Goal: Task Accomplishment & Management: Complete application form

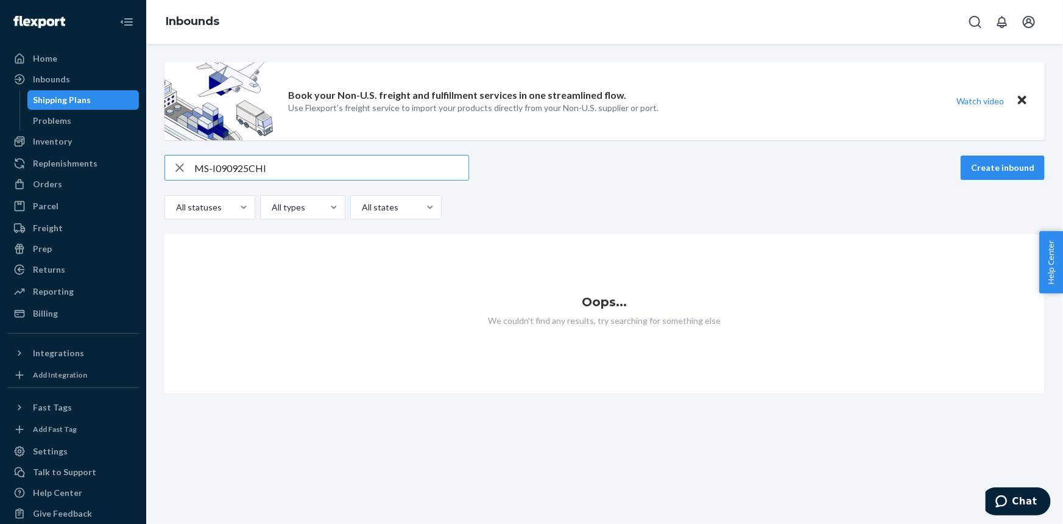
click at [208, 166] on input "MS-I090925CHI" at bounding box center [331, 167] width 274 height 24
drag, startPoint x: 274, startPoint y: 166, endPoint x: 127, endPoint y: 145, distance: 148.4
click at [127, 145] on div "Home Inbounds Shipping Plans Problems Inventory Products Replenishments Orders …" at bounding box center [531, 262] width 1063 height 524
paste input "."
click at [331, 174] on input "MSP-I090925CHI.1" at bounding box center [331, 167] width 274 height 24
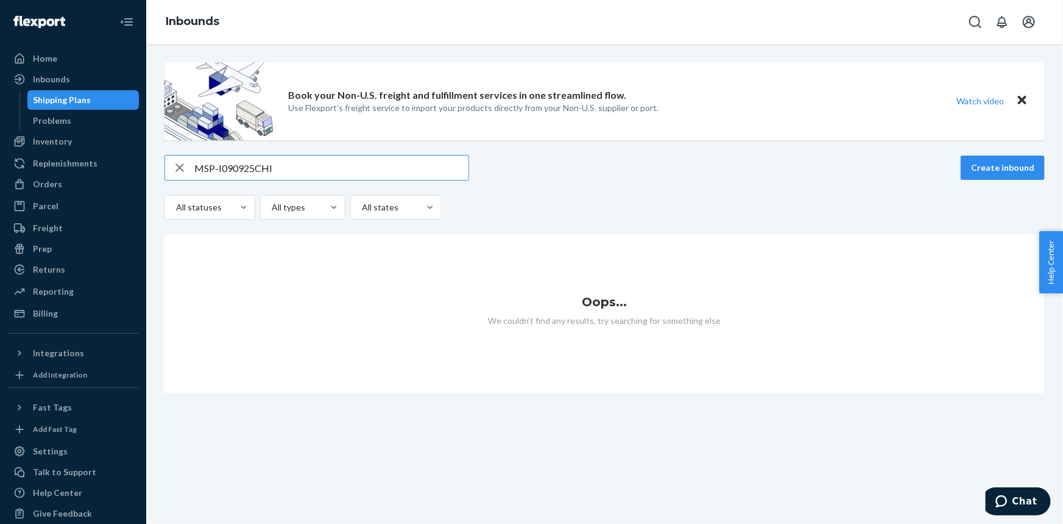
type input "MSP-I090925CHI"
click at [981, 165] on button "Create inbound" at bounding box center [1003, 167] width 84 height 24
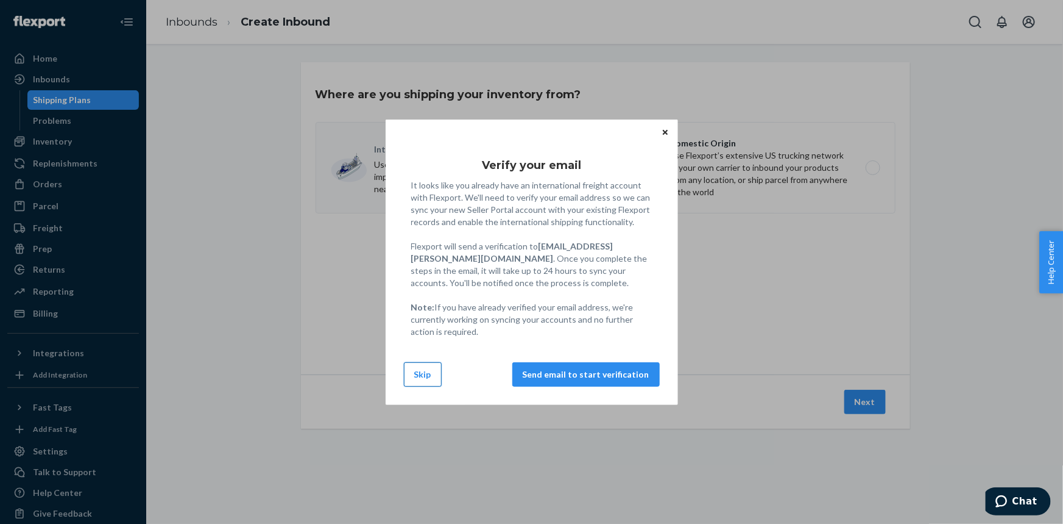
click at [427, 377] on button "Skip" at bounding box center [423, 374] width 38 height 24
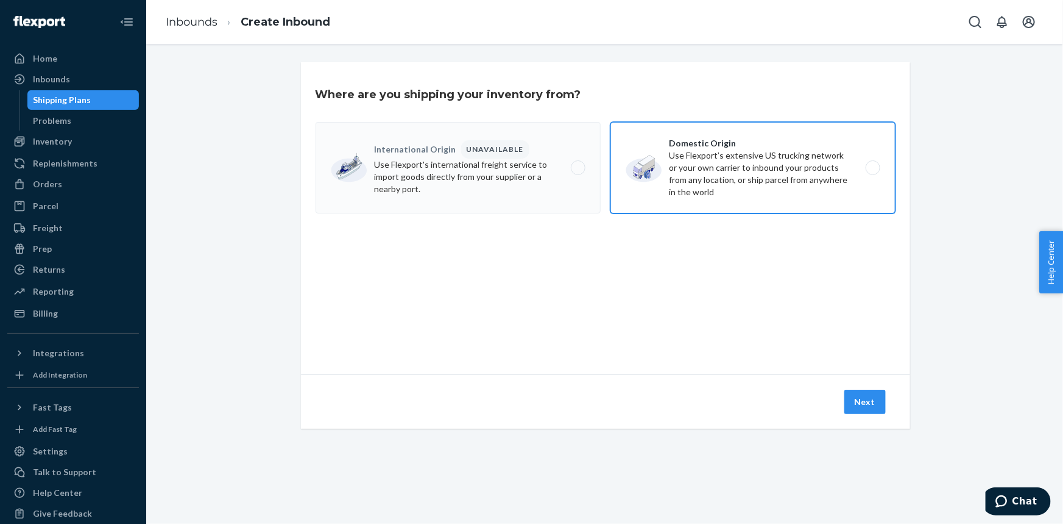
click at [636, 174] on label "Domestic Origin Use Flexport’s extensive US trucking network or your own carrie…" at bounding box center [753, 167] width 285 height 91
click at [873, 172] on input "Domestic Origin Use Flexport’s extensive US trucking network or your own carrie…" at bounding box center [877, 168] width 8 height 8
radio input "true"
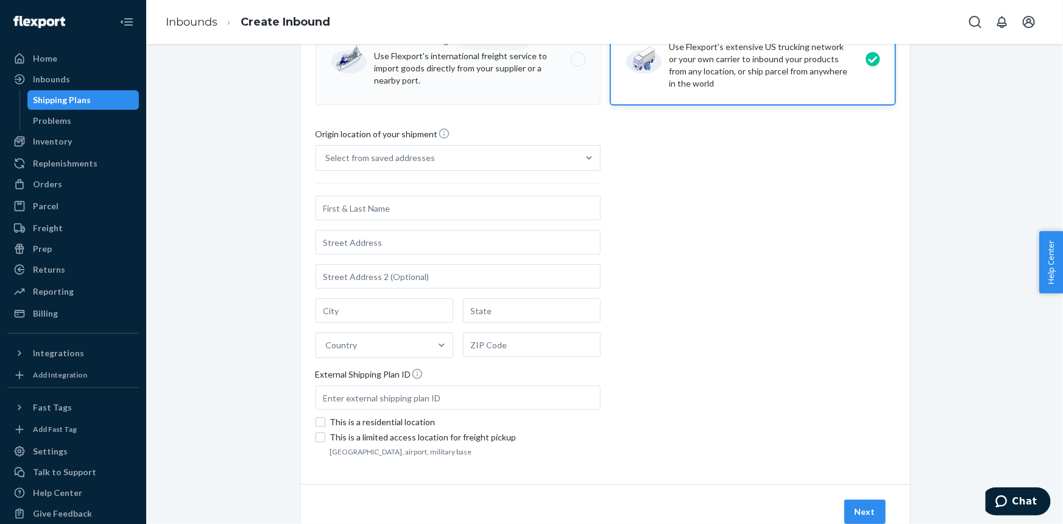
scroll to position [41, 0]
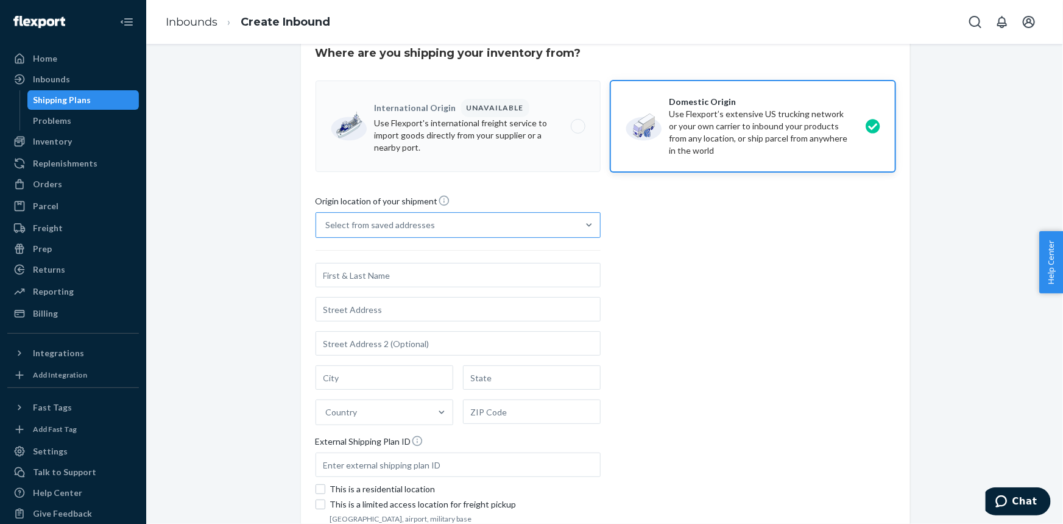
click at [530, 230] on div "Select from saved addresses" at bounding box center [447, 225] width 262 height 24
click at [327, 230] on input "Select from saved addresses" at bounding box center [326, 225] width 1 height 12
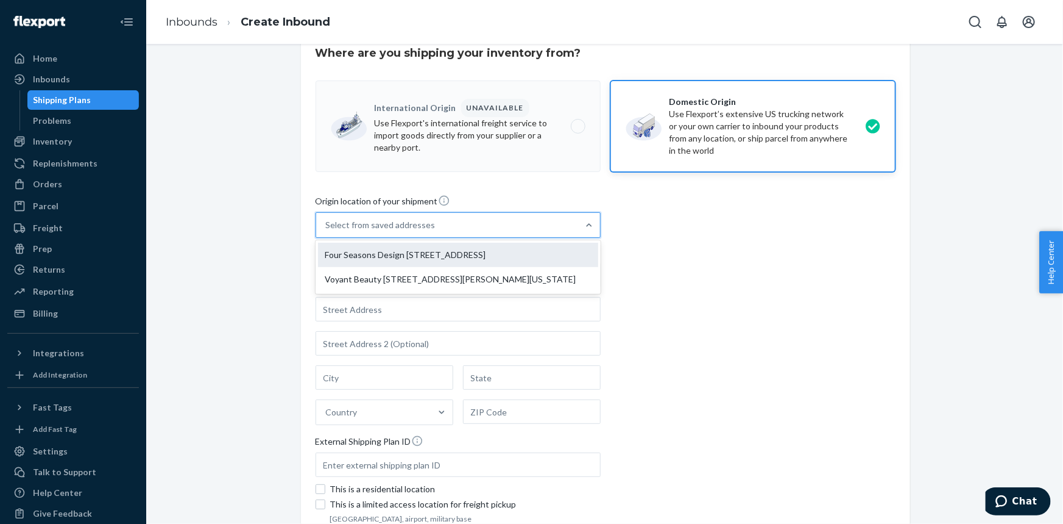
click at [525, 254] on div "Four Seasons Design [STREET_ADDRESS]" at bounding box center [458, 255] width 280 height 24
click at [327, 231] on input "option Four Seasons Design [STREET_ADDRESS] focused, 1 of 2. 2 results availabl…" at bounding box center [326, 225] width 1 height 12
type input "Four Seasons Design"
type input "[GEOGRAPHIC_DATA]"
type input "CA"
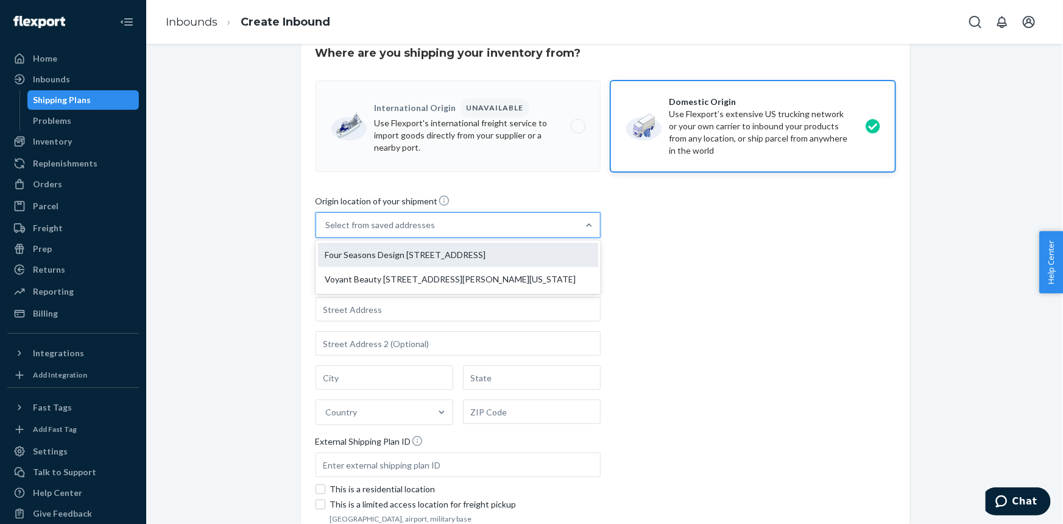
type input "92154"
type input "[STREET_ADDRESS]"
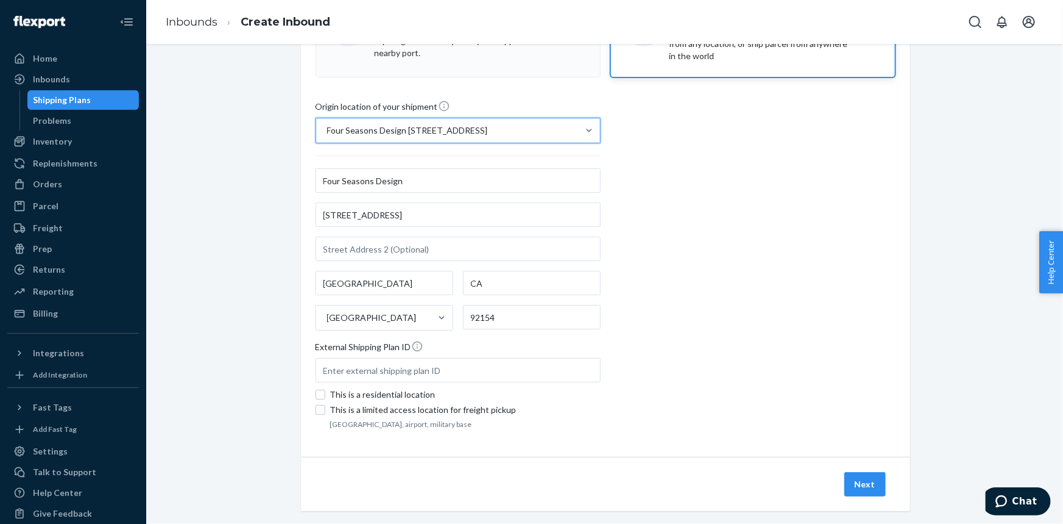
scroll to position [152, 0]
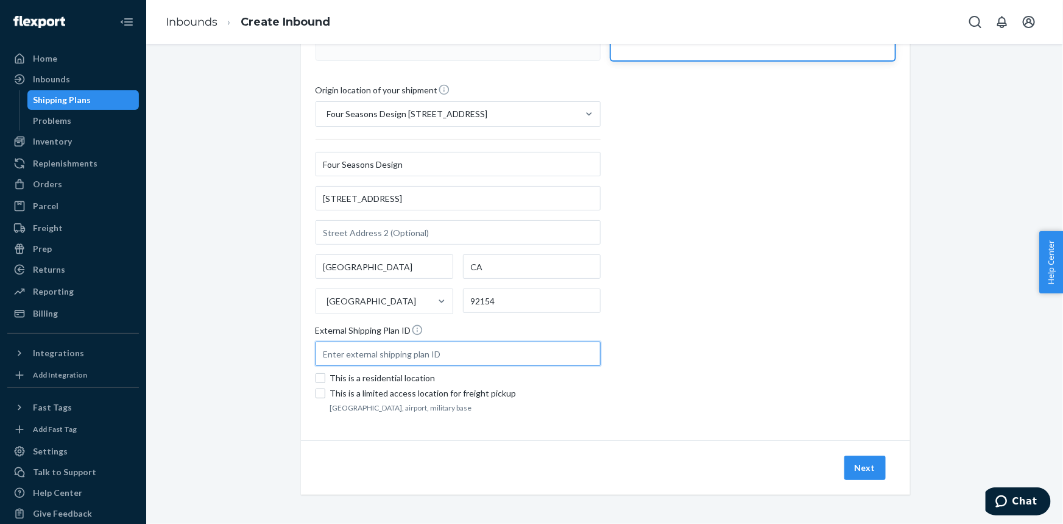
click at [367, 359] on input "text" at bounding box center [458, 353] width 285 height 24
paste input "MSP-I090925CHI"
type input "MSP-I090925CHI"
click at [858, 464] on button "Next" at bounding box center [865, 467] width 41 height 24
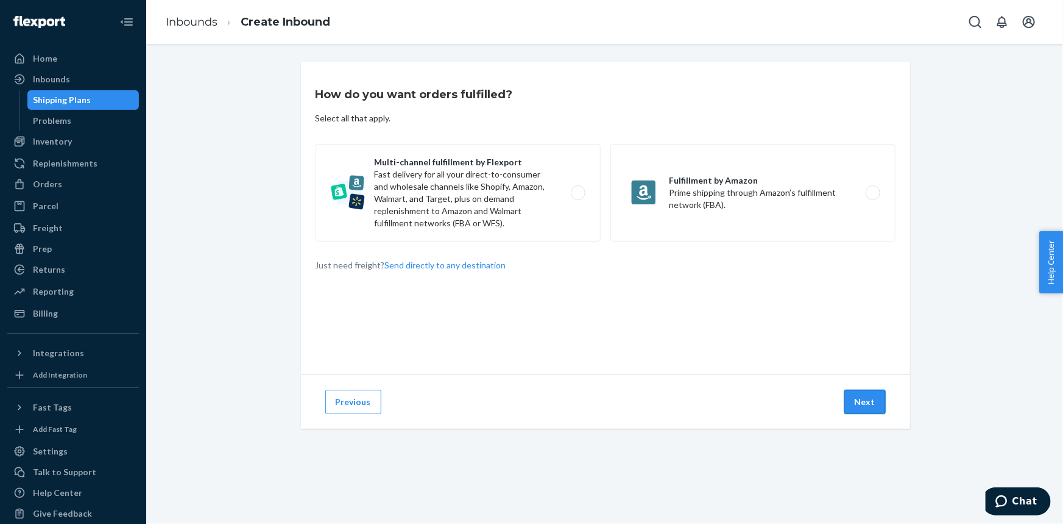
click at [853, 390] on button "Next" at bounding box center [865, 401] width 41 height 24
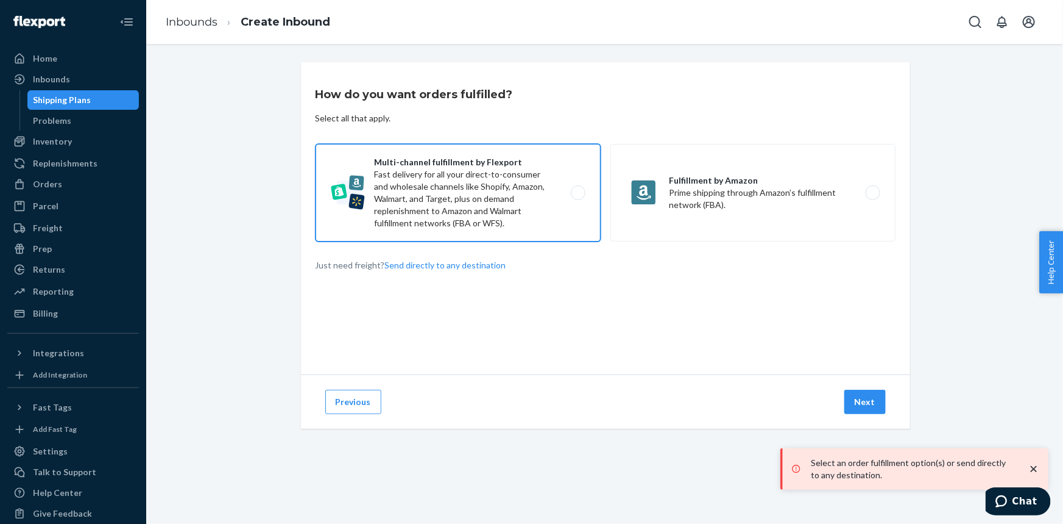
click at [565, 210] on label "Multi-channel fulfillment by Flexport Fast delivery for all your direct-to-cons…" at bounding box center [458, 193] width 285 height 98
click at [578, 197] on input "Multi-channel fulfillment by Flexport Fast delivery for all your direct-to-cons…" at bounding box center [582, 193] width 8 height 8
radio input "true"
click at [865, 396] on button "Next" at bounding box center [865, 401] width 41 height 24
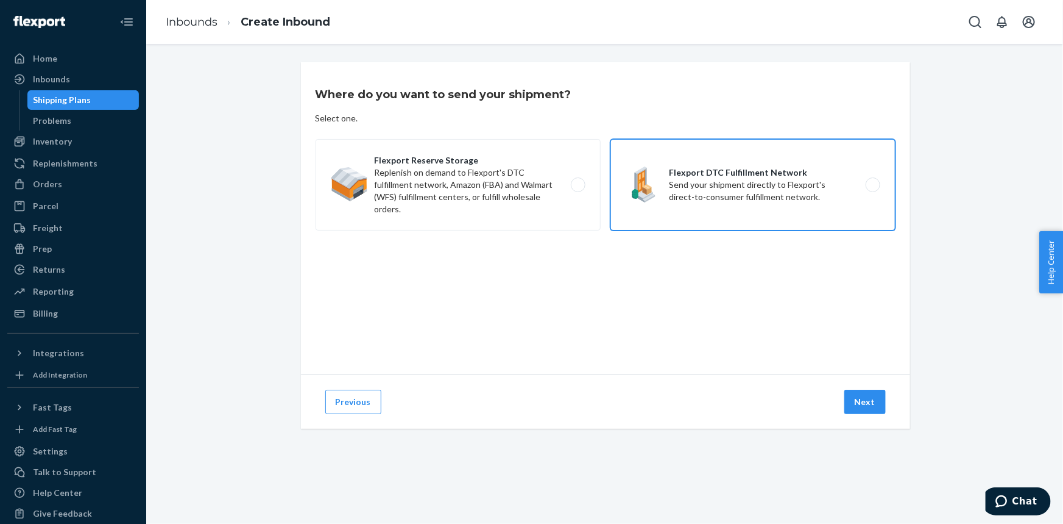
click at [801, 207] on label "Flexport DTC Fulfillment Network Send your shipment directly to Flexport's dire…" at bounding box center [753, 184] width 285 height 91
click at [873, 189] on input "Flexport DTC Fulfillment Network Send your shipment directly to Flexport's dire…" at bounding box center [877, 185] width 8 height 8
radio input "true"
click at [860, 404] on button "Next" at bounding box center [865, 401] width 41 height 24
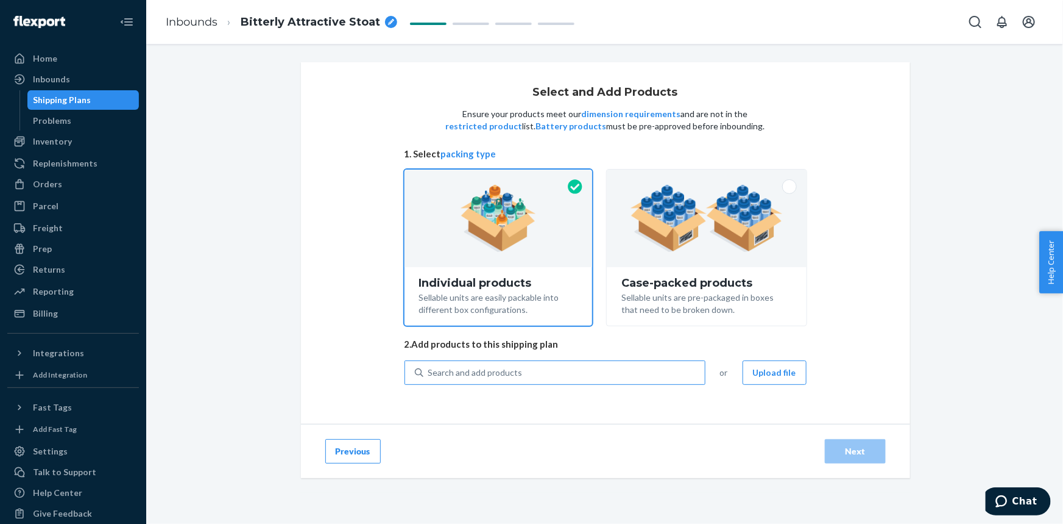
click at [498, 369] on div "Search and add products" at bounding box center [475, 372] width 94 height 12
click at [430, 369] on input "Search and add products" at bounding box center [428, 372] width 1 height 12
paste input "30-00005"
type input "30-00005"
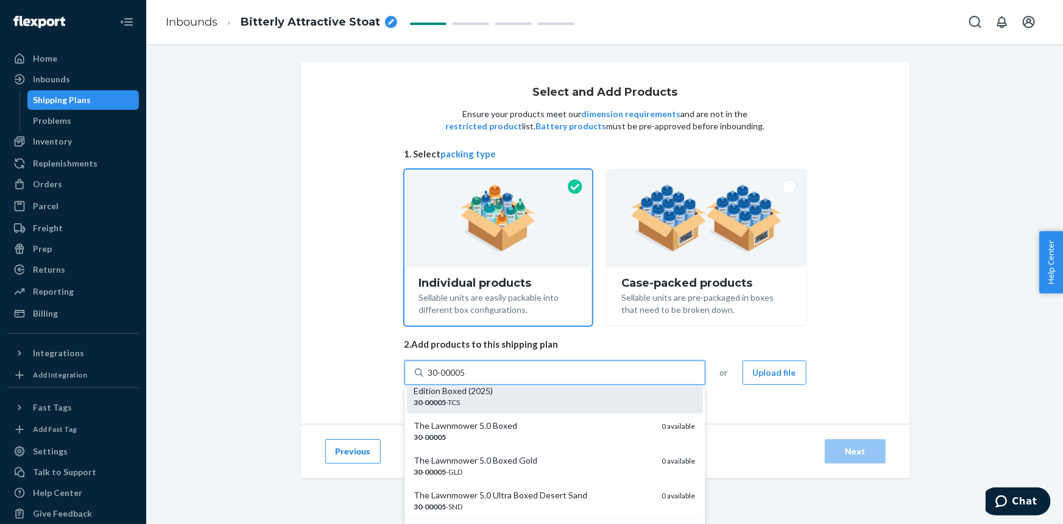
scroll to position [104, 0]
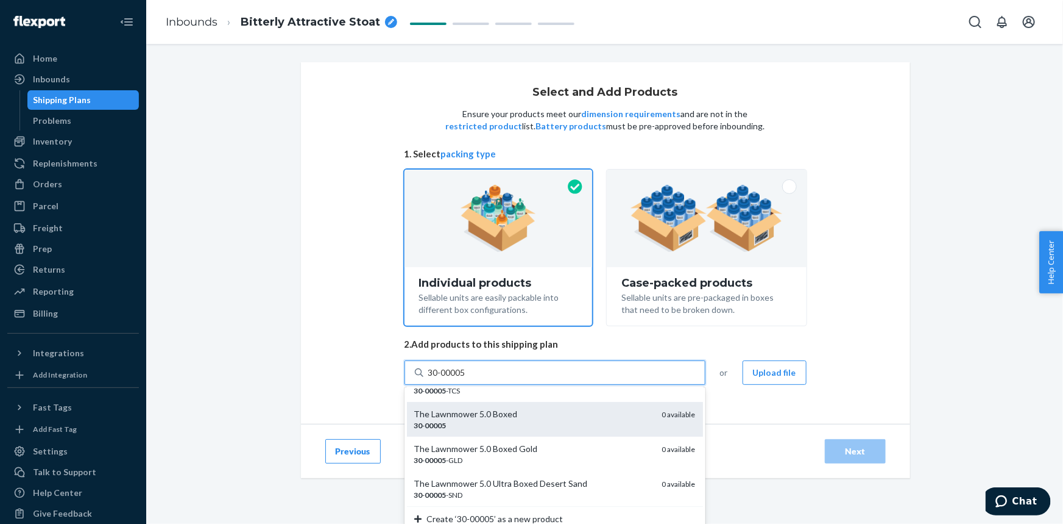
click at [463, 417] on div "The Lawnmower 5.0 Boxed" at bounding box center [533, 414] width 238 height 12
click at [463, 378] on input "30-00005" at bounding box center [447, 372] width 39 height 12
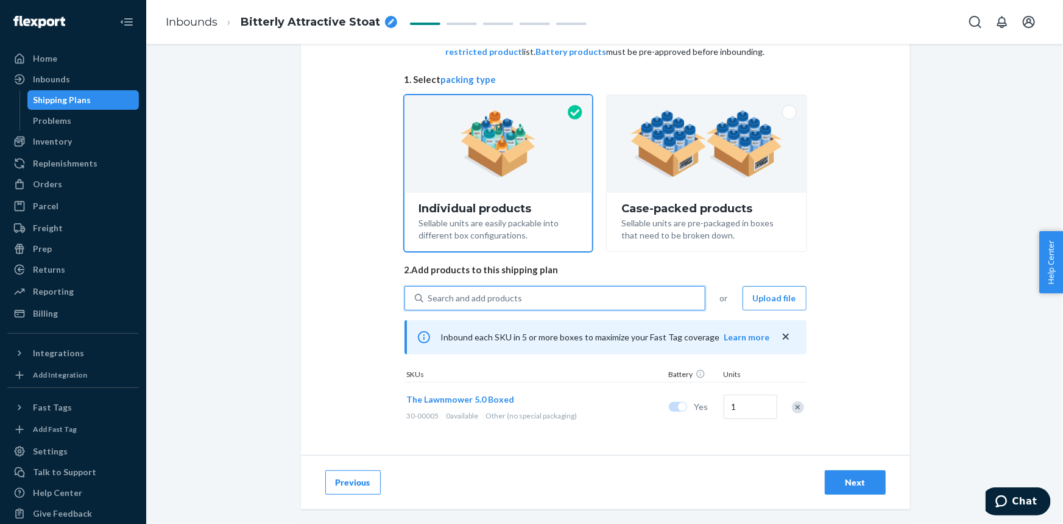
scroll to position [75, 0]
type input "1800"
click at [703, 447] on div "Select and Add Products Ensure your products meet our dimension requirements an…" at bounding box center [605, 221] width 609 height 468
click at [502, 298] on div "Search and add products" at bounding box center [475, 297] width 94 height 12
click at [430, 298] on input "Search and add products" at bounding box center [428, 297] width 1 height 12
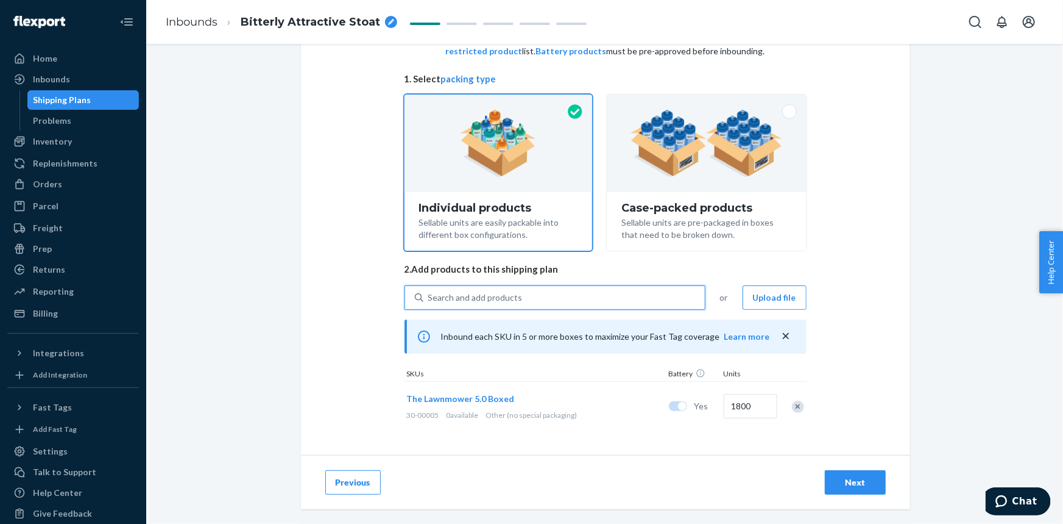
paste input "30-00060-K"
type input "30-00060-K"
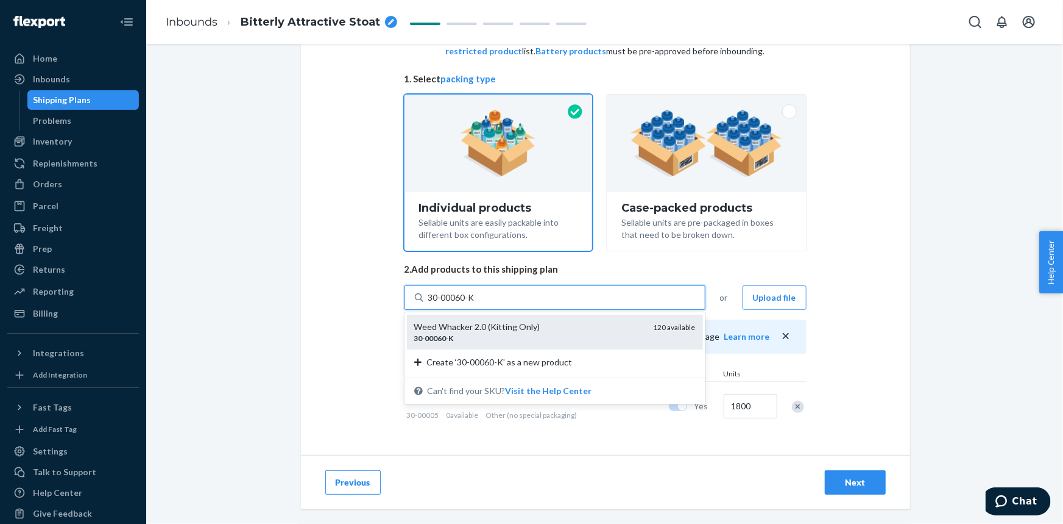
click at [510, 332] on div "Weed Whacker 2.0 (Kitting Only)" at bounding box center [529, 327] width 230 height 12
click at [476, 304] on input "30-00060-K" at bounding box center [452, 297] width 48 height 12
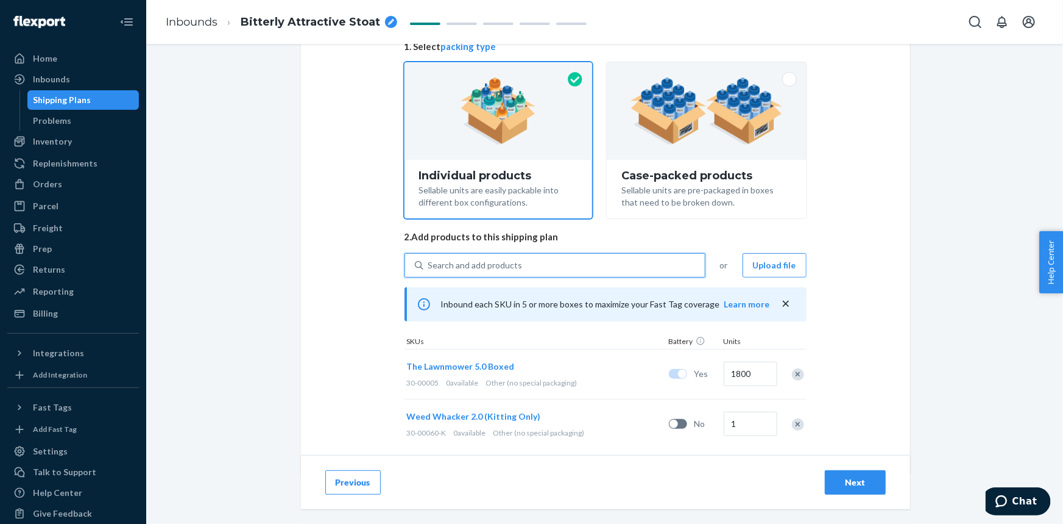
scroll to position [125, 0]
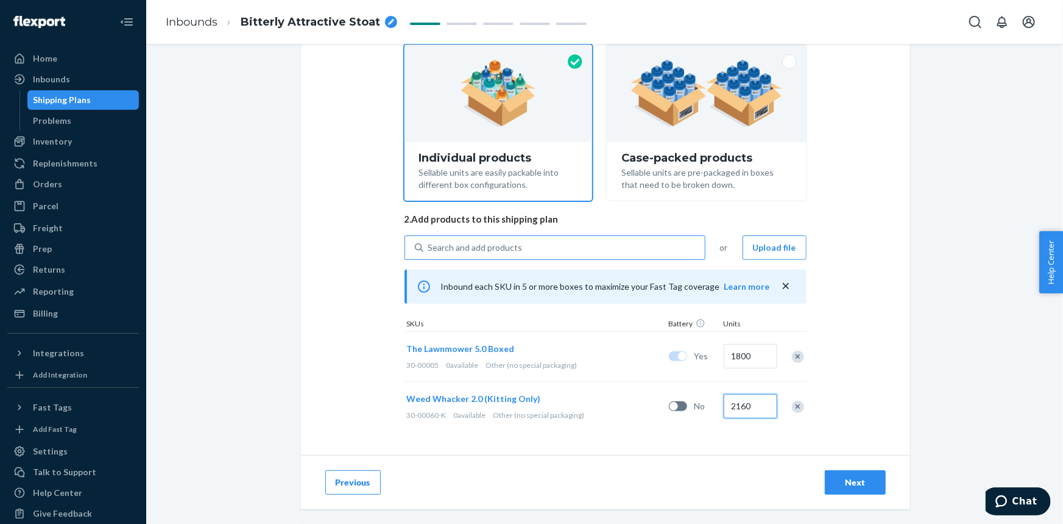
type input "2160"
click at [499, 250] on div "Search and add products" at bounding box center [475, 247] width 94 height 12
click at [430, 250] on input "Search and add products" at bounding box center [428, 247] width 1 height 12
paste input "MAN-HC-04"
type input "MAN-HC-04"
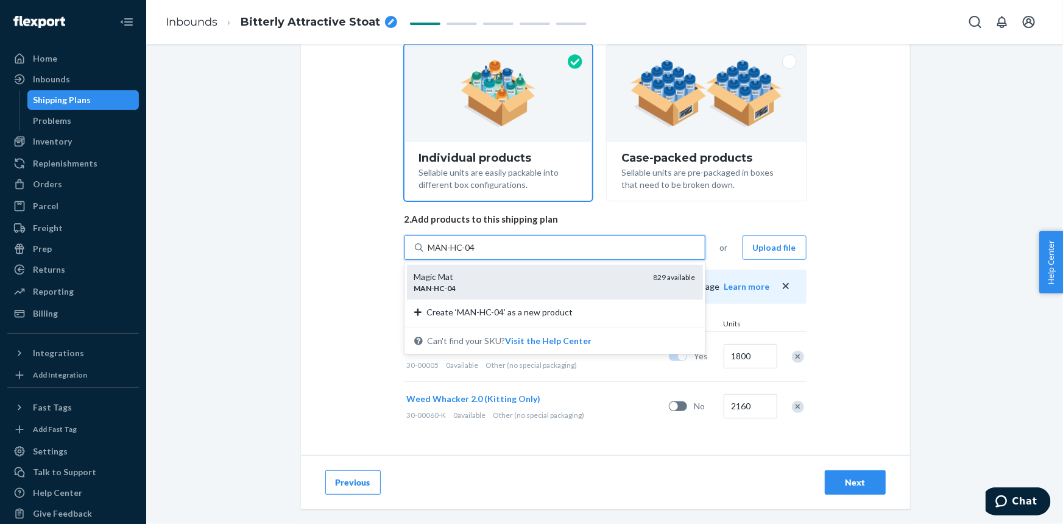
click at [502, 285] on div "MAN - HC - 04" at bounding box center [529, 288] width 230 height 10
click at [477, 254] on input "MAN-HC-04" at bounding box center [452, 247] width 49 height 12
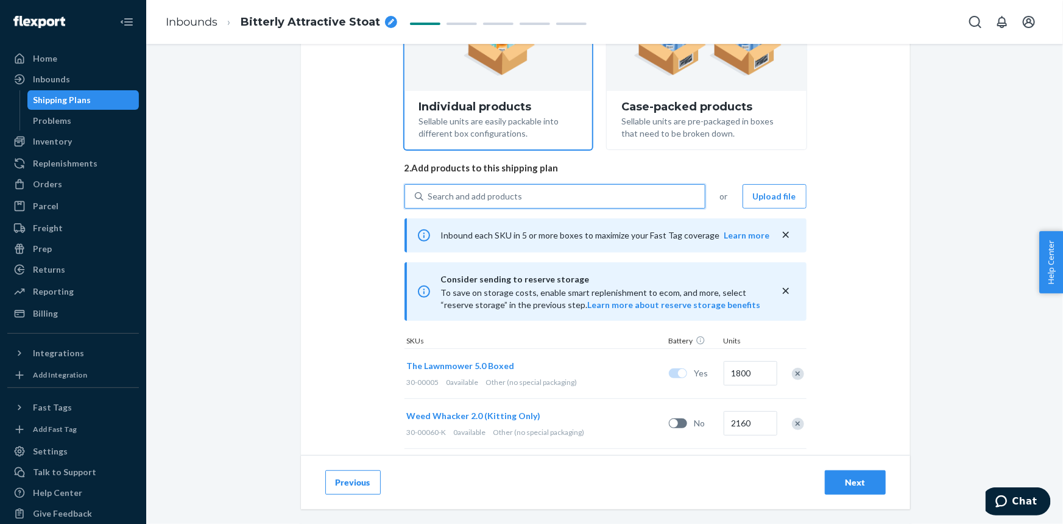
scroll to position [265, 0]
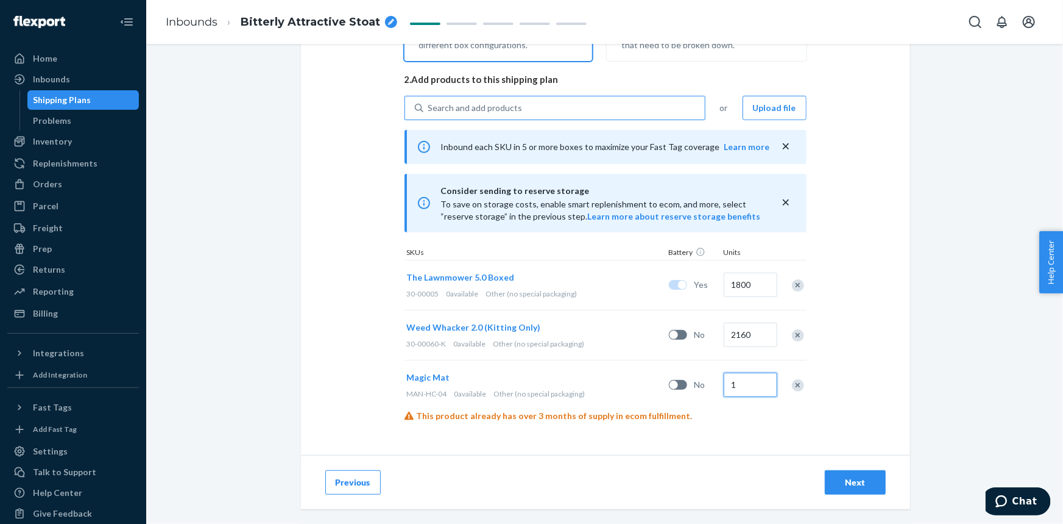
drag, startPoint x: 749, startPoint y: 380, endPoint x: 683, endPoint y: 378, distance: 66.5
click at [683, 378] on div "Magic Mat MAN-HC-04 0 available Other (no special packaging) No 1" at bounding box center [606, 385] width 402 height 50
drag, startPoint x: 747, startPoint y: 382, endPoint x: 698, endPoint y: 382, distance: 48.8
click at [698, 382] on div "Magic Mat MAN-HC-04 0 available Other (no special packaging) No 1" at bounding box center [606, 385] width 402 height 50
type input "8000"
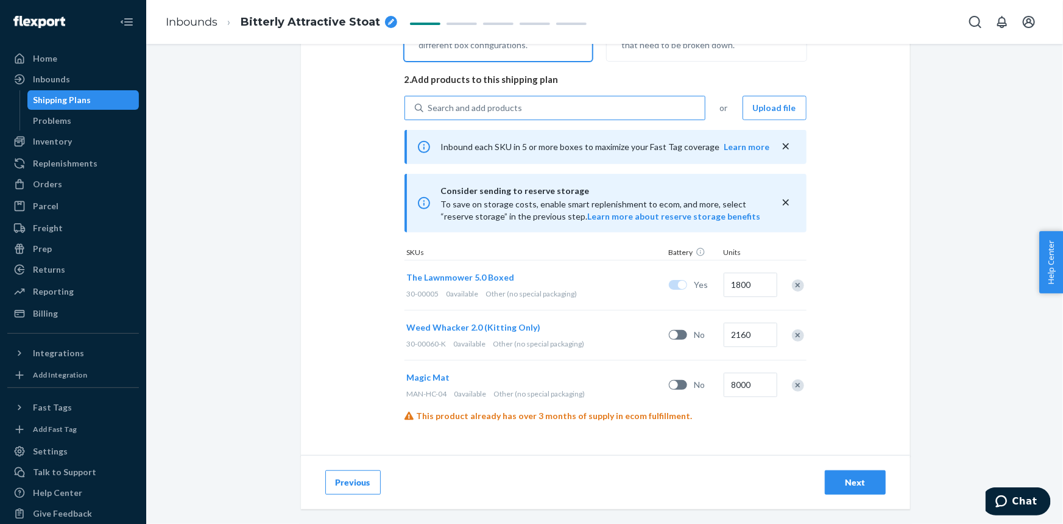
click at [711, 425] on div "Search and add products or Upload file Inbound each SKU in 5 or more boxes to m…" at bounding box center [606, 264] width 402 height 336
click at [497, 105] on div "Search and add products" at bounding box center [475, 108] width 94 height 12
click at [430, 105] on input "0 results available. Use Up and Down to choose options, press Enter to select t…" at bounding box center [428, 108] width 1 height 12
paste input "MSGW2"
type input "MSGW2"
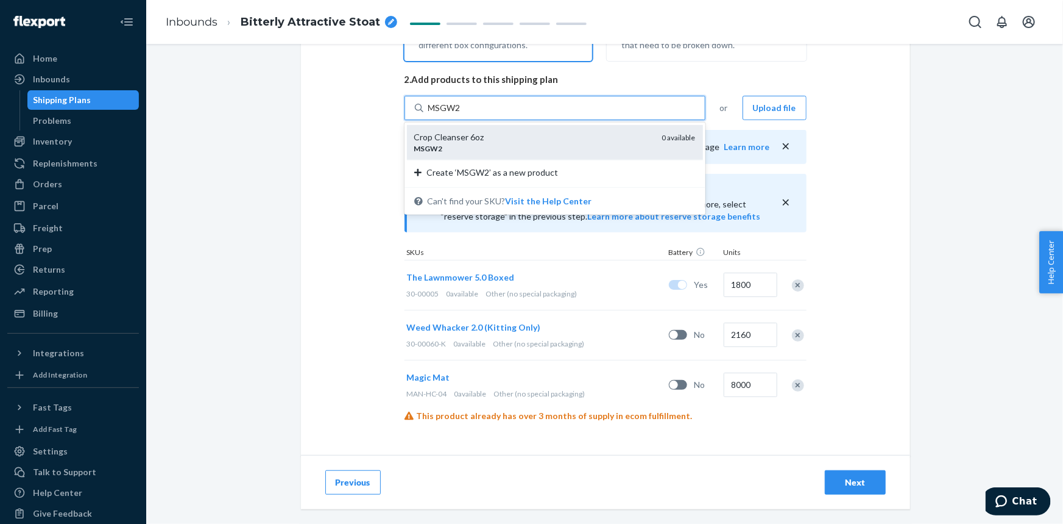
click at [498, 138] on div "Crop Cleanser 6oz" at bounding box center [533, 137] width 238 height 12
click at [462, 114] on input "MSGW2" at bounding box center [445, 108] width 34 height 12
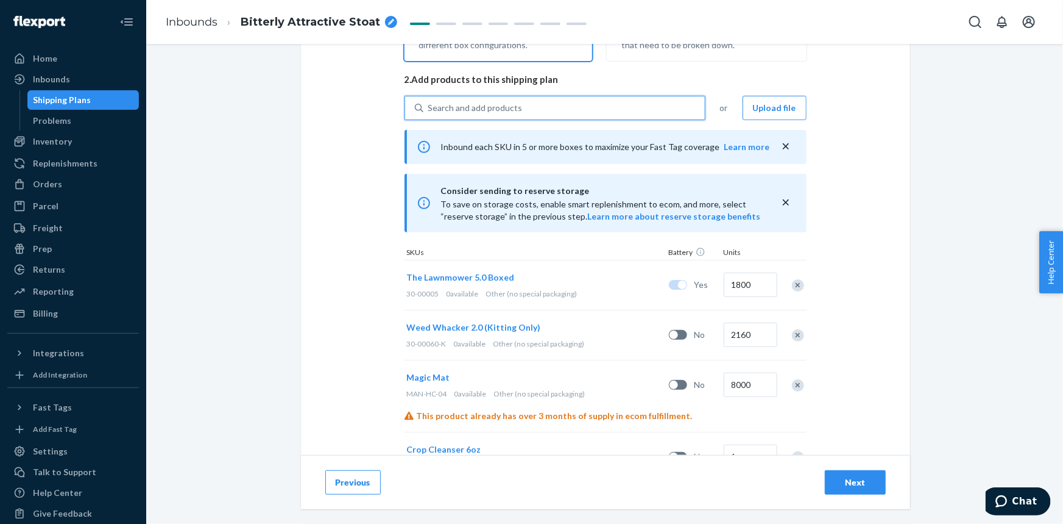
scroll to position [315, 0]
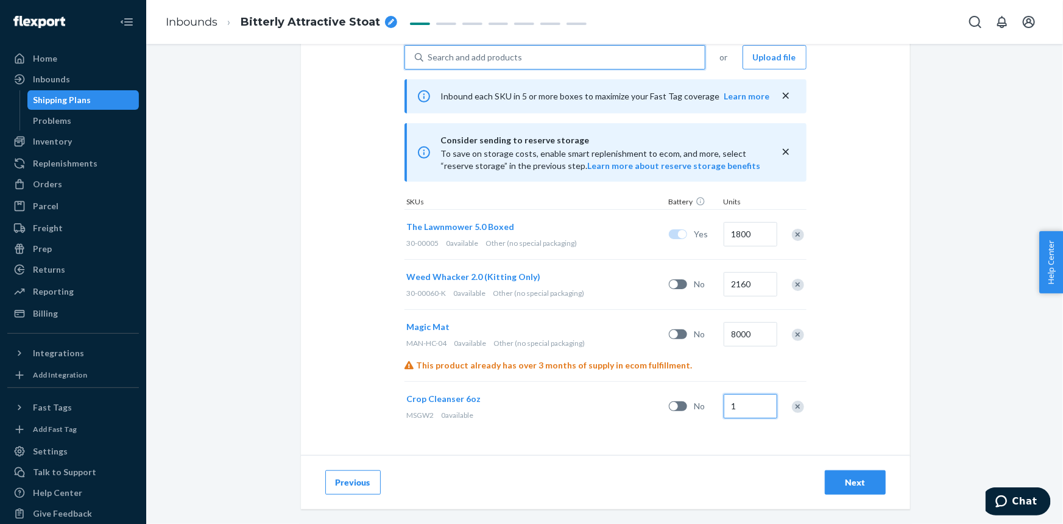
click at [740, 402] on input "1" at bounding box center [751, 406] width 54 height 24
type input "3150"
click at [514, 55] on div "Search and add products" at bounding box center [475, 57] width 94 height 12
click at [430, 55] on input "0 results available. Use Up and Down to choose options, press Enter to select t…" at bounding box center [428, 57] width 1 height 12
paste input "30-00195-GLD"
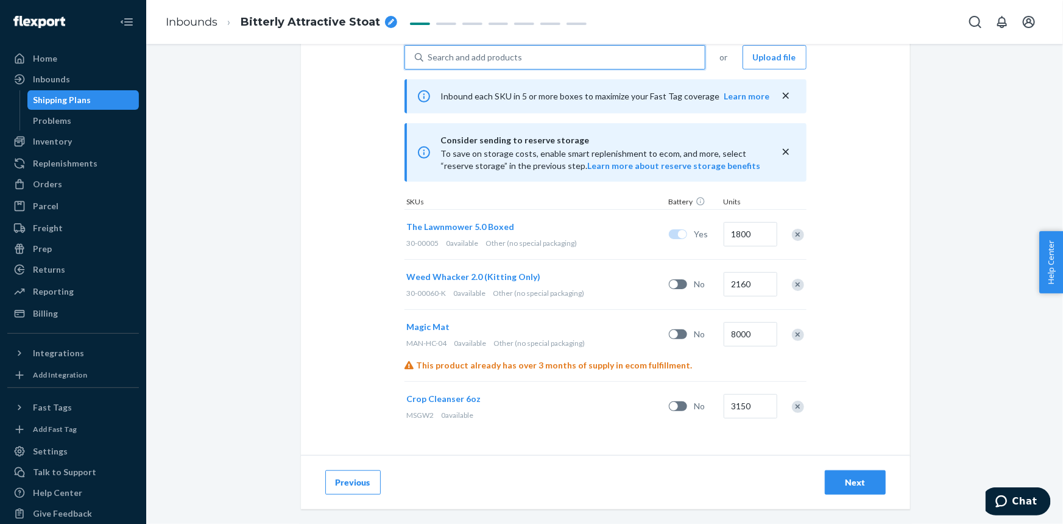
type input "30-00195-GLD"
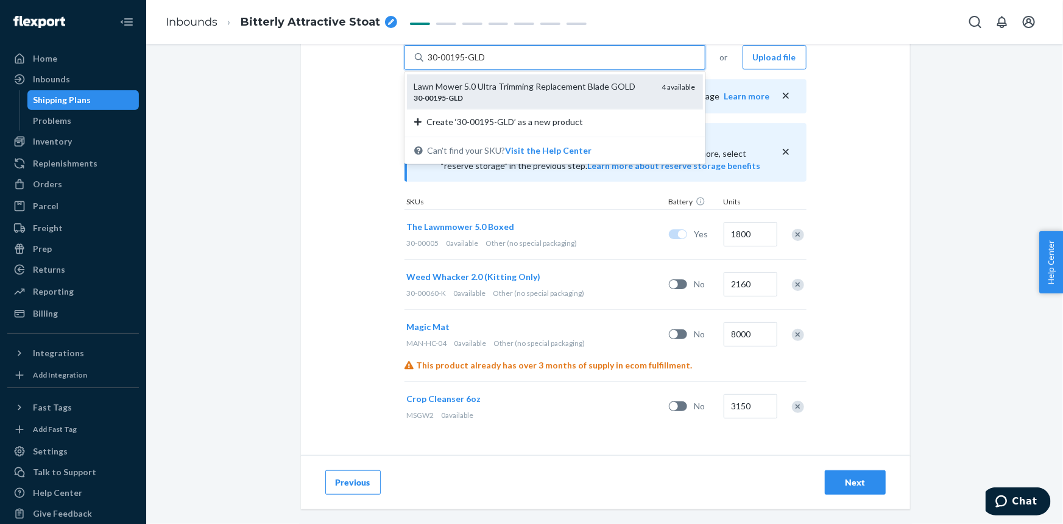
click at [518, 80] on div "Lawn Mower 5.0 Ultra Trimming Replacement Blade GOLD" at bounding box center [533, 86] width 238 height 12
click at [488, 63] on input "30-00195-GLD" at bounding box center [457, 57] width 59 height 12
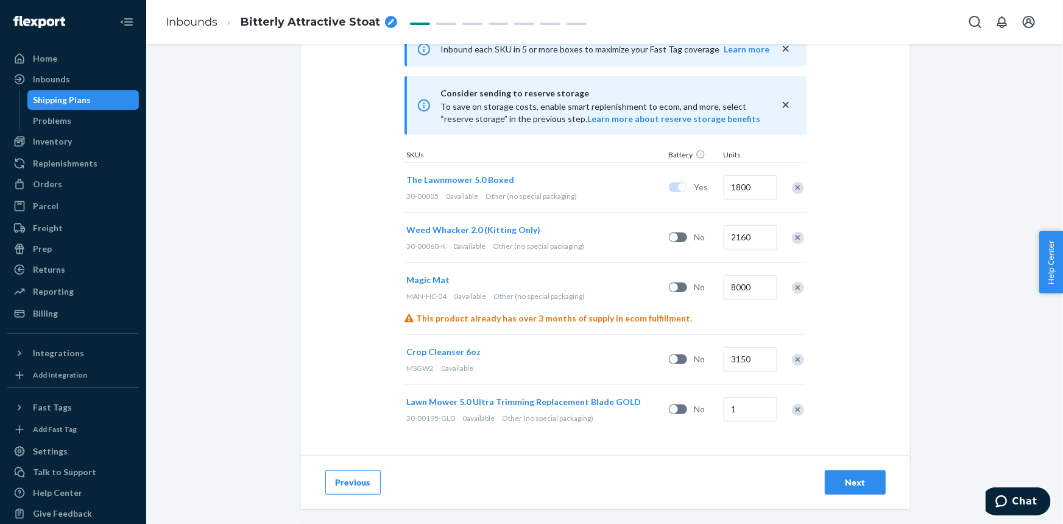
scroll to position [365, 0]
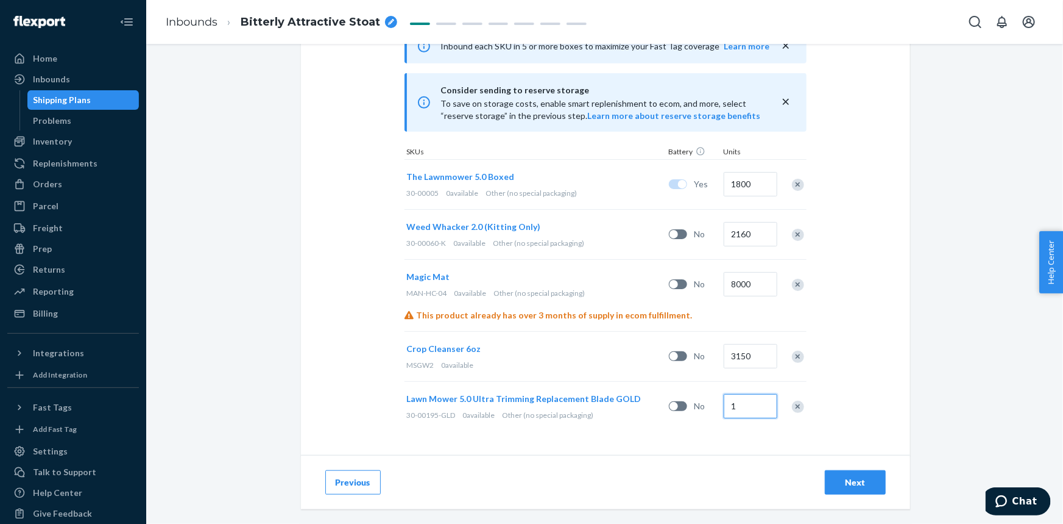
click at [746, 408] on input "1" at bounding box center [751, 406] width 54 height 24
type input "3330"
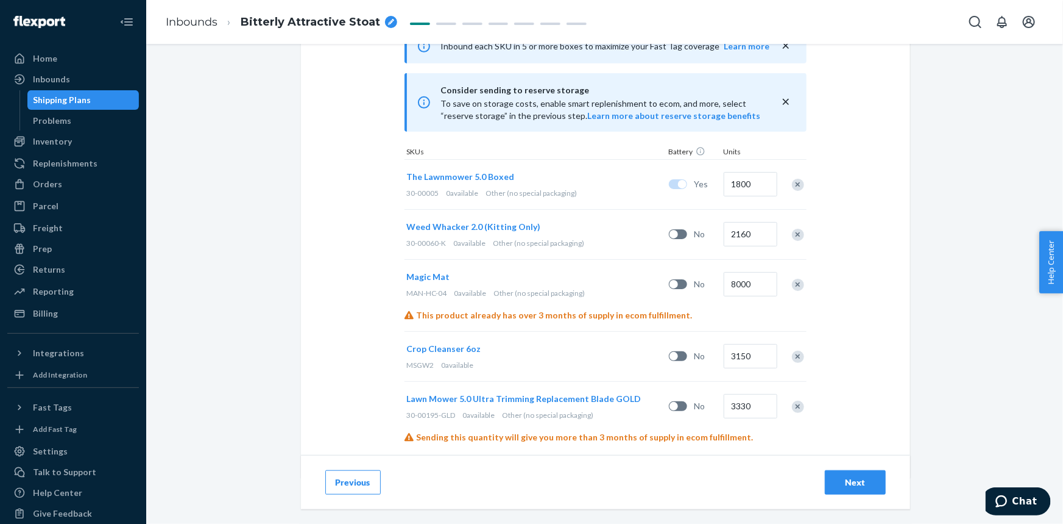
click at [872, 369] on div "Select and Add Products Ensure your products meet our dimension requirements an…" at bounding box center [605, 87] width 609 height 780
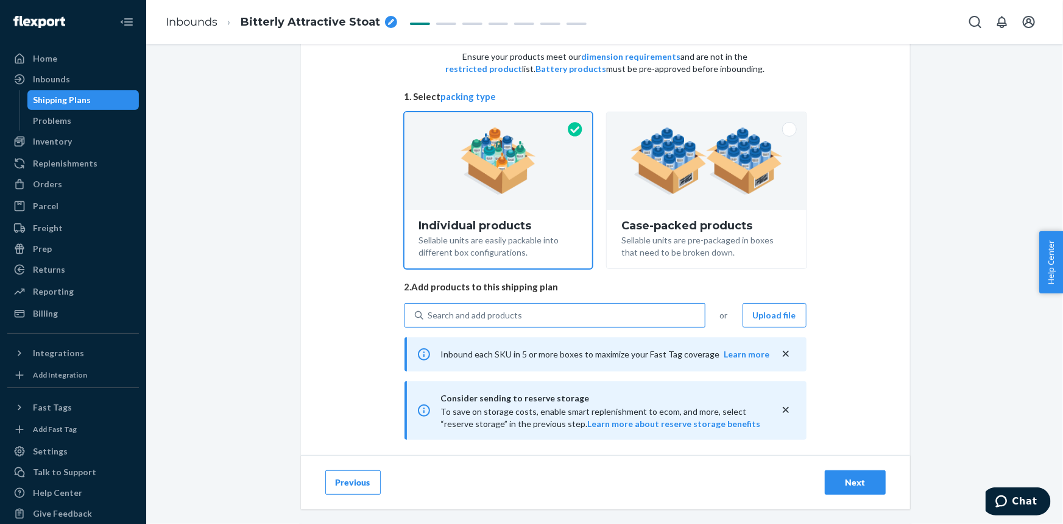
scroll to position [54, 0]
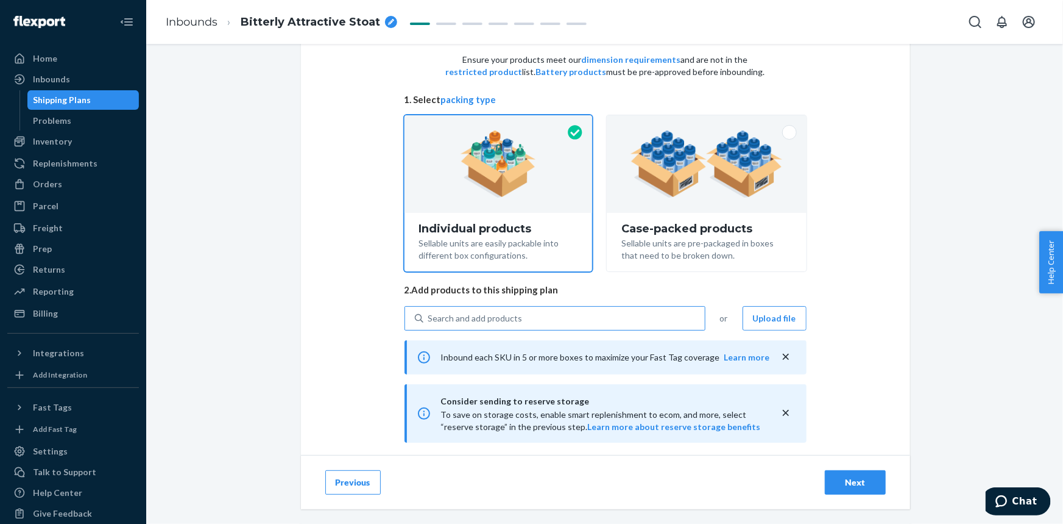
click at [506, 320] on div "Search and add products" at bounding box center [475, 318] width 94 height 12
click at [430, 320] on input "Search and add products" at bounding box center [428, 318] width 1 height 12
paste input "30-00186"
type input "30-00186"
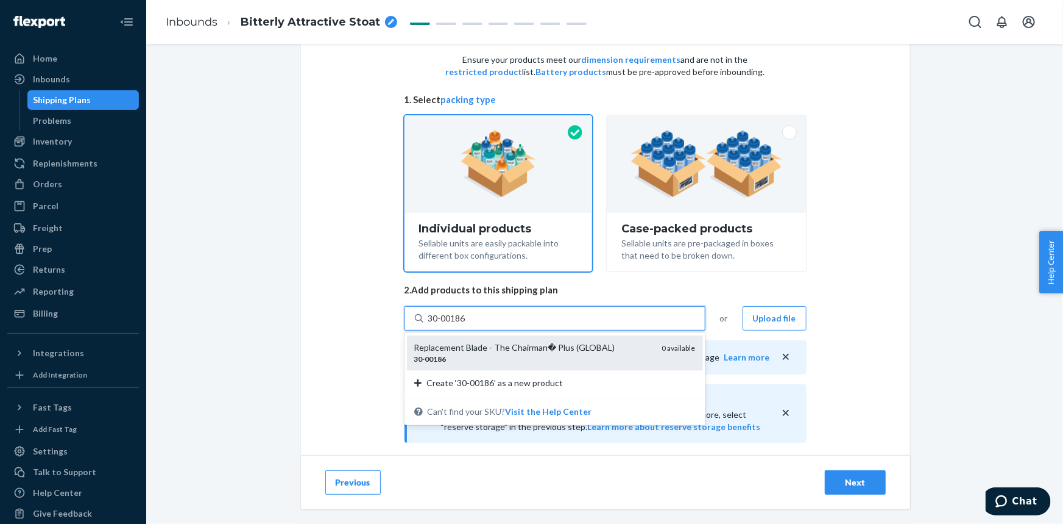
click at [512, 345] on div "Replacement Blade - The Chairman� Plus (GLOBAL)" at bounding box center [533, 347] width 238 height 12
click at [467, 324] on input "30-00186" at bounding box center [447, 318] width 39 height 12
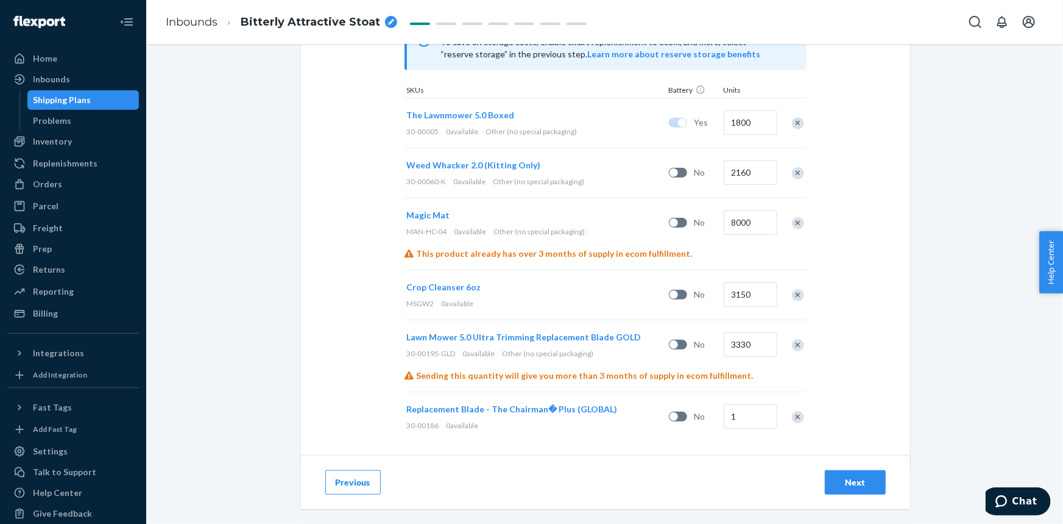
scroll to position [436, 0]
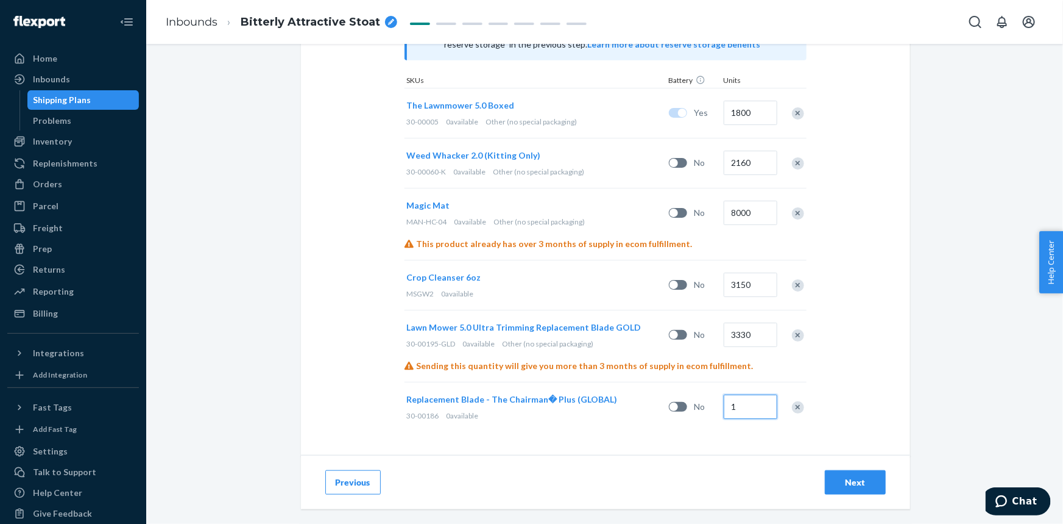
click at [745, 410] on input "1" at bounding box center [751, 406] width 54 height 24
type input "200"
click at [872, 331] on div "Select and Add Products Ensure your products meet our dimension requirements an…" at bounding box center [605, 41] width 609 height 830
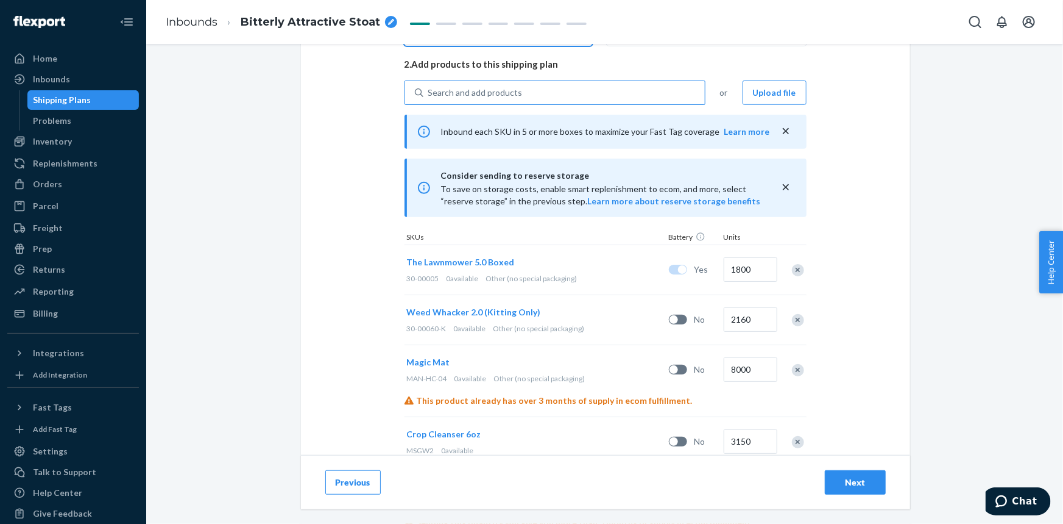
scroll to position [270, 0]
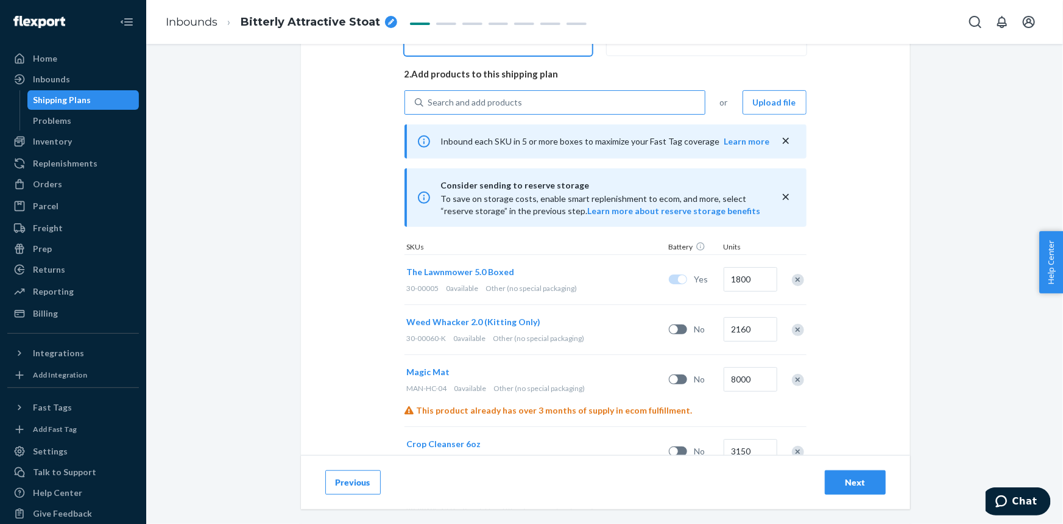
click at [469, 96] on div "Search and add products" at bounding box center [475, 102] width 94 height 12
click at [430, 96] on input "Search and add products" at bounding box center [428, 102] width 1 height 12
paste input "30-00187"
type input "30-00187"
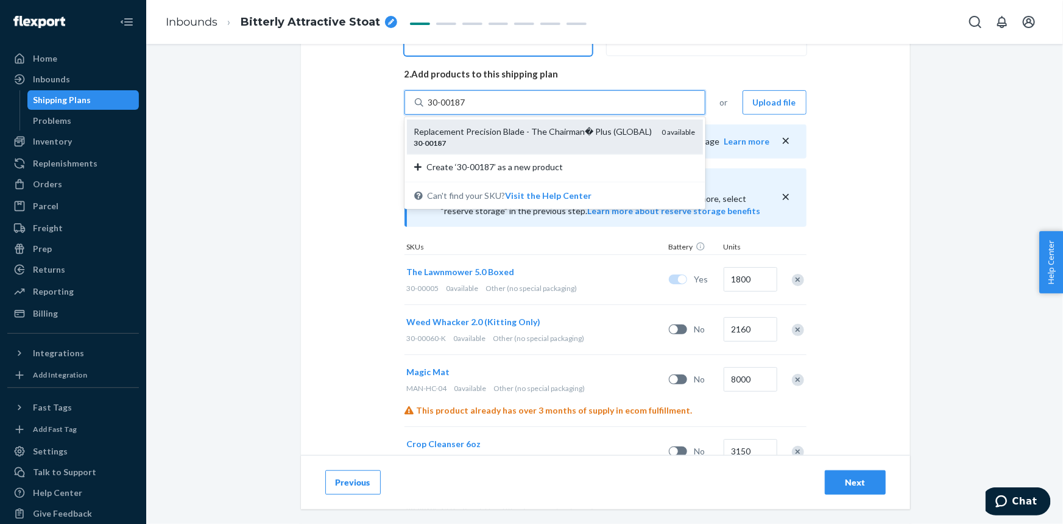
click at [485, 127] on div "Replacement Precision Blade - The Chairman� Plus (GLOBAL)" at bounding box center [533, 132] width 238 height 12
click at [467, 108] on input "30-00187" at bounding box center [447, 102] width 39 height 12
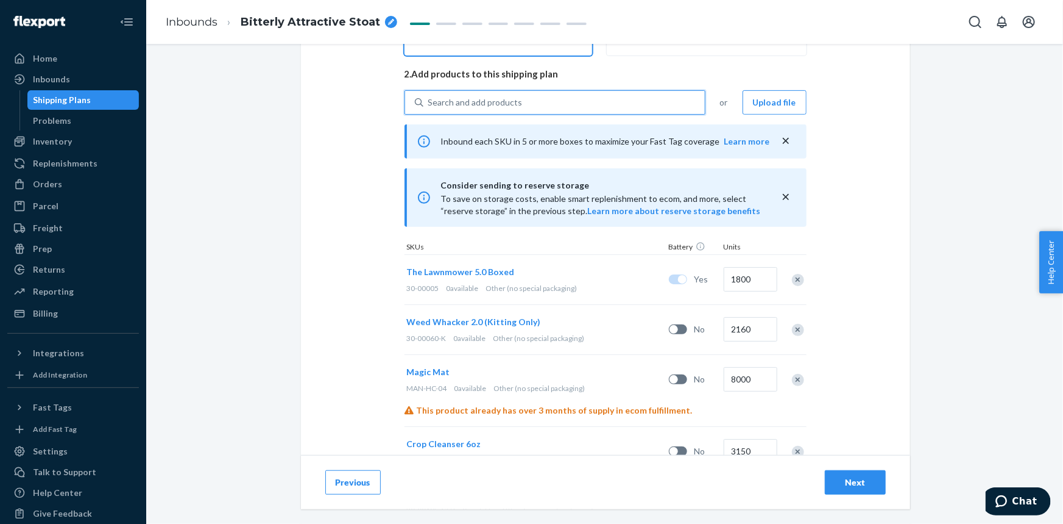
click at [783, 140] on icon "close" at bounding box center [786, 141] width 6 height 6
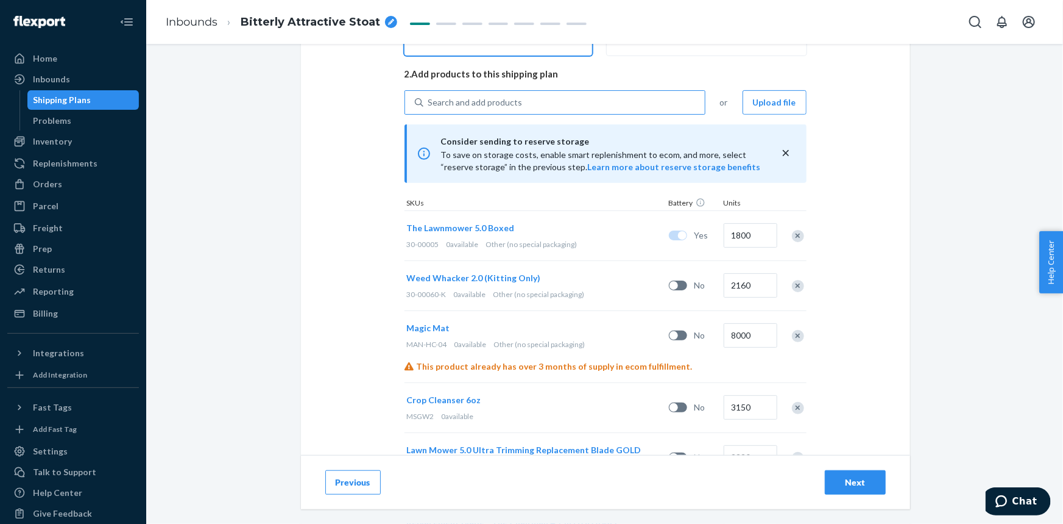
click at [783, 154] on icon "close" at bounding box center [786, 153] width 6 height 6
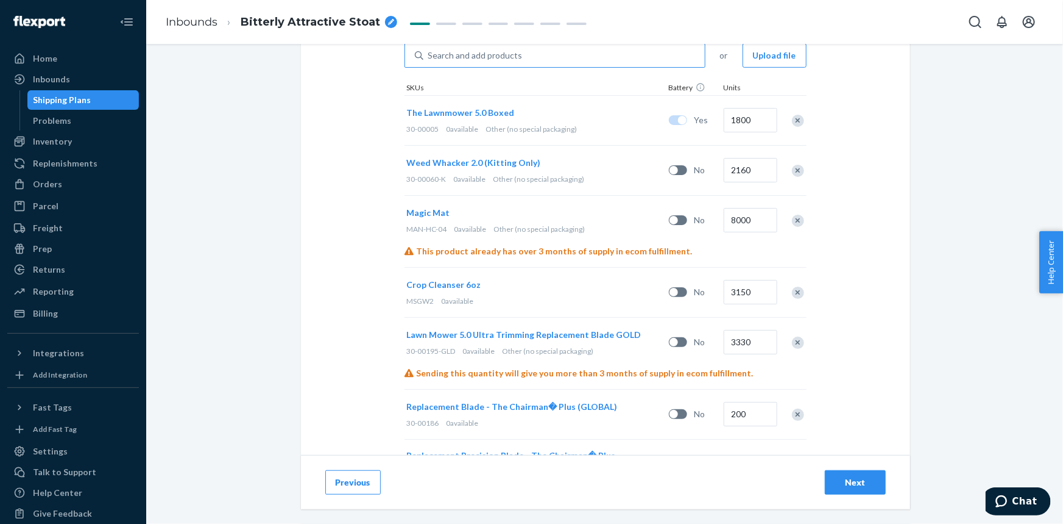
scroll to position [374, 0]
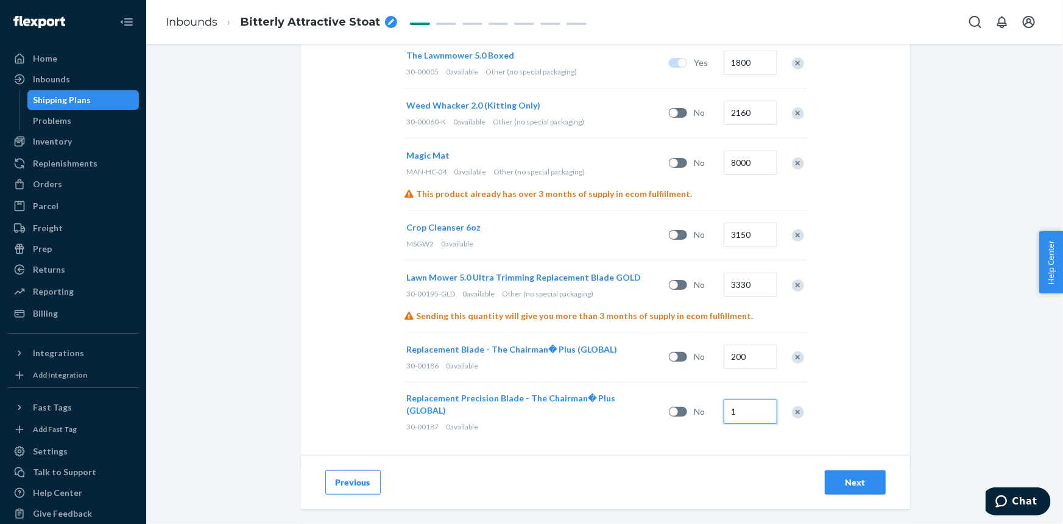
click at [751, 405] on input "1" at bounding box center [751, 411] width 54 height 24
type input "200"
click at [859, 393] on div "Select and Add Products Ensure your products meet our dimension requirements an…" at bounding box center [605, 77] width 609 height 778
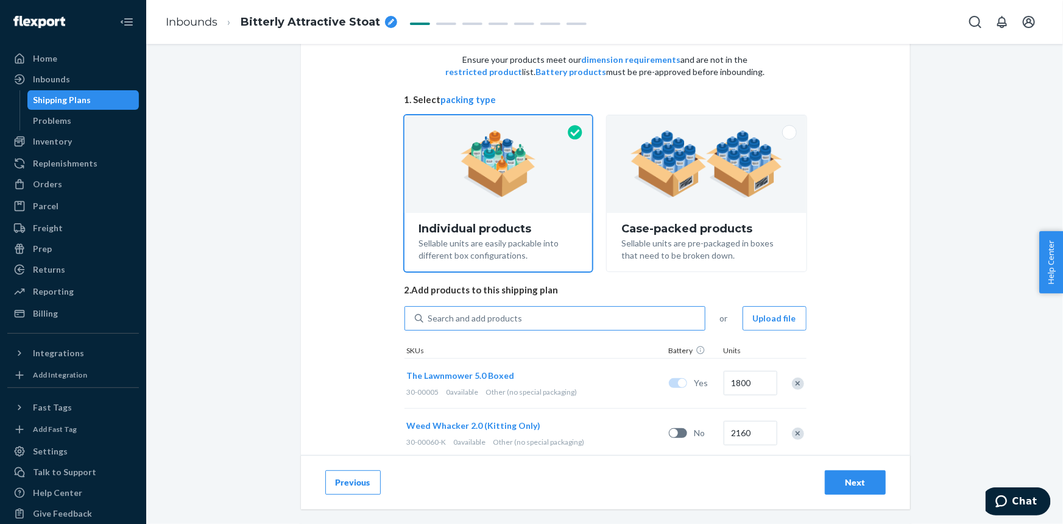
scroll to position [42, 0]
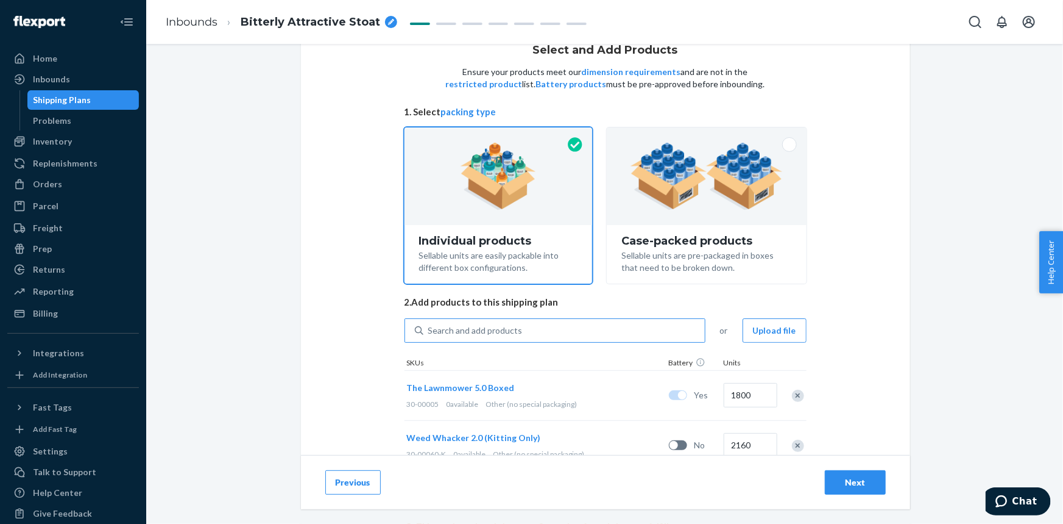
click at [528, 327] on div "Search and add products" at bounding box center [565, 330] width 282 height 22
click at [430, 327] on input "Search and add products" at bounding box center [428, 330] width 1 height 12
paste input "40-00015"
type input "40-00015"
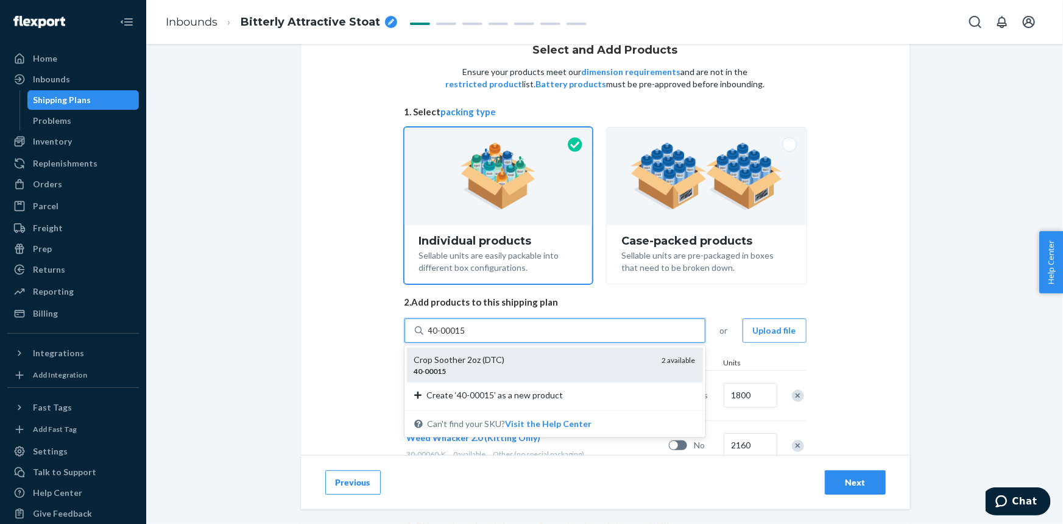
click at [538, 363] on div "Crop Soother 2oz (DTC)" at bounding box center [533, 359] width 238 height 12
click at [467, 336] on input "40-00015" at bounding box center [447, 330] width 39 height 12
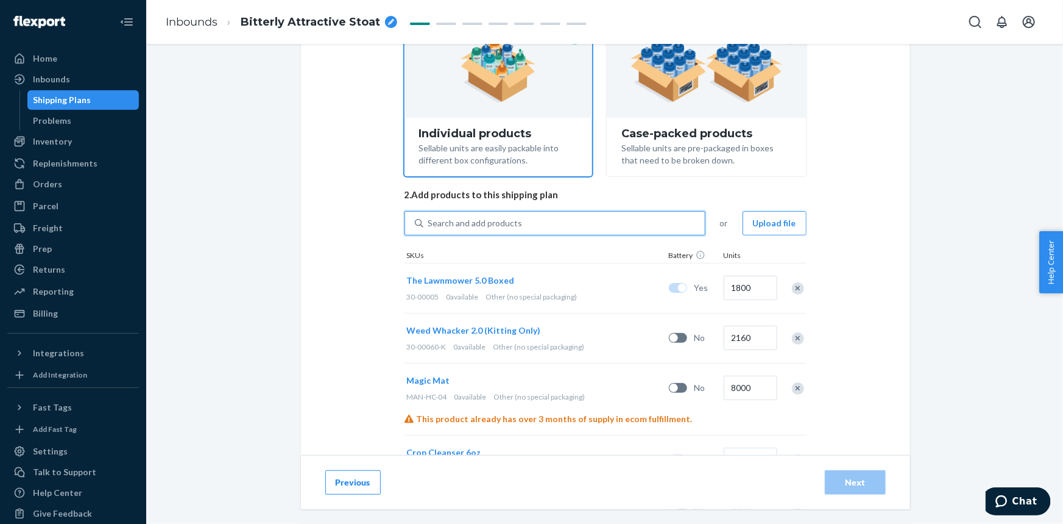
scroll to position [424, 0]
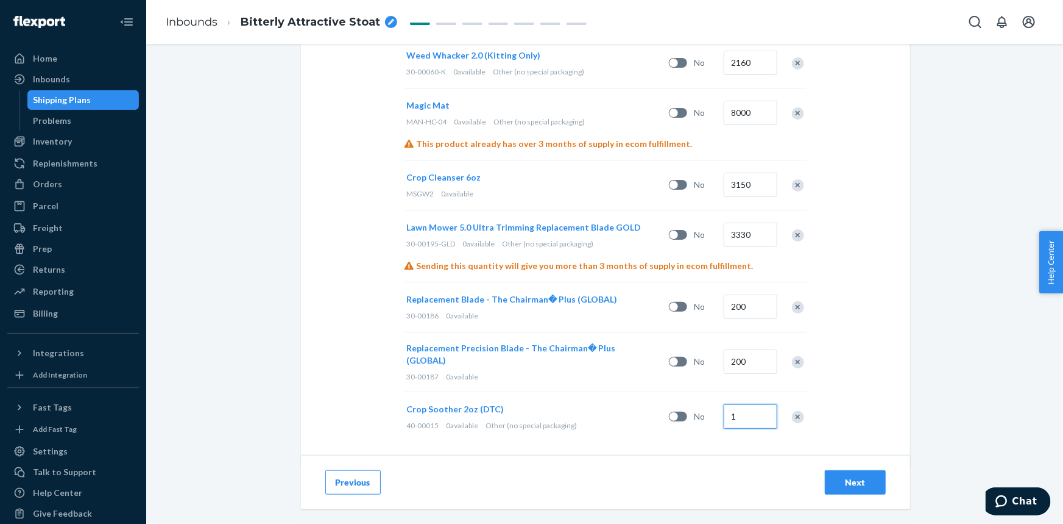
click at [737, 407] on input "1" at bounding box center [751, 416] width 54 height 24
type input "4000"
click at [836, 392] on div "Select and Add Products Ensure your products meet our dimension requirements an…" at bounding box center [605, 52] width 609 height 828
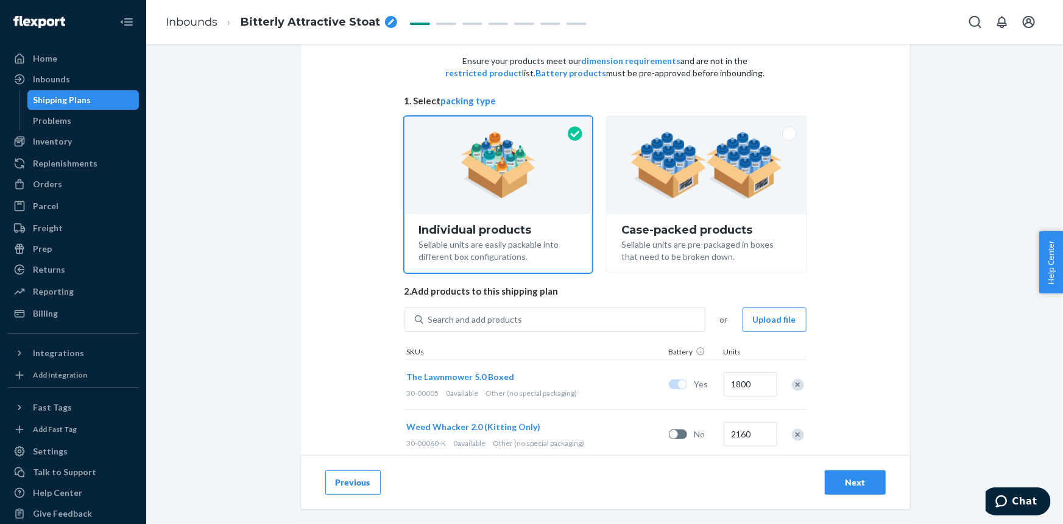
scroll to position [0, 0]
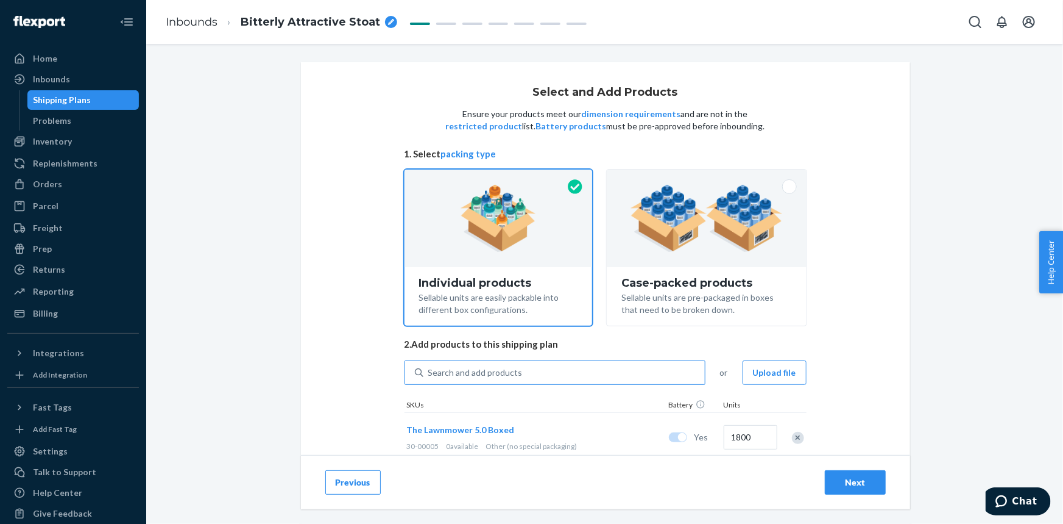
click at [485, 375] on div "Search and add products" at bounding box center [475, 372] width 94 height 12
click at [430, 375] on input "Search and add products" at bounding box center [428, 372] width 1 height 12
paste input "MAN-TB-01"
type input "MAN-TB-01"
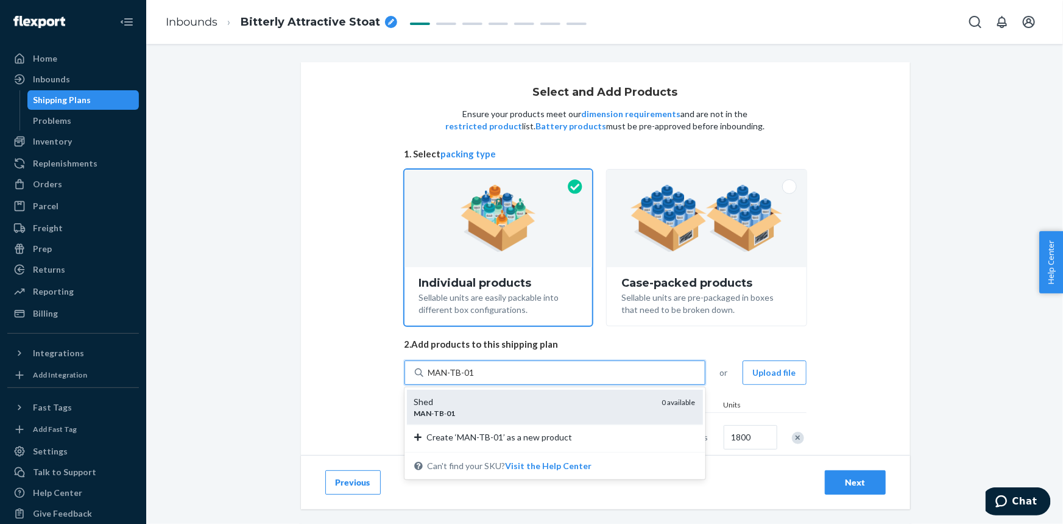
click at [496, 400] on div "Shed" at bounding box center [533, 402] width 238 height 12
click at [475, 378] on input "MAN-TB-01" at bounding box center [451, 372] width 47 height 12
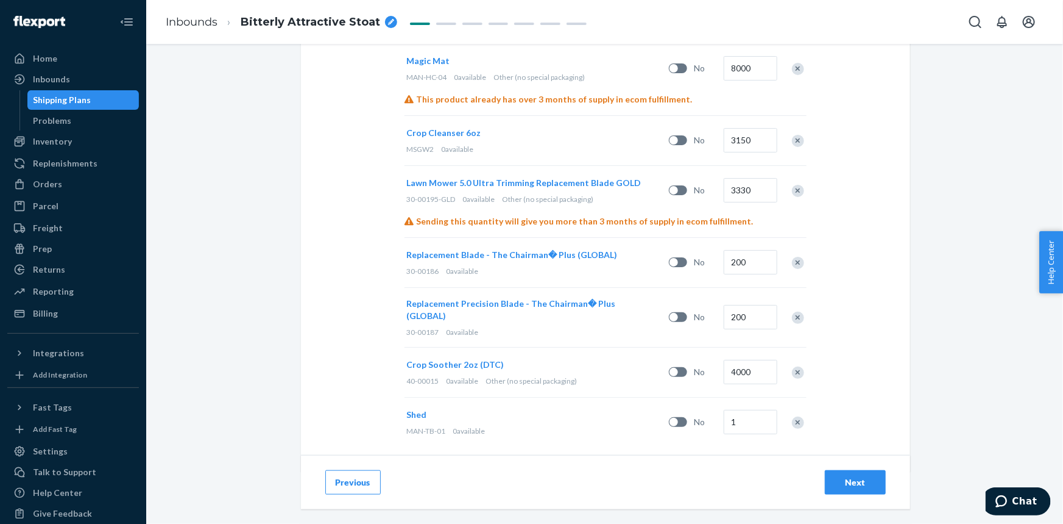
scroll to position [474, 0]
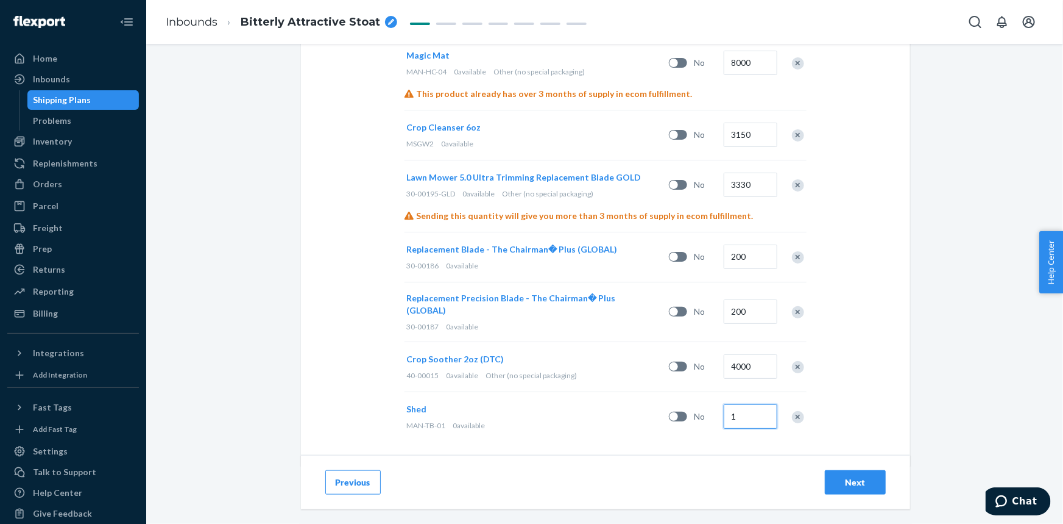
click at [753, 405] on input "1" at bounding box center [751, 416] width 54 height 24
type input "1400"
click at [847, 397] on div "Select and Add Products Ensure your products meet our dimension requirements an…" at bounding box center [605, 27] width 609 height 878
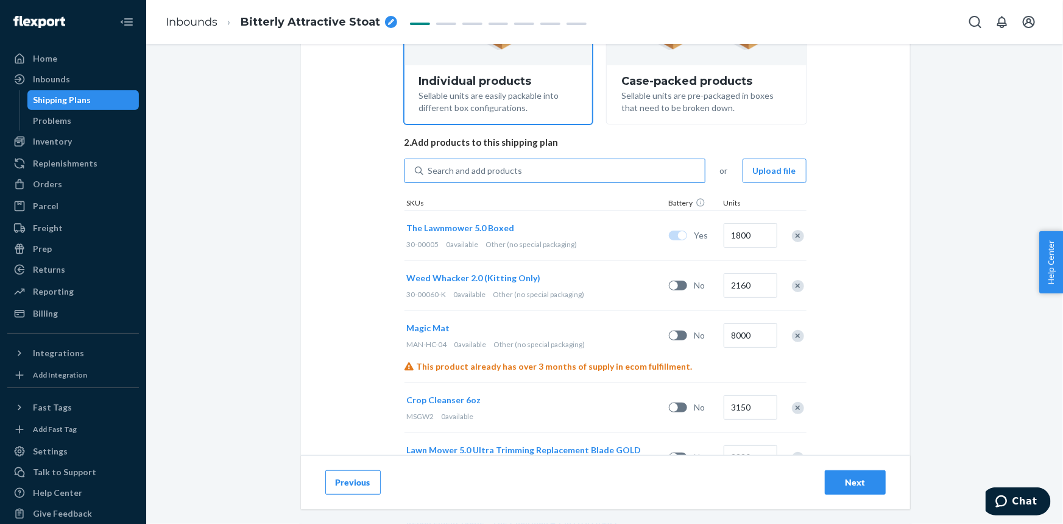
scroll to position [141, 0]
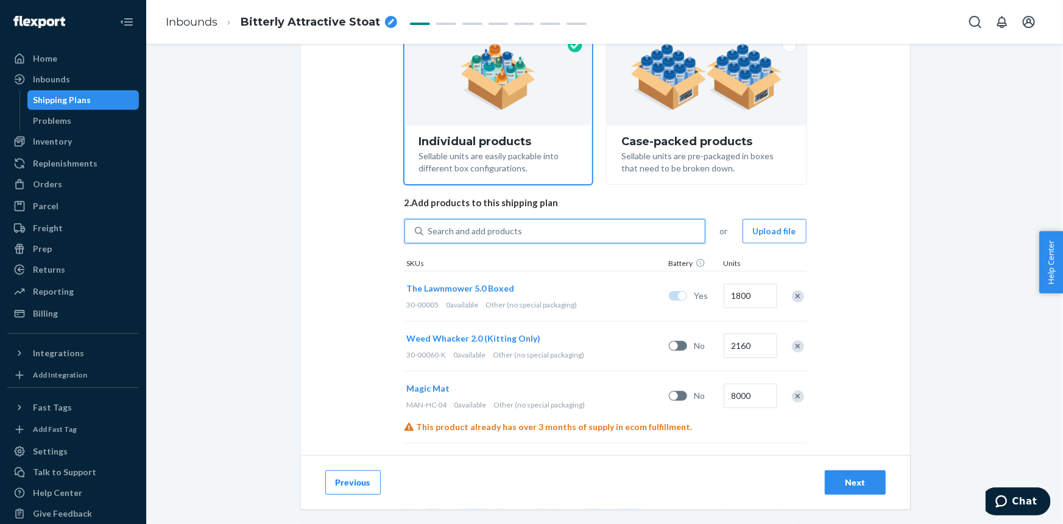
click at [507, 233] on div "Search and add products" at bounding box center [475, 231] width 94 height 12
click at [430, 233] on input "0 results available. Use Up and Down to choose options, press Enter to select t…" at bounding box center [428, 231] width 1 height 12
paste input "SP02"
type input "SP02"
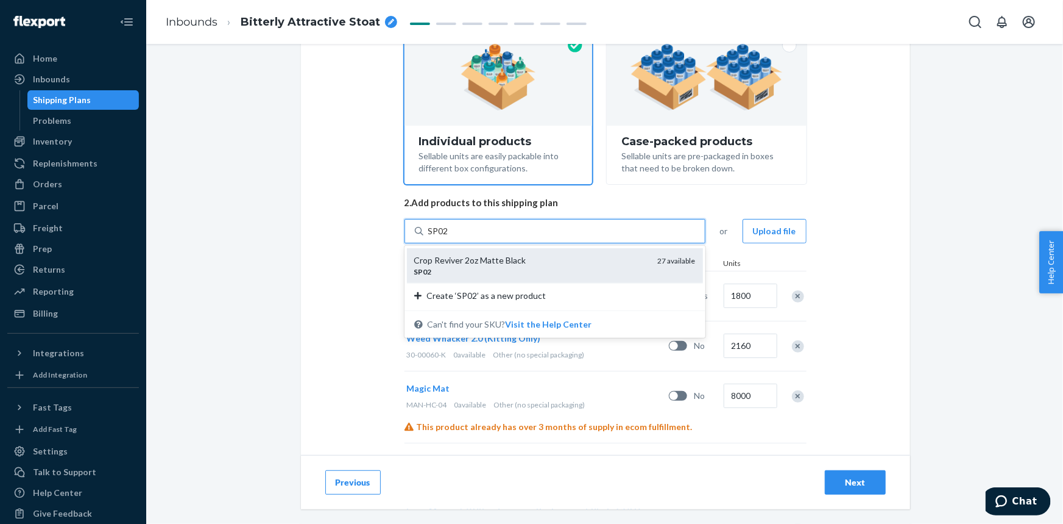
click at [511, 268] on div "SP02" at bounding box center [531, 271] width 234 height 10
click at [449, 237] on input "SP02" at bounding box center [438, 231] width 21 height 12
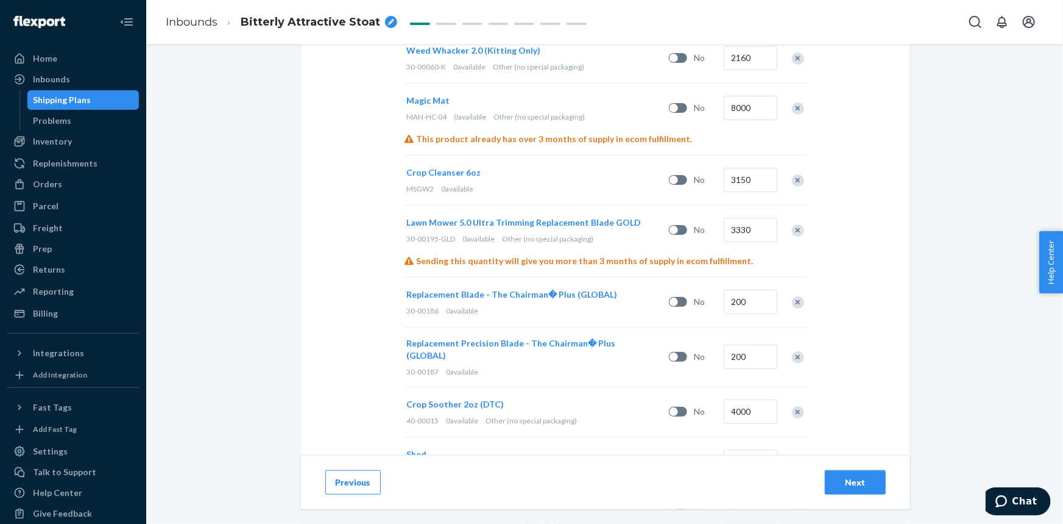
scroll to position [524, 0]
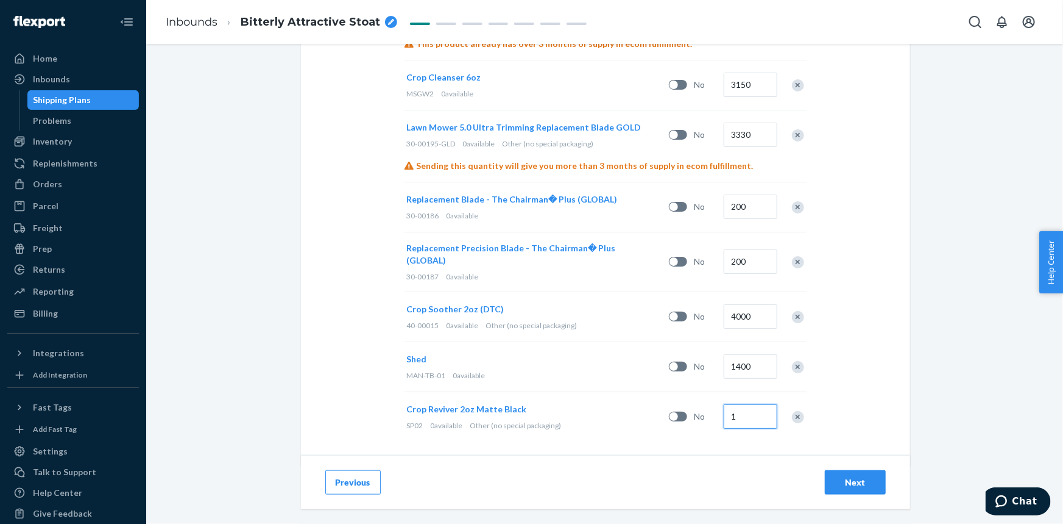
click at [742, 409] on input "1" at bounding box center [751, 416] width 54 height 24
type input "5700"
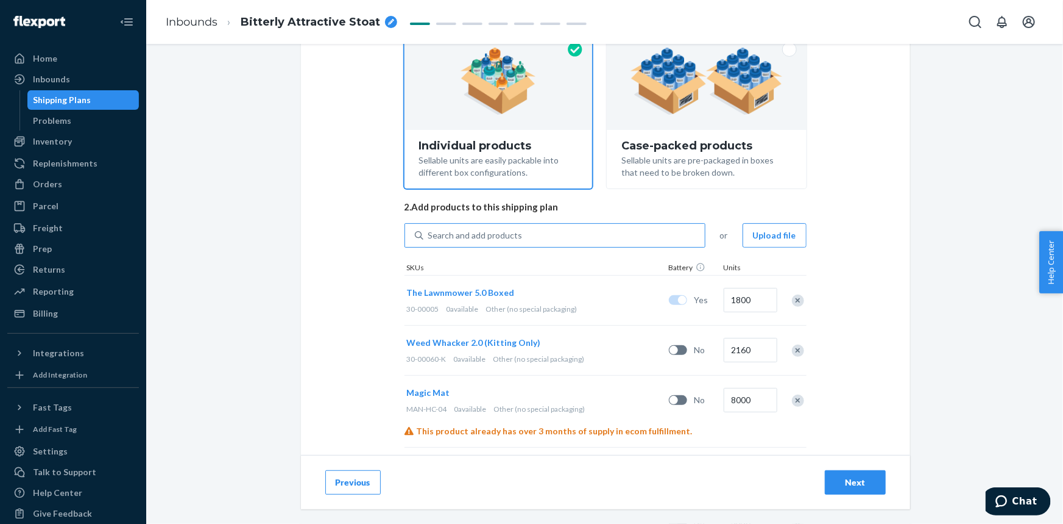
scroll to position [136, 0]
click at [519, 230] on div "Search and add products" at bounding box center [565, 236] width 282 height 22
click at [430, 230] on input "0 results available. Use Up and Down to choose options, press Enter to select t…" at bounding box center [428, 236] width 1 height 12
paste input "40-00112"
type input "40-00112"
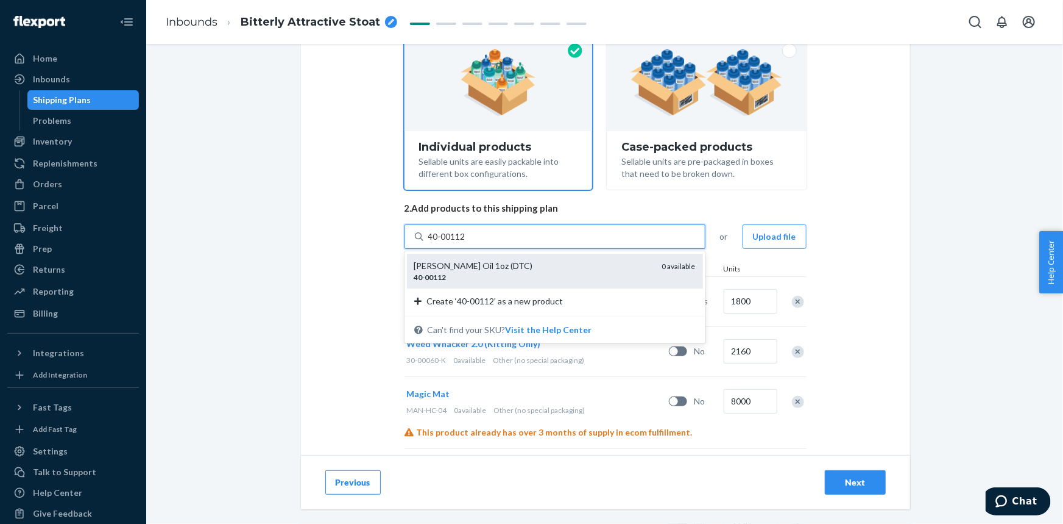
click at [519, 261] on div "[PERSON_NAME] Oil 1oz (DTC)" at bounding box center [533, 266] width 238 height 12
click at [467, 243] on input "40-00112" at bounding box center [447, 236] width 39 height 12
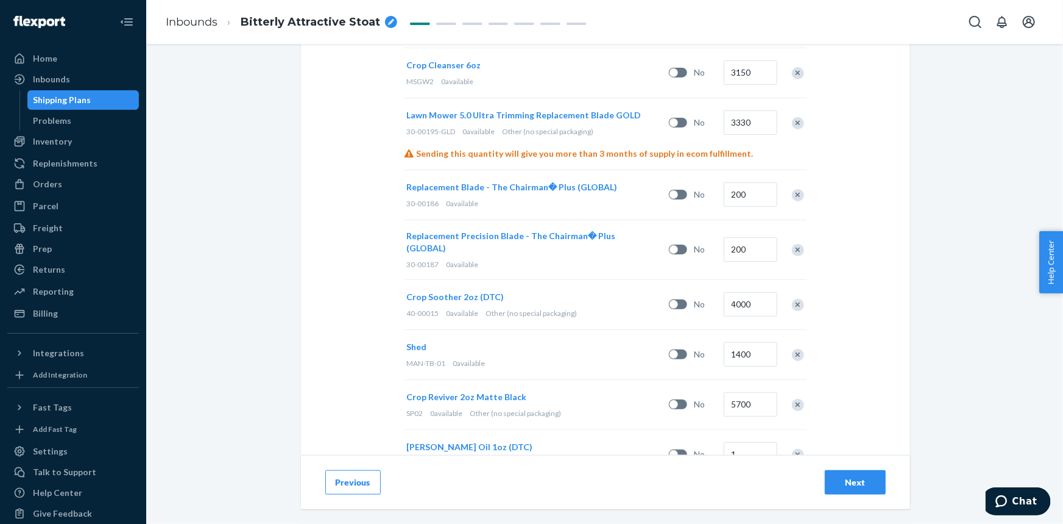
scroll to position [573, 0]
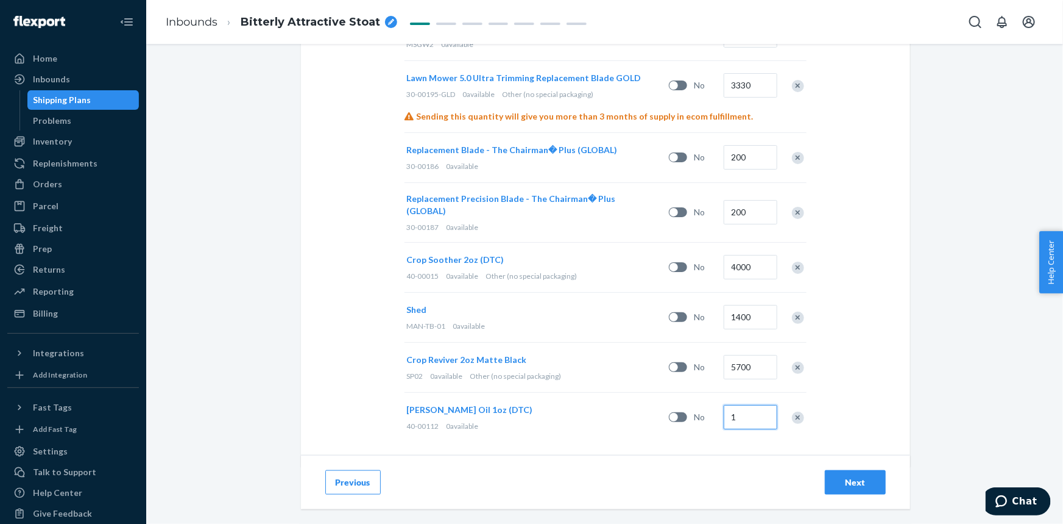
click at [739, 405] on input "1" at bounding box center [751, 417] width 54 height 24
type input "600"
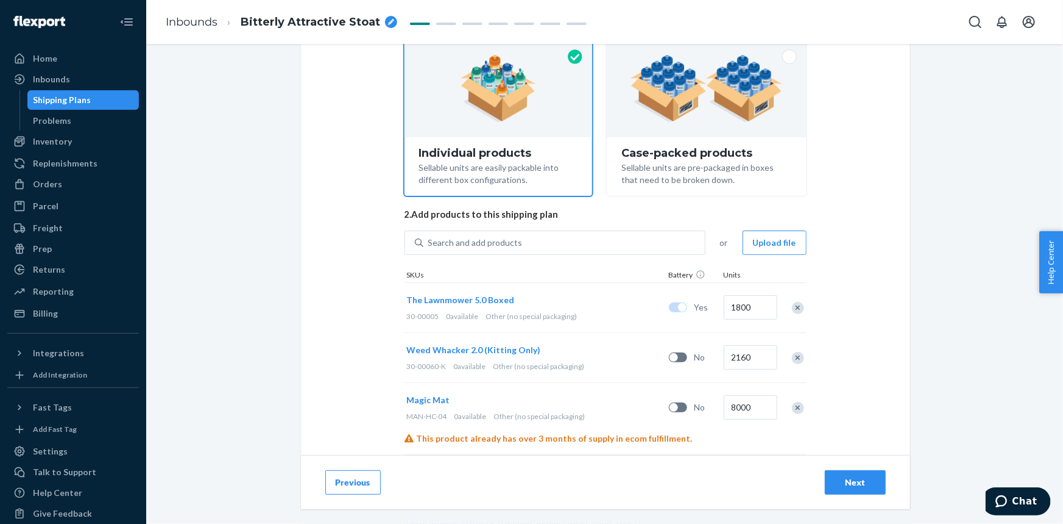
scroll to position [130, 0]
click at [530, 244] on div "Search and add products" at bounding box center [565, 242] width 282 height 22
click at [430, 244] on input "0 results available. Use Up and Down to choose options, press Enter to select t…" at bounding box center [428, 242] width 1 height 12
paste input "70-00151"
type input "70-00151"
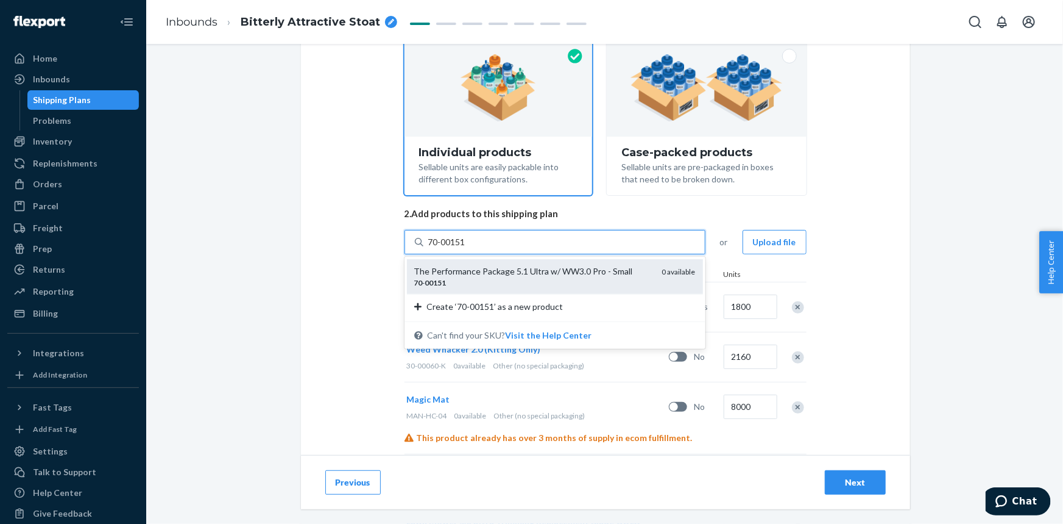
click at [530, 266] on div "The Performance Package 5.1 Ultra w/ WW3.0 Pro - Small" at bounding box center [533, 271] width 238 height 12
click at [467, 248] on input "70-00151" at bounding box center [447, 242] width 39 height 12
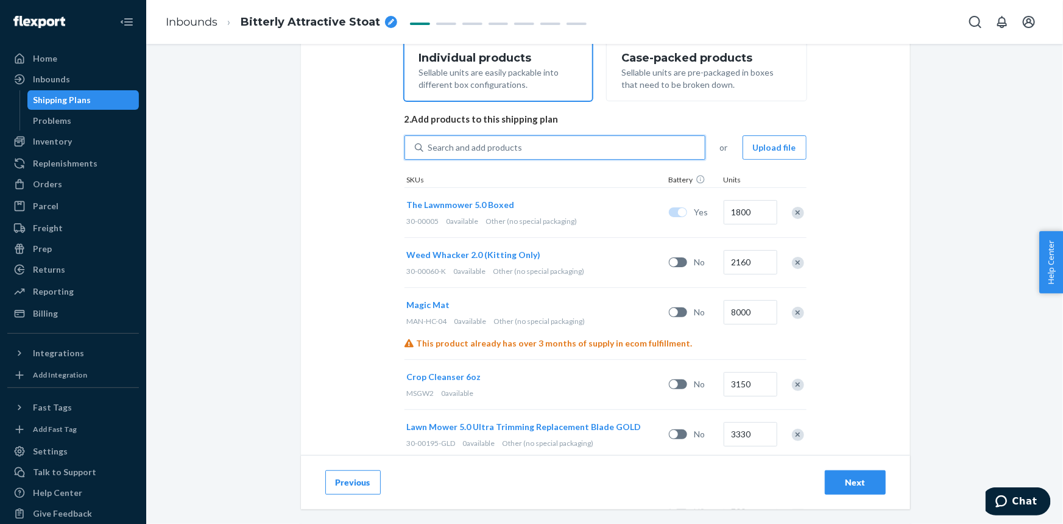
scroll to position [623, 0]
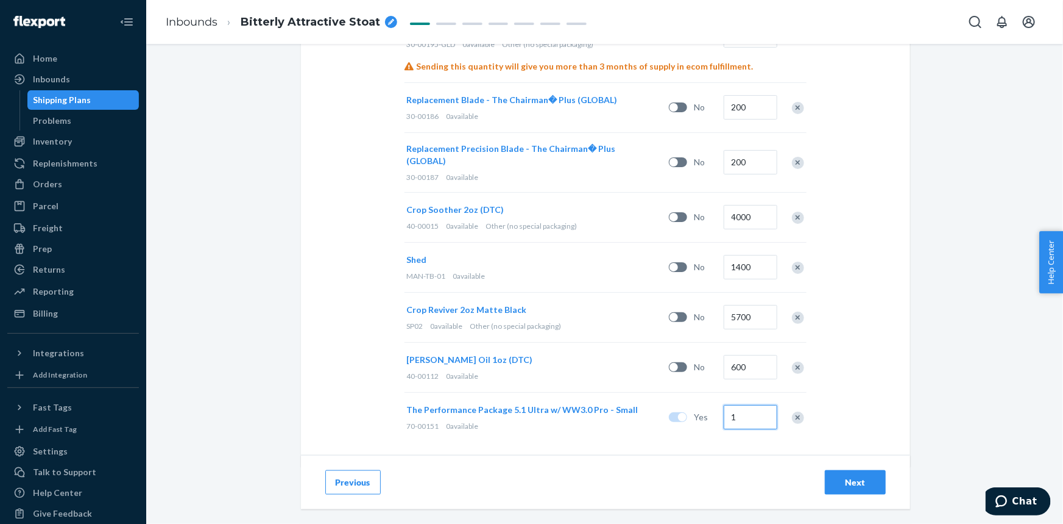
click at [735, 407] on input "1" at bounding box center [751, 417] width 54 height 24
type input "50"
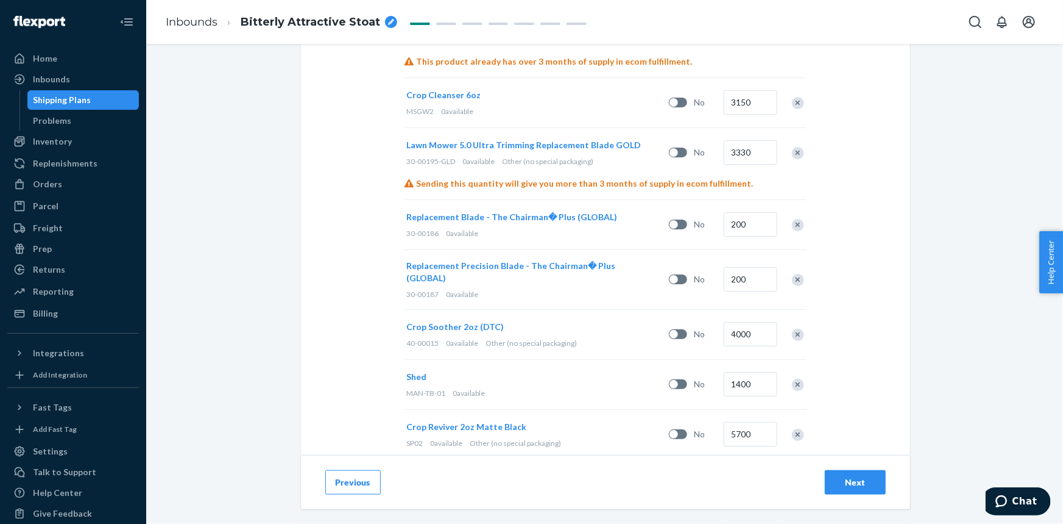
scroll to position [291, 0]
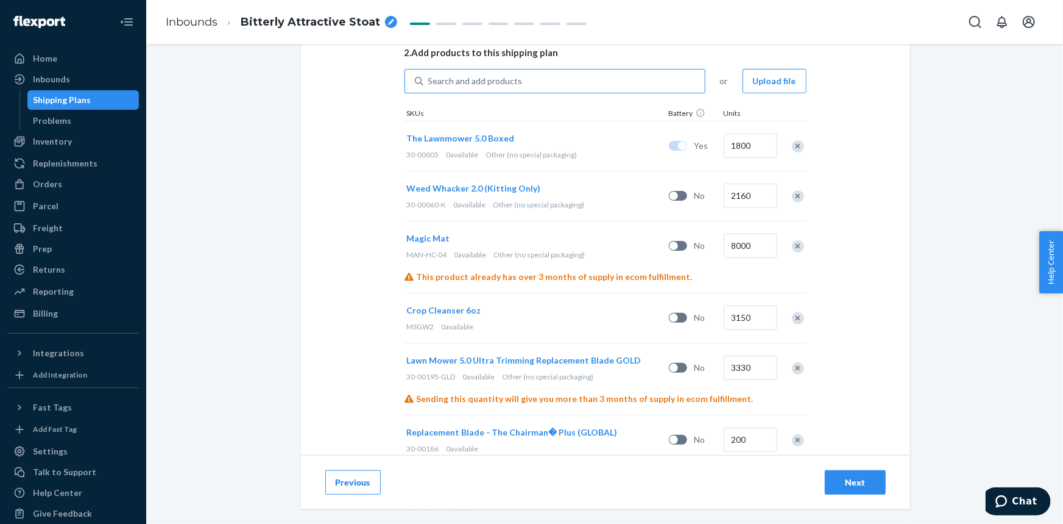
click at [473, 81] on div "Search and add products" at bounding box center [475, 81] width 94 height 12
click at [430, 81] on input "Search and add products" at bounding box center [428, 81] width 1 height 12
paste input "70-00152"
type input "70-00152"
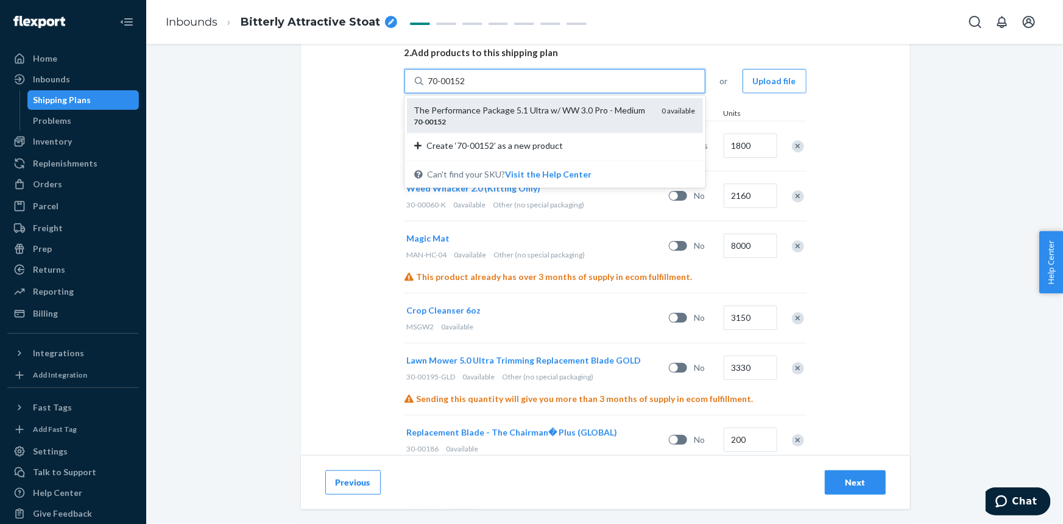
click at [495, 113] on div "The Performance Package 5.1 Ultra w/ WW 3.0 Pro - Medium" at bounding box center [533, 110] width 238 height 12
click at [467, 87] on input "70-00152" at bounding box center [447, 81] width 39 height 12
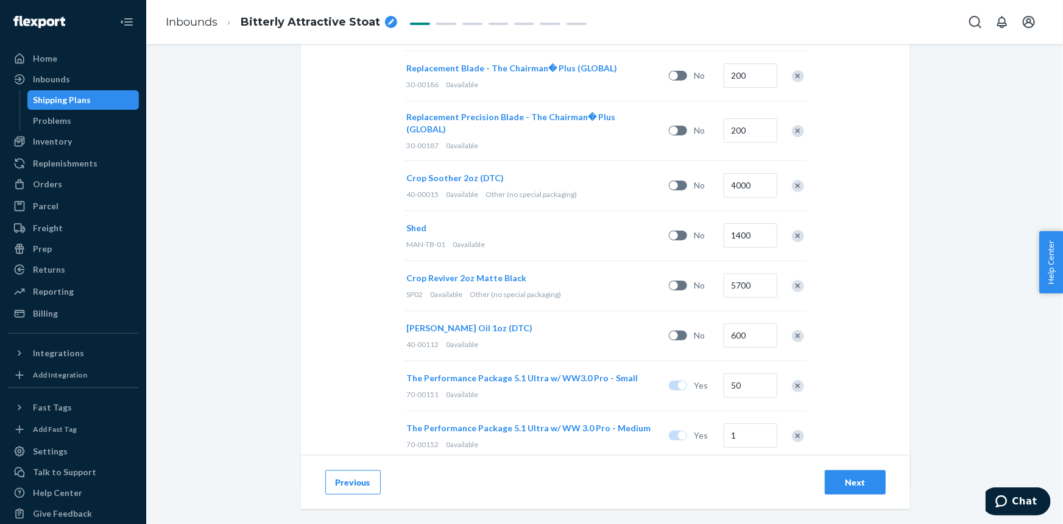
scroll to position [673, 0]
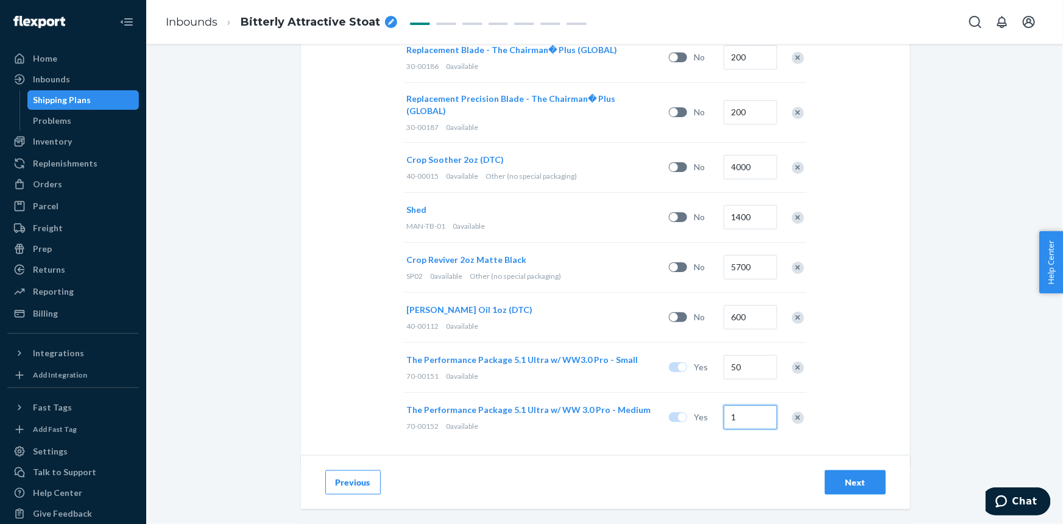
click at [739, 410] on input "1" at bounding box center [751, 417] width 54 height 24
type input "200"
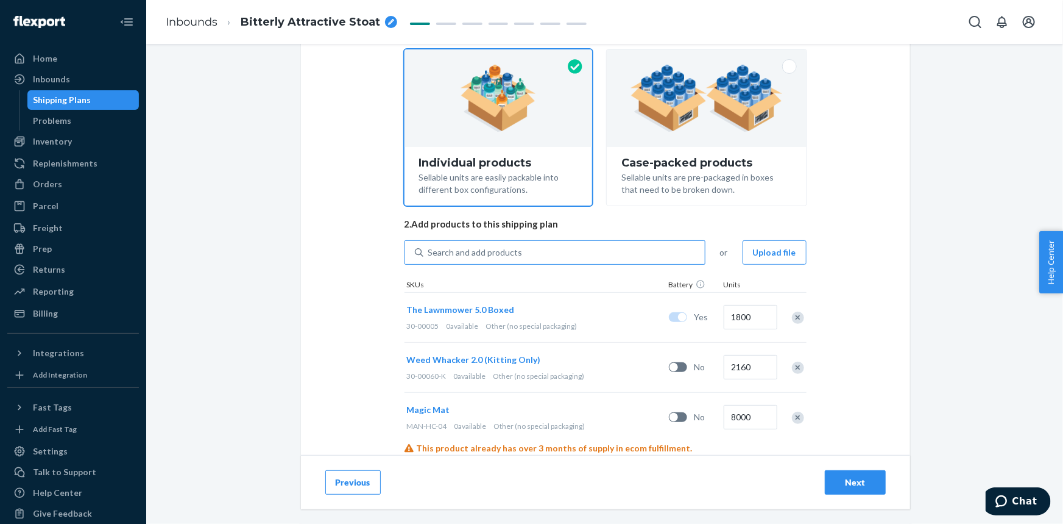
scroll to position [119, 0]
click at [491, 249] on div "Search and add products" at bounding box center [475, 253] width 94 height 12
click at [430, 249] on input "Search and add products" at bounding box center [428, 253] width 1 height 12
paste input "70-00153"
type input "70-00153"
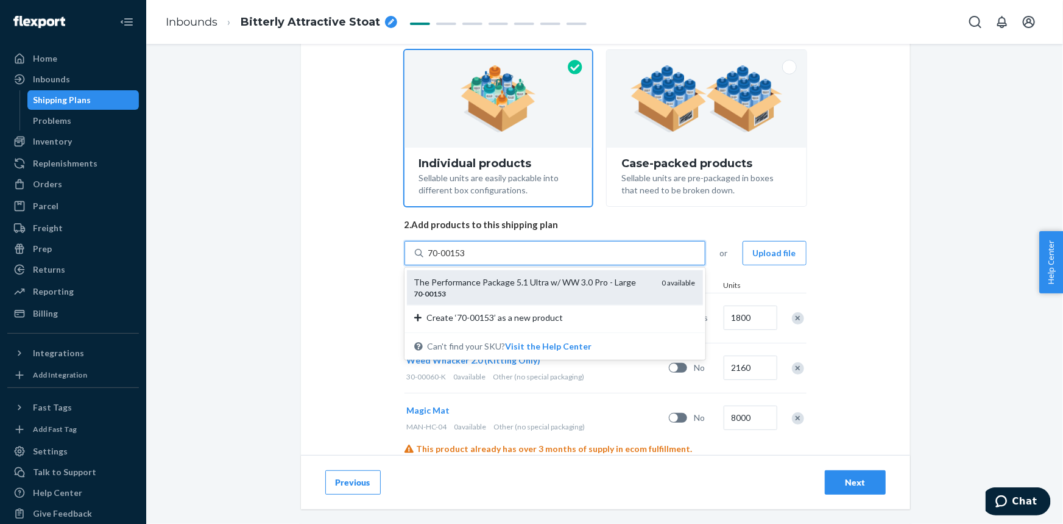
click at [492, 281] on div "The Performance Package 5.1 Ultra w/ WW 3.0 Pro - Large" at bounding box center [533, 282] width 238 height 12
click at [467, 259] on input "70-00153" at bounding box center [447, 253] width 39 height 12
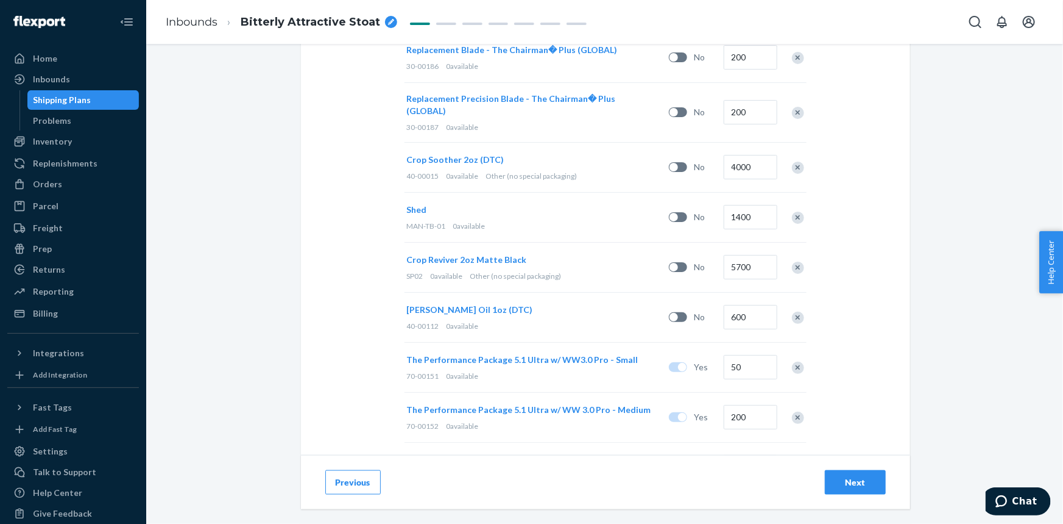
scroll to position [724, 0]
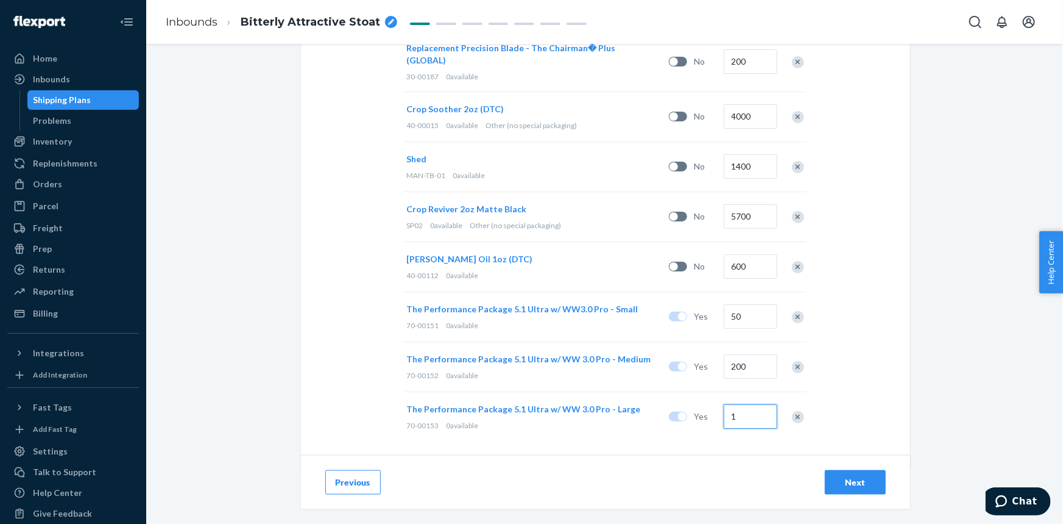
click at [745, 405] on input "1" at bounding box center [751, 416] width 54 height 24
type input "200"
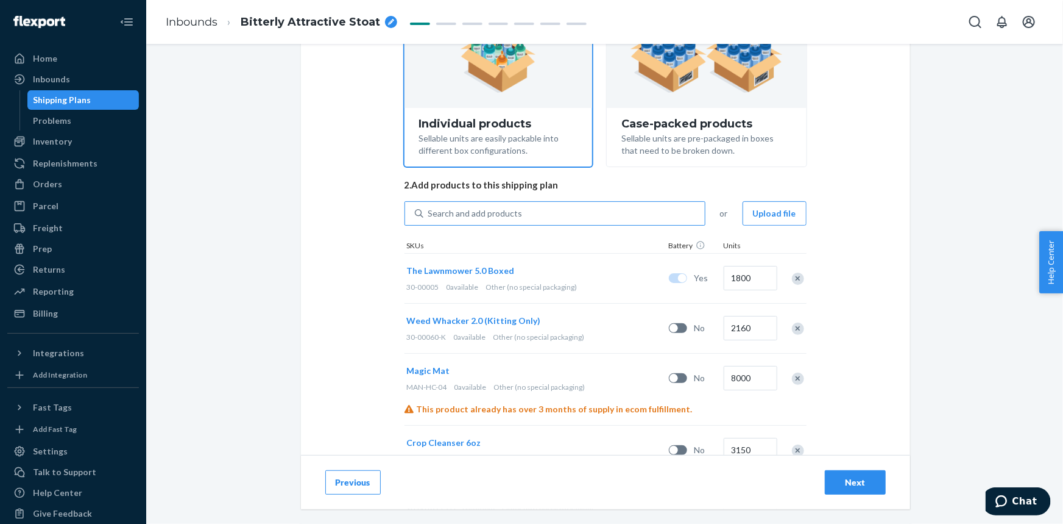
scroll to position [115, 0]
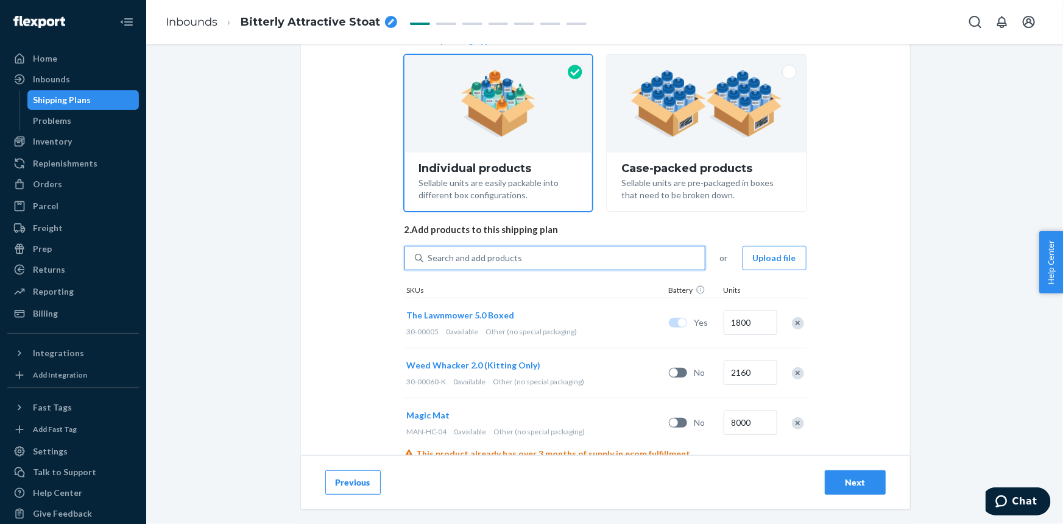
click at [508, 250] on div "Search and add products" at bounding box center [565, 258] width 282 height 22
click at [430, 252] on input "0 results available. Use Up and Down to choose options, press Enter to select t…" at bounding box center [428, 258] width 1 height 12
paste input "70-00154"
type input "70-00154"
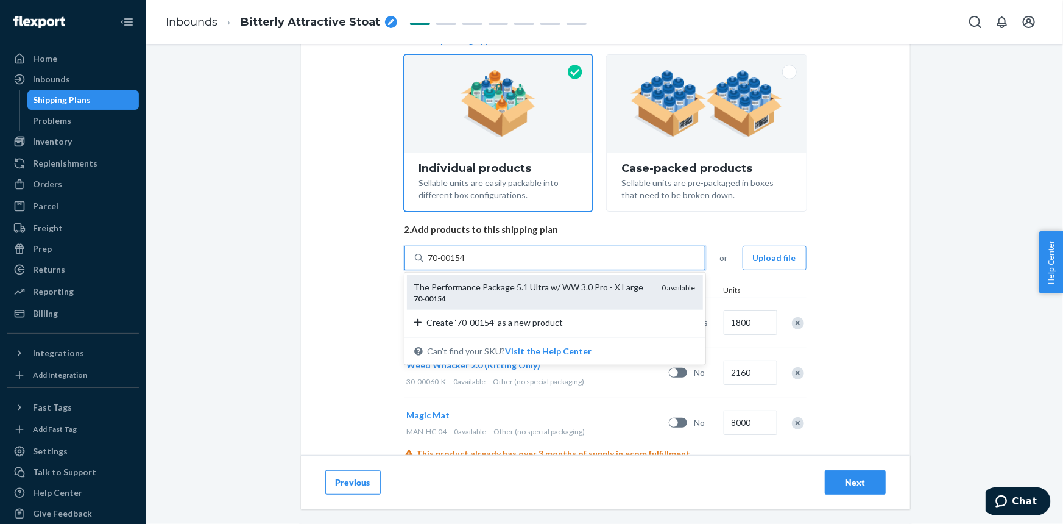
click at [516, 291] on div "The Performance Package 5.1 Ultra w/ WW 3.0 Pro - X Large" at bounding box center [533, 287] width 238 height 12
click at [467, 264] on input "70-00154" at bounding box center [447, 258] width 39 height 12
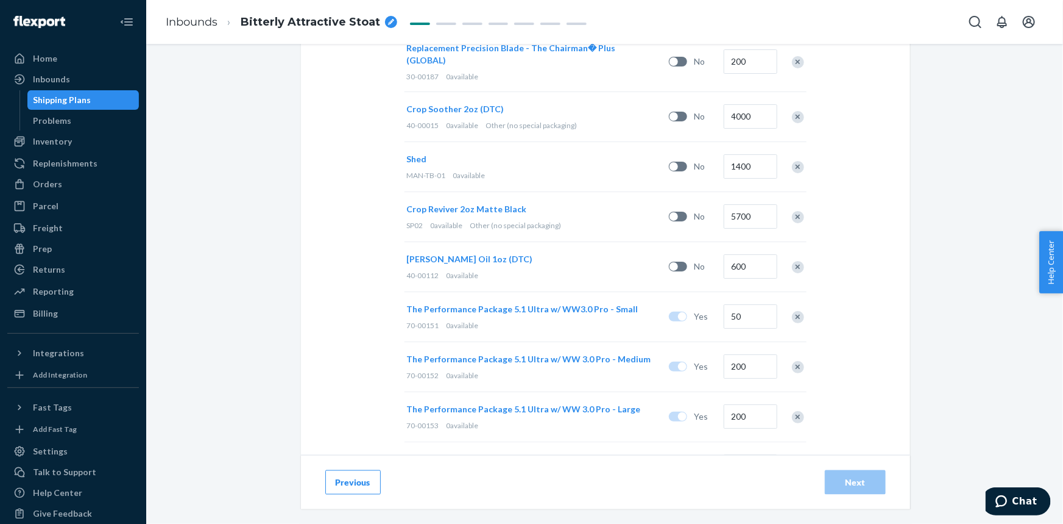
scroll to position [774, 0]
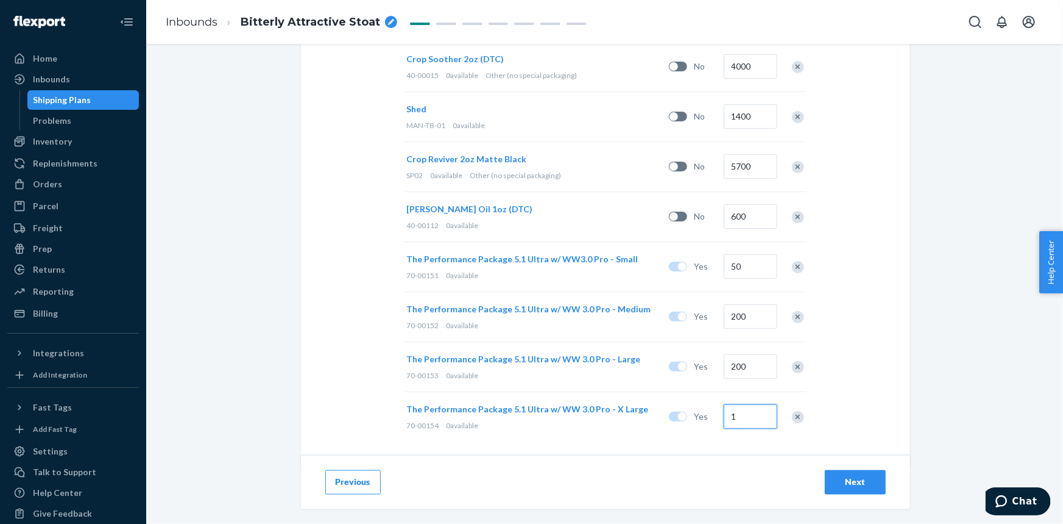
click at [746, 406] on input "1" at bounding box center [751, 416] width 54 height 24
type input "150"
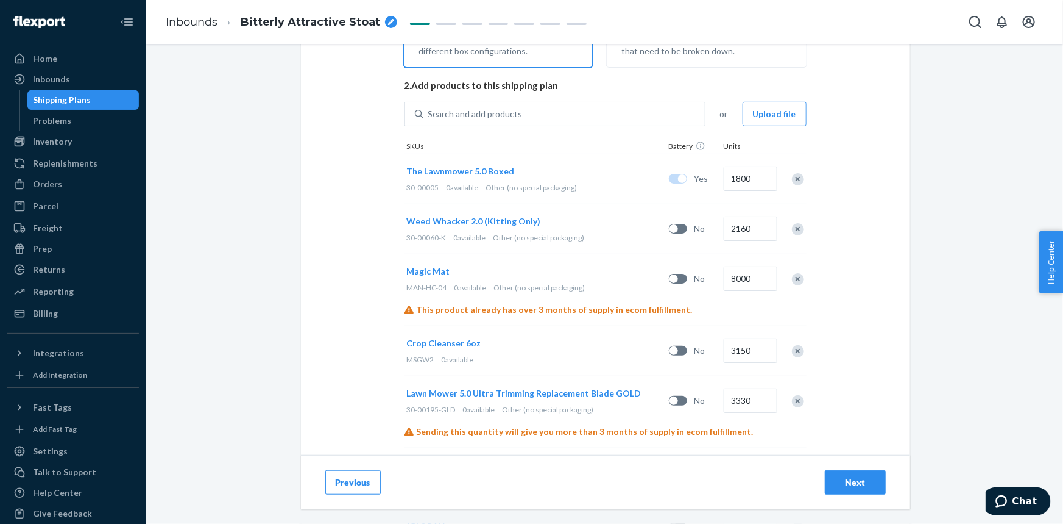
scroll to position [0, 0]
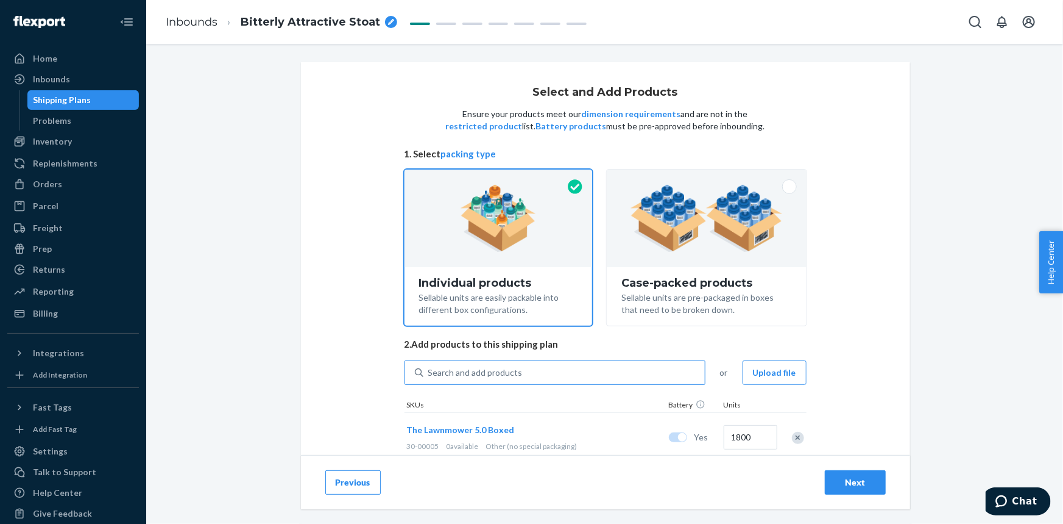
click at [529, 363] on div "Search and add products" at bounding box center [565, 372] width 282 height 22
click at [430, 366] on input "Search and add products" at bounding box center [428, 372] width 1 height 12
paste input "70-00155"
type input "70-00155"
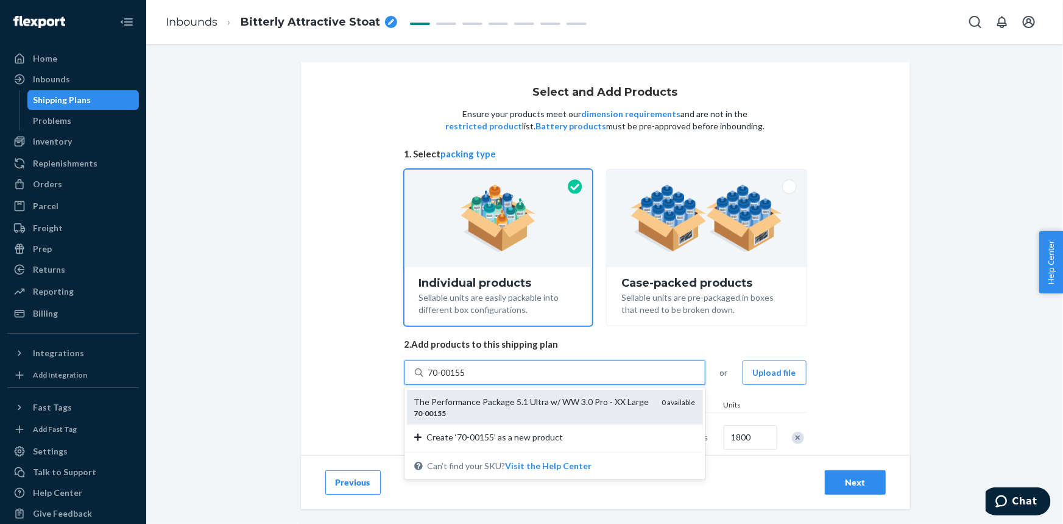
click at [513, 405] on div "The Performance Package 5.1 Ultra w/ WW 3.0 Pro - XX Large" at bounding box center [533, 402] width 238 height 12
click at [467, 378] on input "70-00155" at bounding box center [447, 372] width 39 height 12
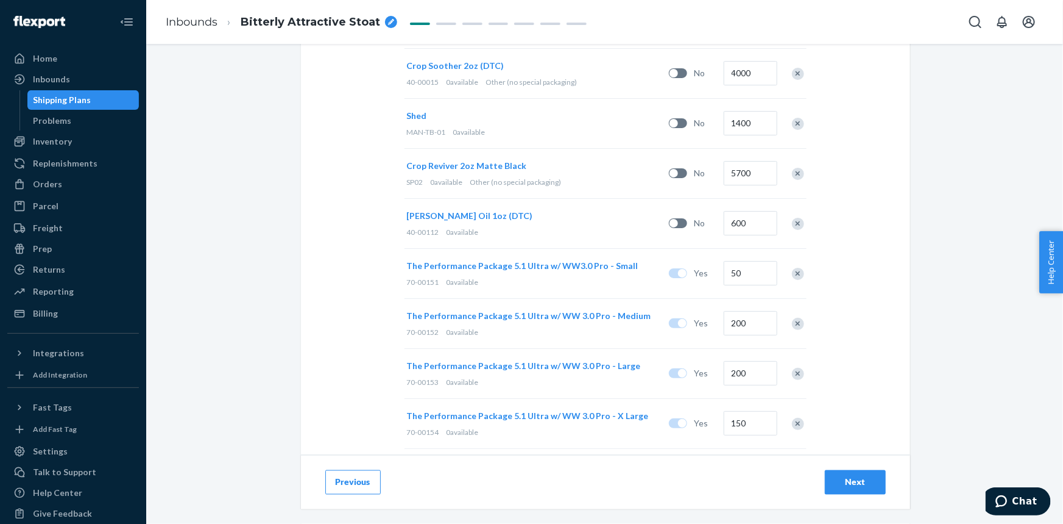
scroll to position [823, 0]
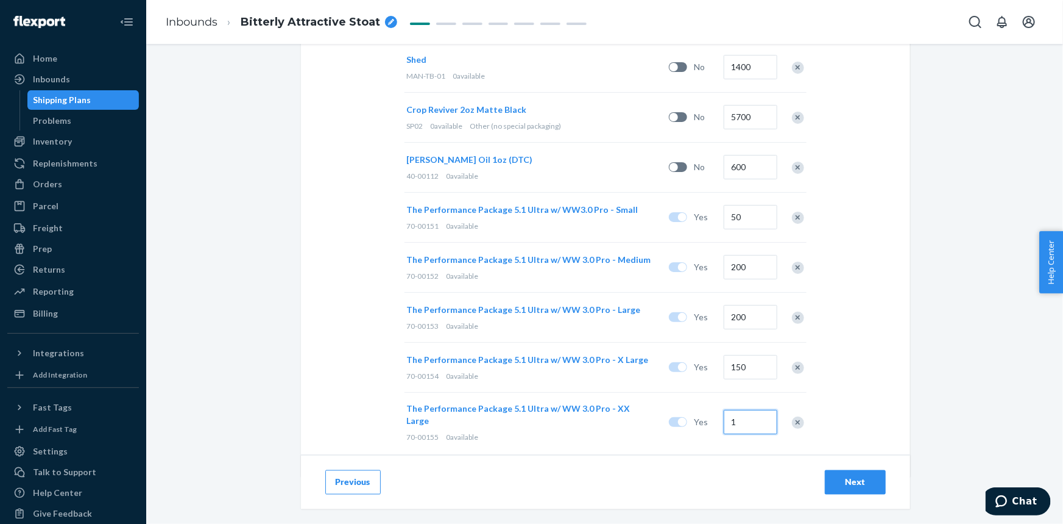
click at [757, 410] on input "1" at bounding box center [751, 422] width 54 height 24
type input "50"
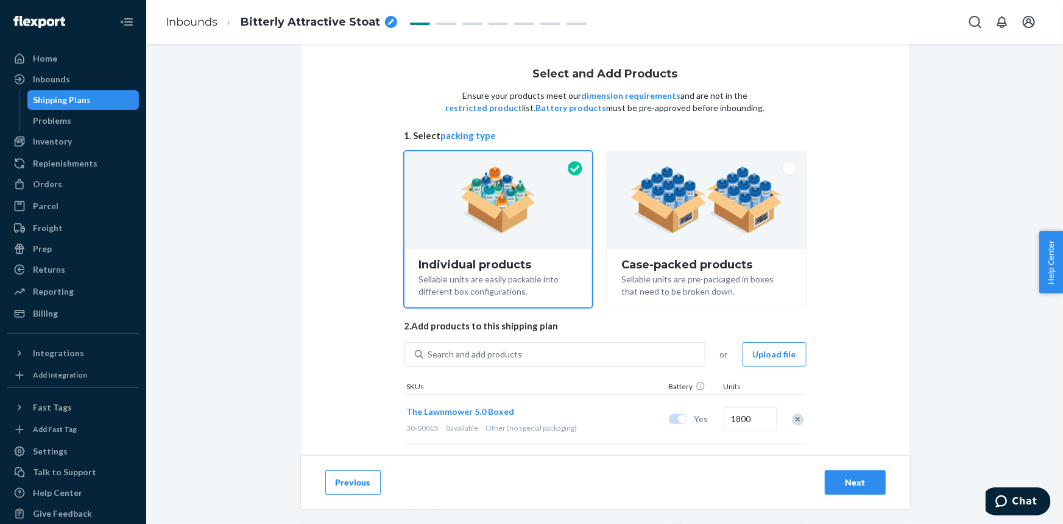
scroll to position [0, 0]
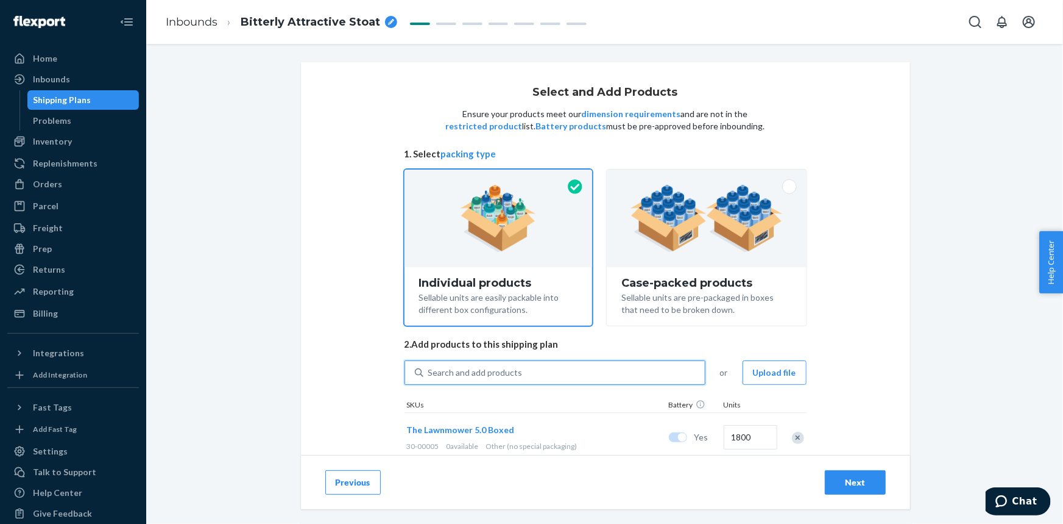
click at [519, 367] on div "Search and add products" at bounding box center [565, 372] width 282 height 22
click at [430, 367] on input "0 results available. Use Up and Down to choose options, press Enter to select t…" at bounding box center [428, 372] width 1 height 12
paste input "70-00156"
type input "70-00156"
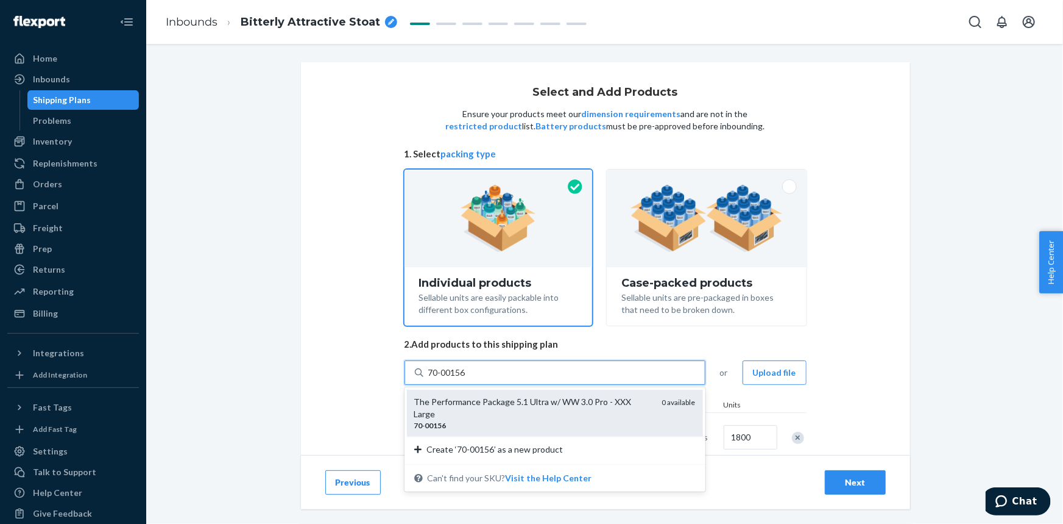
click at [525, 399] on div "The Performance Package 5.1 Ultra w/ WW 3.0 Pro - XXX Large" at bounding box center [533, 408] width 238 height 24
click at [467, 378] on input "70-00156" at bounding box center [447, 372] width 39 height 12
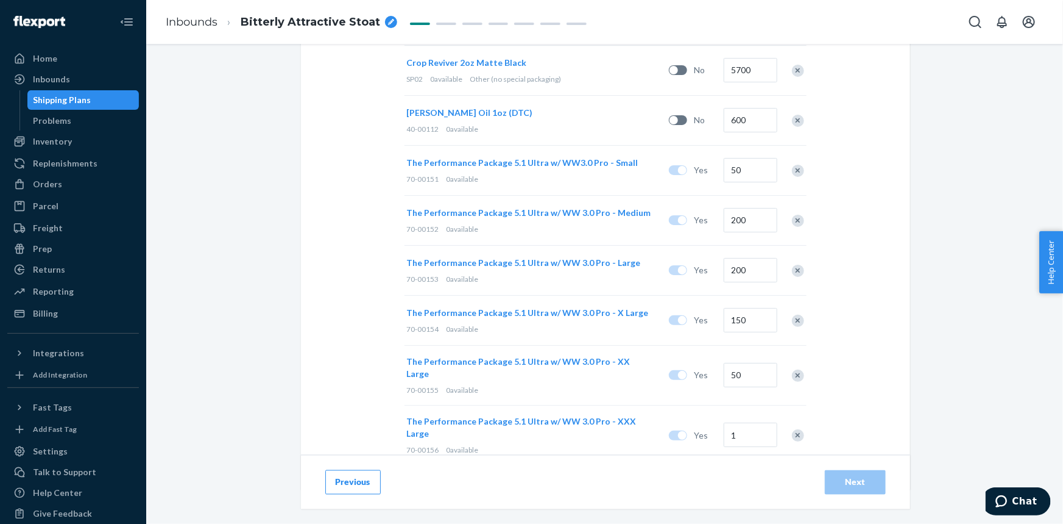
scroll to position [873, 0]
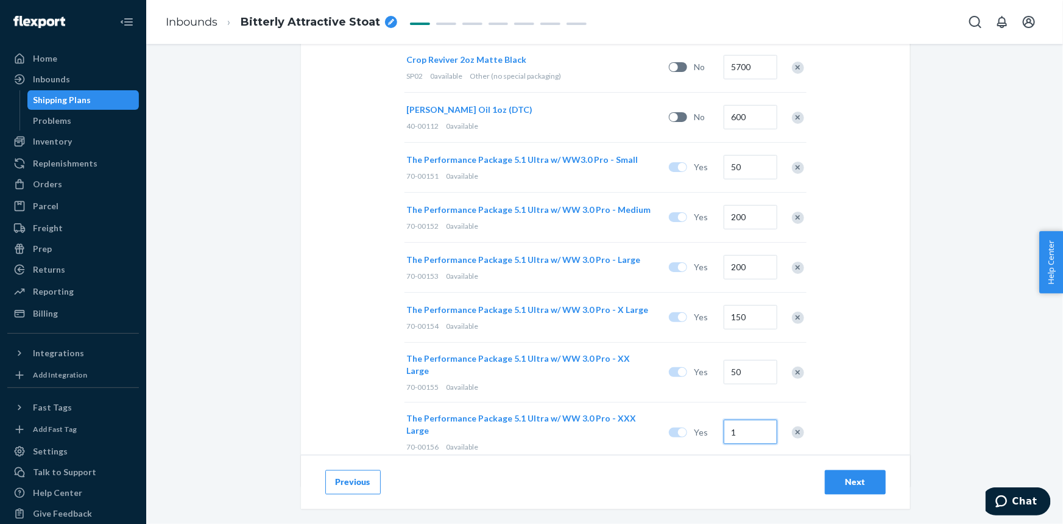
click at [753, 419] on input "1" at bounding box center [751, 431] width 54 height 24
type input "50"
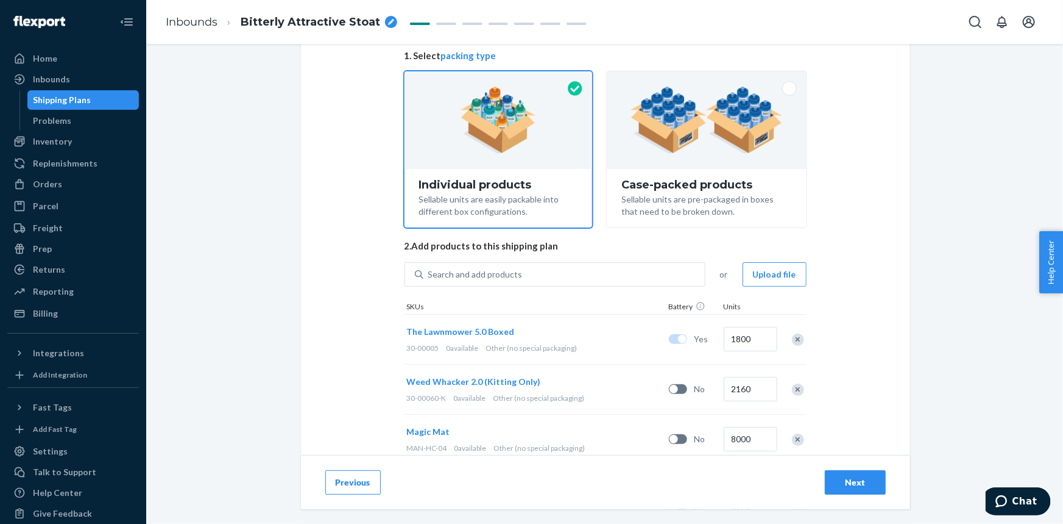
scroll to position [0, 0]
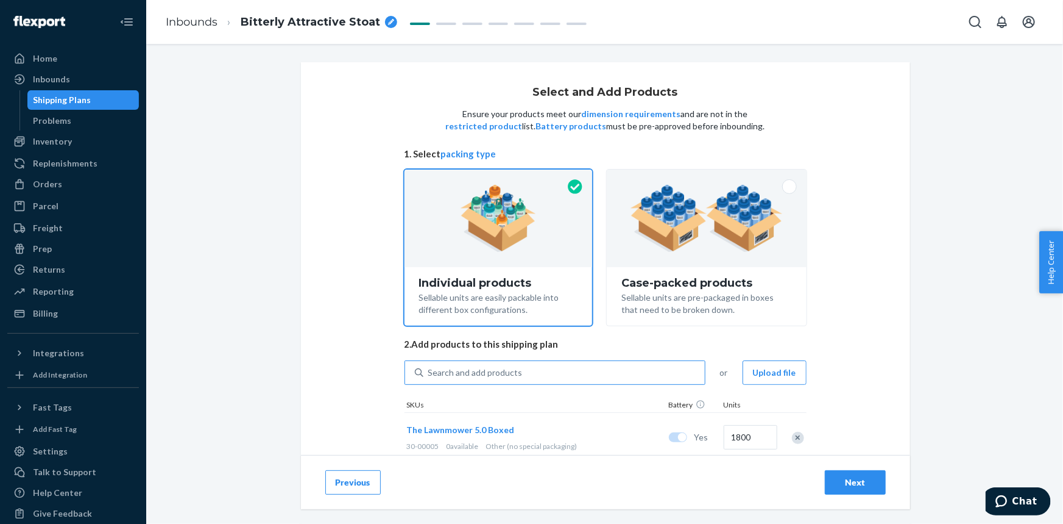
click at [481, 372] on div "Search and add products" at bounding box center [475, 372] width 94 height 12
click at [430, 372] on input "Search and add products" at bounding box center [428, 372] width 1 height 12
paste input "20-50605"
type input "20-50605"
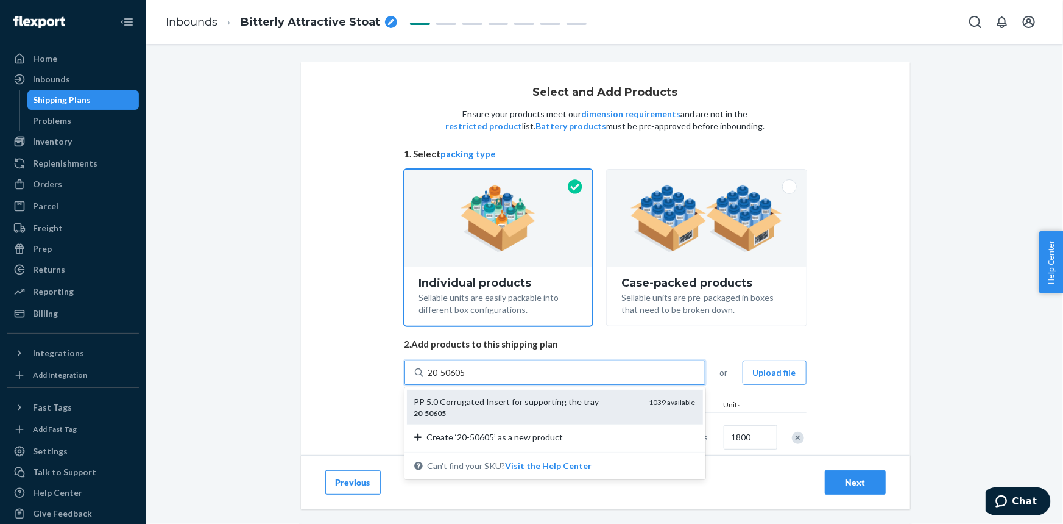
click at [497, 400] on div "PP 5.0 Corrugated Insert for supporting the tray" at bounding box center [526, 402] width 225 height 12
click at [467, 378] on input "20-50605" at bounding box center [447, 372] width 39 height 12
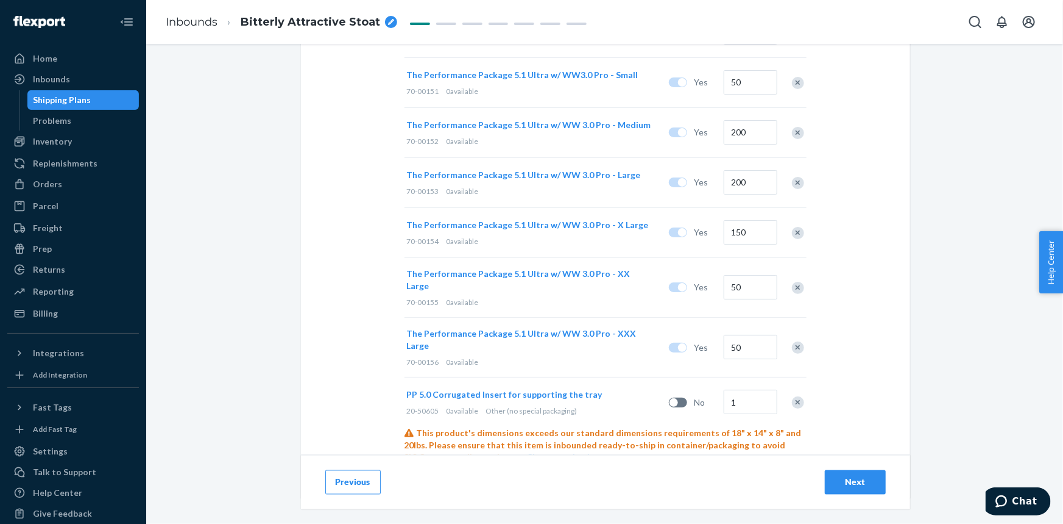
scroll to position [969, 0]
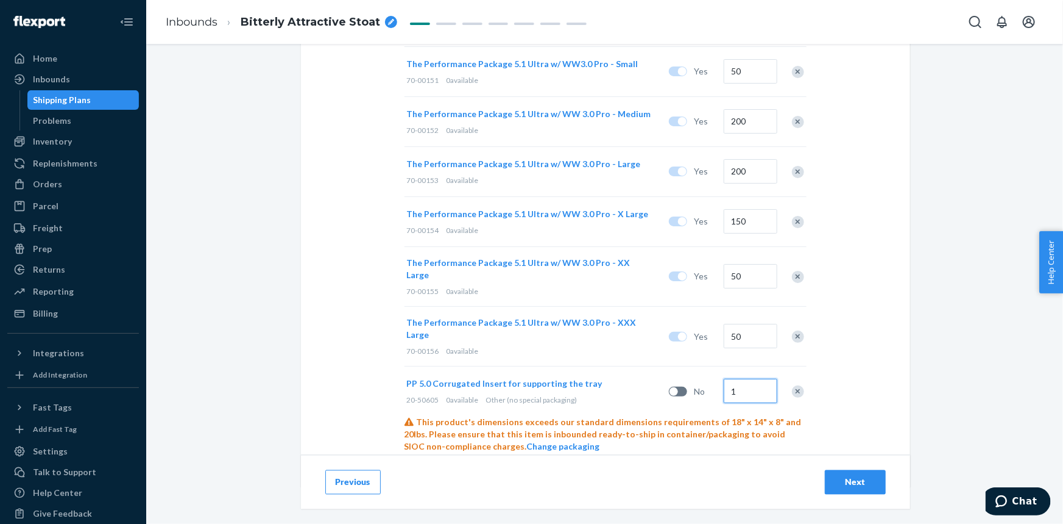
click at [750, 378] on input "1" at bounding box center [751, 390] width 54 height 24
type input "6080"
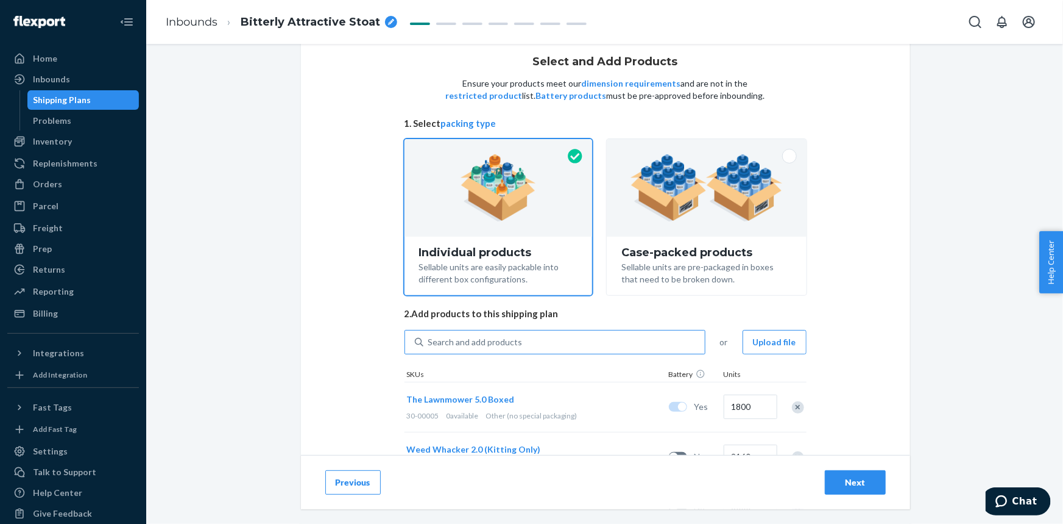
scroll to position [27, 0]
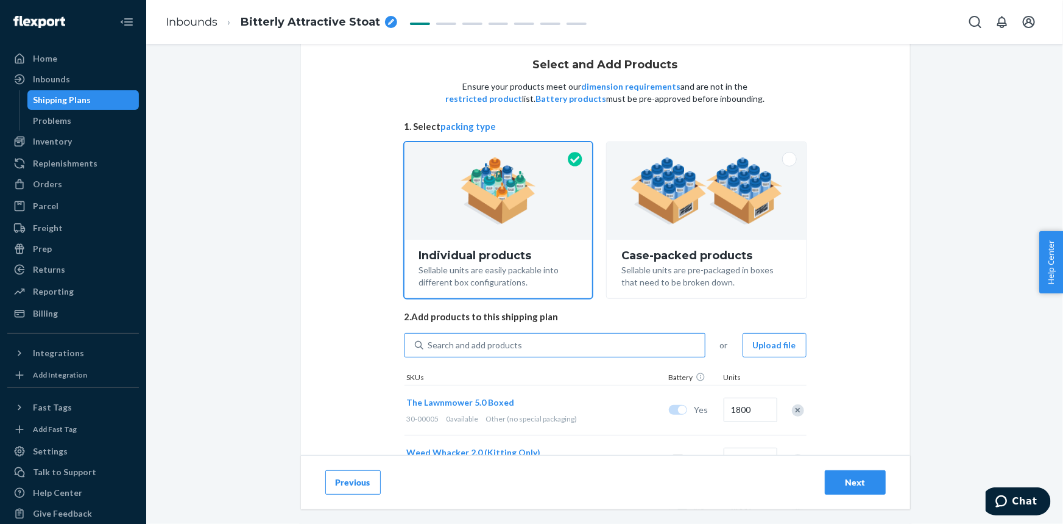
click at [541, 343] on div "Search and add products" at bounding box center [565, 345] width 282 height 22
click at [430, 343] on input "Search and add products" at bounding box center [428, 345] width 1 height 12
paste input "20-50603"
type input "20-50603"
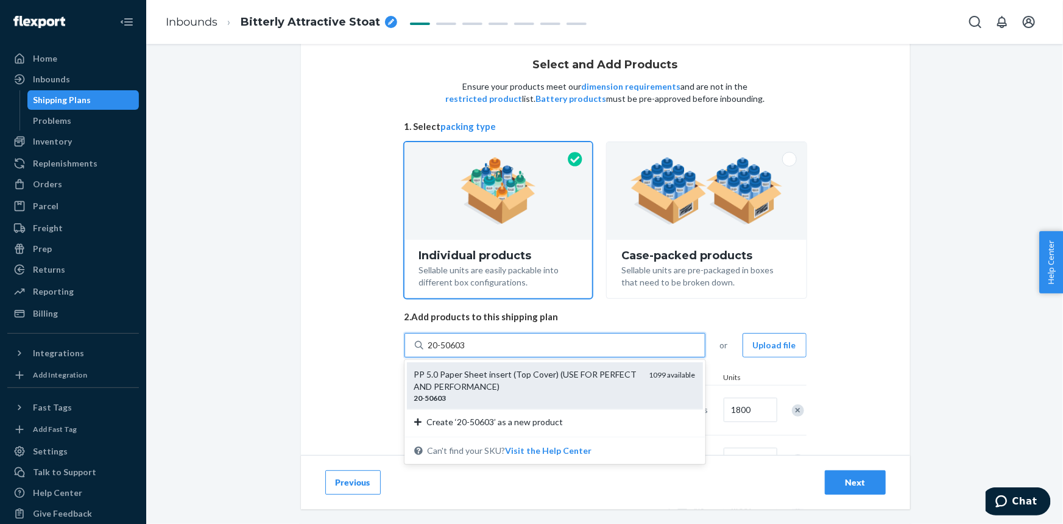
click at [549, 384] on div "PP 5.0 Paper Sheet insert (Top Cover) (USE FOR PERFECT AND PERFORMANCE)" at bounding box center [526, 380] width 225 height 24
click at [467, 351] on input "20-50603" at bounding box center [447, 345] width 39 height 12
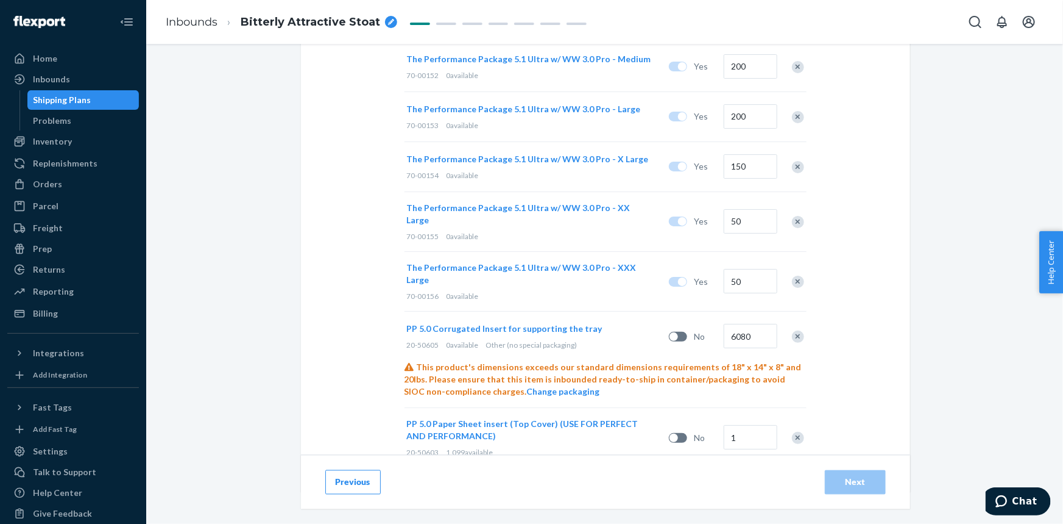
scroll to position [1028, 0]
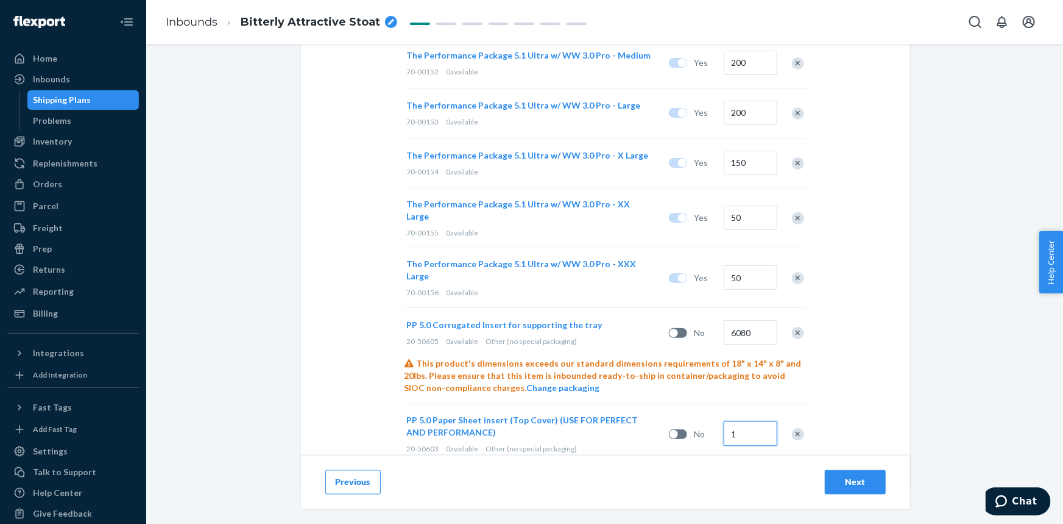
click at [750, 421] on input "1" at bounding box center [751, 433] width 54 height 24
type input "6000"
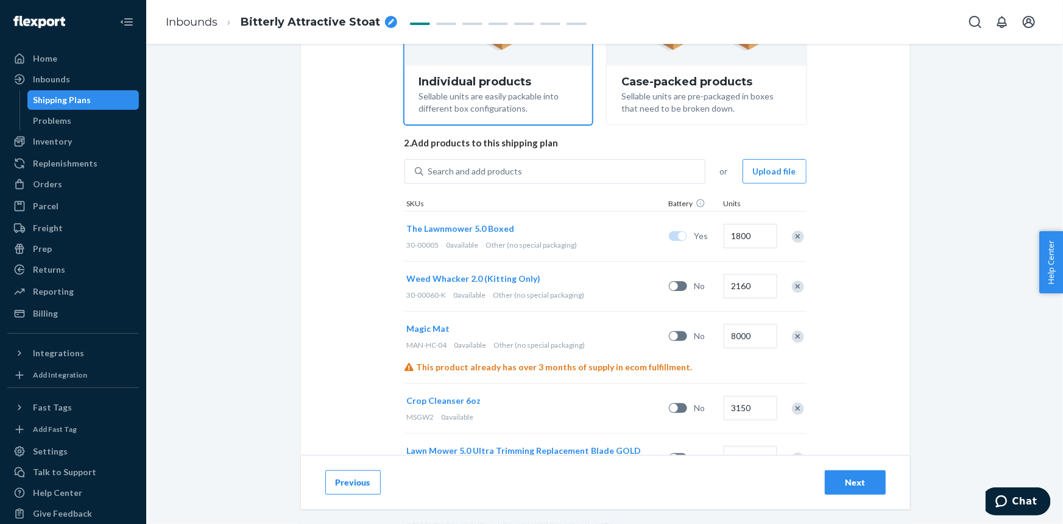
scroll to position [196, 0]
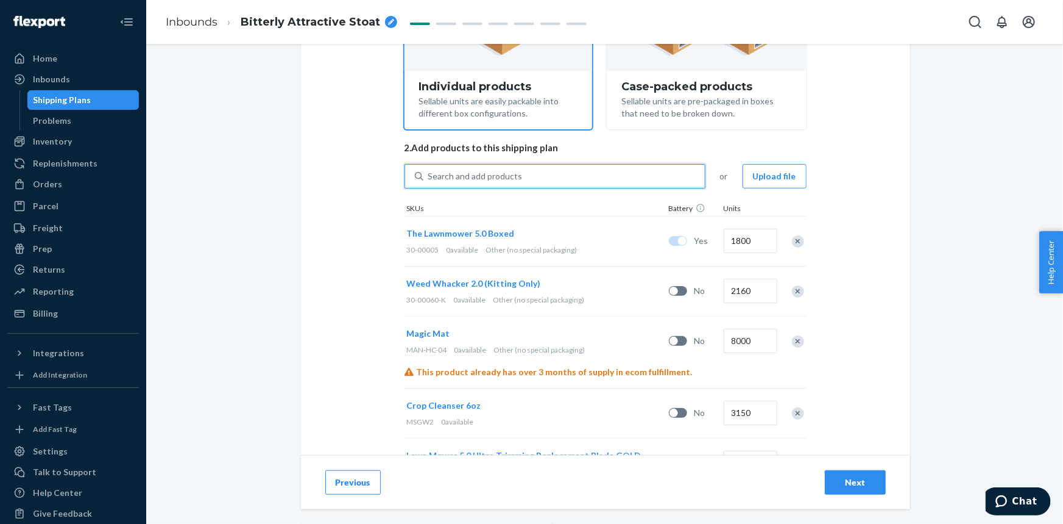
click at [488, 174] on div "Search and add products" at bounding box center [475, 176] width 94 height 12
click at [430, 174] on input "0 results available. Use Up and Down to choose options, press Enter to select t…" at bounding box center [428, 176] width 1 height 12
paste input "20-50600"
type input "20-50600"
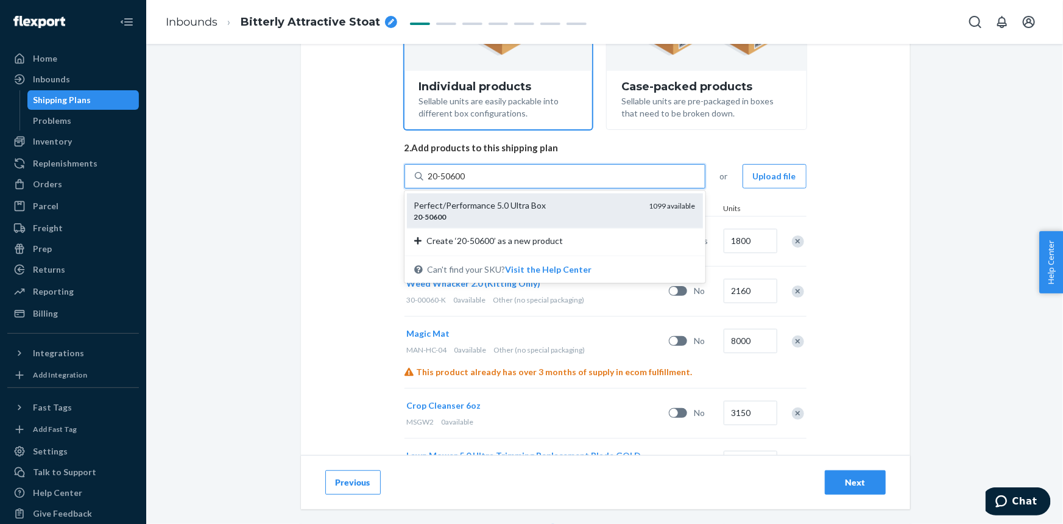
click at [489, 205] on div "Perfect/Performance 5.0 Ultra Box" at bounding box center [526, 205] width 225 height 12
click at [467, 182] on input "20-50600" at bounding box center [447, 176] width 39 height 12
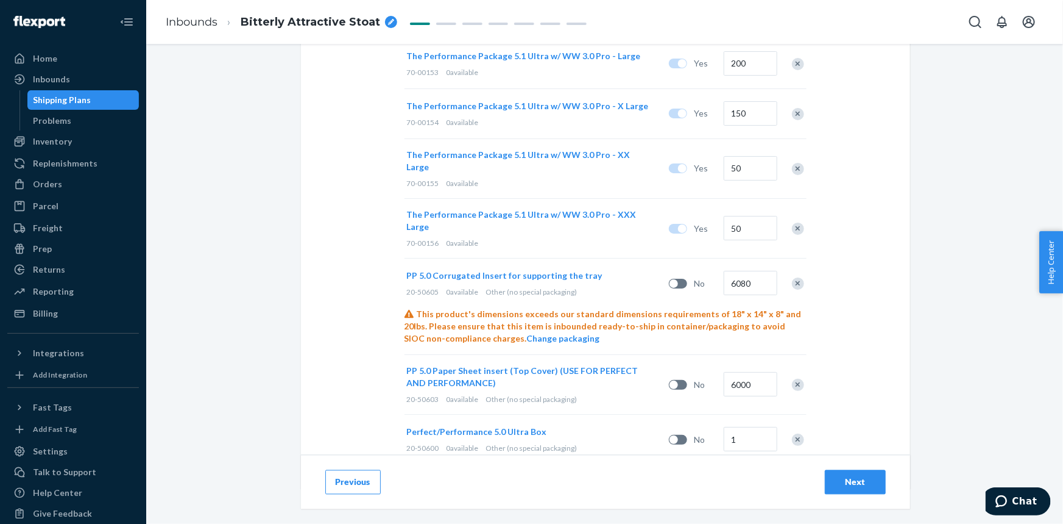
scroll to position [1079, 0]
click at [753, 425] on input "1" at bounding box center [751, 437] width 54 height 24
type input "6000"
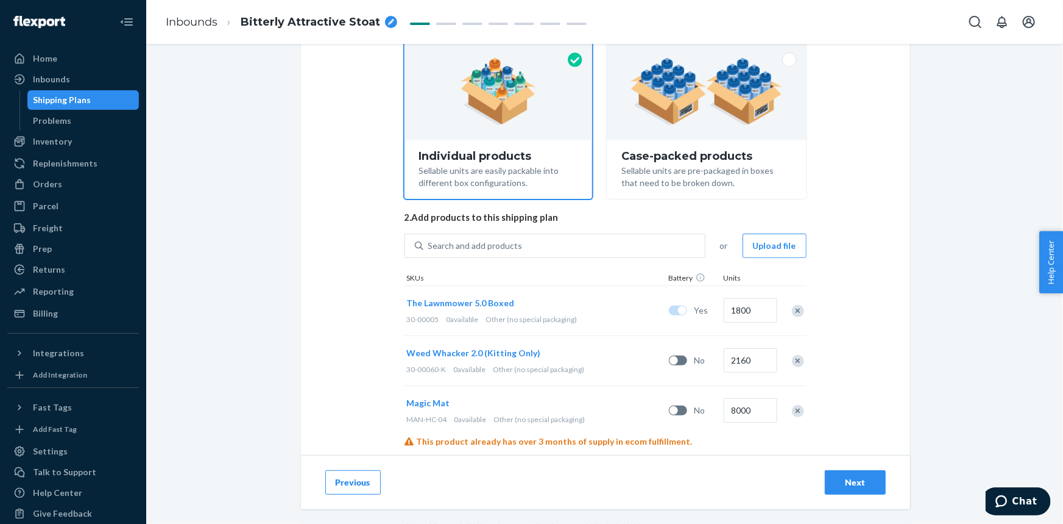
scroll to position [0, 0]
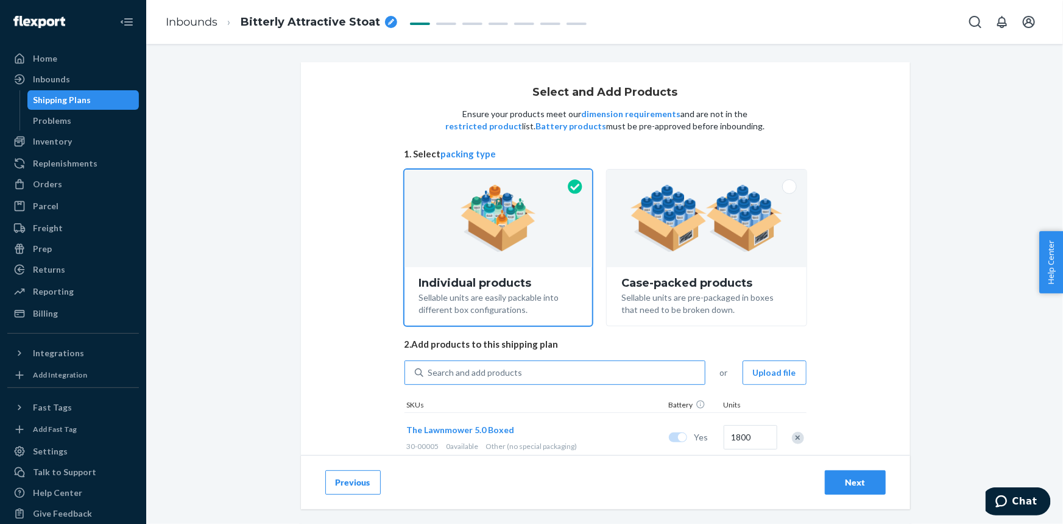
click at [540, 372] on div "Search and add products" at bounding box center [565, 372] width 282 height 22
click at [430, 372] on input "Search and add products" at bounding box center [428, 372] width 1 height 12
paste input "20-50601"
type input "20-50601"
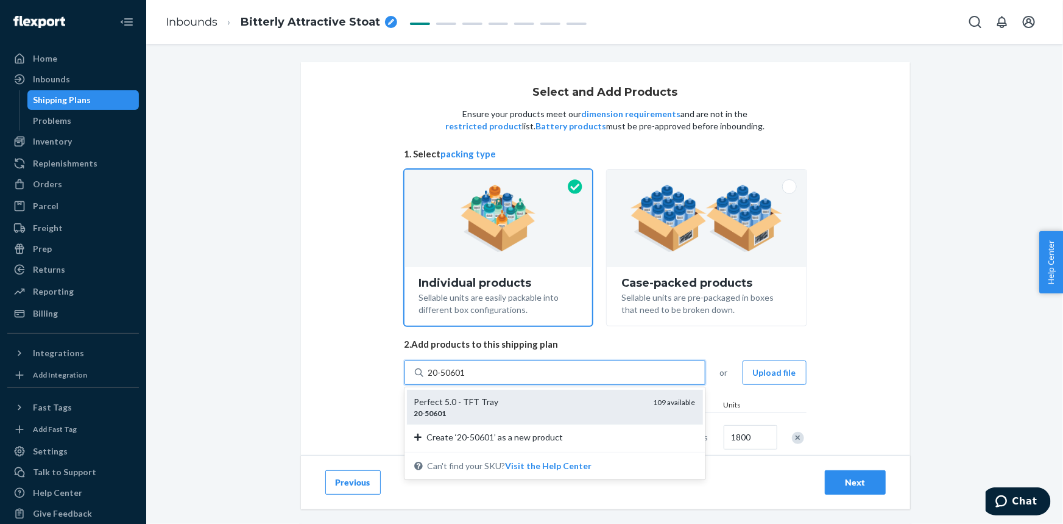
click at [538, 402] on div "Perfect 5.0 - TFT Tray" at bounding box center [529, 402] width 230 height 12
click at [467, 378] on input "20-50601" at bounding box center [447, 372] width 39 height 12
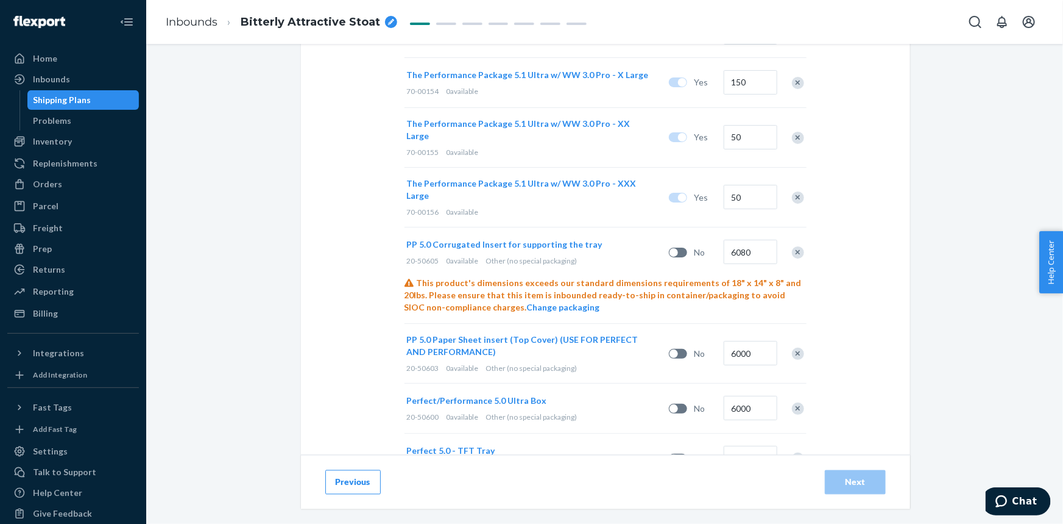
scroll to position [1129, 0]
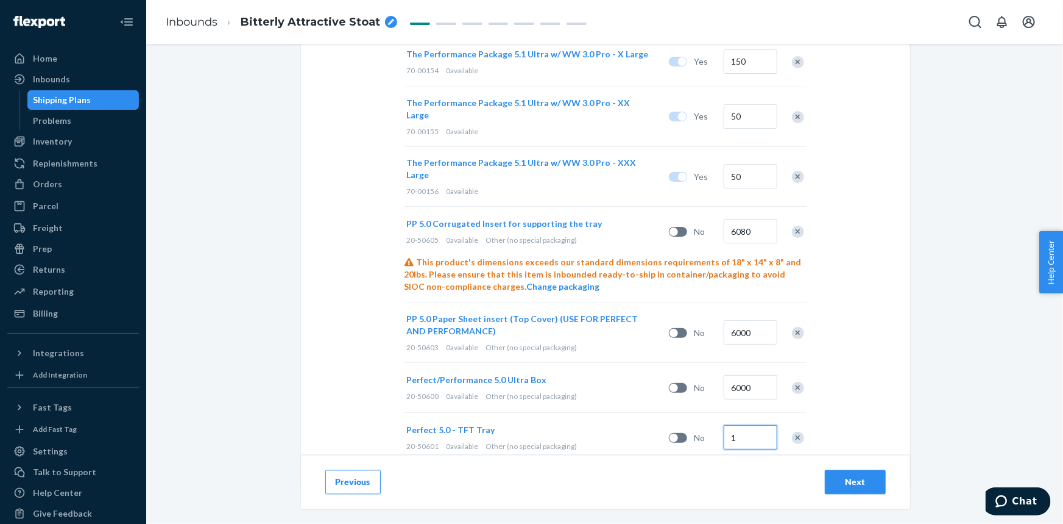
click at [737, 425] on input "1" at bounding box center [751, 437] width 54 height 24
type input "1050"
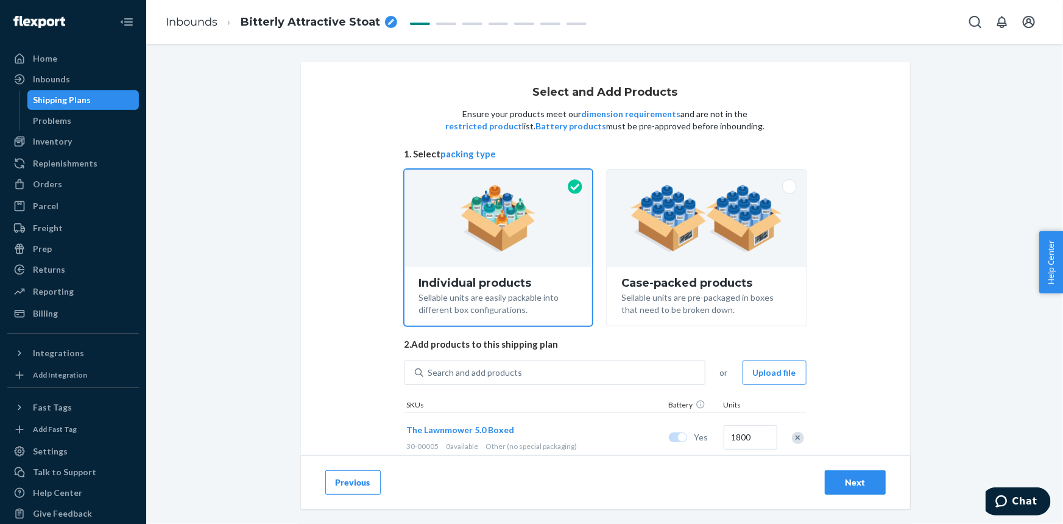
scroll to position [0, 0]
click at [561, 366] on div "Search and add products" at bounding box center [565, 372] width 282 height 22
click at [430, 366] on input "0 results available. Use Up and Down to choose options, press Enter to select t…" at bounding box center [428, 372] width 1 height 12
paste input "20-50627"
type input "20-50627"
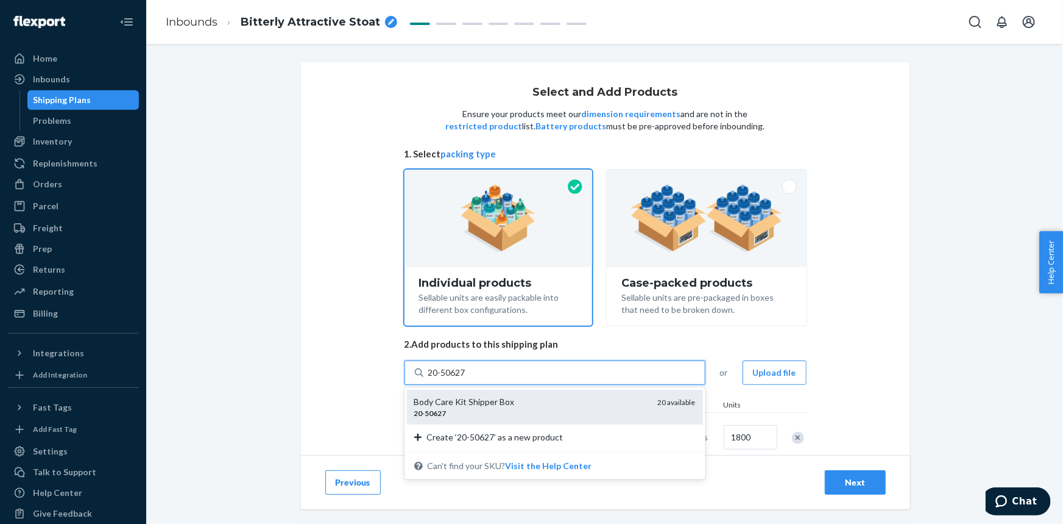
click at [562, 408] on div "20 - 50627" at bounding box center [531, 413] width 234 height 10
click at [467, 378] on input "20-50627" at bounding box center [447, 372] width 39 height 12
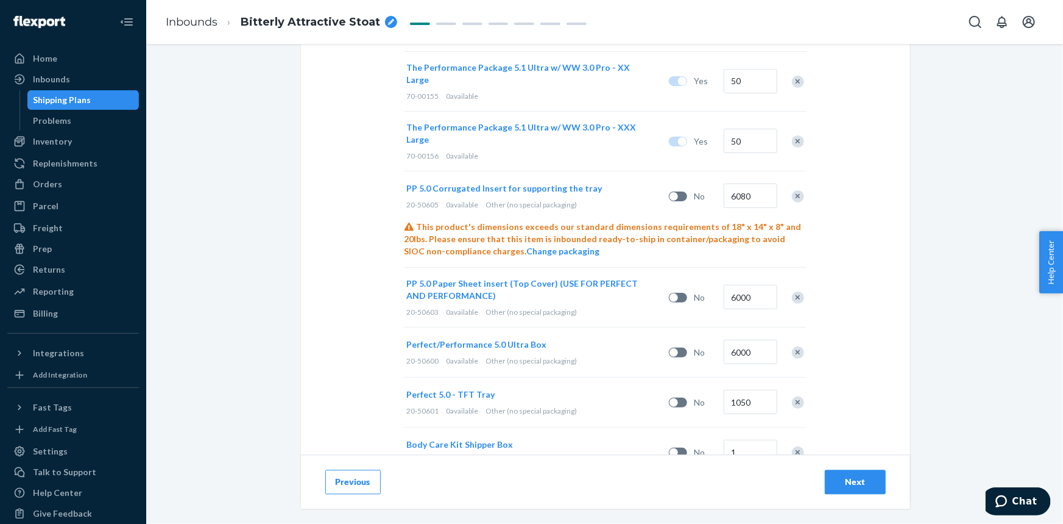
scroll to position [1179, 0]
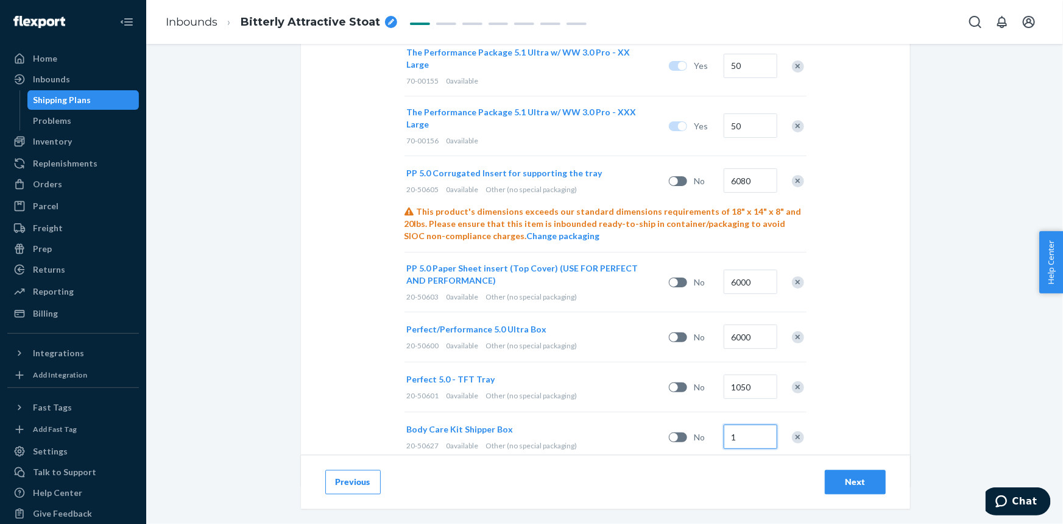
click at [744, 424] on input "1" at bounding box center [751, 436] width 54 height 24
type input "1600"
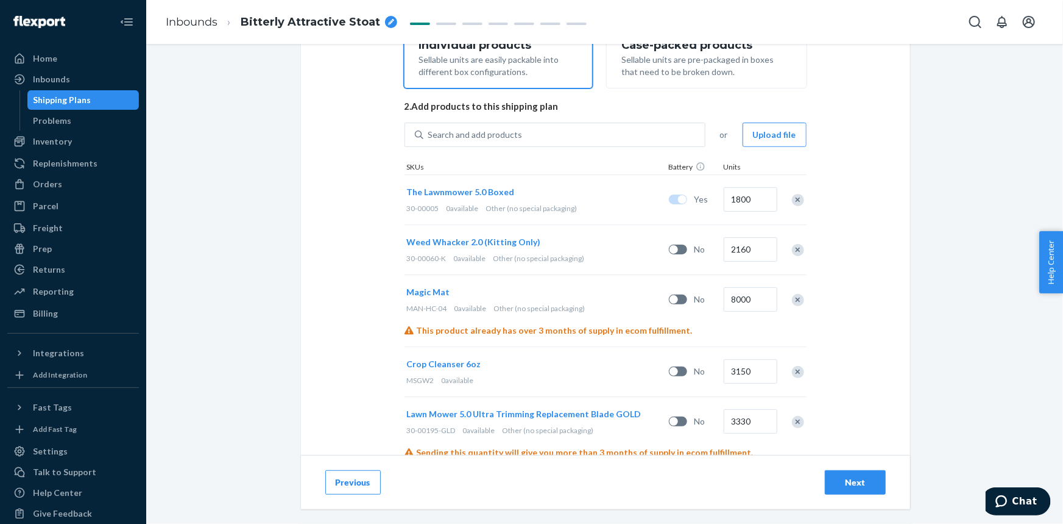
scroll to position [182, 0]
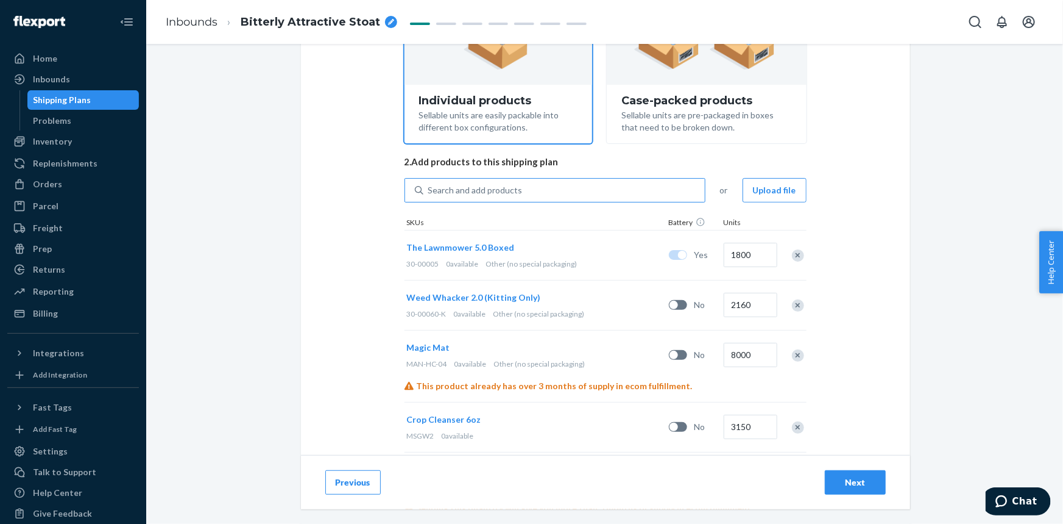
click at [537, 194] on div "Search and add products" at bounding box center [565, 190] width 282 height 22
click at [430, 194] on input "Search and add products" at bounding box center [428, 190] width 1 height 12
paste input "20-50628"
type input "20-50628"
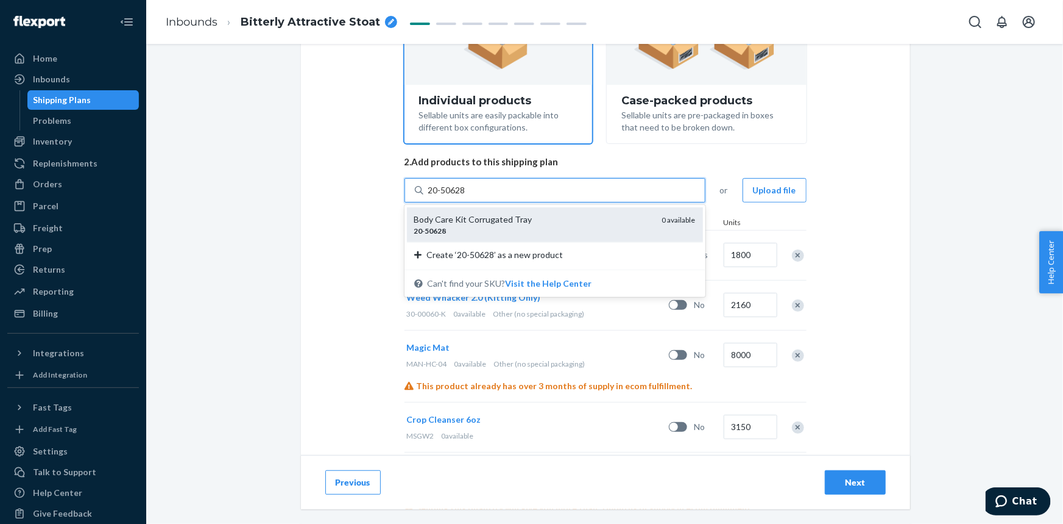
click at [535, 225] on div "20 - 50628" at bounding box center [533, 230] width 238 height 10
click at [467, 196] on input "20-50628" at bounding box center [447, 190] width 39 height 12
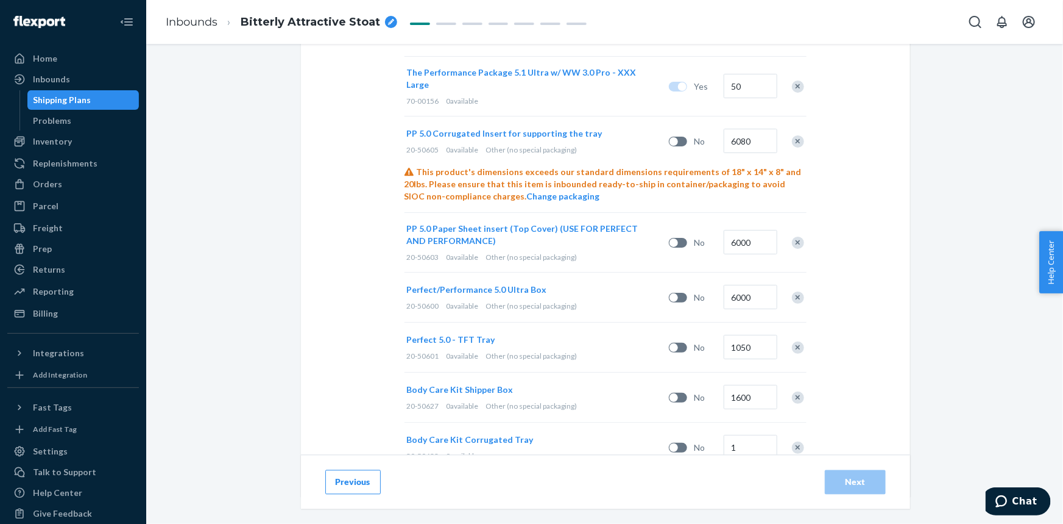
scroll to position [1229, 0]
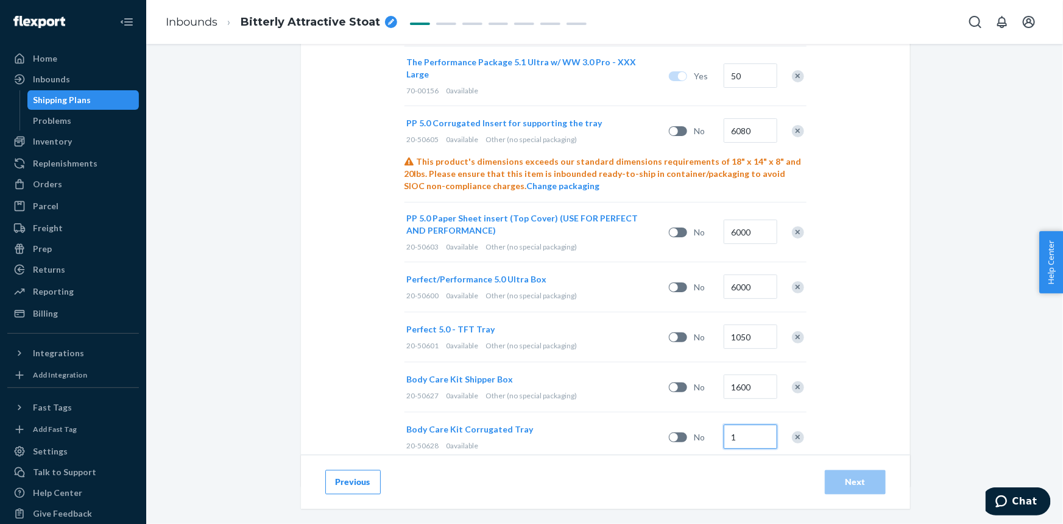
click at [756, 424] on input "1" at bounding box center [751, 436] width 54 height 24
type input "1680"
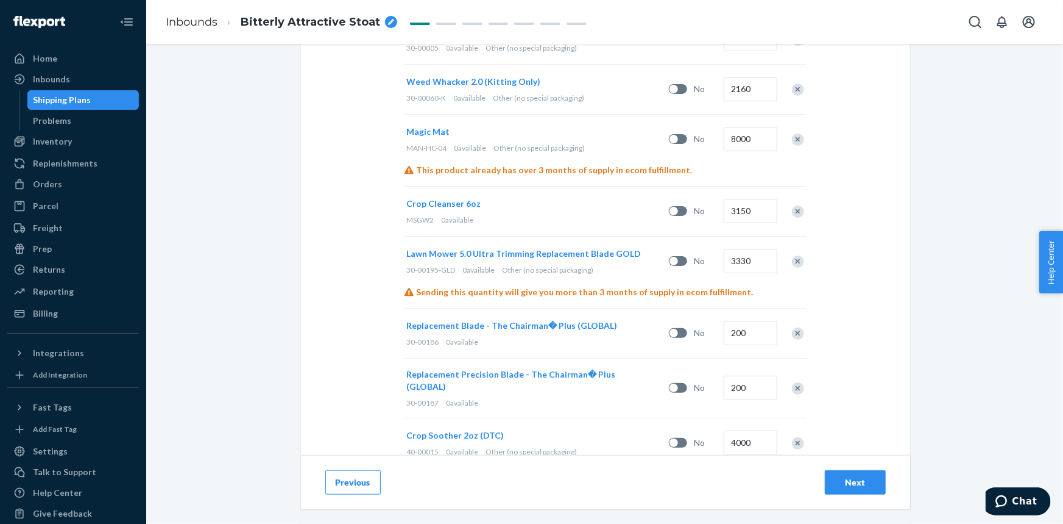
scroll to position [121, 0]
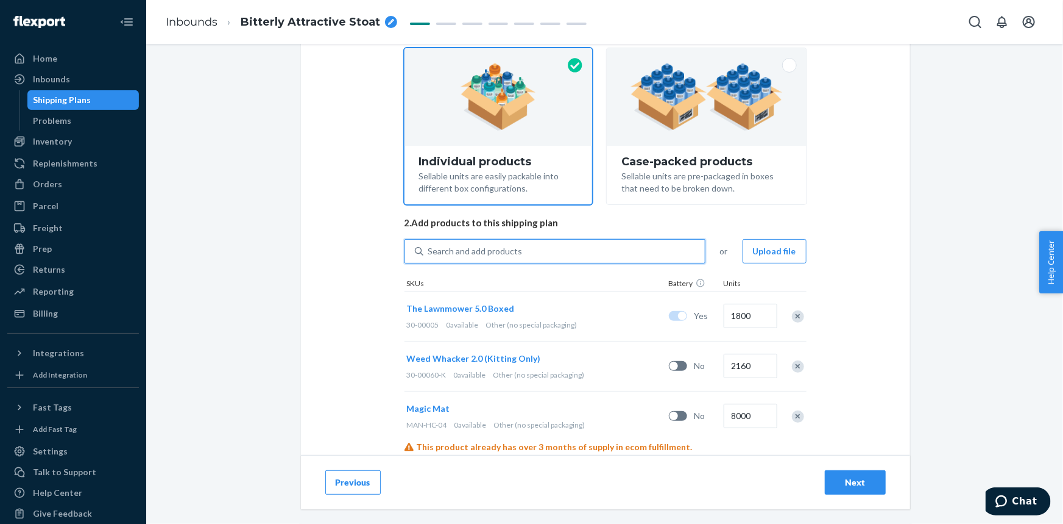
click at [510, 247] on div "Search and add products" at bounding box center [475, 251] width 94 height 12
click at [430, 247] on input "0 results available. Use Up and Down to choose options, press Enter to select t…" at bounding box center [428, 251] width 1 height 12
paste input "20-50652"
type input "20-50652"
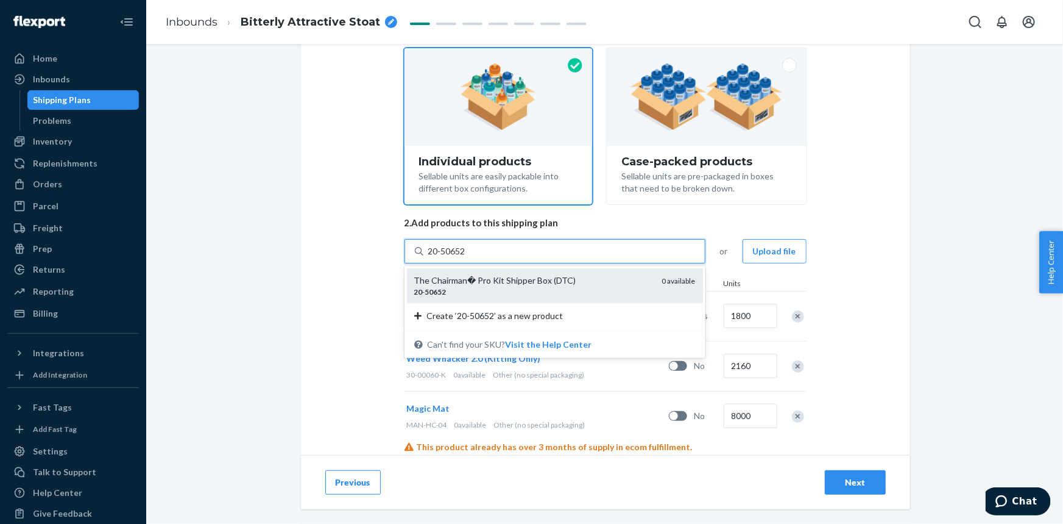
click at [518, 283] on div "The Chairman� Pro Kit Shipper Box (DTC)" at bounding box center [533, 280] width 238 height 12
click at [467, 257] on input "20-50652" at bounding box center [447, 251] width 39 height 12
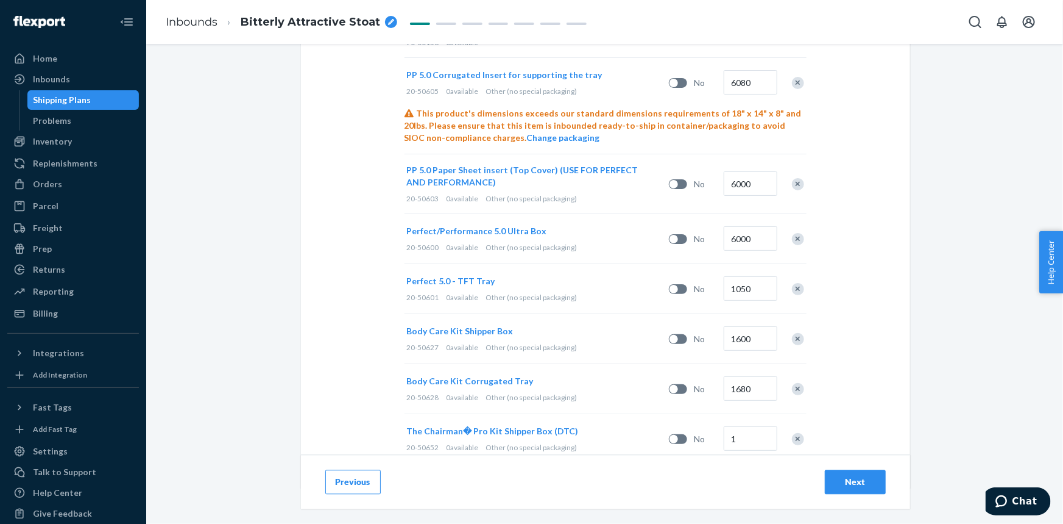
scroll to position [1279, 0]
click at [735, 424] on input "1" at bounding box center [751, 436] width 54 height 24
type input "200"
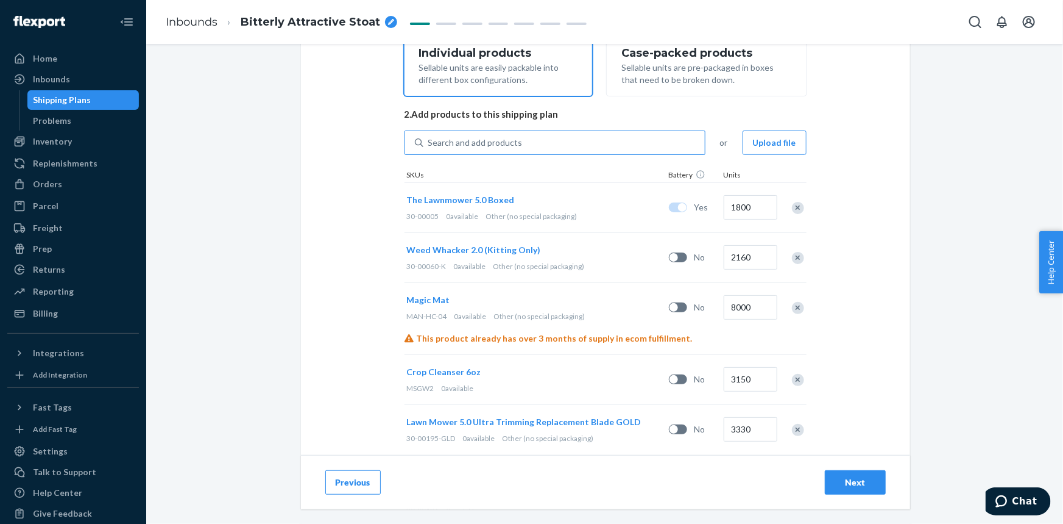
scroll to position [226, 0]
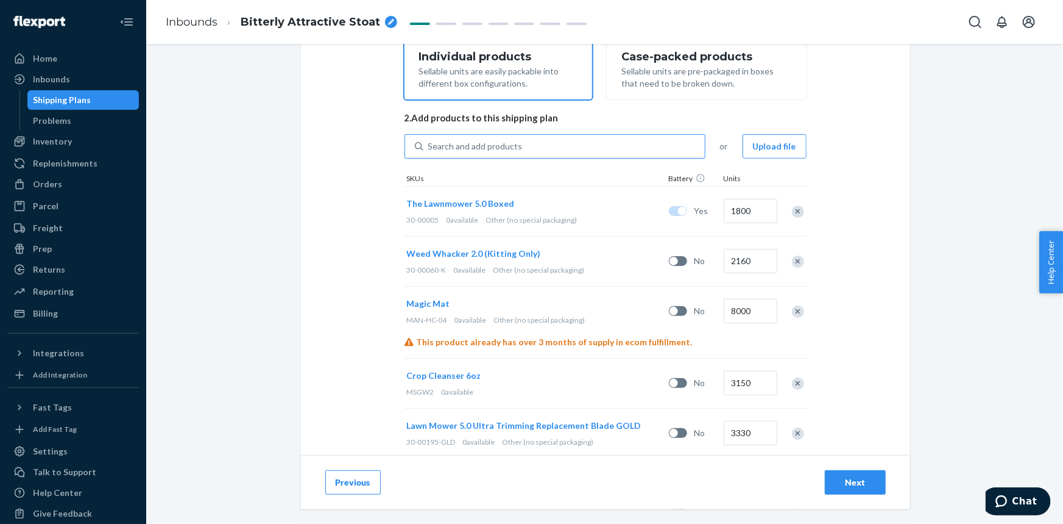
click at [542, 151] on div "Search and add products" at bounding box center [565, 146] width 282 height 22
click at [430, 151] on input "Search and add products" at bounding box center [428, 146] width 1 height 12
paste input "20-50653"
type input "20-50653"
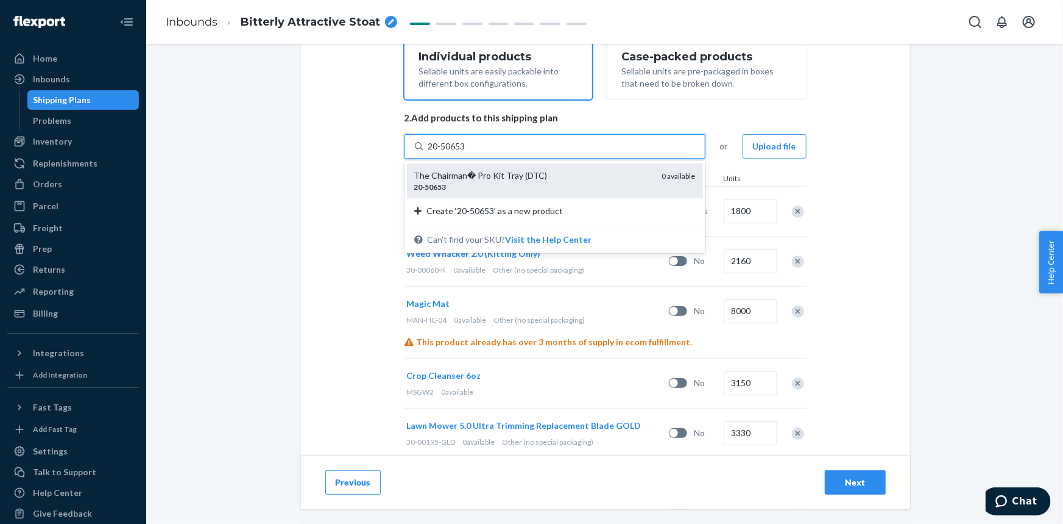
click at [541, 176] on div "The Chairman� Pro Kit Tray (DTC)" at bounding box center [533, 175] width 238 height 12
click at [467, 152] on input "20-50653" at bounding box center [447, 146] width 39 height 12
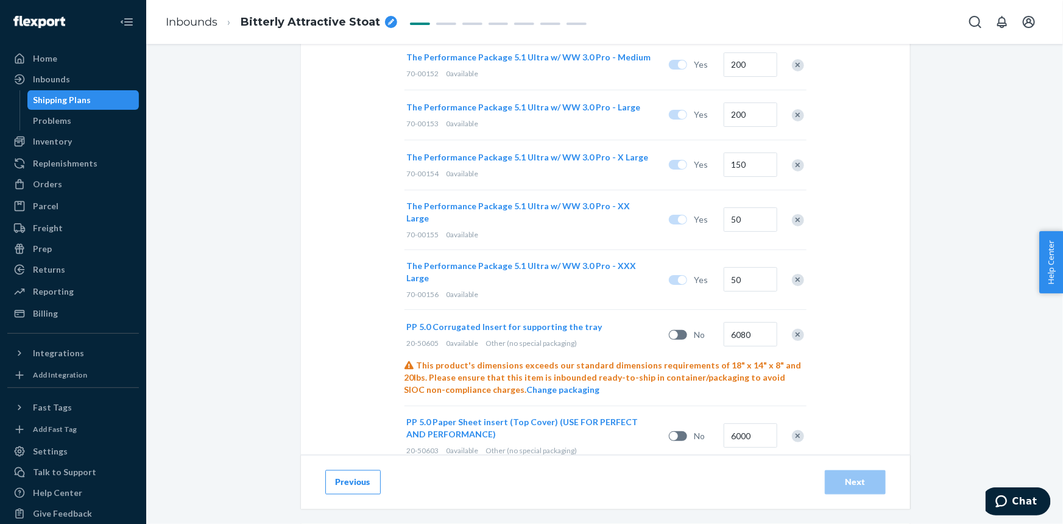
scroll to position [1329, 0]
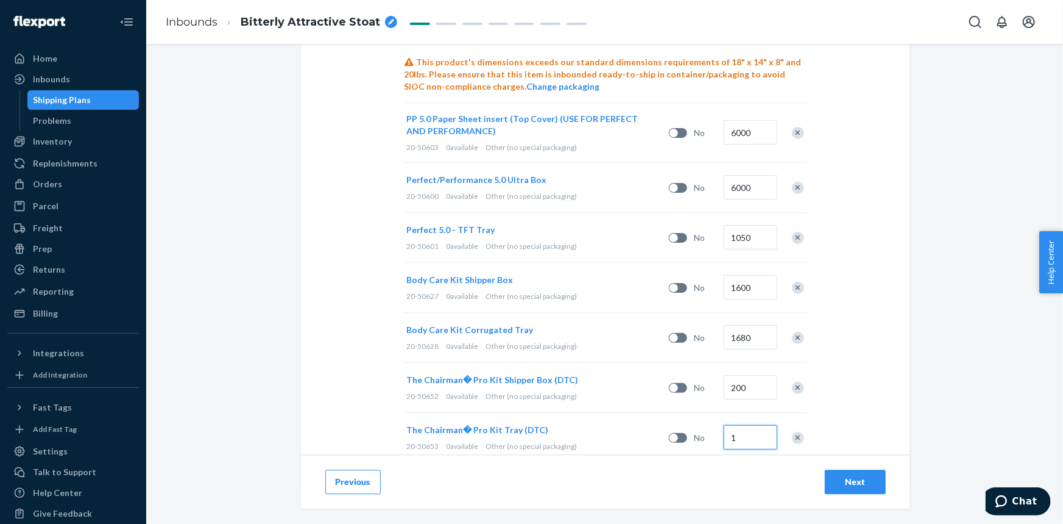
click at [744, 425] on input "1" at bounding box center [751, 437] width 54 height 24
type input "200"
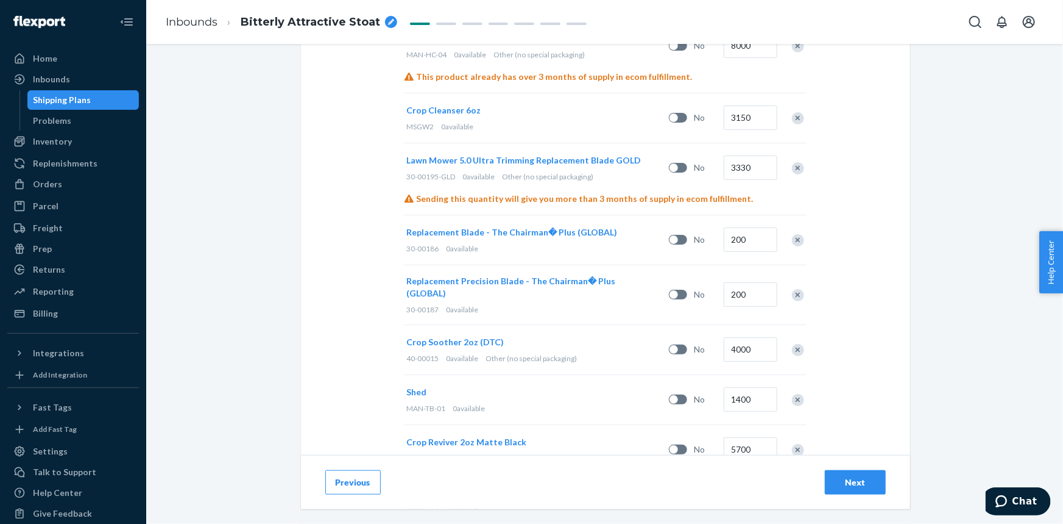
scroll to position [0, 0]
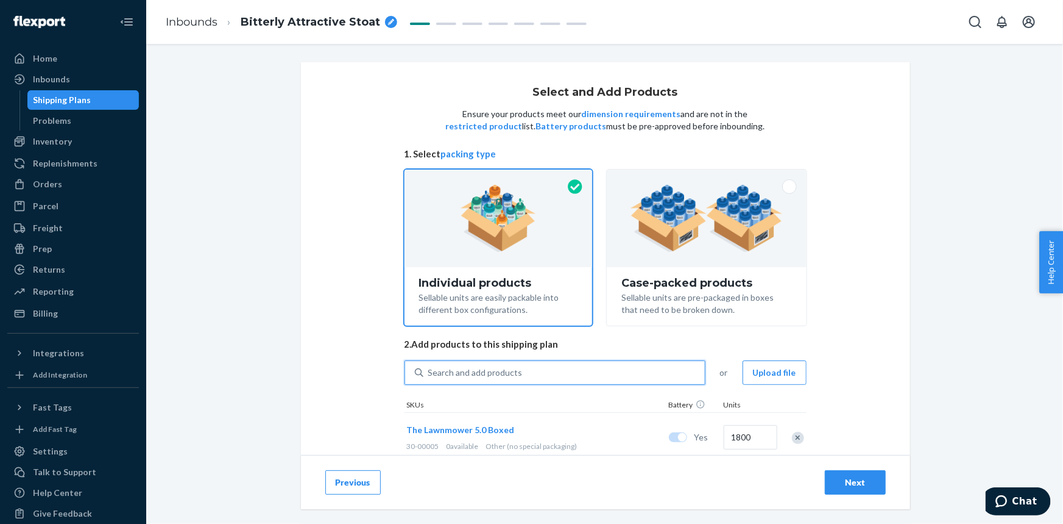
click at [536, 380] on div "Search and add products" at bounding box center [565, 372] width 282 height 22
click at [430, 378] on input "0 results available. Use Up and Down to choose options, press Enter to select t…" at bounding box center [428, 372] width 1 height 12
paste input "20-50654"
type input "20-50654"
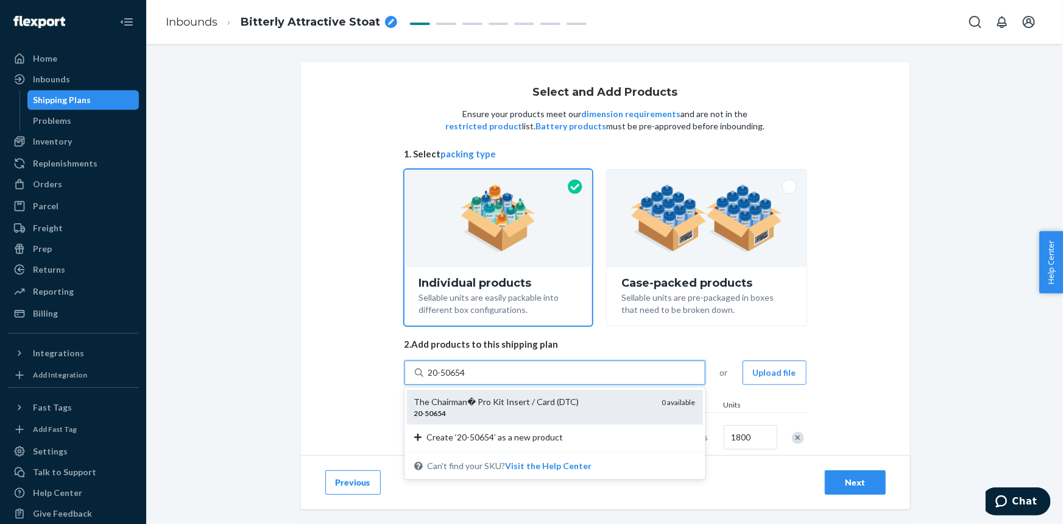
click at [538, 403] on div "The Chairman� Pro Kit Insert / Card (DTC)" at bounding box center [533, 402] width 238 height 12
click at [467, 378] on input "20-50654" at bounding box center [447, 372] width 39 height 12
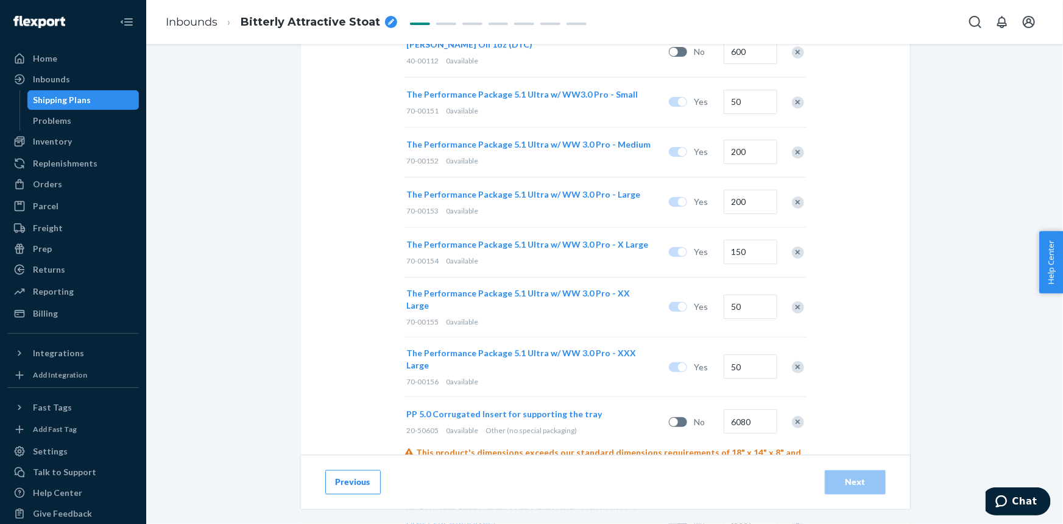
scroll to position [1379, 0]
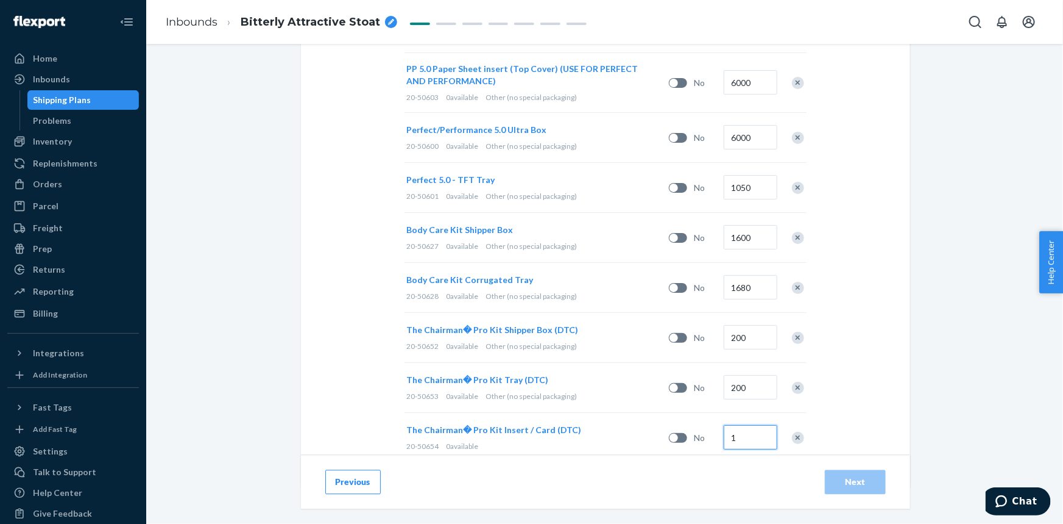
click at [749, 425] on input "1" at bounding box center [751, 437] width 54 height 24
type input "200"
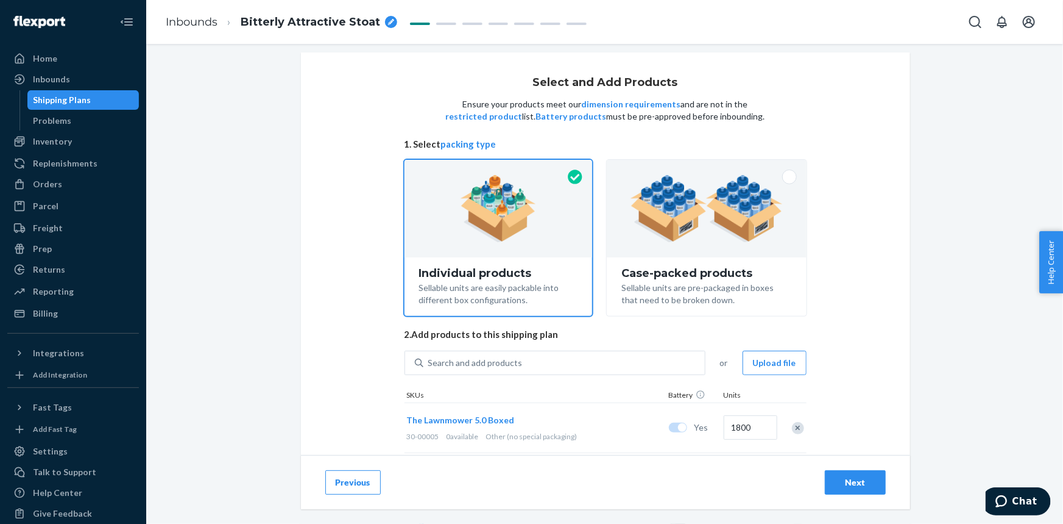
scroll to position [0, 0]
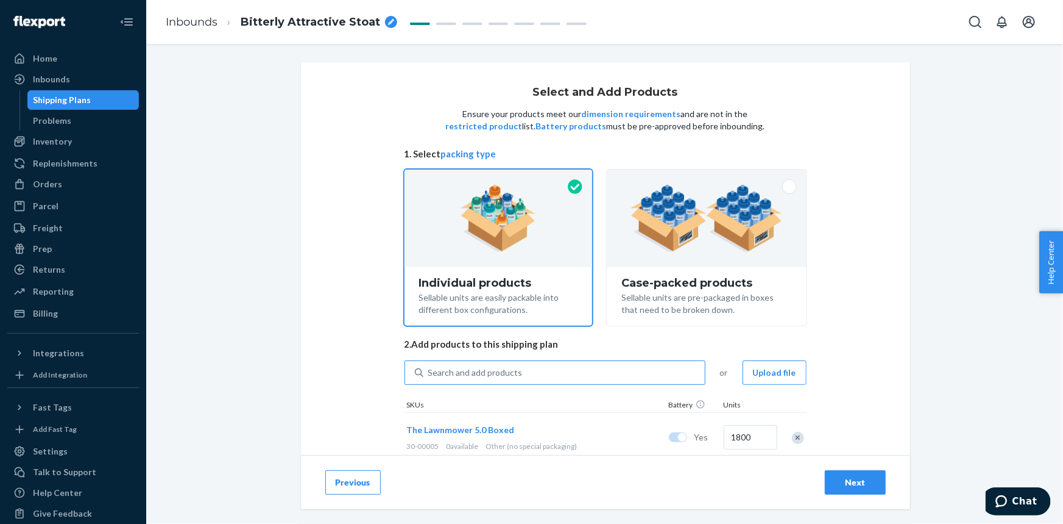
click at [517, 375] on div "Search and add products" at bounding box center [565, 372] width 282 height 22
click at [430, 375] on input "Search and add products" at bounding box center [428, 372] width 1 height 12
paste input "20-50660"
type input "20-50660"
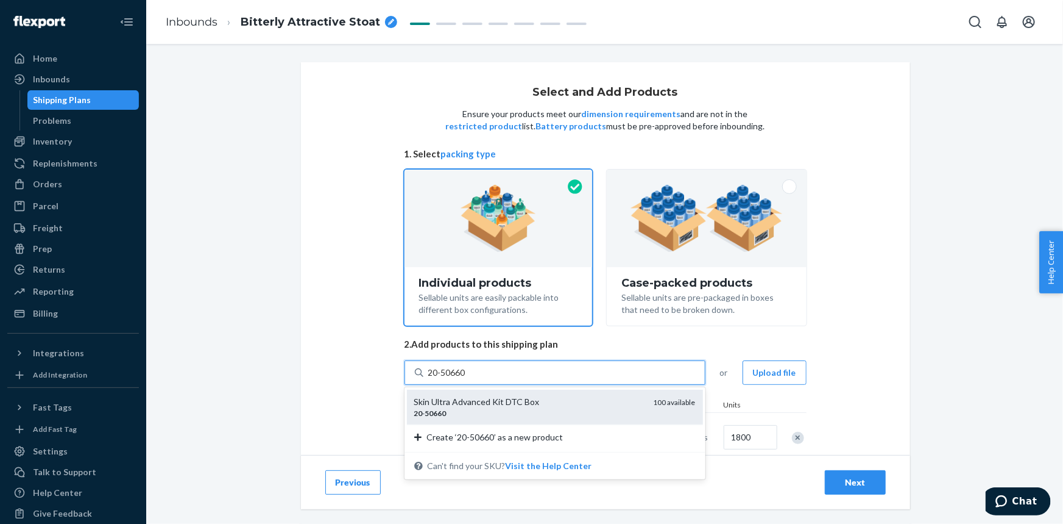
click at [521, 402] on div "Skin Ultra Advanced Kit DTC Box" at bounding box center [529, 402] width 230 height 12
click at [467, 378] on input "20-50660" at bounding box center [447, 372] width 39 height 12
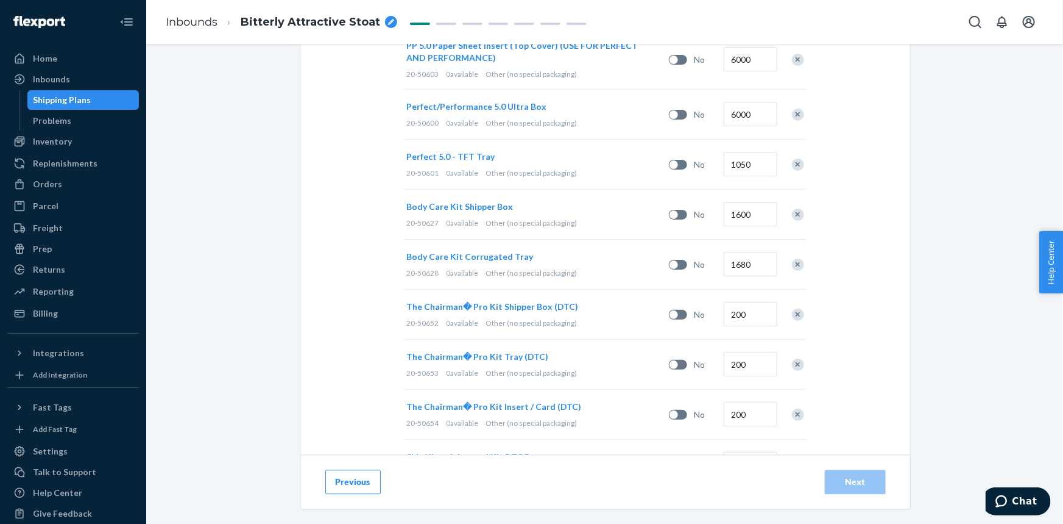
scroll to position [1429, 0]
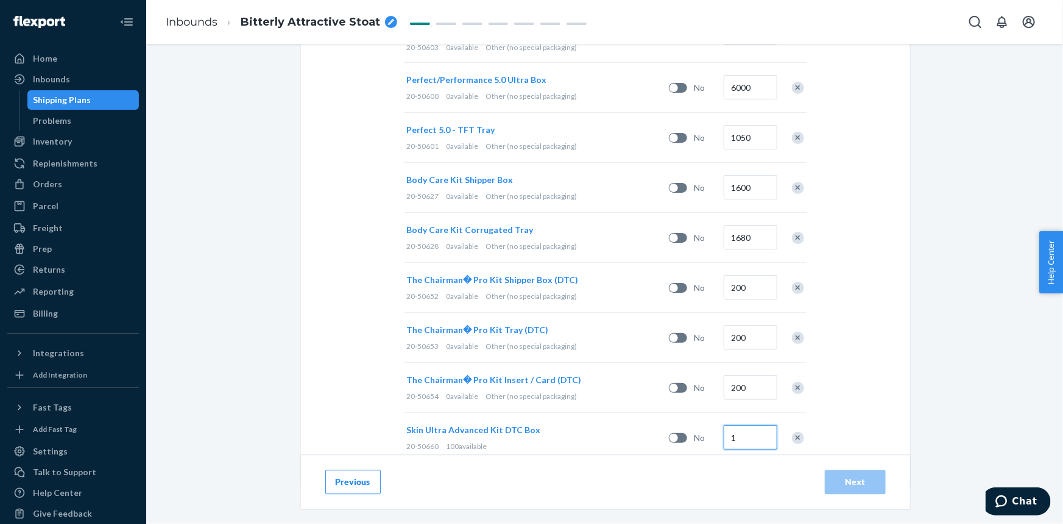
click at [760, 425] on input "1" at bounding box center [751, 437] width 54 height 24
type input "50"
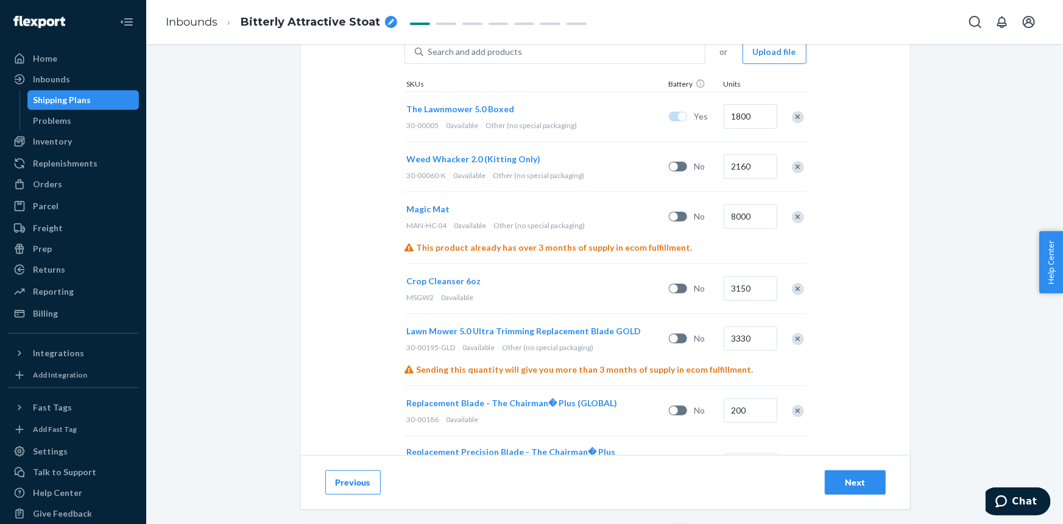
scroll to position [0, 0]
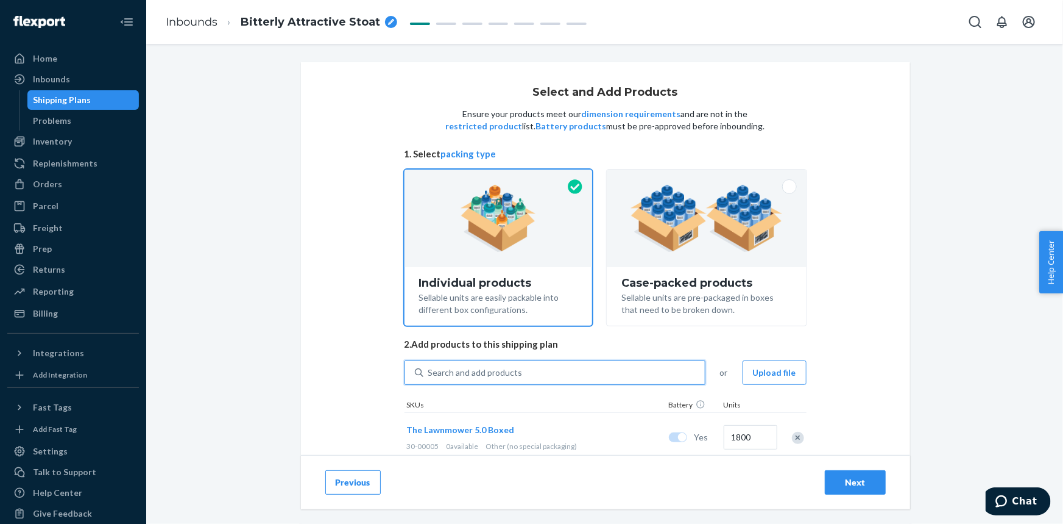
click at [548, 372] on div "Search and add products" at bounding box center [565, 372] width 282 height 22
click at [430, 372] on input "0 results available. Use Up and Down to choose options, press Enter to select t…" at bounding box center [428, 372] width 1 height 12
paste input "20-50661"
type input "20-50661"
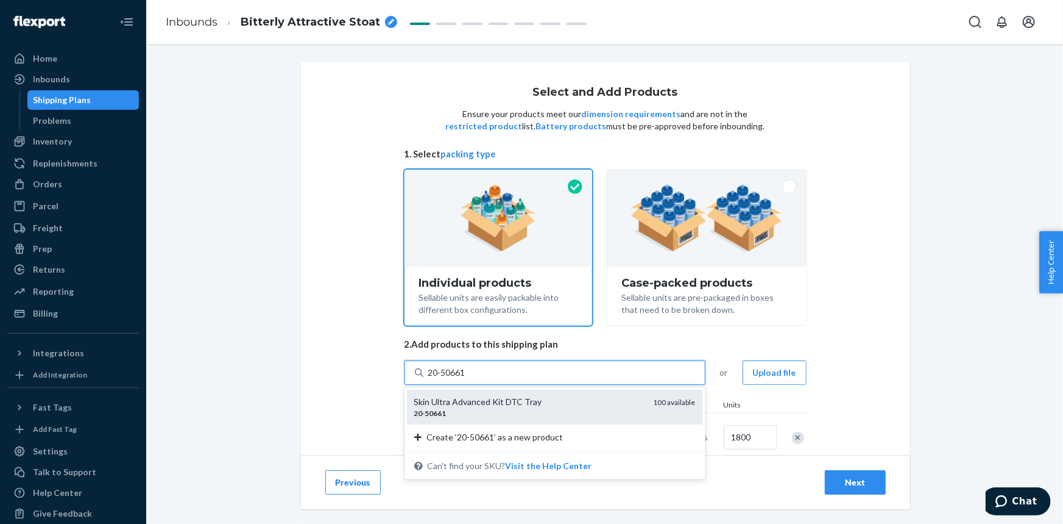
click at [555, 406] on div "Skin Ultra Advanced Kit DTC Tray" at bounding box center [529, 402] width 230 height 12
click at [467, 378] on input "20-50661" at bounding box center [447, 372] width 39 height 12
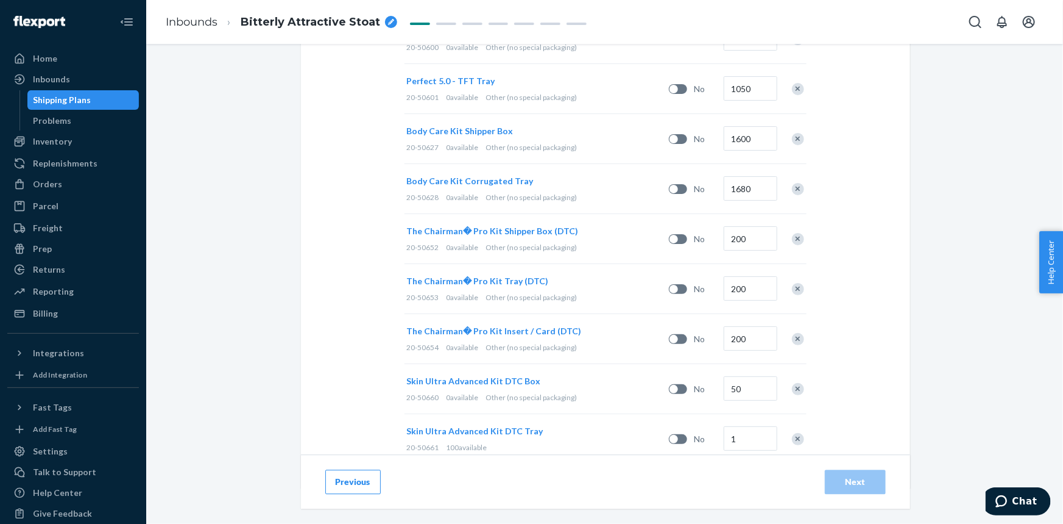
scroll to position [1479, 0]
click at [747, 425] on input "1" at bounding box center [751, 437] width 54 height 24
type input "50"
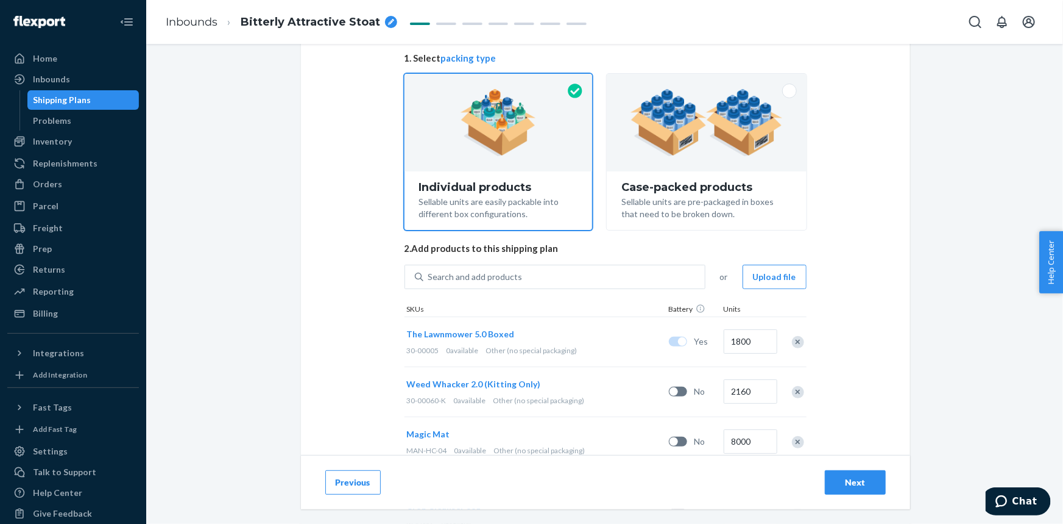
scroll to position [93, 0]
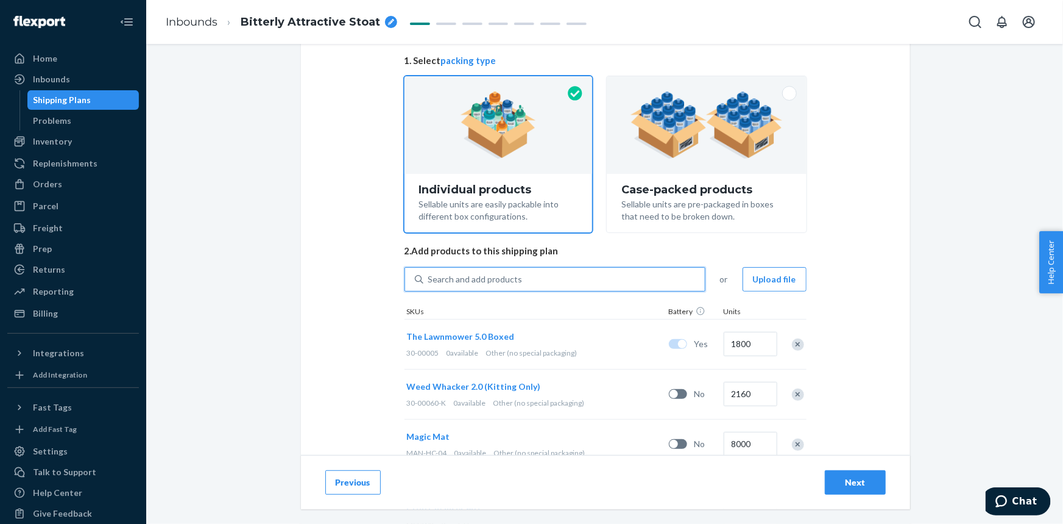
click at [517, 278] on div "Search and add products" at bounding box center [565, 279] width 282 height 22
click at [430, 278] on input "0 results available. Use Up and Down to choose options, press Enter to select t…" at bounding box center [428, 279] width 1 height 12
paste input "20-50662"
type input "20-50662"
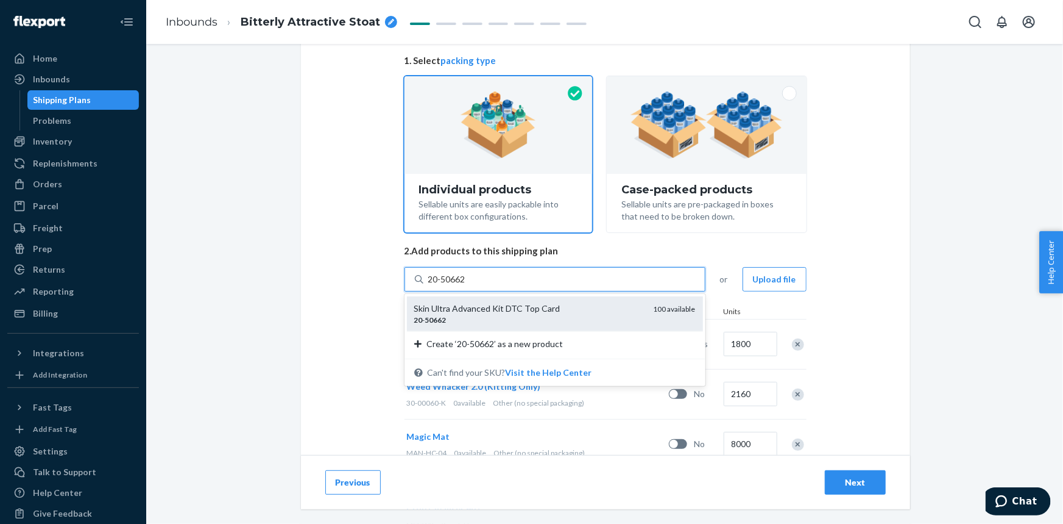
click at [527, 312] on div "Skin Ultra Advanced Kit DTC Top Card" at bounding box center [529, 308] width 230 height 12
click at [467, 285] on input "20-50662" at bounding box center [447, 279] width 39 height 12
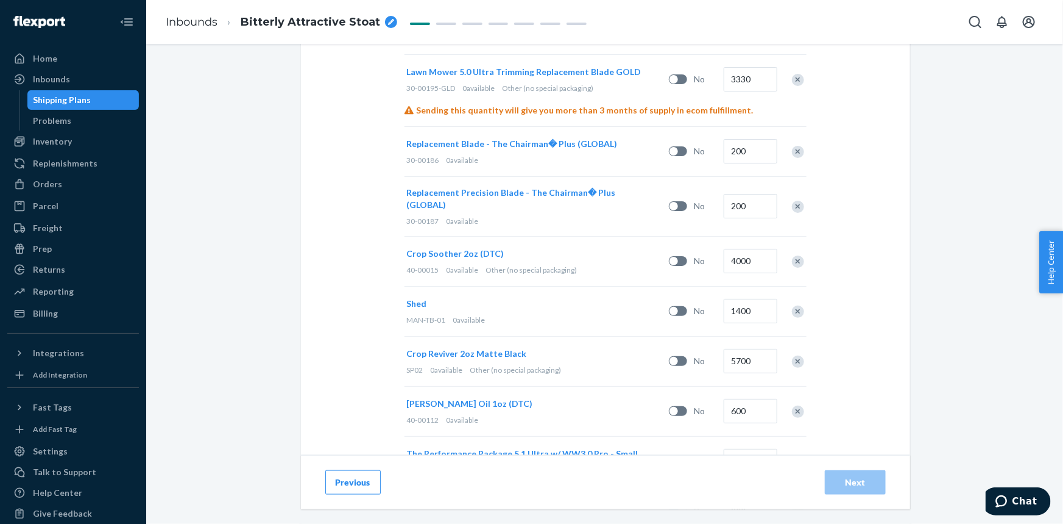
scroll to position [1529, 0]
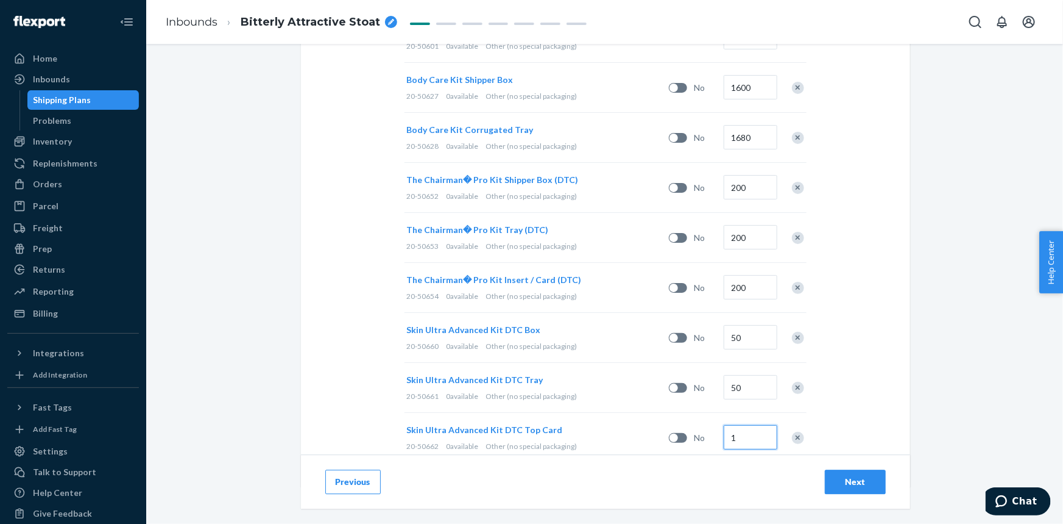
click at [731, 425] on input "1" at bounding box center [751, 437] width 54 height 24
type input "50"
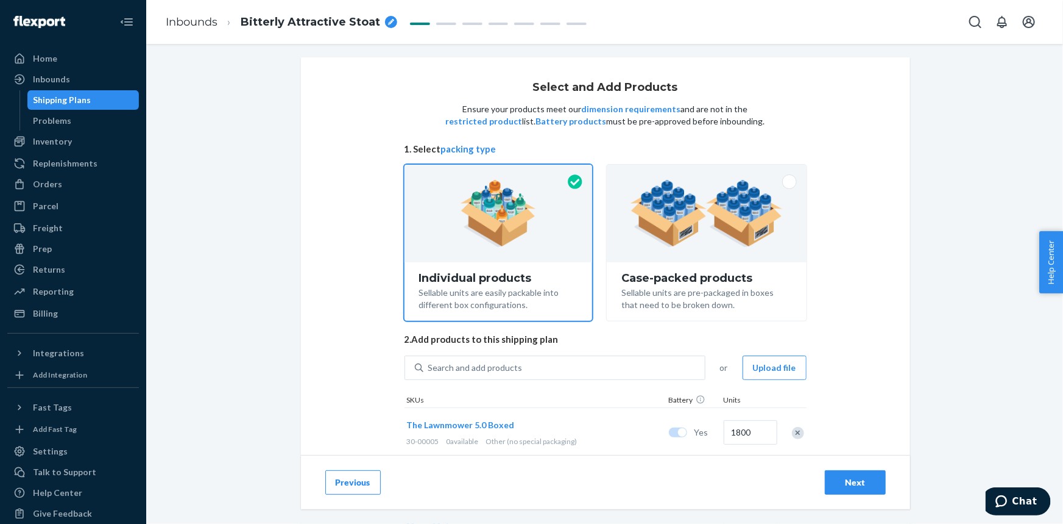
scroll to position [0, 0]
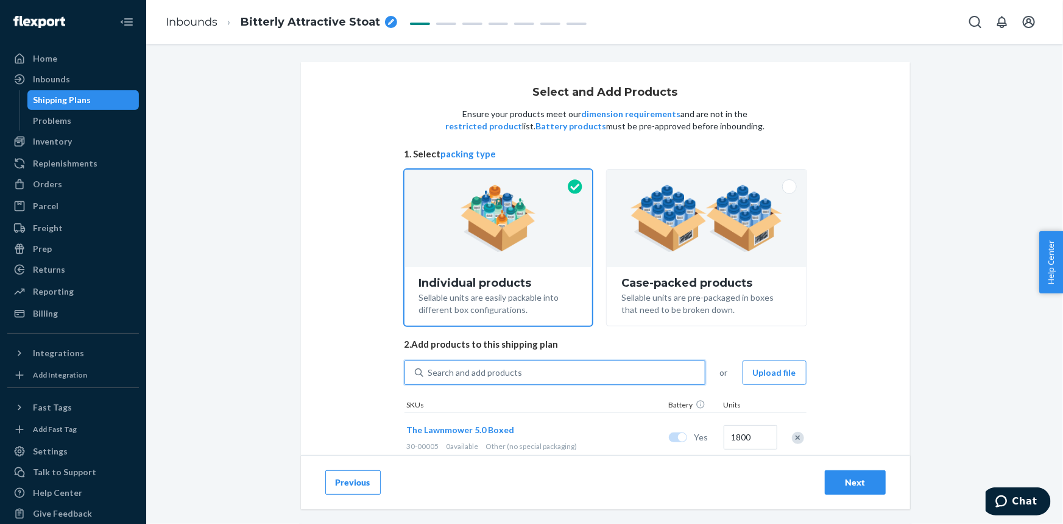
click at [508, 368] on div "Search and add products" at bounding box center [475, 372] width 94 height 12
click at [430, 368] on input "0 results available. Use Up and Down to choose options, press Enter to select t…" at bounding box center [428, 372] width 1 height 12
paste input "20-50668"
type input "20-50668"
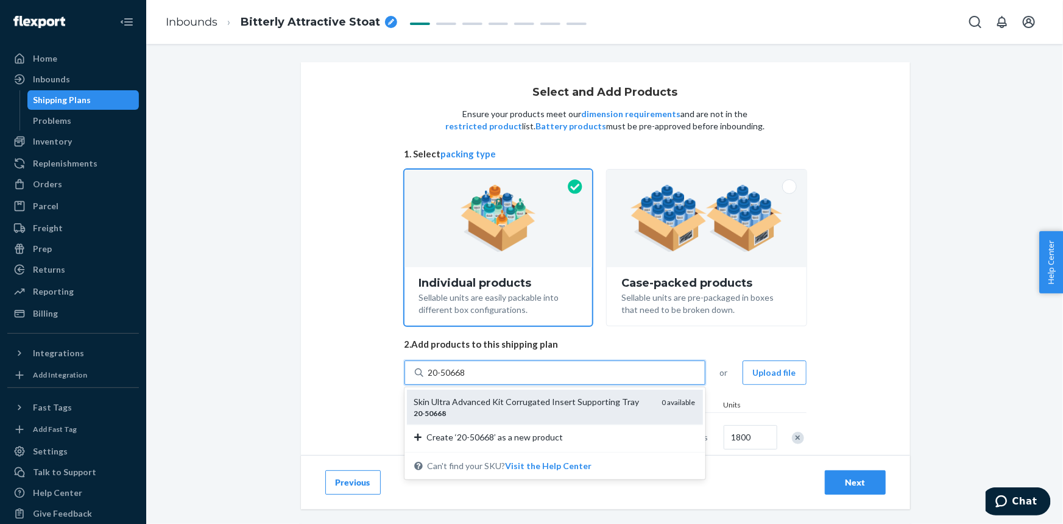
click at [530, 403] on div "Skin Ultra Advanced Kit Corrugated Insert Supporting Tray" at bounding box center [533, 402] width 238 height 12
click at [467, 378] on input "20-50668" at bounding box center [447, 372] width 39 height 12
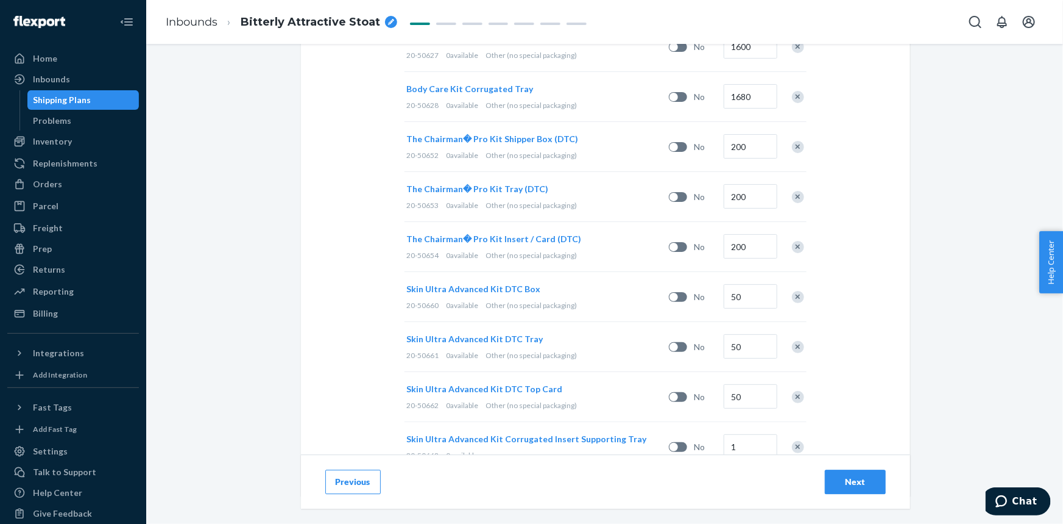
scroll to position [1578, 0]
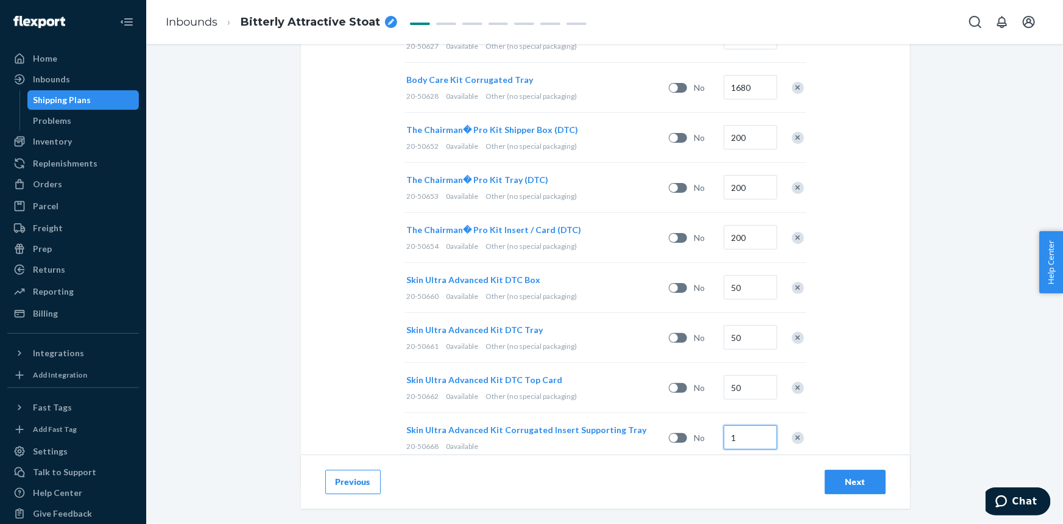
click at [764, 425] on input "1" at bounding box center [751, 437] width 54 height 24
type input "150"
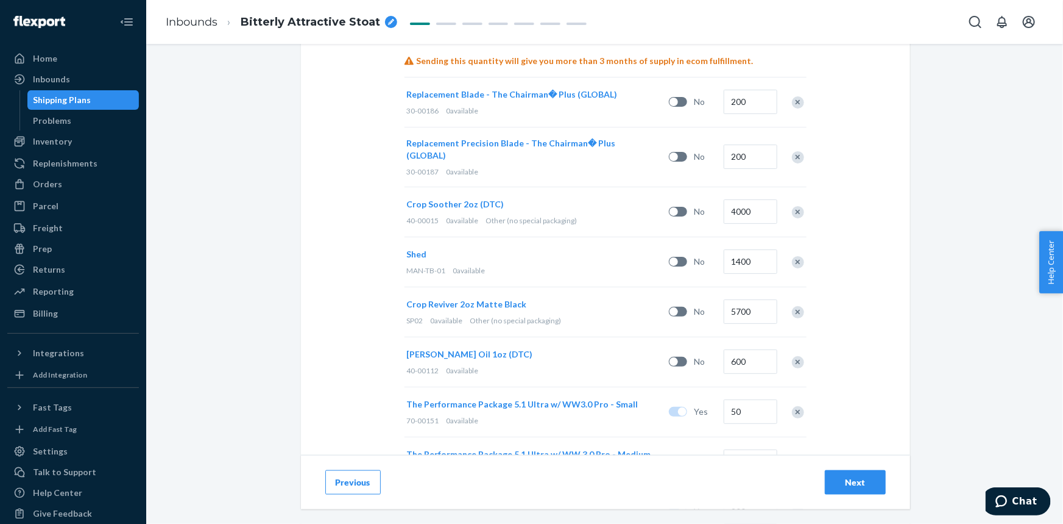
scroll to position [27, 0]
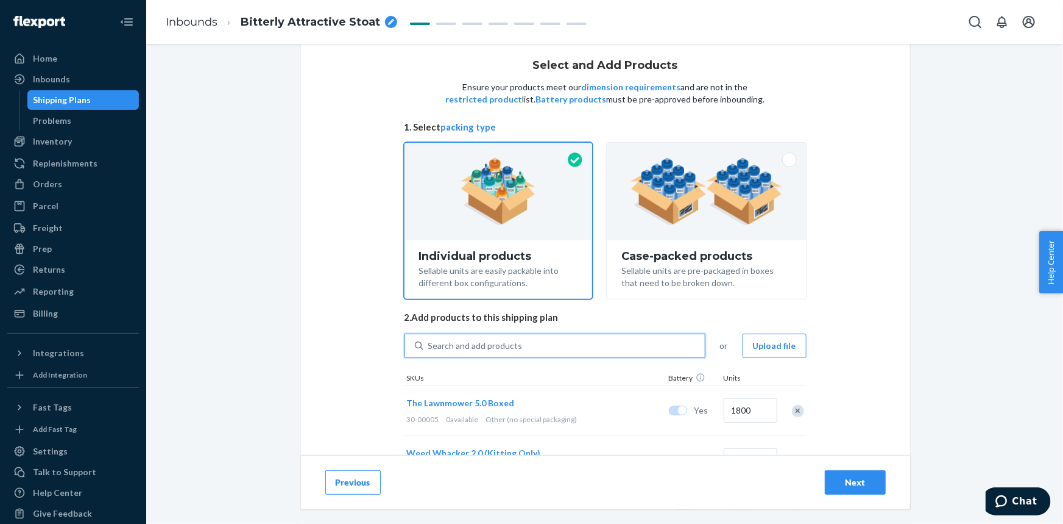
click at [554, 338] on div "Search and add products" at bounding box center [565, 346] width 282 height 22
click at [430, 339] on input "0 results available. Use Up and Down to choose options, press Enter to select t…" at bounding box center [428, 345] width 1 height 12
paste input "2pRB-GBX"
type input "2pRB-GBX"
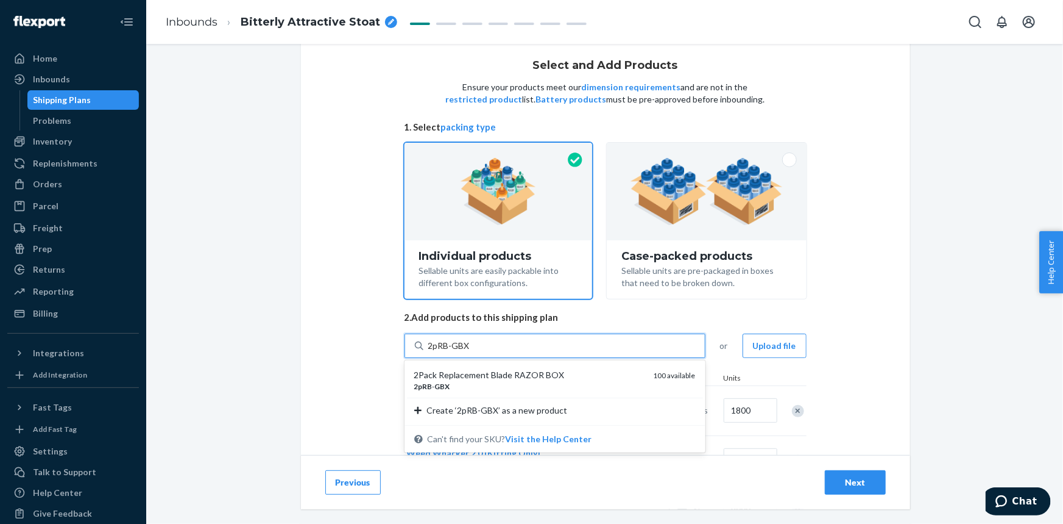
click at [573, 384] on div "2pRB - GBX" at bounding box center [529, 386] width 230 height 10
click at [470, 352] on input "2pRB-GBX" at bounding box center [449, 345] width 42 height 12
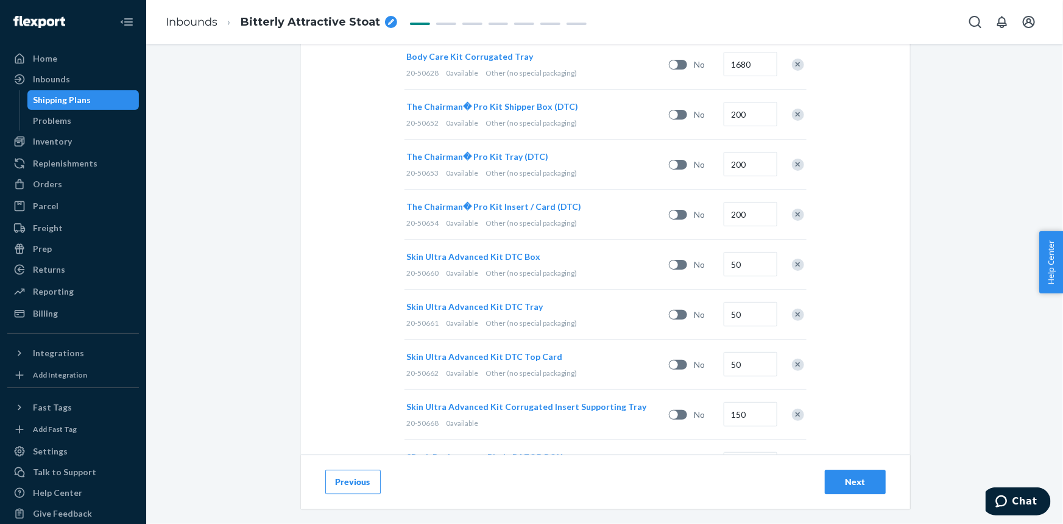
scroll to position [1628, 0]
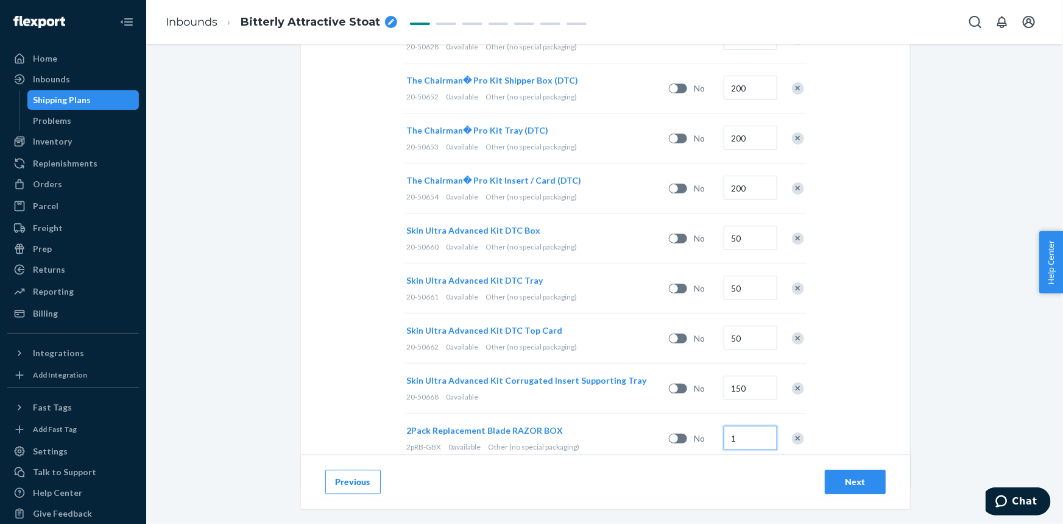
click at [741, 425] on input "1" at bounding box center [751, 437] width 54 height 24
type input "1200"
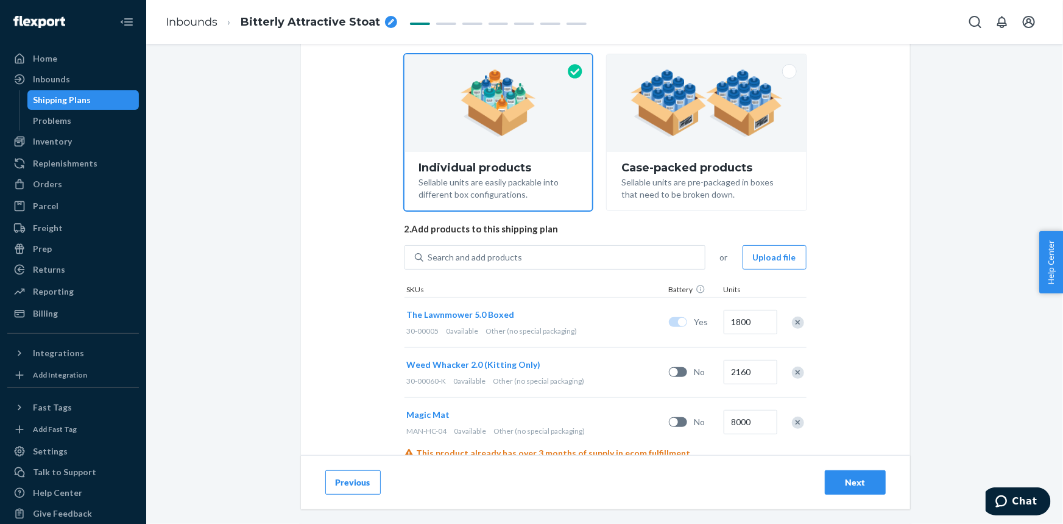
scroll to position [21, 0]
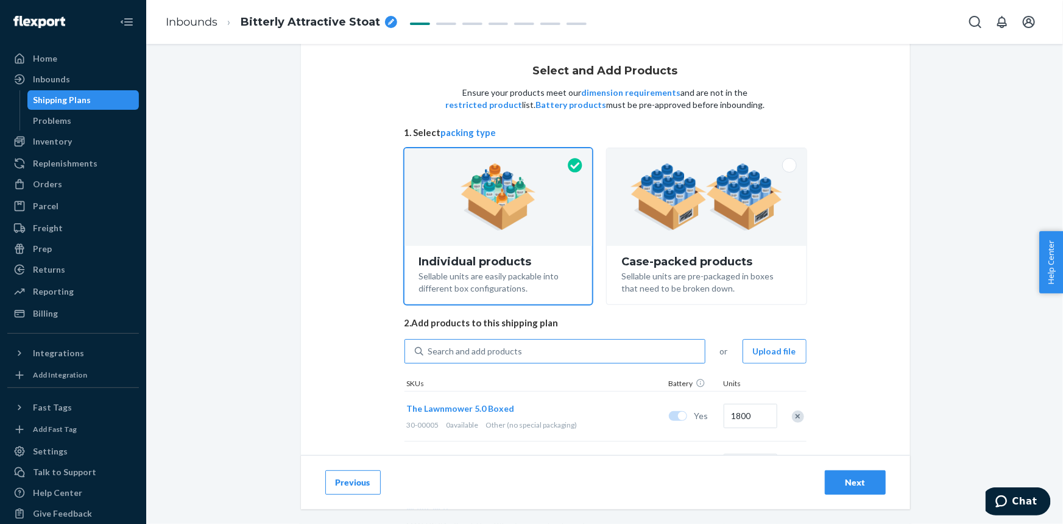
click at [513, 351] on div "Search and add products" at bounding box center [475, 351] width 94 height 12
click at [430, 351] on input "Search and add products" at bounding box center [428, 351] width 1 height 12
paste input "30-00005-K"
type input "30-00005-K"
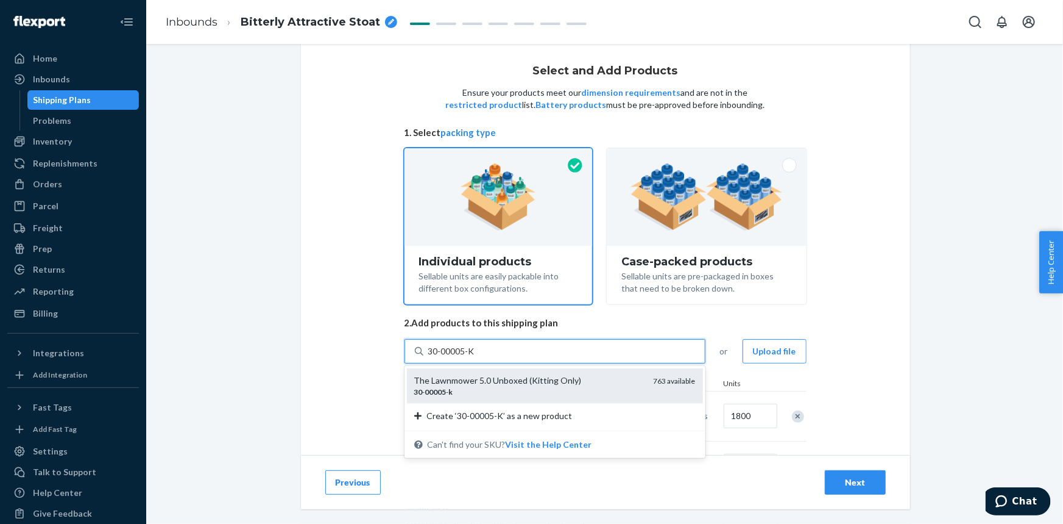
click at [515, 378] on div "The Lawnmower 5.0 Unboxed (Kitting Only)" at bounding box center [529, 380] width 230 height 12
click at [476, 357] on input "30-00005-K" at bounding box center [452, 351] width 48 height 12
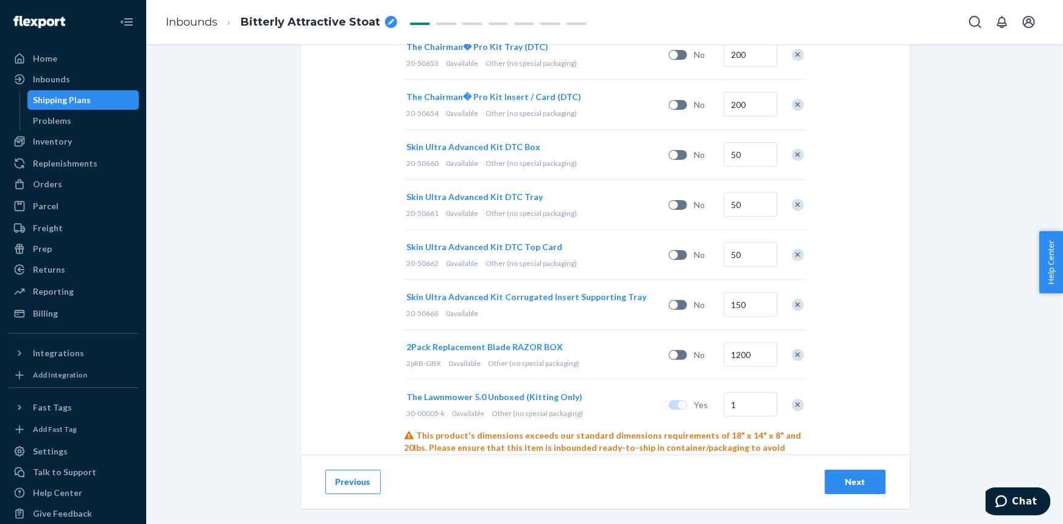
scroll to position [1725, 0]
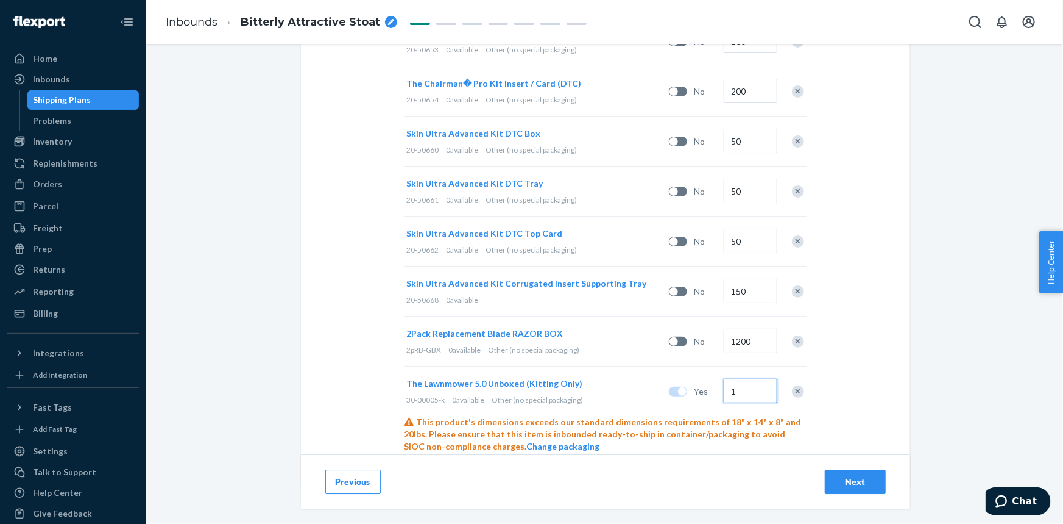
click at [747, 378] on input "1" at bounding box center [751, 390] width 54 height 24
type input "1512"
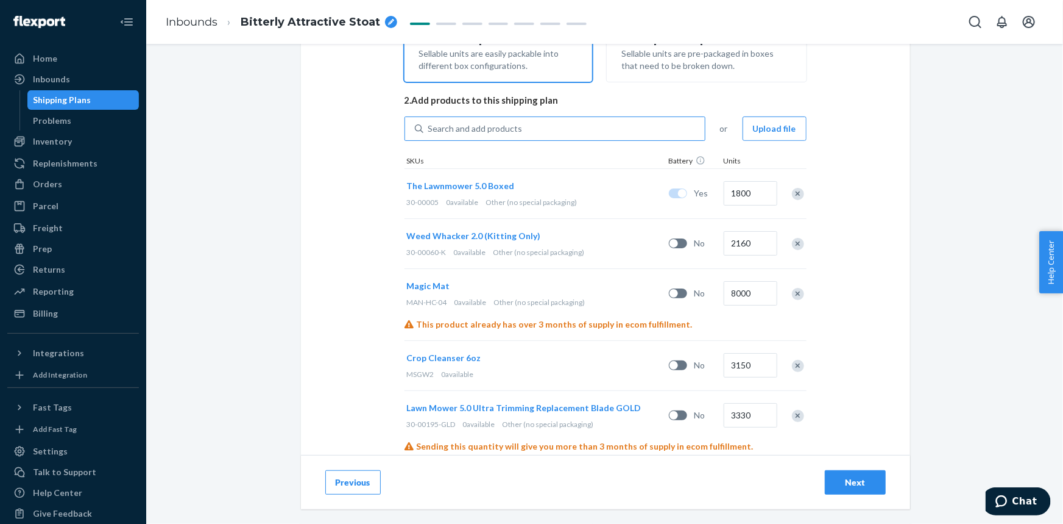
scroll to position [229, 0]
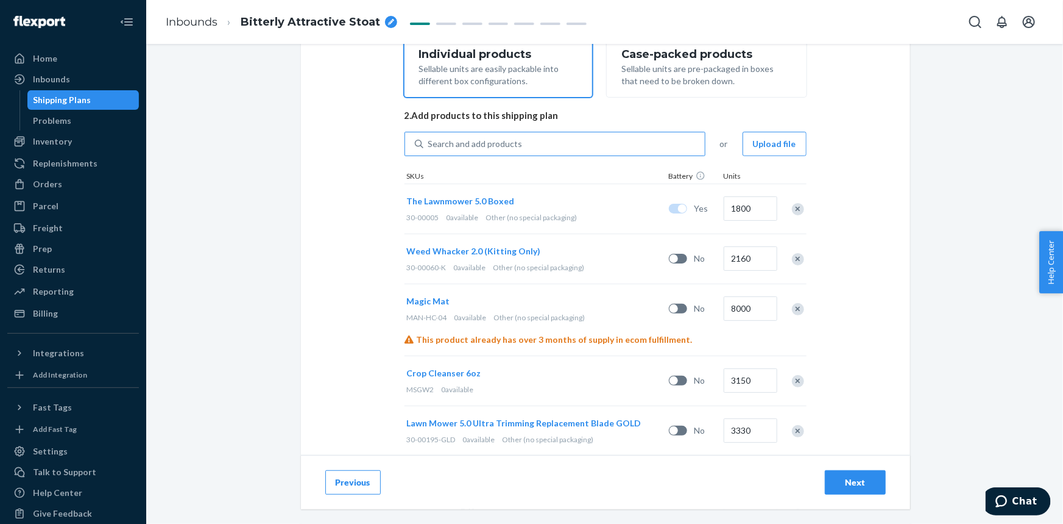
click at [504, 138] on div "Search and add products" at bounding box center [475, 144] width 94 height 12
click at [430, 138] on input "Search and add products" at bounding box center [428, 144] width 1 height 12
paste input "30-00100"
type input "30-00100"
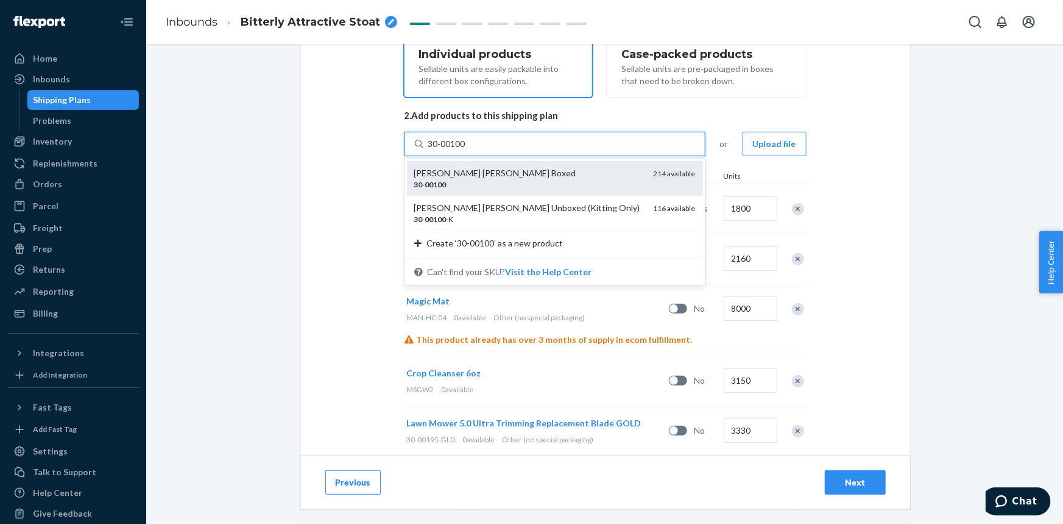
click at [517, 172] on div "[PERSON_NAME] [PERSON_NAME] Boxed" at bounding box center [529, 173] width 230 height 12
click at [467, 150] on input "30-00100" at bounding box center [447, 144] width 39 height 12
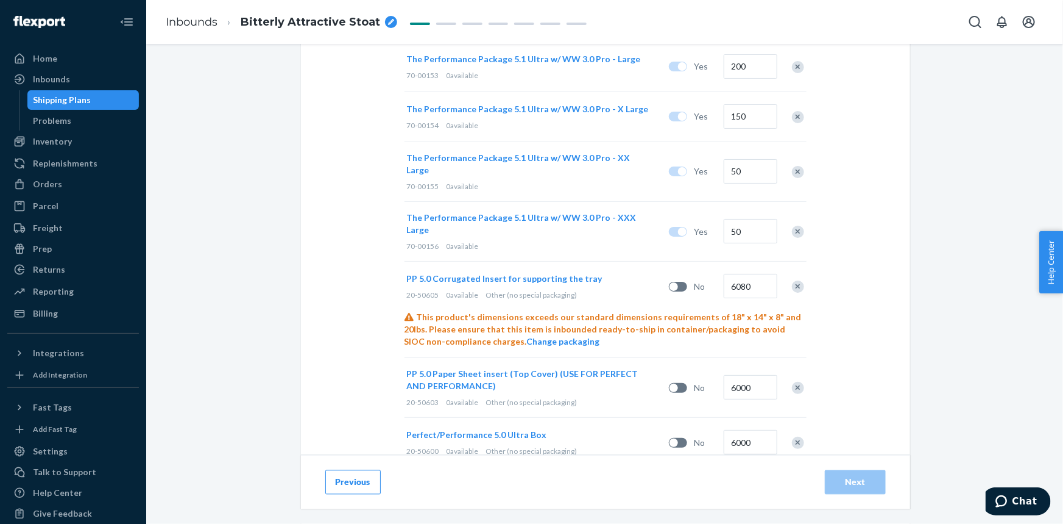
scroll to position [1774, 0]
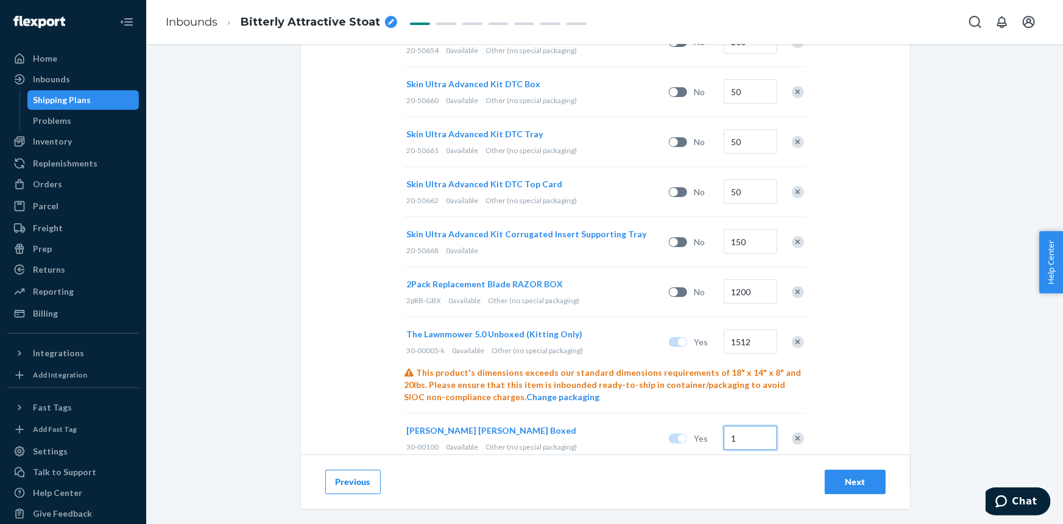
click at [750, 425] on input "1" at bounding box center [751, 437] width 54 height 24
type input "950"
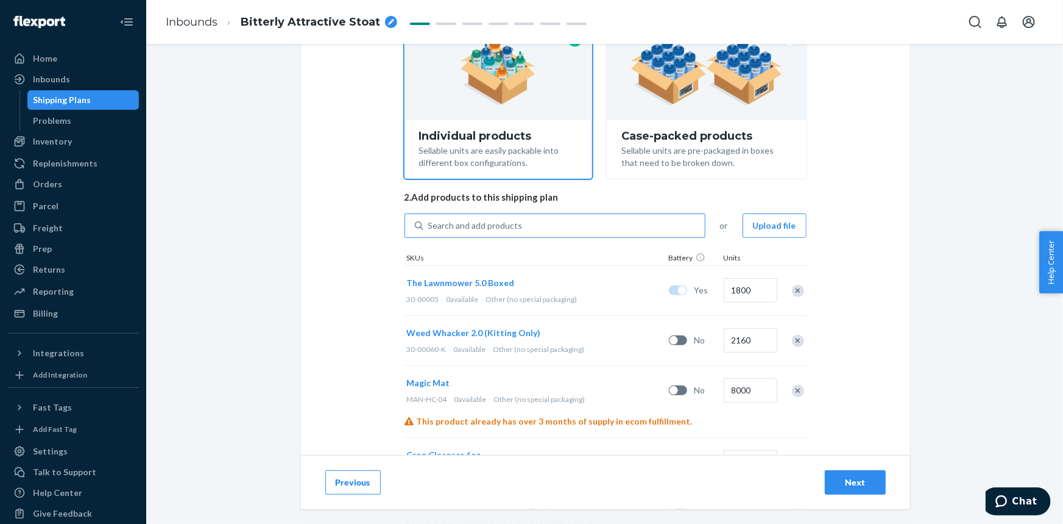
scroll to position [112, 0]
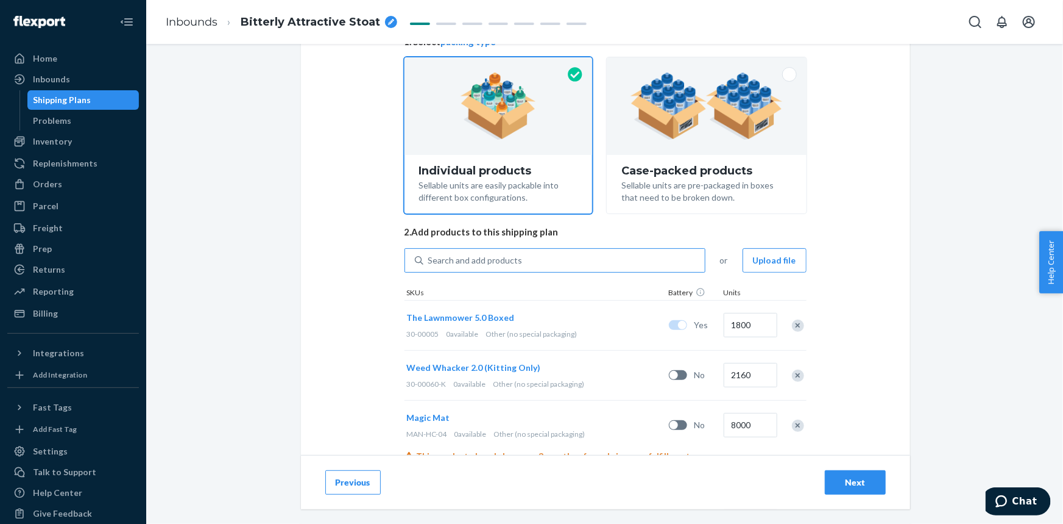
click at [539, 264] on div "Search and add products" at bounding box center [565, 260] width 282 height 22
click at [430, 264] on input "Search and add products" at bounding box center [428, 260] width 1 height 12
paste input "30-00100-K"
type input "30-00100-K"
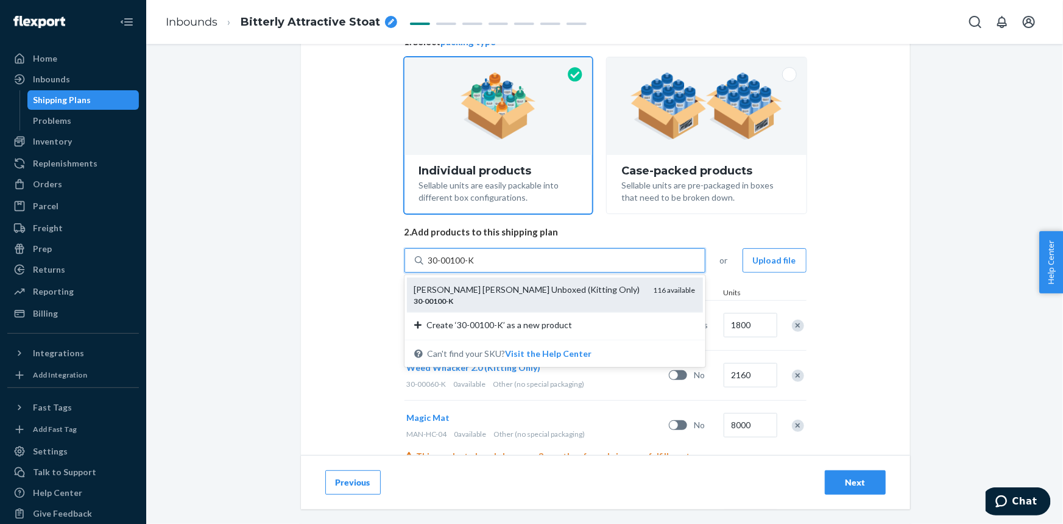
click at [532, 286] on div "[PERSON_NAME] [PERSON_NAME] Unboxed (Kitting Only)" at bounding box center [529, 289] width 230 height 12
click at [476, 266] on input "30-00100-K" at bounding box center [452, 260] width 48 height 12
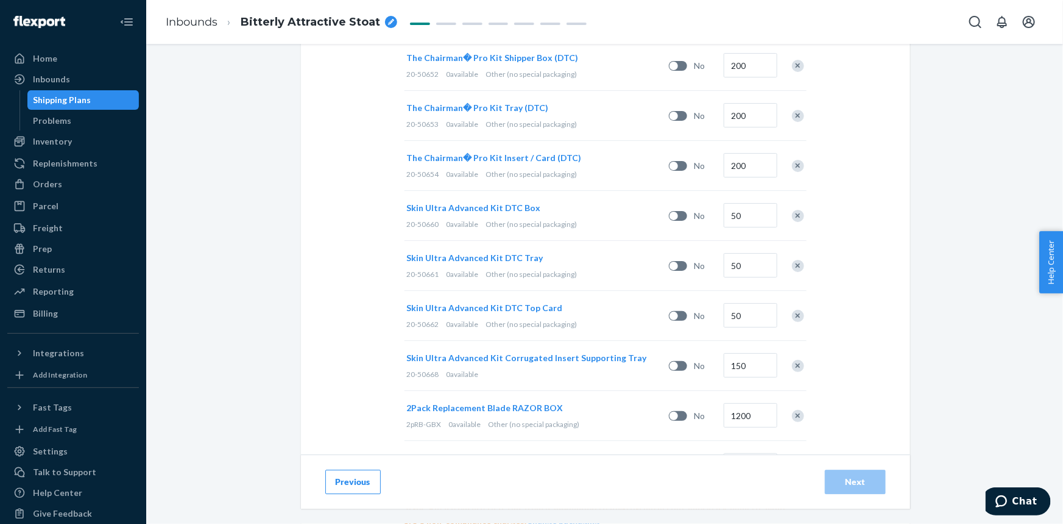
scroll to position [1824, 0]
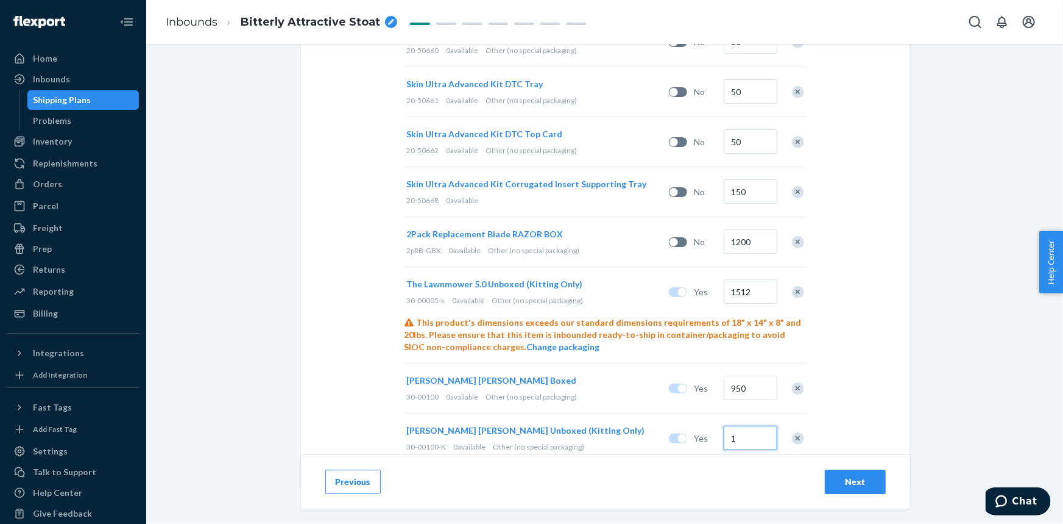
click at [740, 425] on input "1" at bounding box center [751, 437] width 54 height 24
type input "1080"
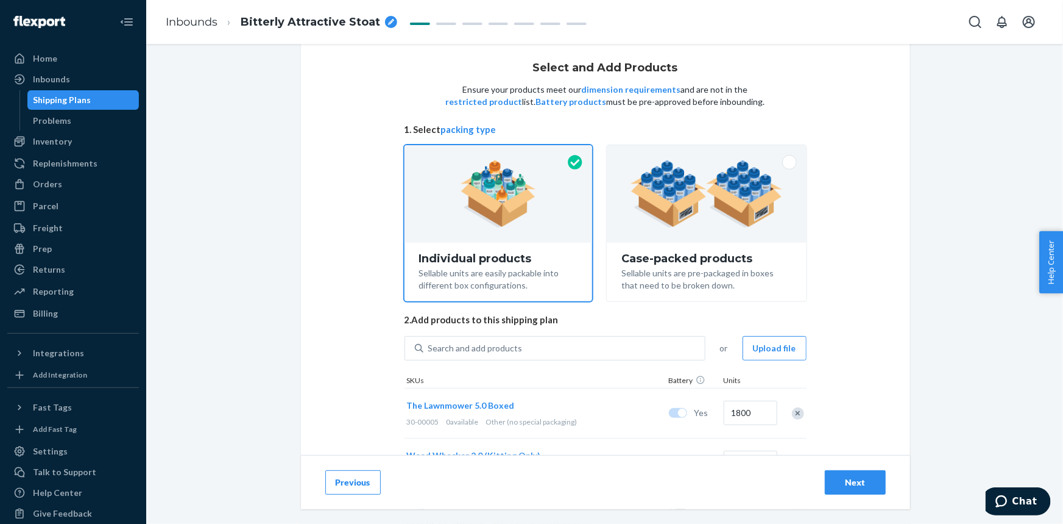
scroll to position [0, 0]
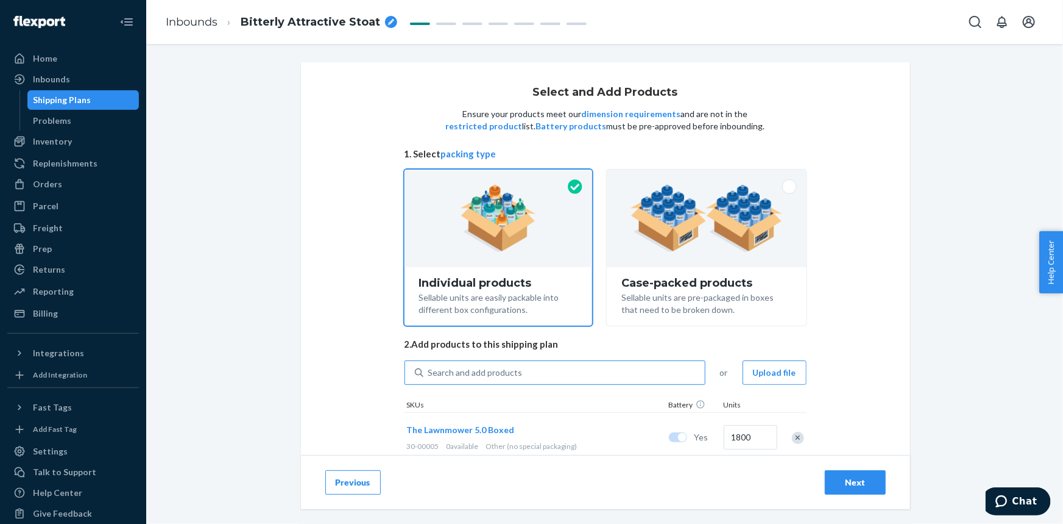
click at [541, 371] on div "Search and add products" at bounding box center [565, 372] width 282 height 22
click at [430, 371] on input "Search and add products" at bounding box center [428, 372] width 1 height 12
paste input "40-00039"
type input "40-00039"
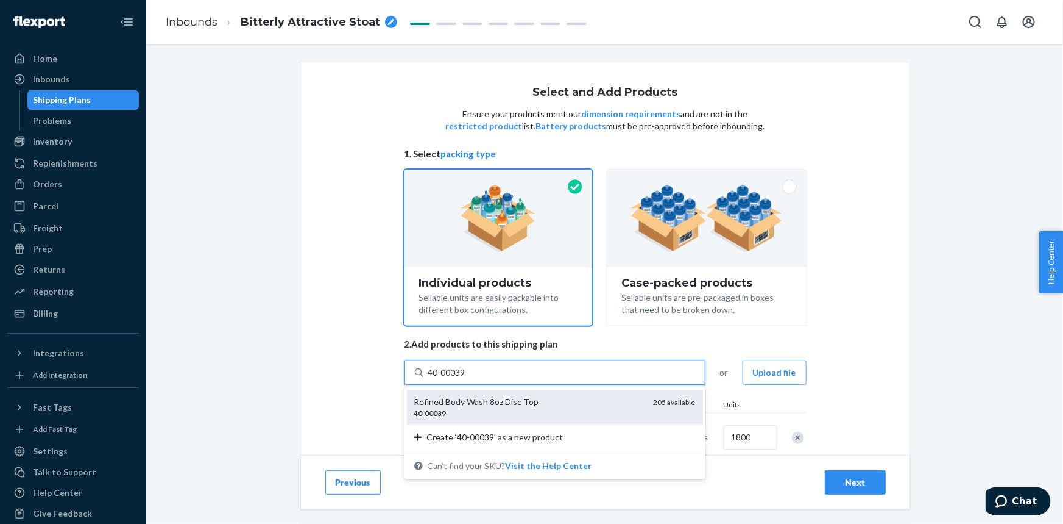
click at [556, 400] on div "Refined Body Wash 8oz Disc Top" at bounding box center [529, 402] width 230 height 12
click at [467, 378] on input "40-00039" at bounding box center [447, 372] width 39 height 12
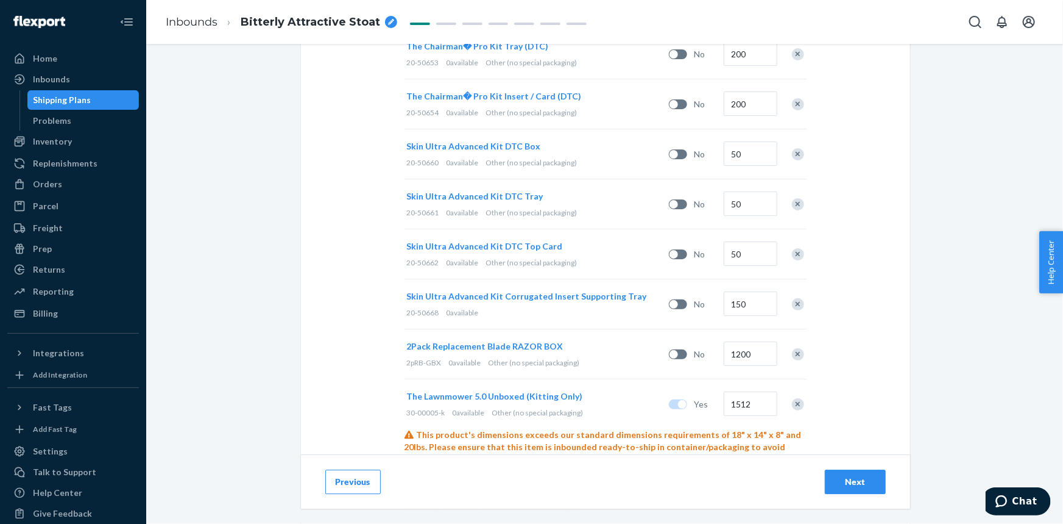
scroll to position [1874, 0]
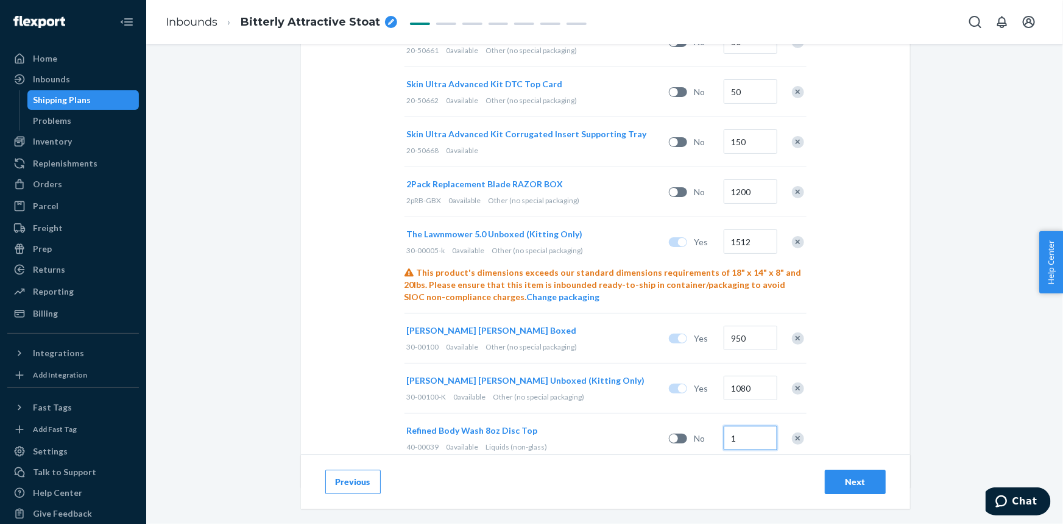
click at [755, 425] on input "1" at bounding box center [751, 437] width 54 height 24
type input "1575"
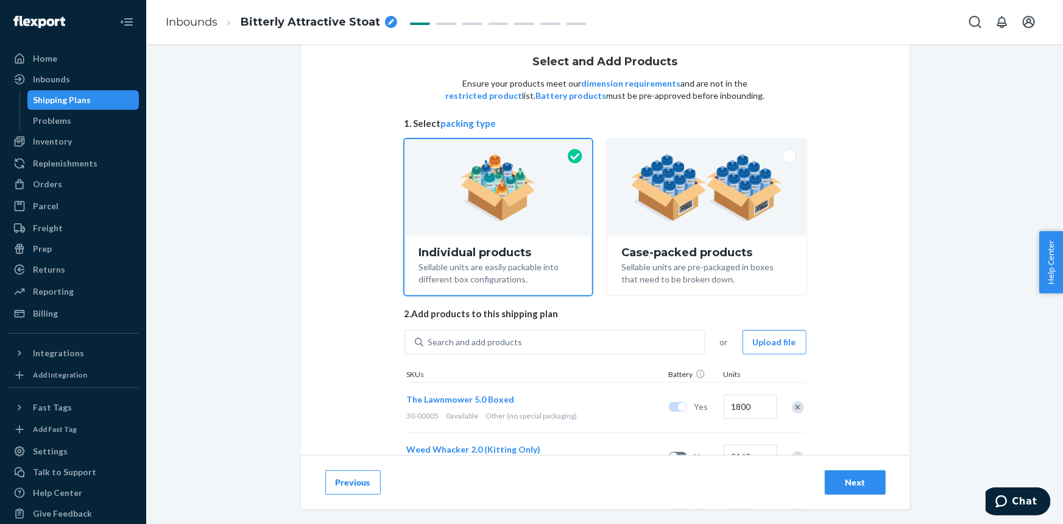
scroll to position [0, 0]
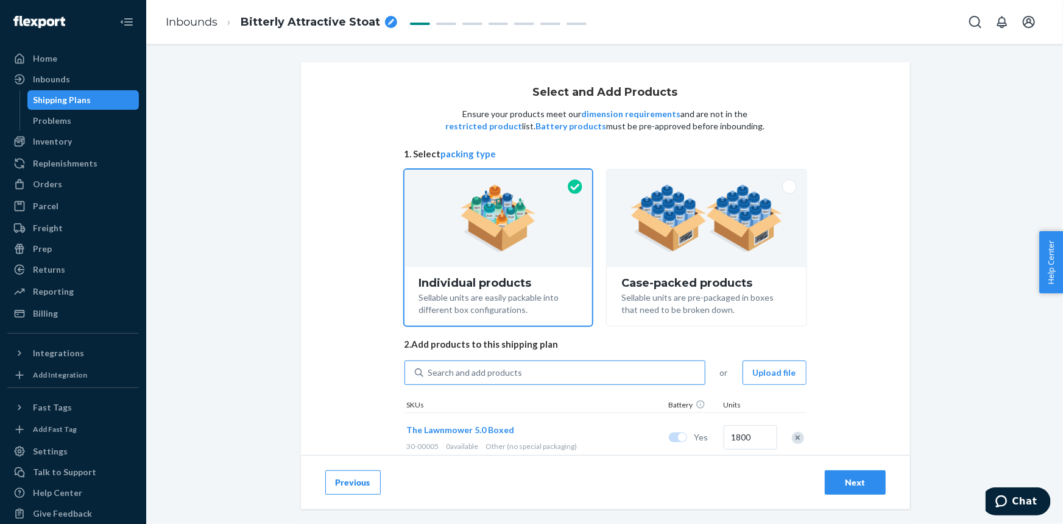
click at [514, 366] on div "Search and add products" at bounding box center [475, 372] width 94 height 12
click at [430, 366] on input "Search and add products" at bounding box center [428, 372] width 1 height 12
paste input "40-00260"
type input "40-00260"
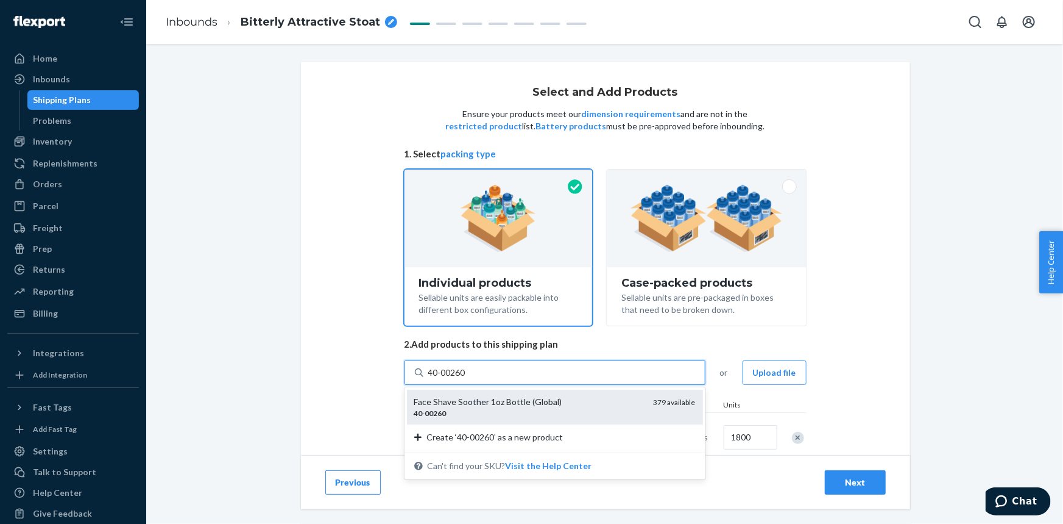
click at [536, 402] on div "Face Shave Soother 1oz Bottle (Global)" at bounding box center [529, 402] width 230 height 12
click at [467, 378] on input "40-00260" at bounding box center [447, 372] width 39 height 12
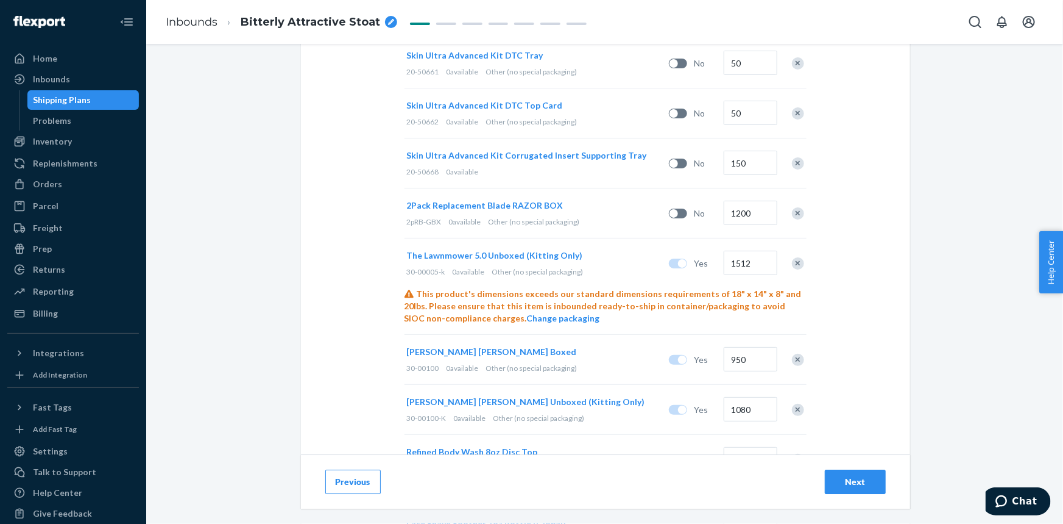
scroll to position [1946, 0]
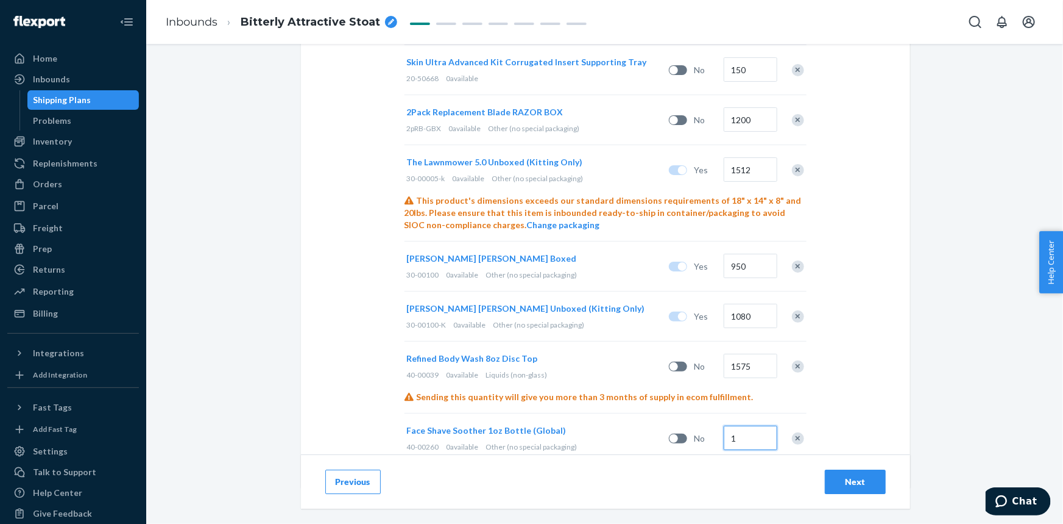
click at [744, 425] on input "1" at bounding box center [751, 437] width 54 height 24
type input "300"
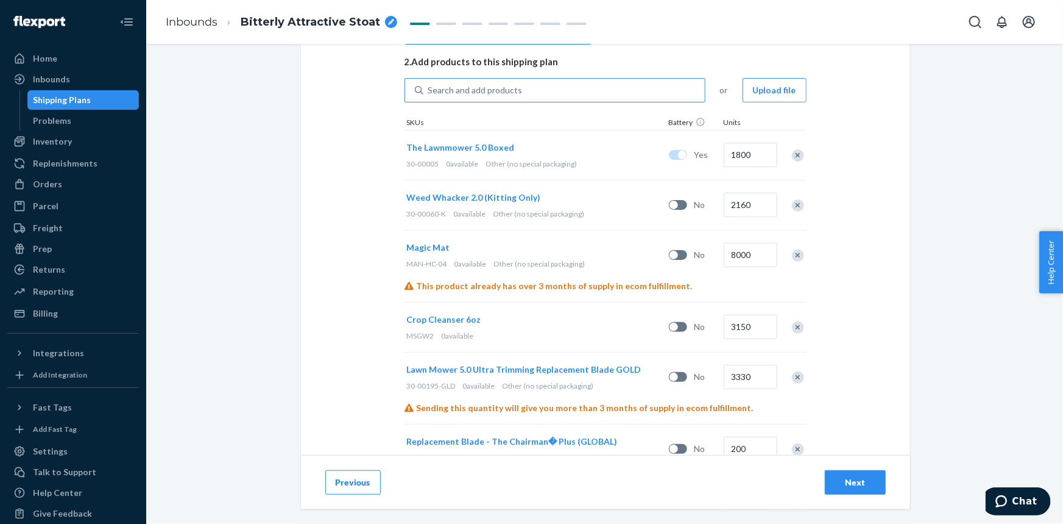
scroll to position [229, 0]
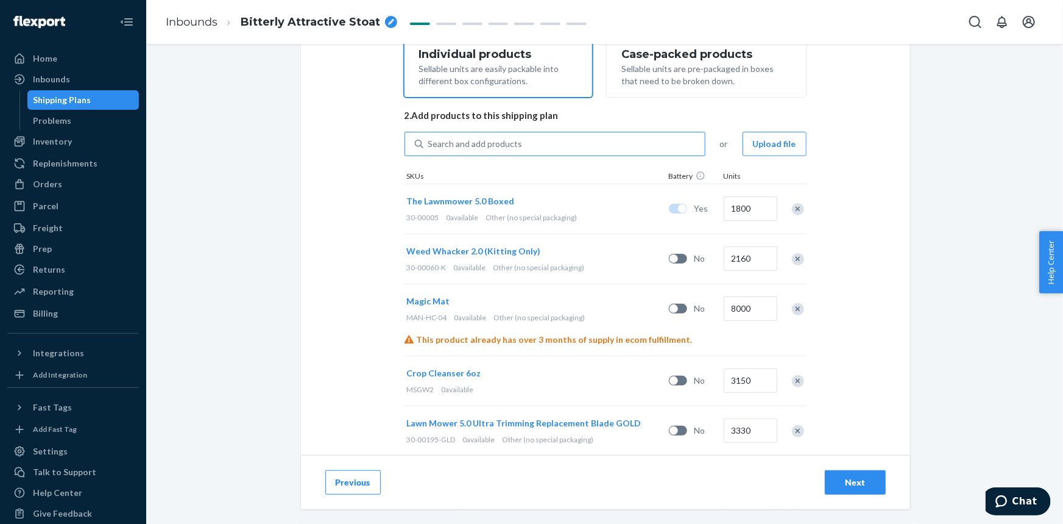
click at [518, 145] on div "Search and add products" at bounding box center [565, 144] width 282 height 22
click at [430, 145] on input "Search and add products" at bounding box center [428, 144] width 1 height 12
paste input "FDS02"
type input "FDS02"
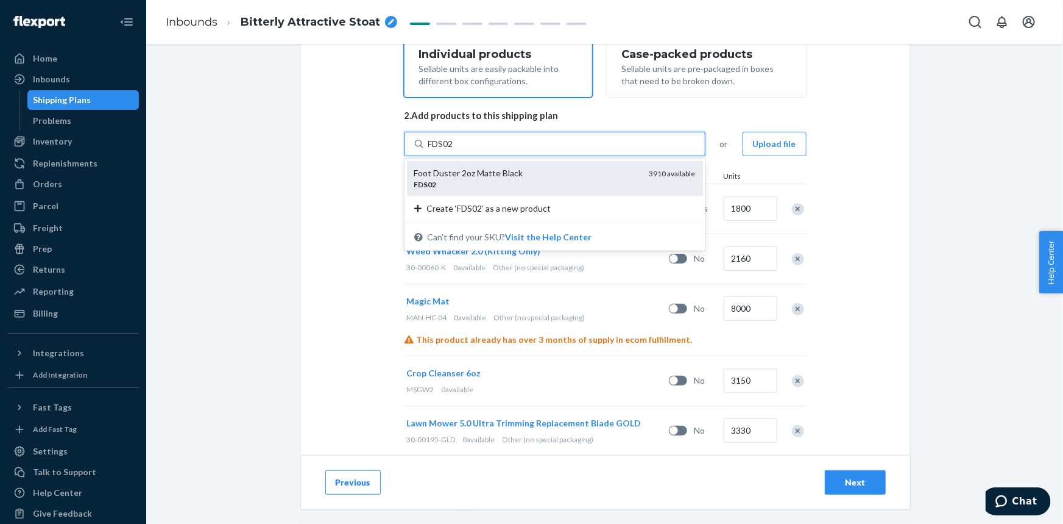
click at [519, 172] on div "Foot Duster 2oz Matte Black" at bounding box center [526, 173] width 225 height 12
click at [455, 150] on input "FDS02" at bounding box center [441, 144] width 27 height 12
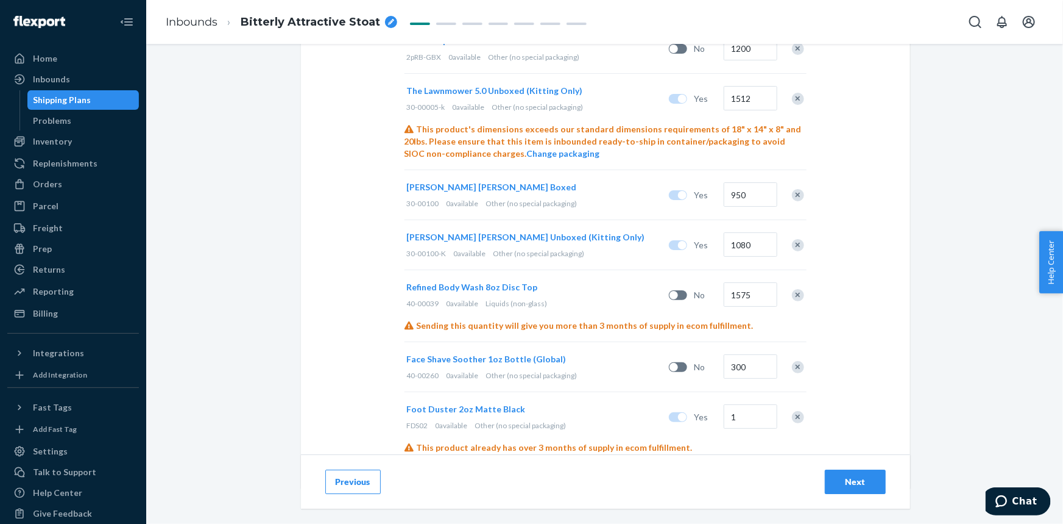
scroll to position [2018, 0]
click at [756, 403] on input "1" at bounding box center [751, 415] width 54 height 24
type input "8568"
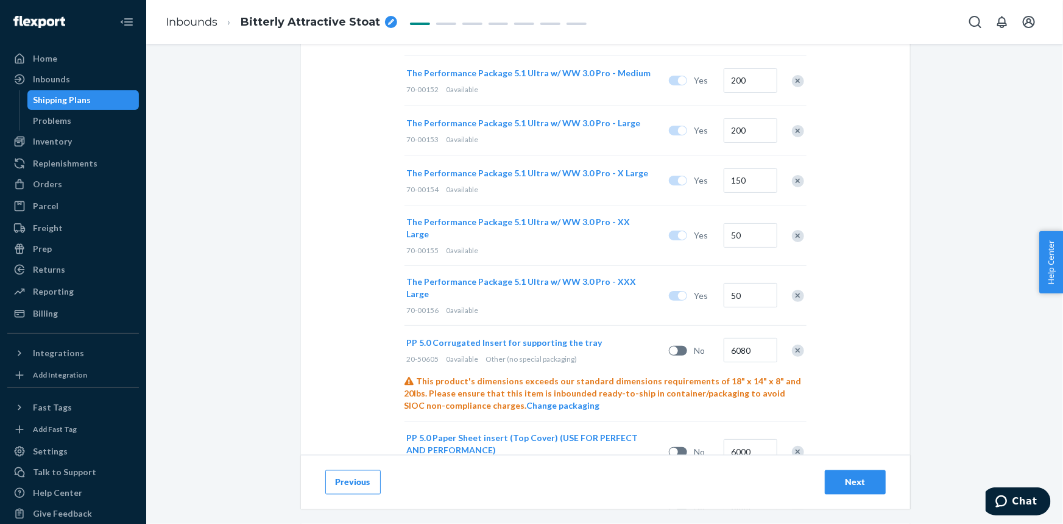
scroll to position [0, 0]
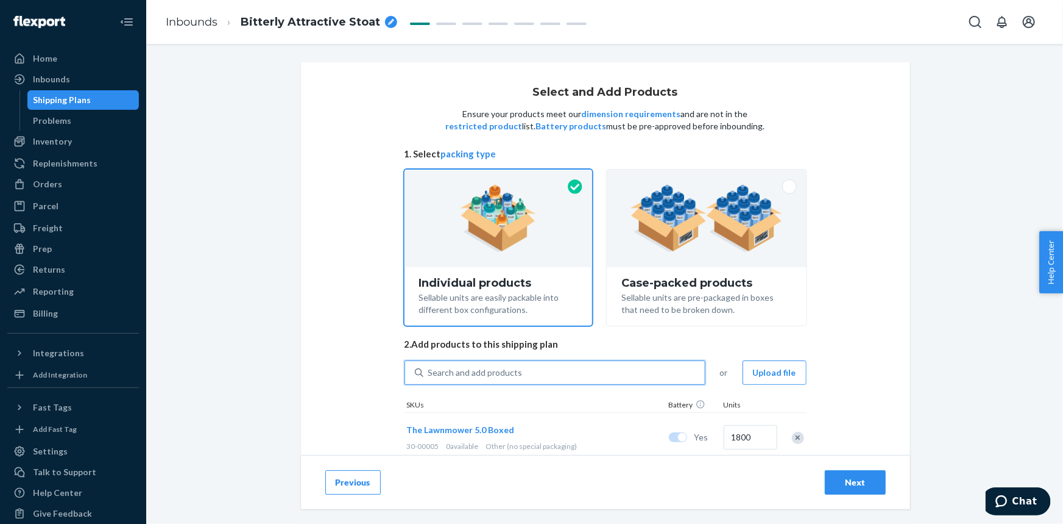
click at [544, 374] on div "Search and add products" at bounding box center [565, 372] width 282 height 22
click at [430, 374] on input "0 results available. Use Up and Down to choose options, press Enter to select t…" at bounding box center [428, 372] width 1 height 12
paste input "MAN-BA-50"
type input "MAN-BA-50"
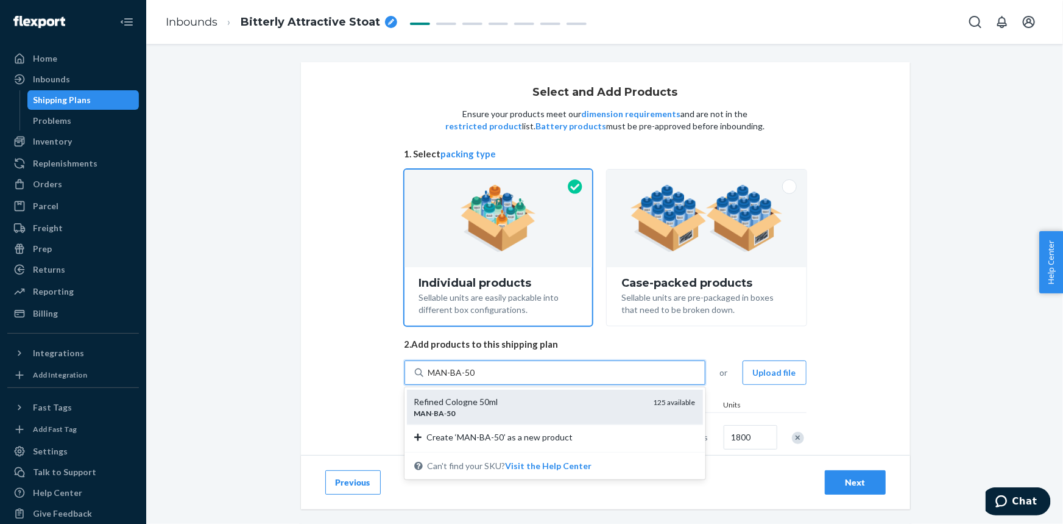
click at [539, 402] on div "Refined Cologne 50ml" at bounding box center [529, 402] width 230 height 12
click at [477, 378] on input "MAN-BA-50" at bounding box center [452, 372] width 48 height 12
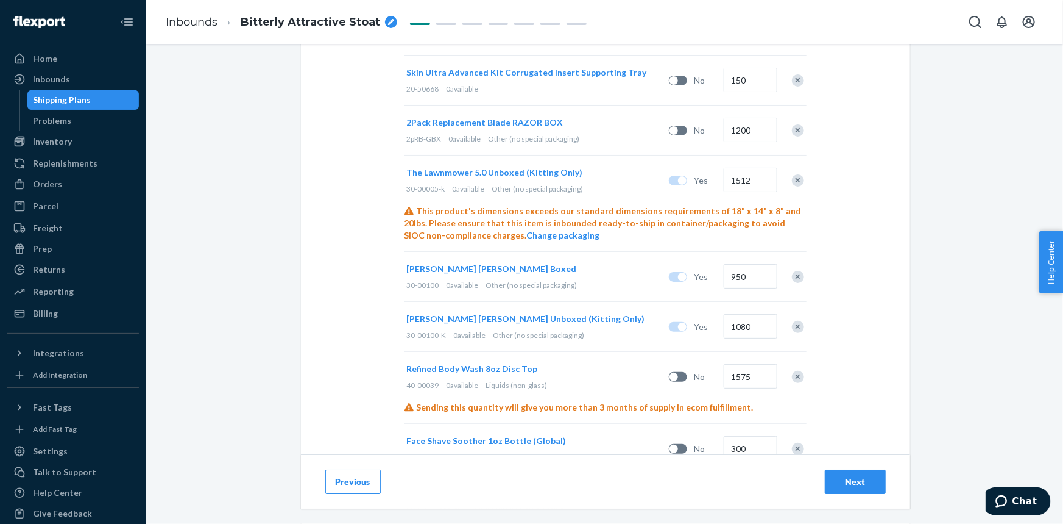
scroll to position [2068, 0]
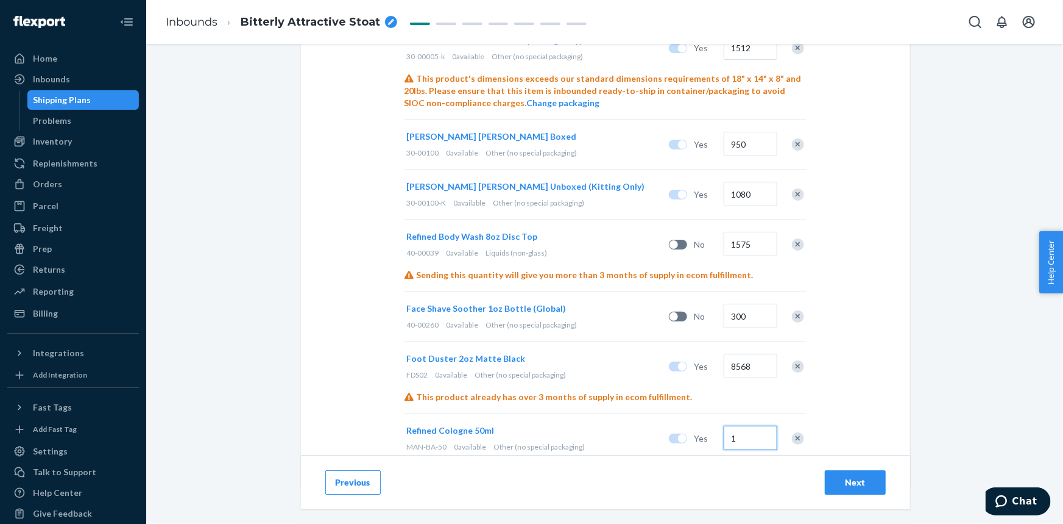
click at [761, 425] on input "1" at bounding box center [751, 437] width 54 height 24
type input "924"
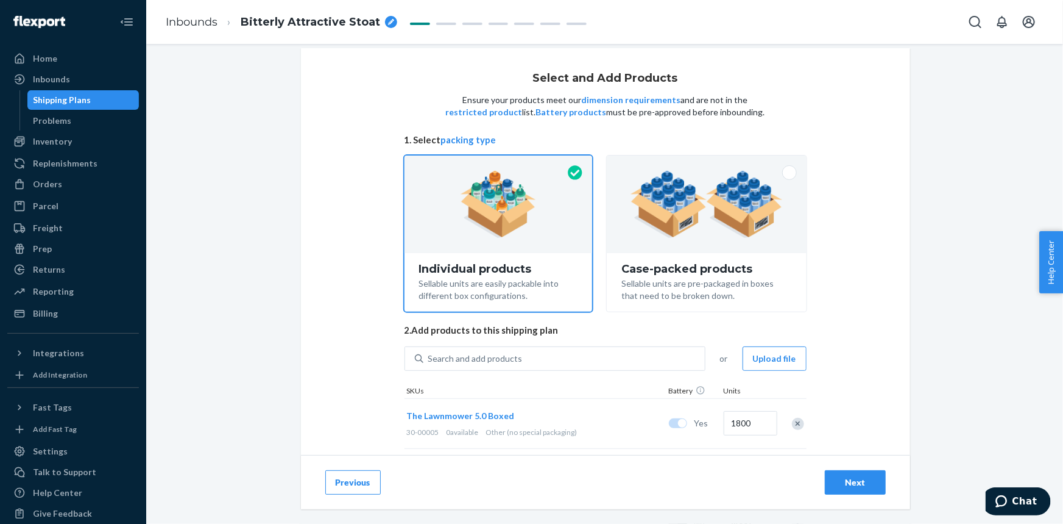
scroll to position [0, 0]
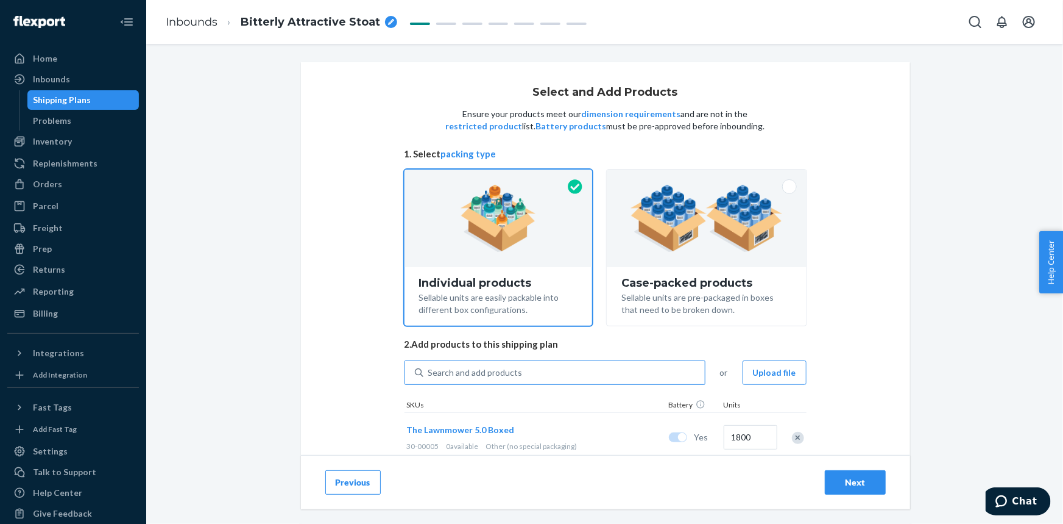
click at [559, 372] on div "Search and add products" at bounding box center [565, 372] width 282 height 22
click at [430, 372] on input "Search and add products" at bounding box center [428, 372] width 1 height 12
paste input "30-00130-K"
type input "30-00130-K"
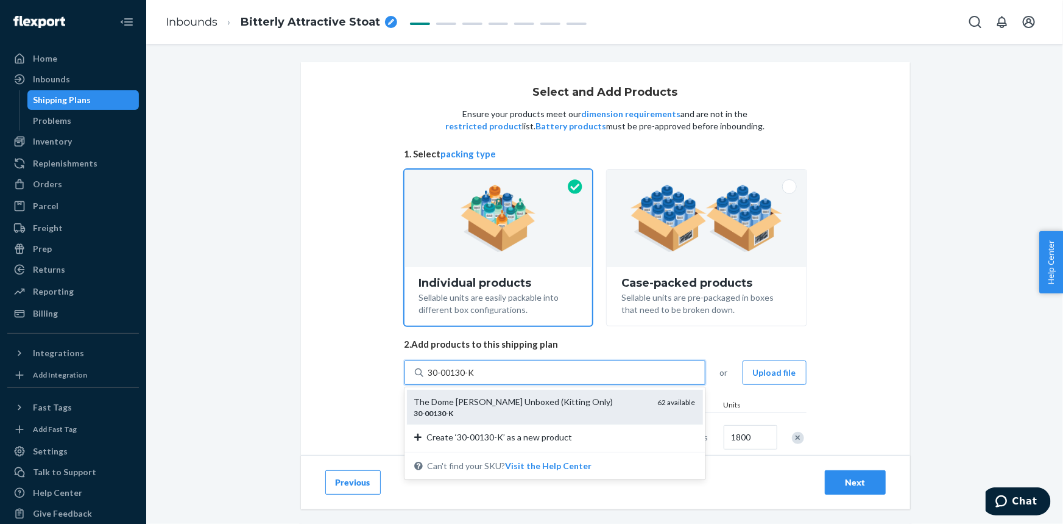
click at [571, 405] on div "The Dome [PERSON_NAME] Unboxed (Kitting Only)" at bounding box center [531, 402] width 234 height 12
click at [476, 378] on input "30-00130-K" at bounding box center [452, 372] width 48 height 12
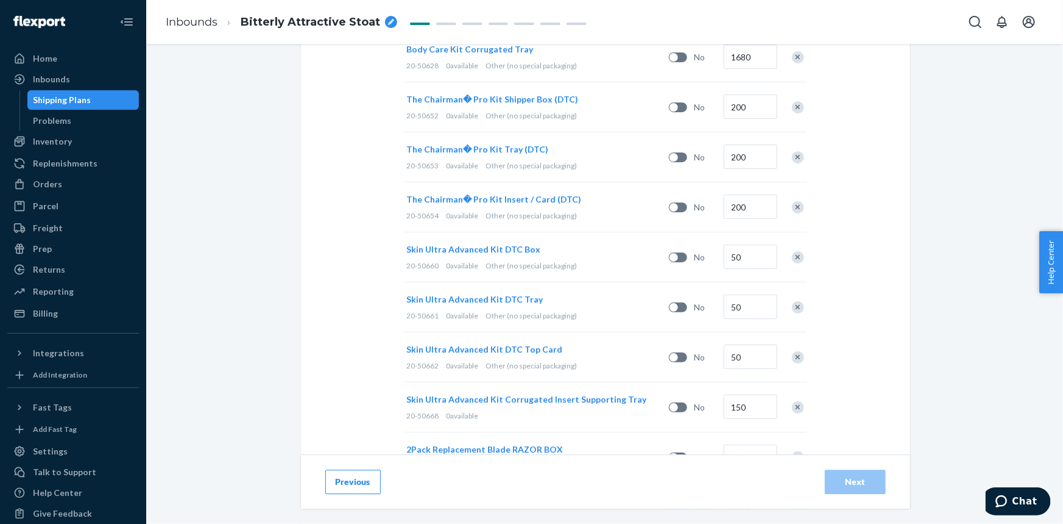
scroll to position [2139, 0]
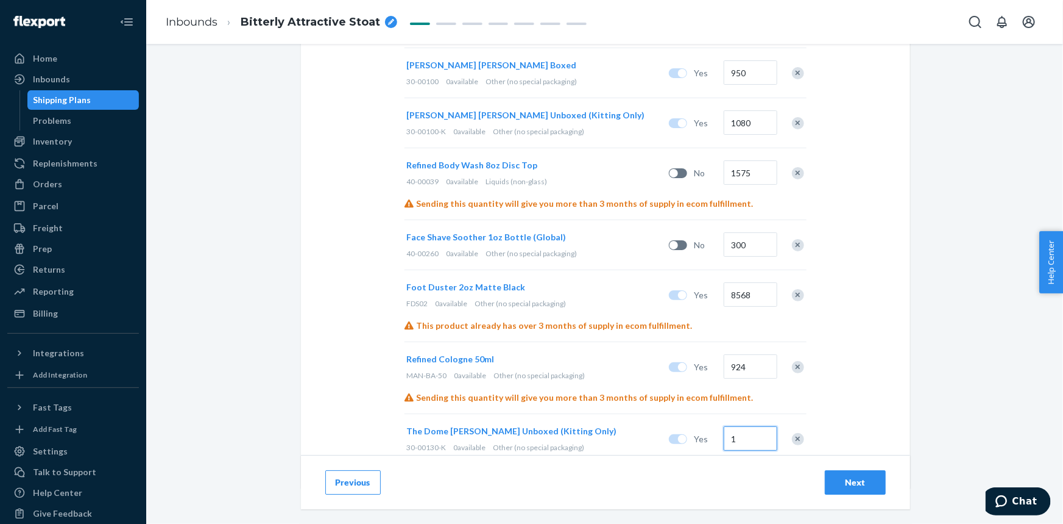
click at [745, 426] on input "1" at bounding box center [751, 438] width 54 height 24
type input "300"
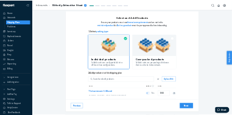
scroll to position [0, 0]
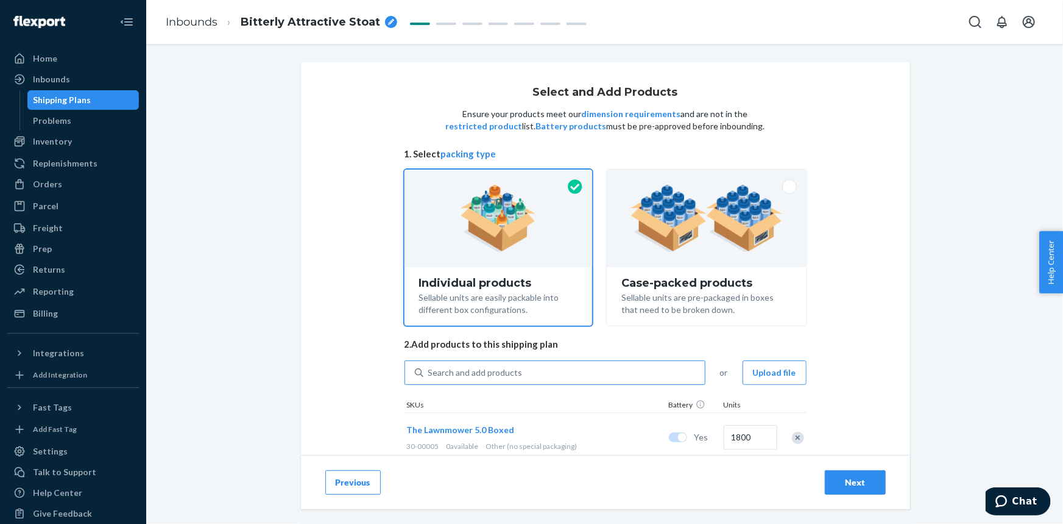
click at [566, 369] on div "Search and add products" at bounding box center [565, 372] width 282 height 22
click at [430, 369] on input "Search and add products" at bounding box center [428, 372] width 1 height 12
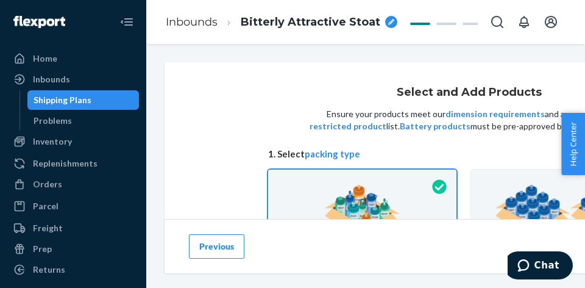
paste input "20-50635"
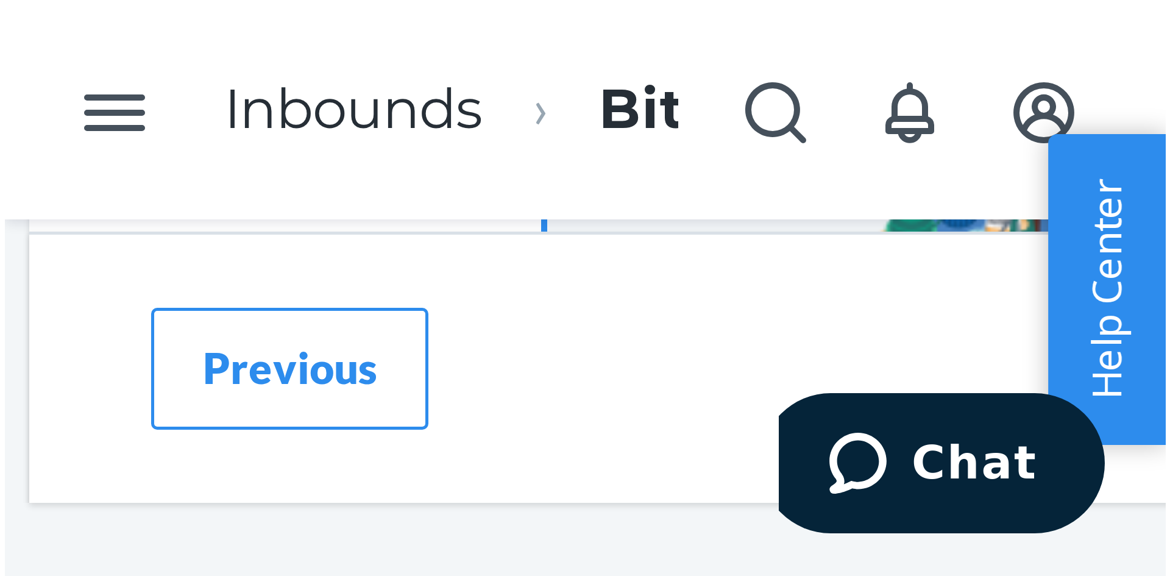
scroll to position [164, 0]
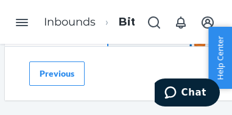
type input "20-50635"
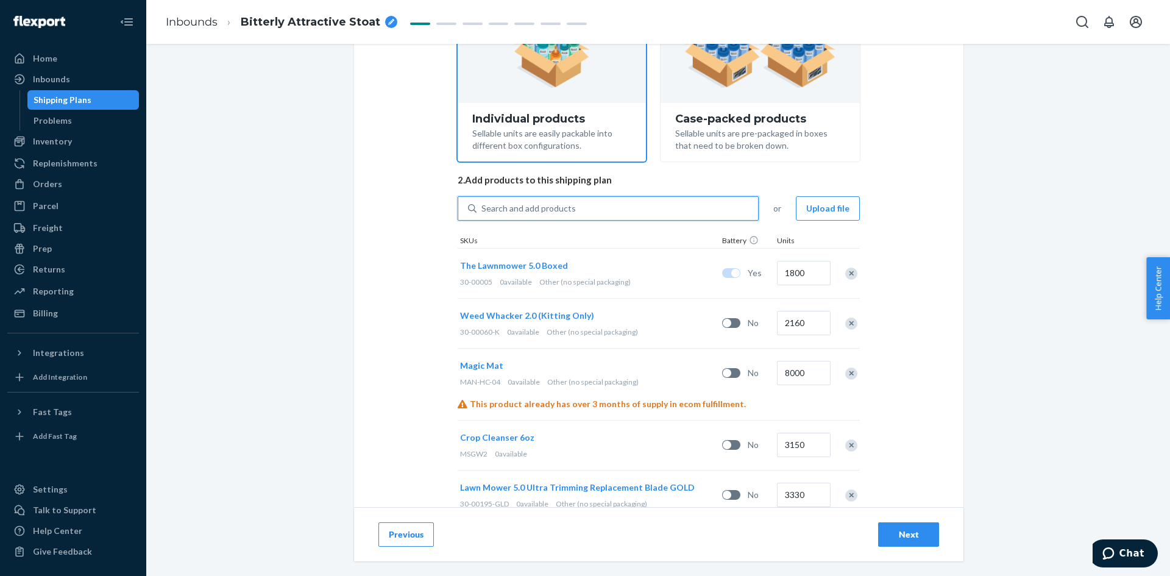
click at [598, 209] on div "Search and add products" at bounding box center [618, 208] width 282 height 22
click at [483, 209] on input "0 results available. Use Up and Down to choose options, press Enter to select t…" at bounding box center [481, 208] width 1 height 12
paste input "20-50635"
type input "20-50635"
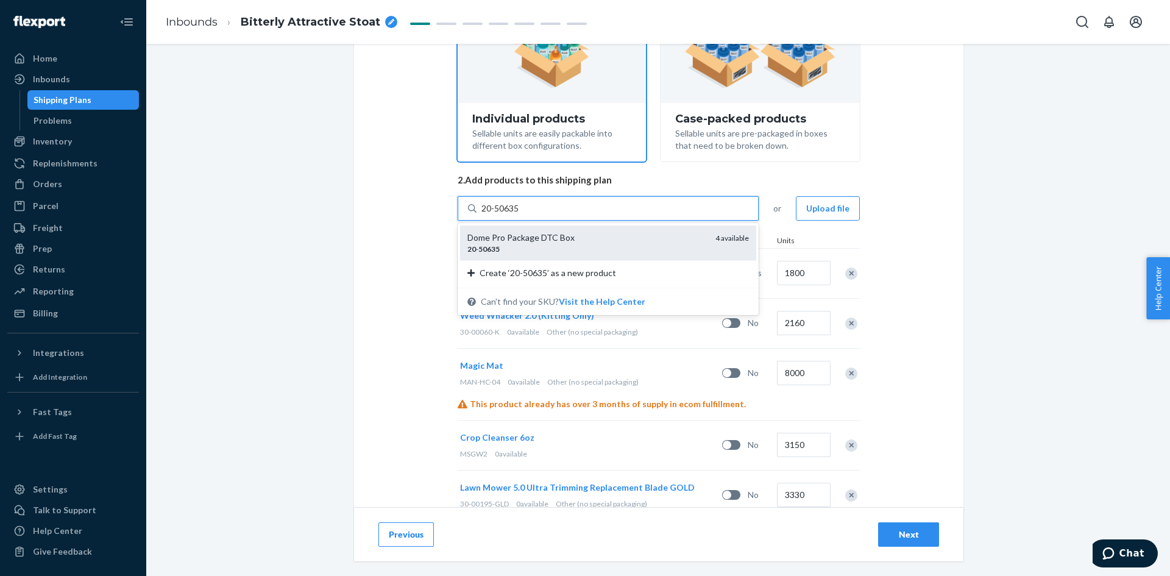
click at [606, 249] on div "20 - 50635" at bounding box center [586, 249] width 238 height 10
click at [520, 215] on input "20-50635" at bounding box center [500, 208] width 39 height 12
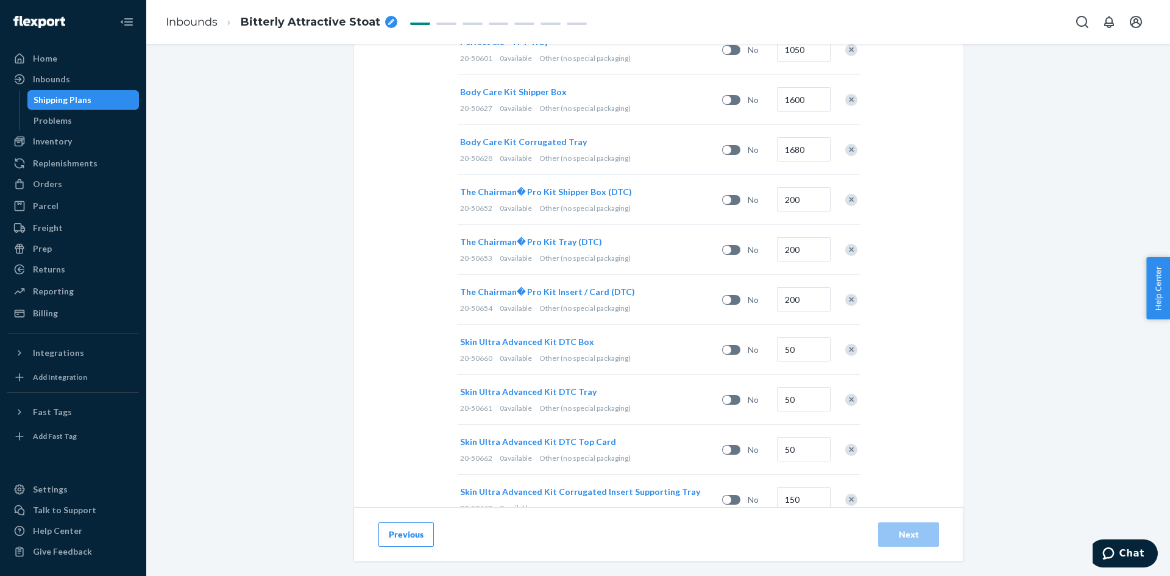
scroll to position [2140, 0]
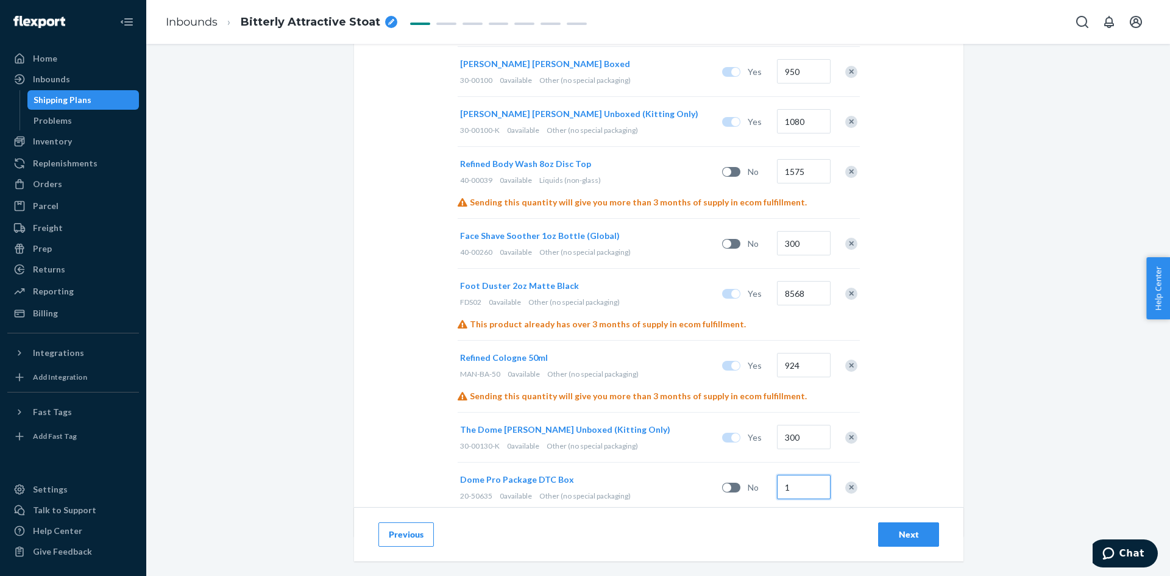
click at [802, 475] on input "1" at bounding box center [804, 487] width 54 height 24
type input "300"
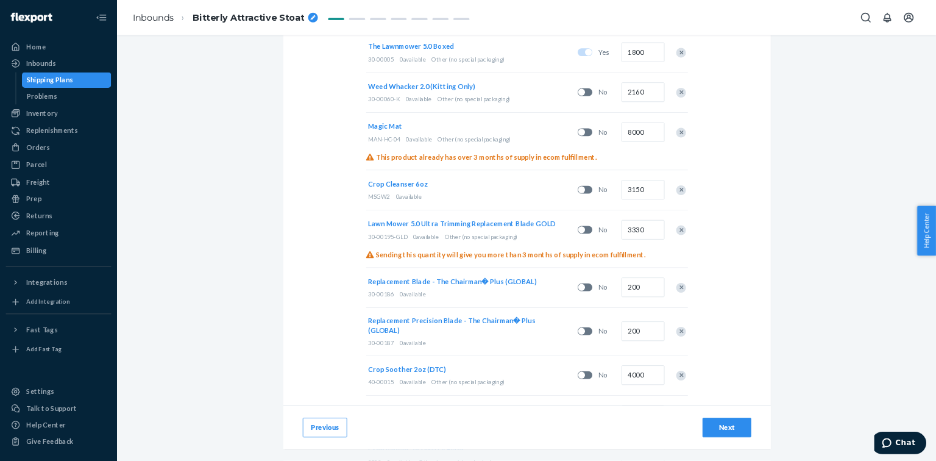
scroll to position [0, 0]
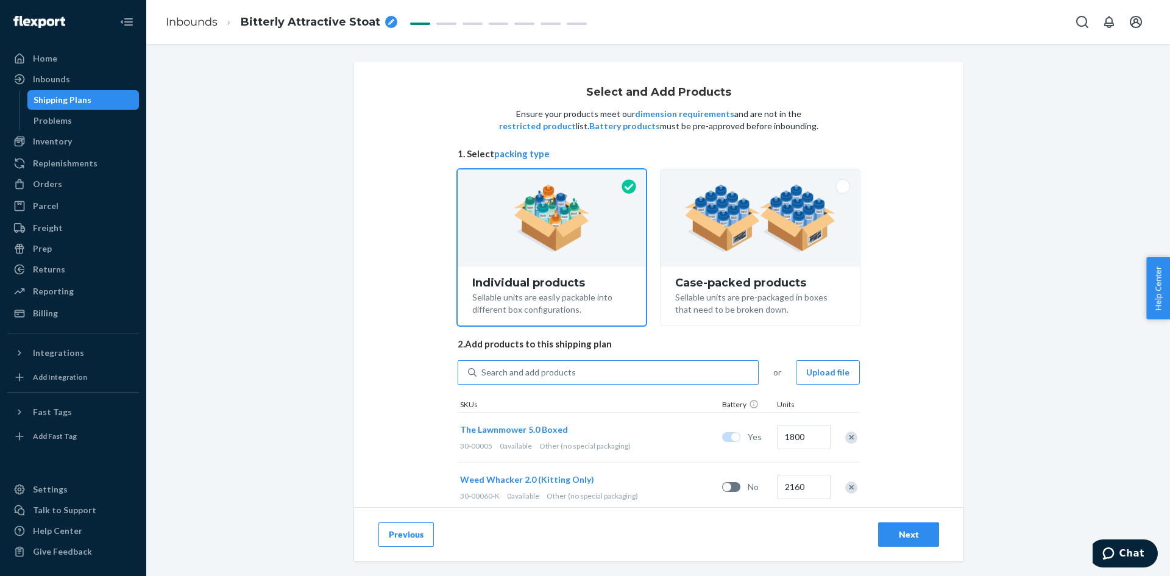
click at [592, 383] on div "Search and add products" at bounding box center [608, 372] width 301 height 24
click at [483, 378] on input "Search and add products" at bounding box center [481, 372] width 1 height 12
paste input "20-50636"
type input "20-50636"
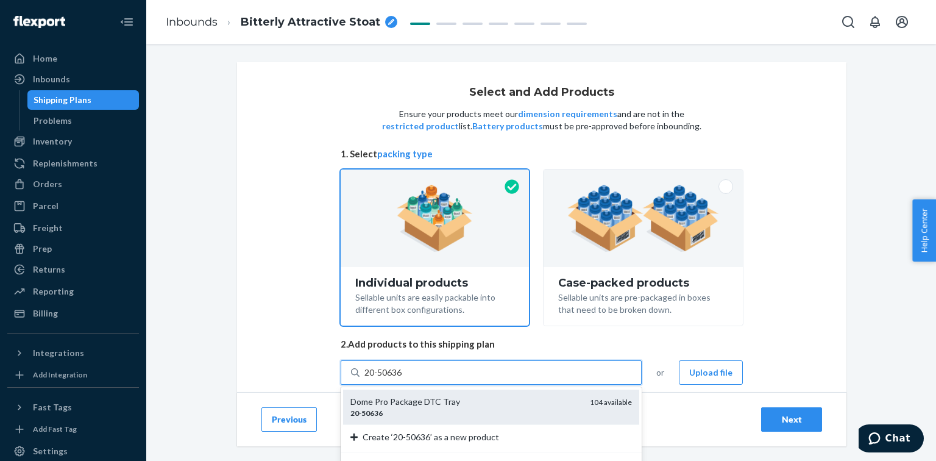
click at [503, 400] on div "Dome Pro Package DTC Tray" at bounding box center [465, 402] width 230 height 12
click at [403, 378] on input "20-50636" at bounding box center [383, 372] width 39 height 12
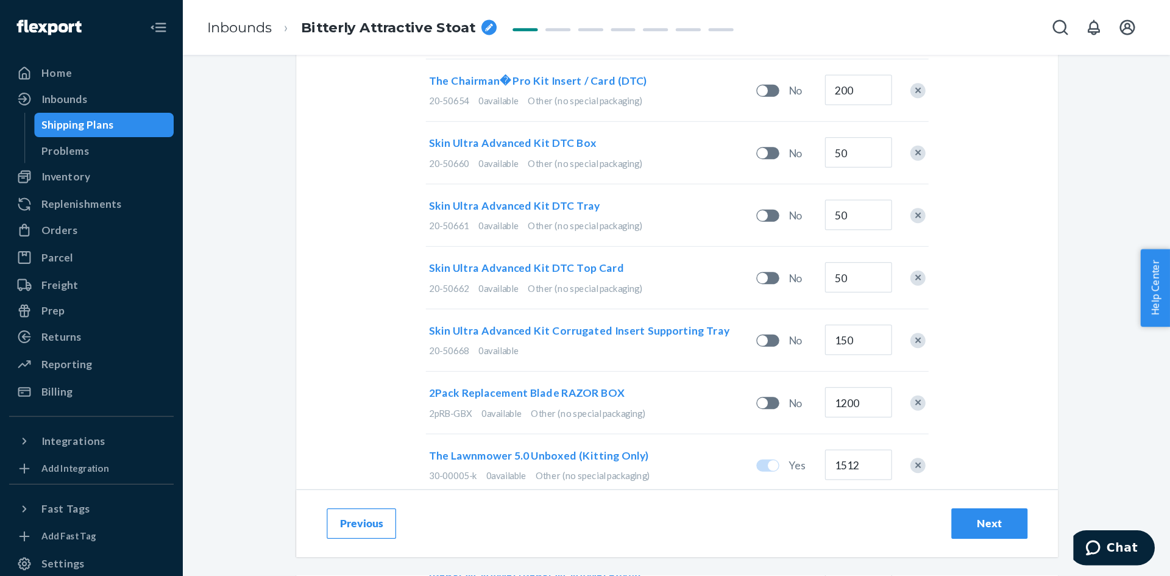
scroll to position [2300, 0]
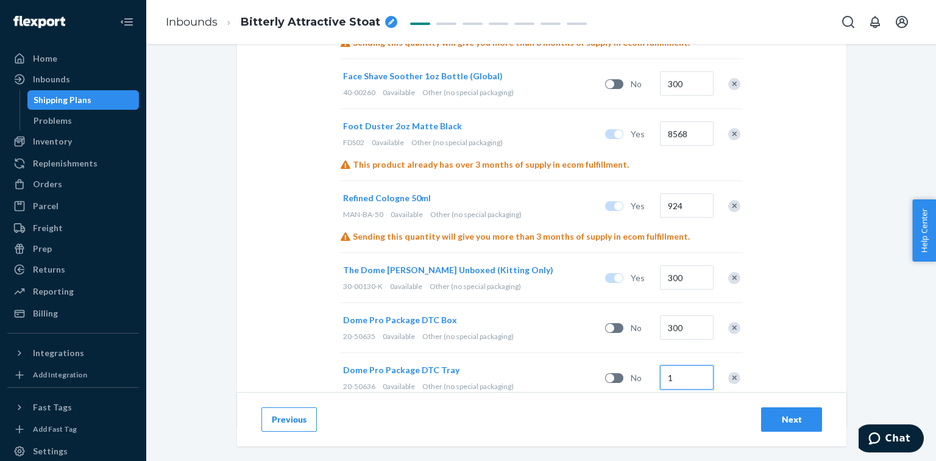
click at [680, 365] on input "1" at bounding box center [687, 377] width 54 height 24
type input "200"
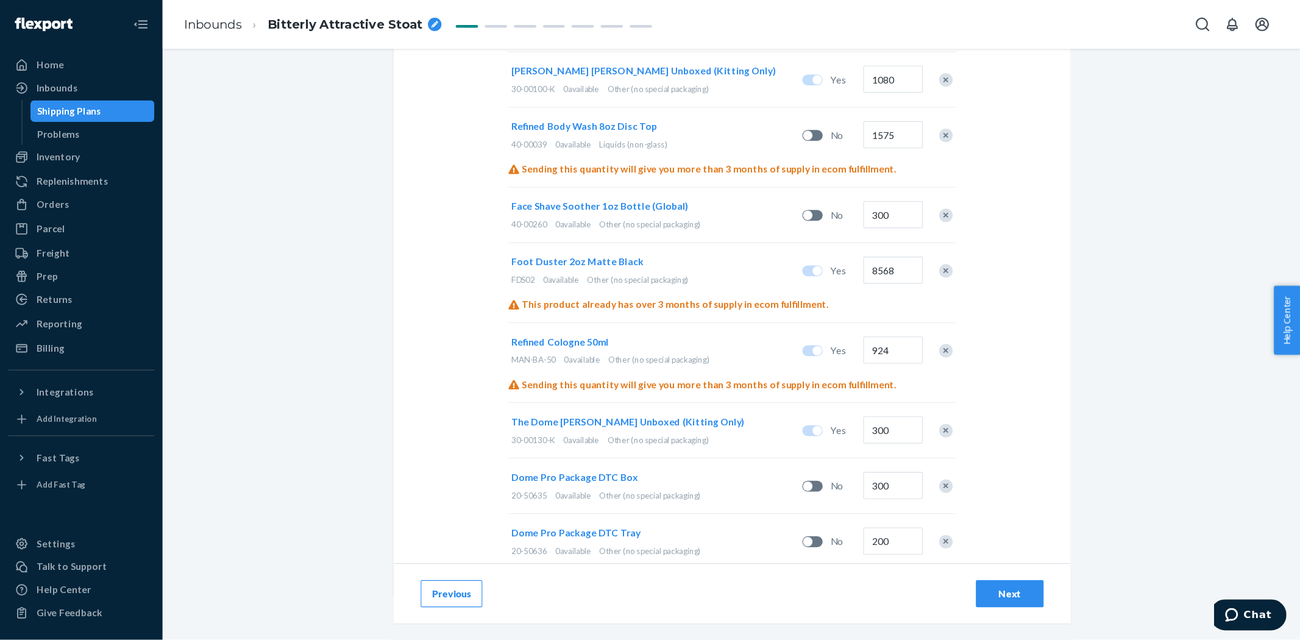
scroll to position [2128, 0]
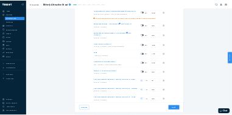
scroll to position [0, 0]
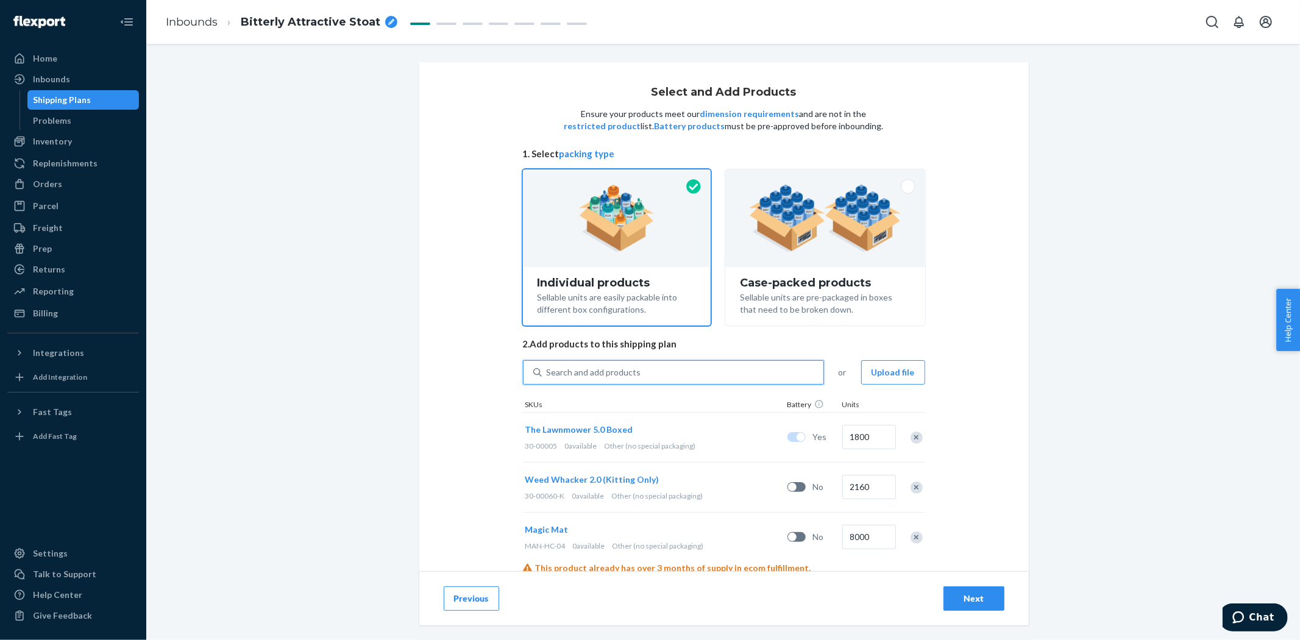
click at [683, 366] on div "Search and add products" at bounding box center [683, 372] width 282 height 22
click at [548, 366] on input "0 results available. Use Up and Down to choose options, press Enter to select t…" at bounding box center [547, 372] width 1 height 12
paste input "20-50638"
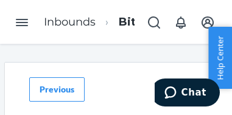
type input "20-50638"
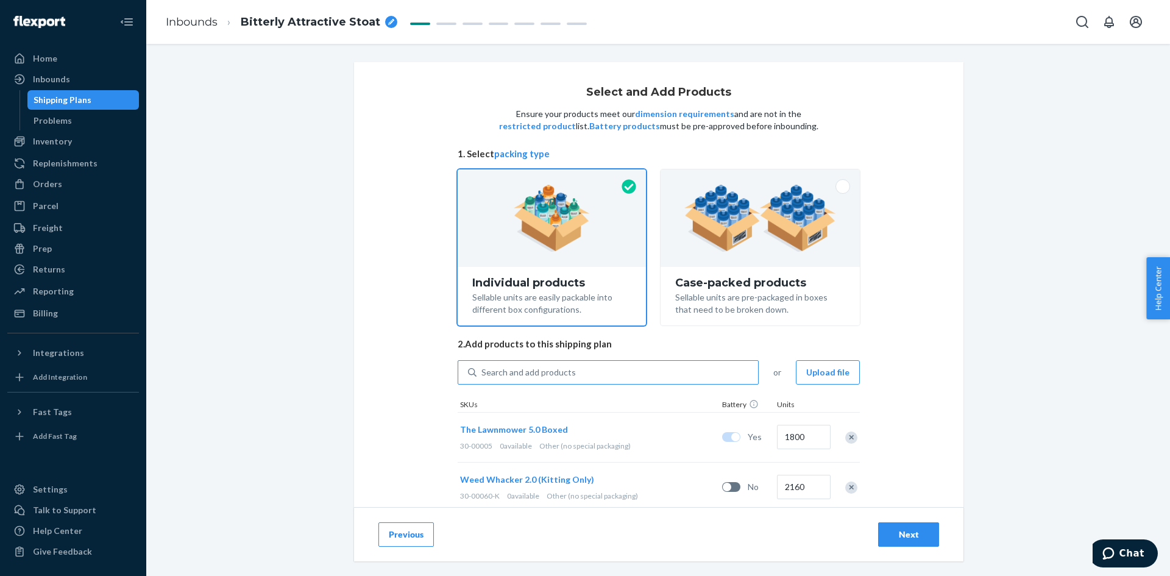
click at [559, 371] on div "Search and add products" at bounding box center [528, 372] width 94 height 12
click at [483, 371] on input "Search and add products" at bounding box center [481, 372] width 1 height 12
paste input "20-50638"
type input "20-50638"
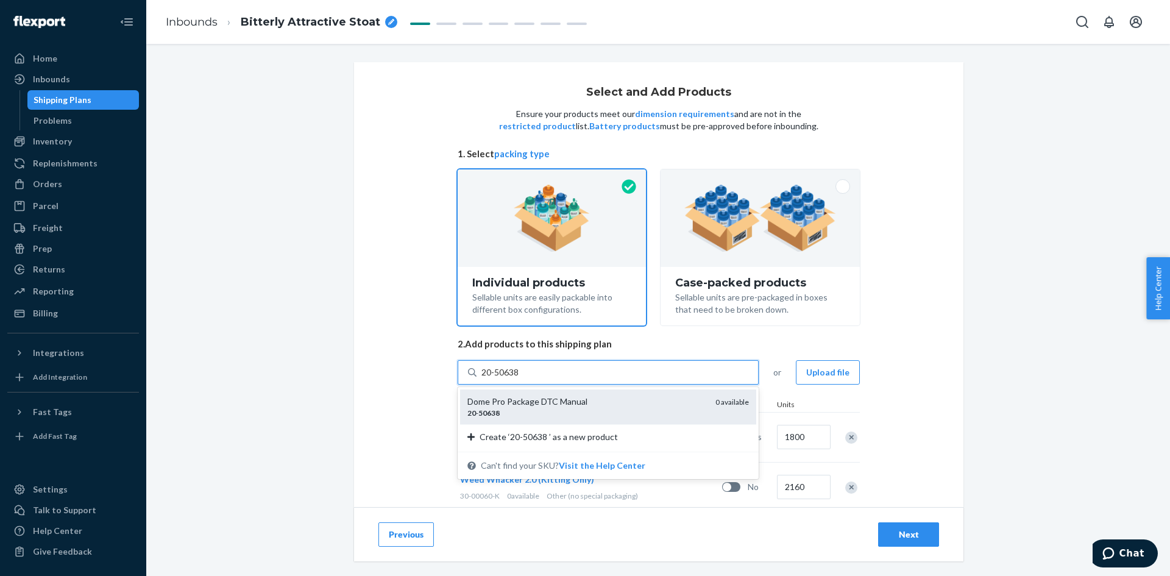
click at [572, 396] on div "Dome Pro Package DTC Manual" at bounding box center [586, 402] width 238 height 12
click at [522, 378] on input "20-50638" at bounding box center [501, 372] width 40 height 12
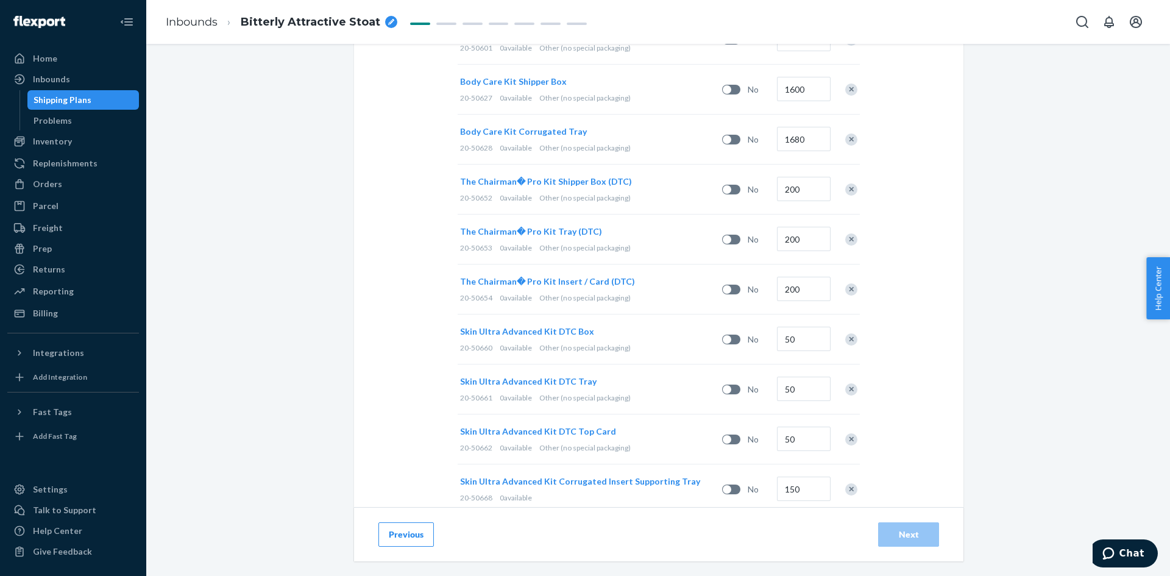
scroll to position [2240, 0]
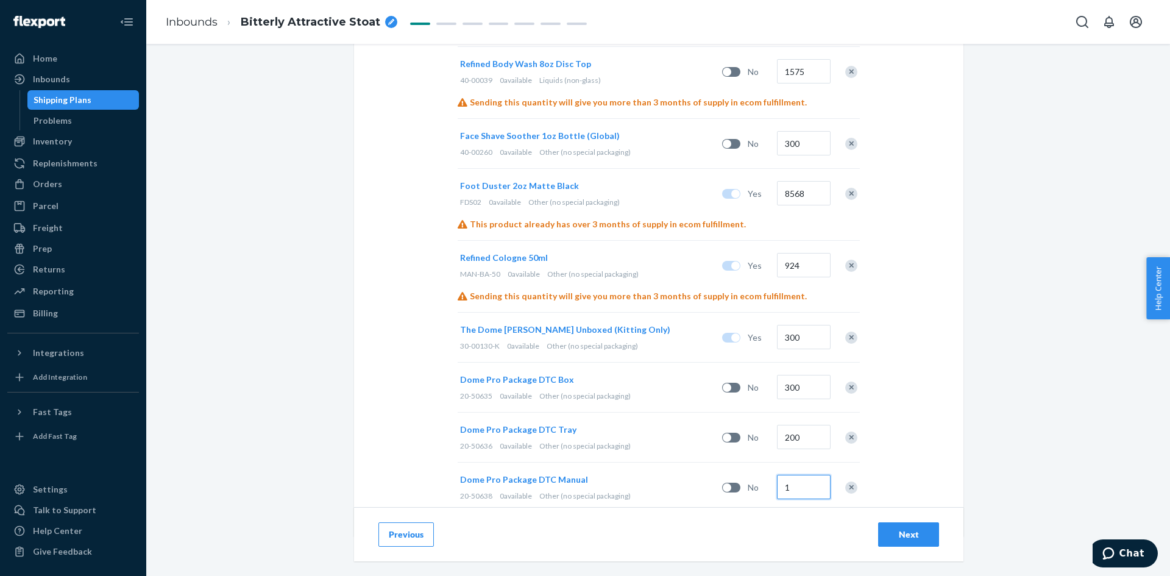
click at [811, 475] on input "1" at bounding box center [804, 487] width 54 height 24
type input "300"
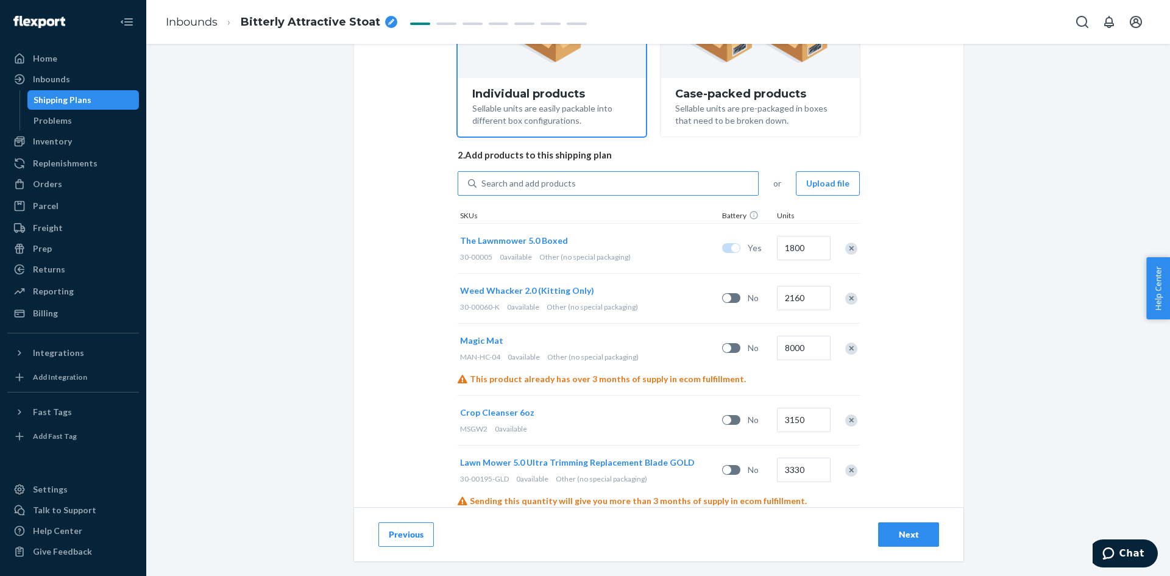
scroll to position [0, 0]
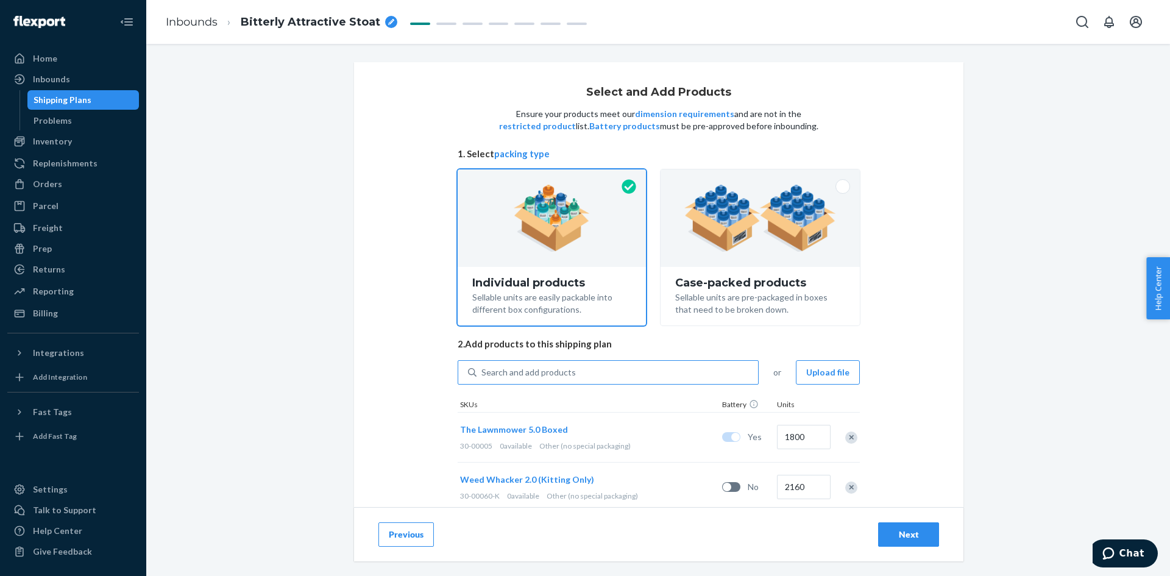
click at [612, 364] on div "Search and add products" at bounding box center [618, 372] width 282 height 22
click at [483, 366] on input "Search and add products" at bounding box center [481, 372] width 1 height 12
paste input "40-00040"
type input "40-00040"
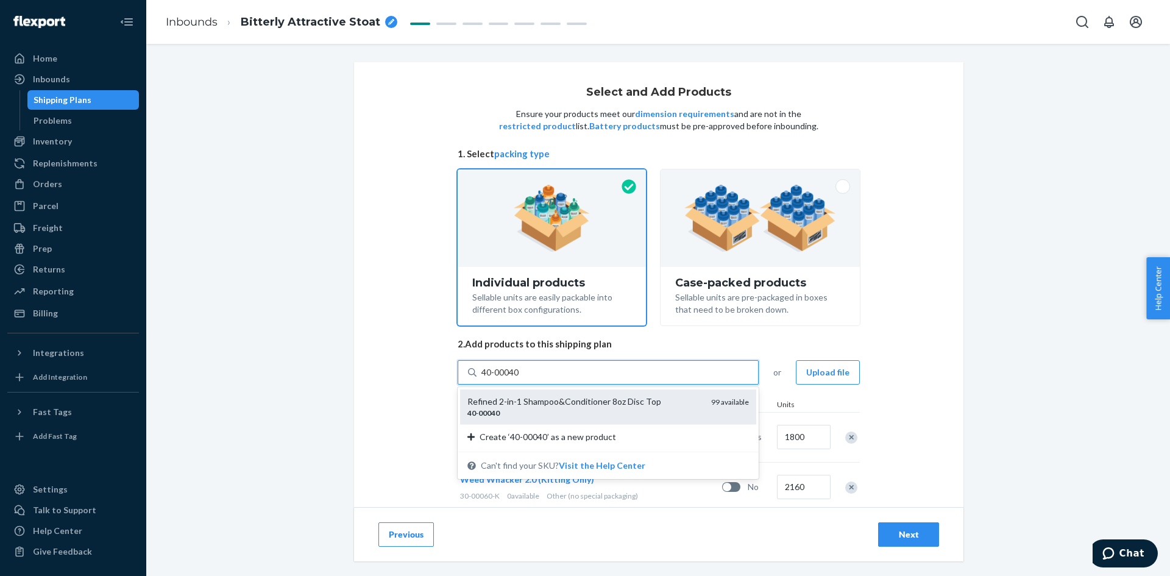
click at [598, 407] on div "Refined 2-in-1 Shampoo&Conditioner 8oz Disc Top" at bounding box center [584, 402] width 234 height 12
click at [520, 378] on input "40-00040" at bounding box center [500, 372] width 39 height 12
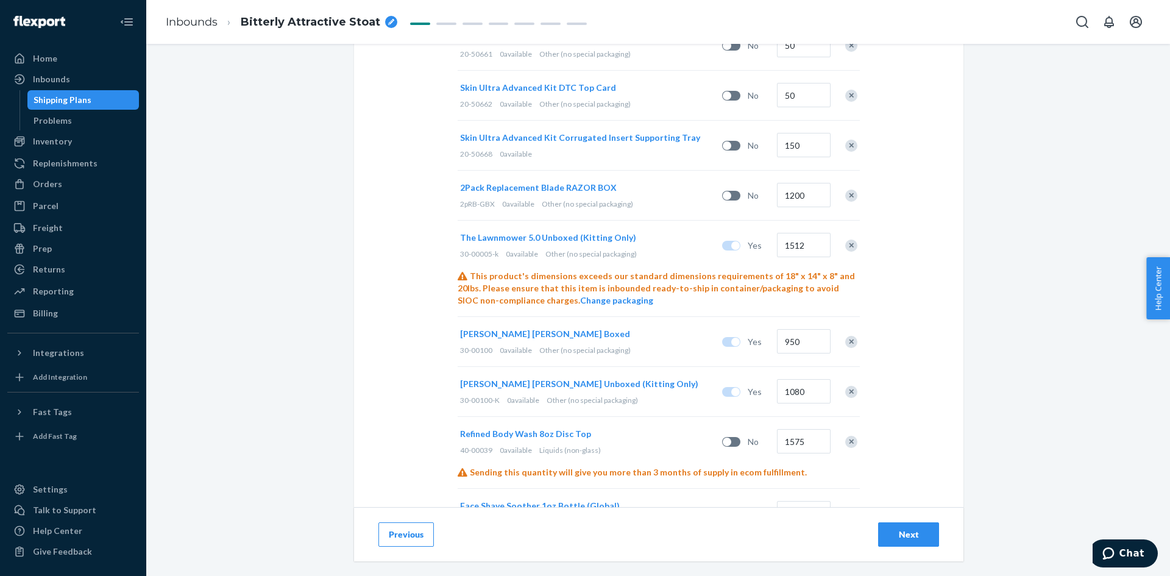
scroll to position [2290, 0]
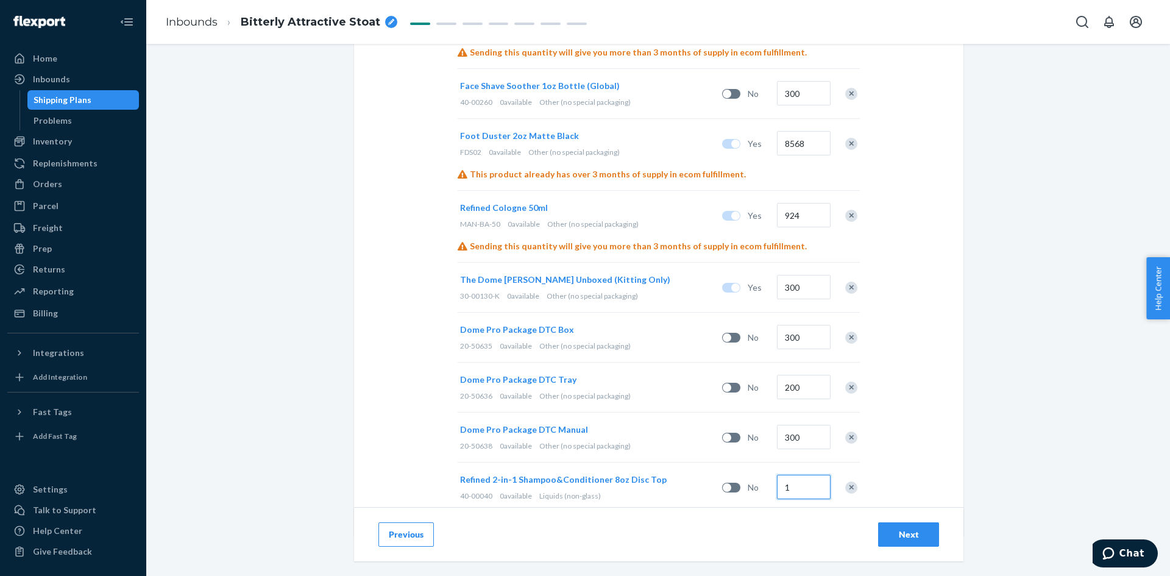
click at [802, 475] on input "1" at bounding box center [804, 487] width 54 height 24
type input "300"
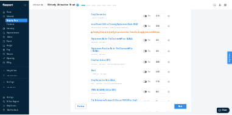
scroll to position [0, 0]
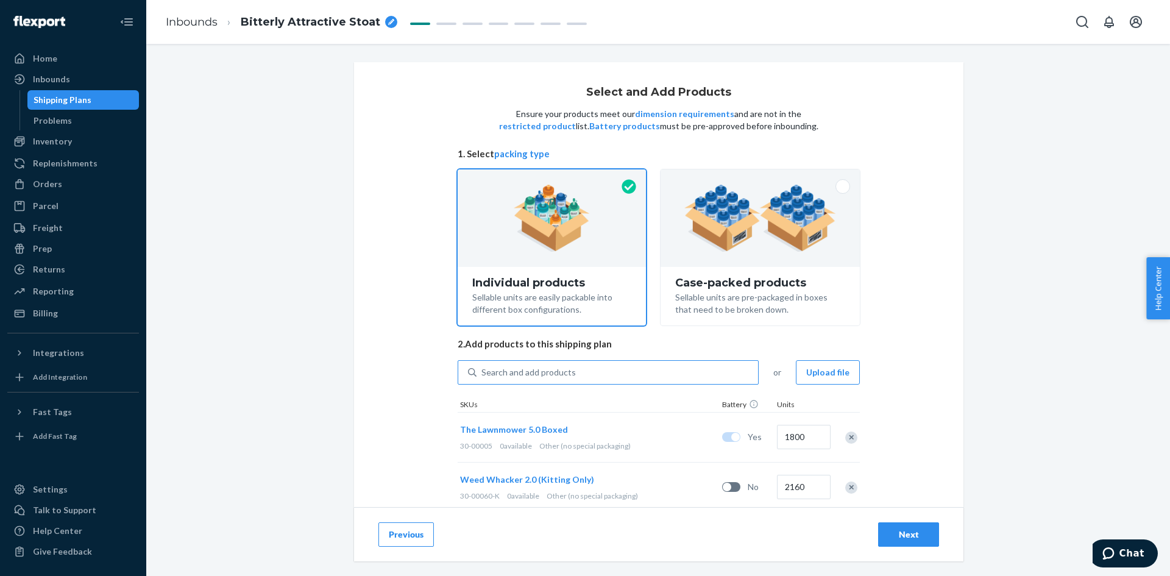
click at [625, 371] on div "Search and add products" at bounding box center [618, 372] width 282 height 22
click at [483, 371] on input "Search and add products" at bounding box center [481, 372] width 1 height 12
paste input "80-00010"
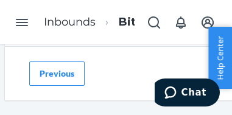
type input "80-00010"
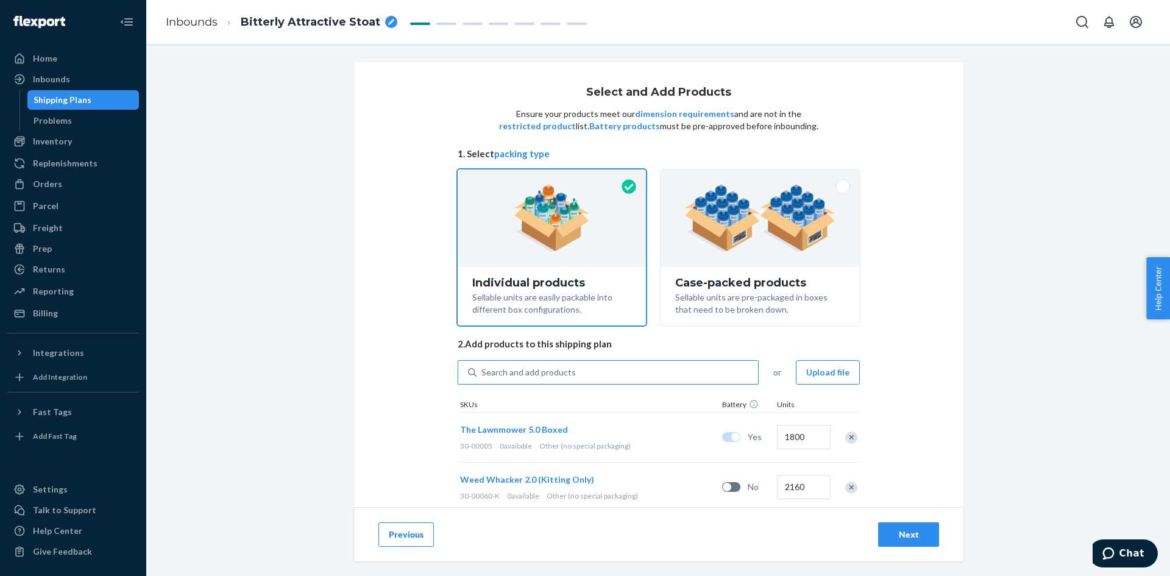
click at [539, 375] on div "Search and add products" at bounding box center [528, 372] width 94 height 12
click at [483, 375] on input "Search and add products" at bounding box center [481, 372] width 1 height 12
paste input "80-00010"
type input "80-00010"
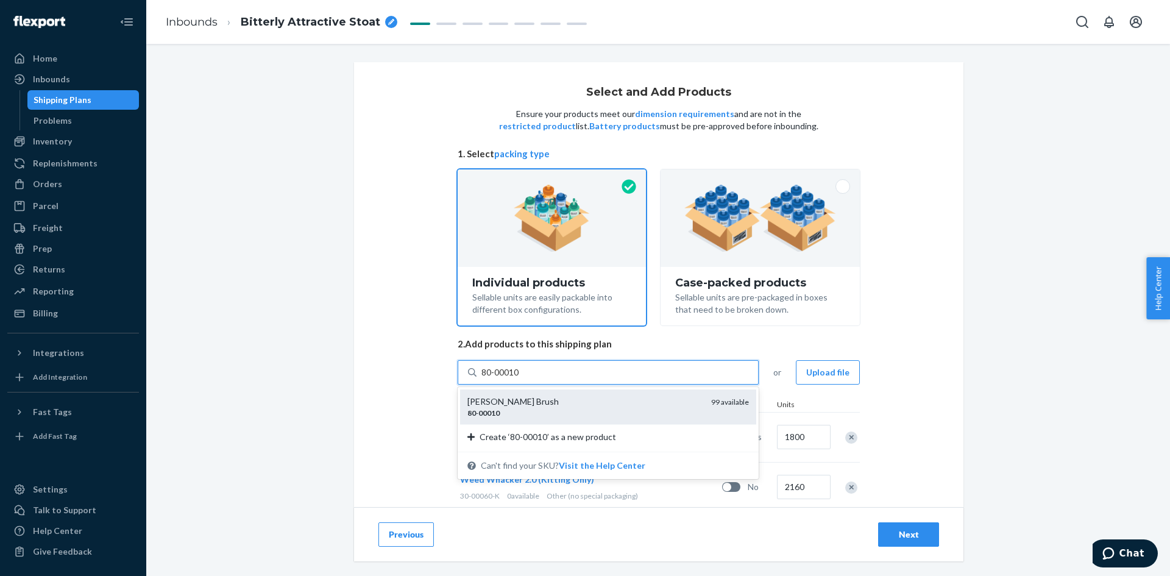
click at [561, 397] on div "[PERSON_NAME] Brush" at bounding box center [584, 402] width 234 height 12
click at [520, 378] on input "80-00010" at bounding box center [500, 372] width 39 height 12
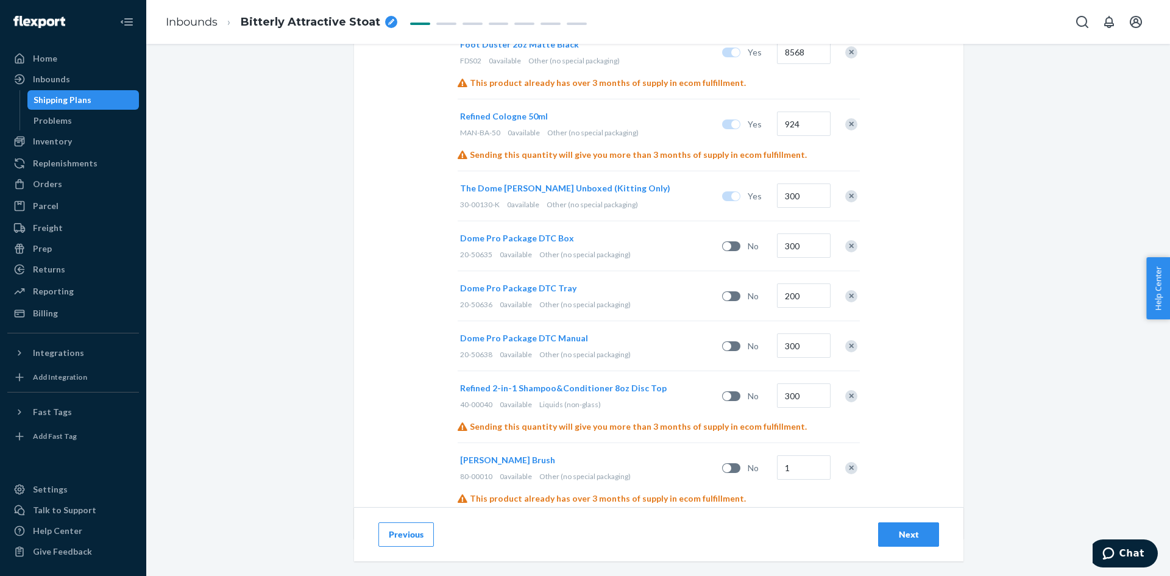
scroll to position [2384, 0]
click at [796, 453] on input "1" at bounding box center [804, 465] width 54 height 24
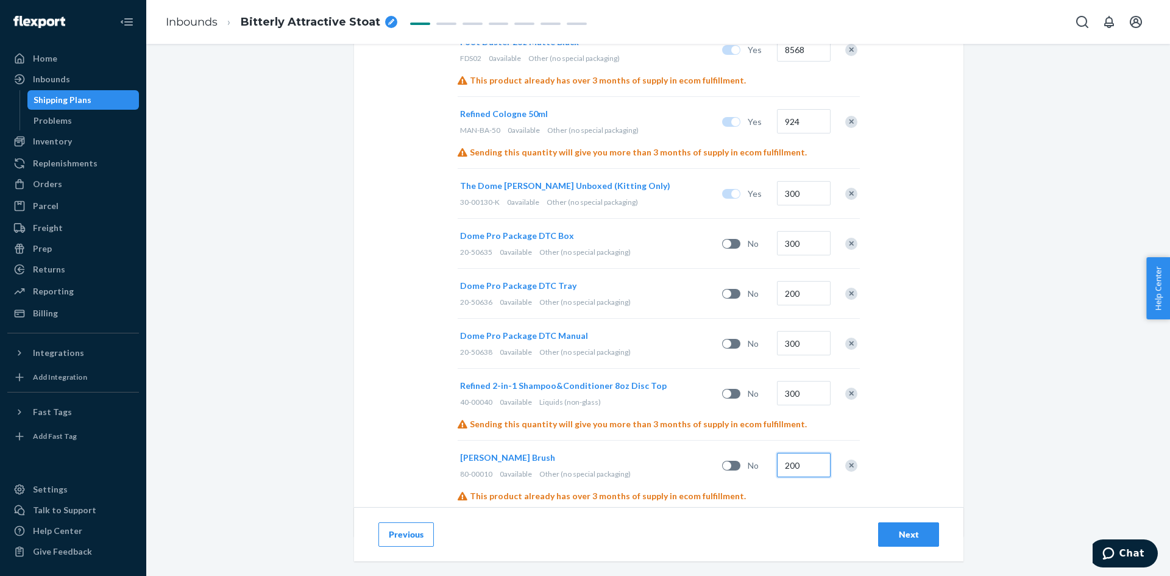
type input "200"
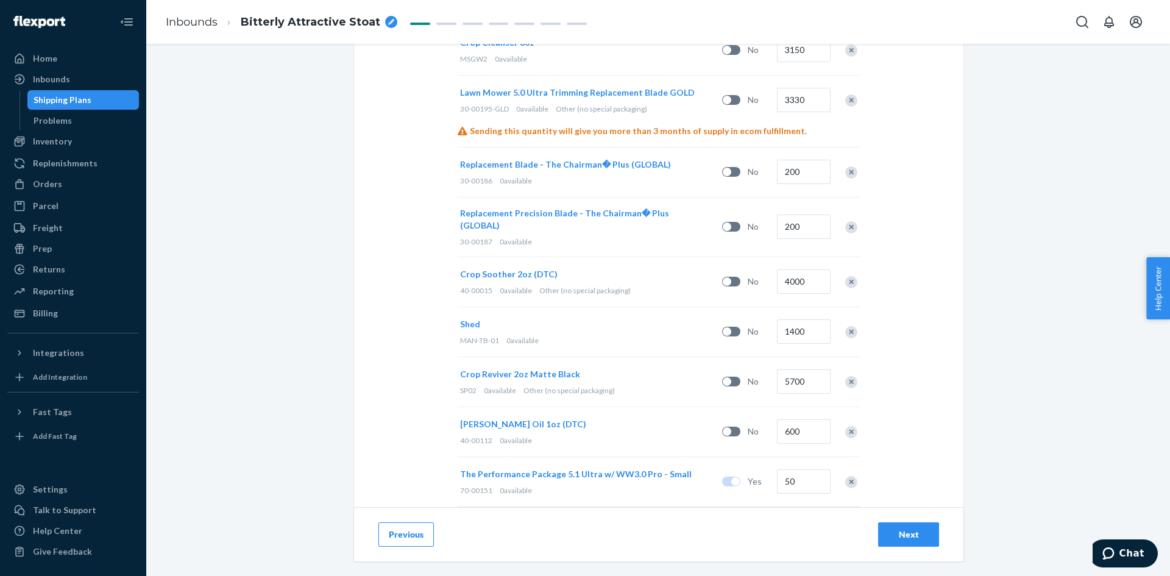
scroll to position [0, 0]
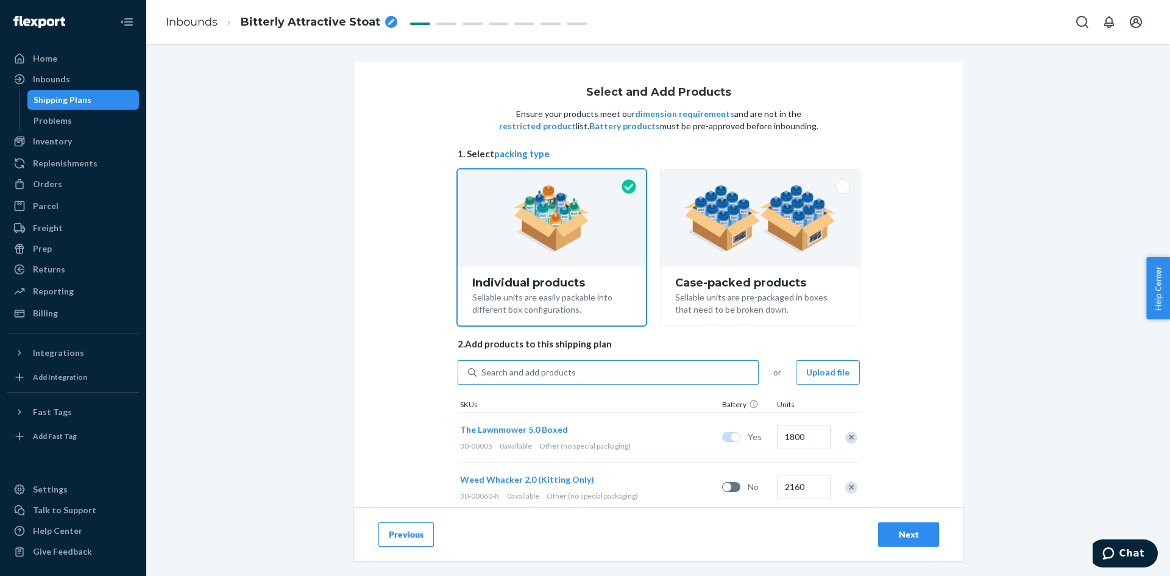
click at [586, 364] on div "Search and add products" at bounding box center [618, 372] width 282 height 22
click at [483, 366] on input "Search and add products" at bounding box center [481, 372] width 1 height 12
paste input "80-00005"
type input "80-00005"
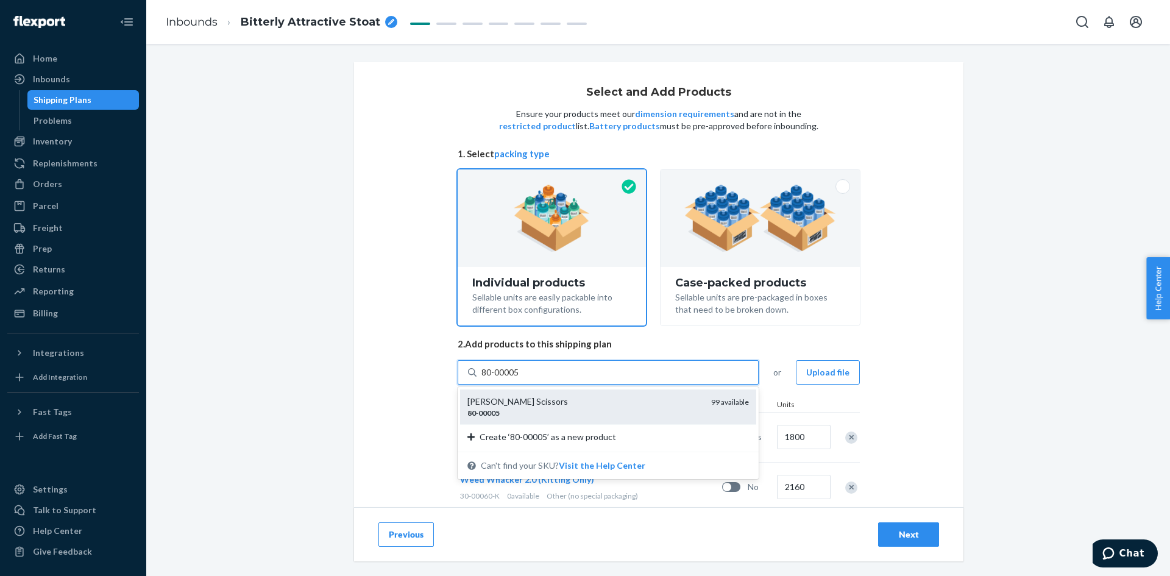
click at [591, 397] on div "[PERSON_NAME] Scissors" at bounding box center [584, 402] width 234 height 12
click at [520, 378] on input "80-00005" at bounding box center [500, 372] width 39 height 12
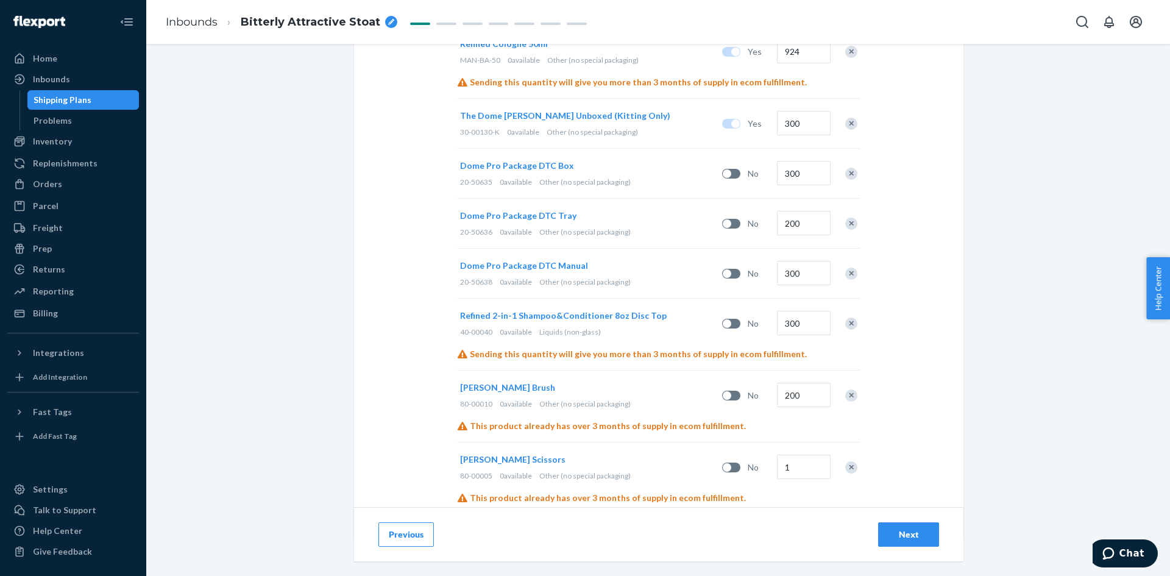
scroll to position [2456, 0]
click at [801, 453] on input "1" at bounding box center [804, 465] width 54 height 24
type input "200"
click at [960, 377] on div "Select and Add Products Ensure your products meet our dimension requirements an…" at bounding box center [658, 310] width 1024 height 532
click at [928, 523] on button "Next" at bounding box center [908, 534] width 61 height 24
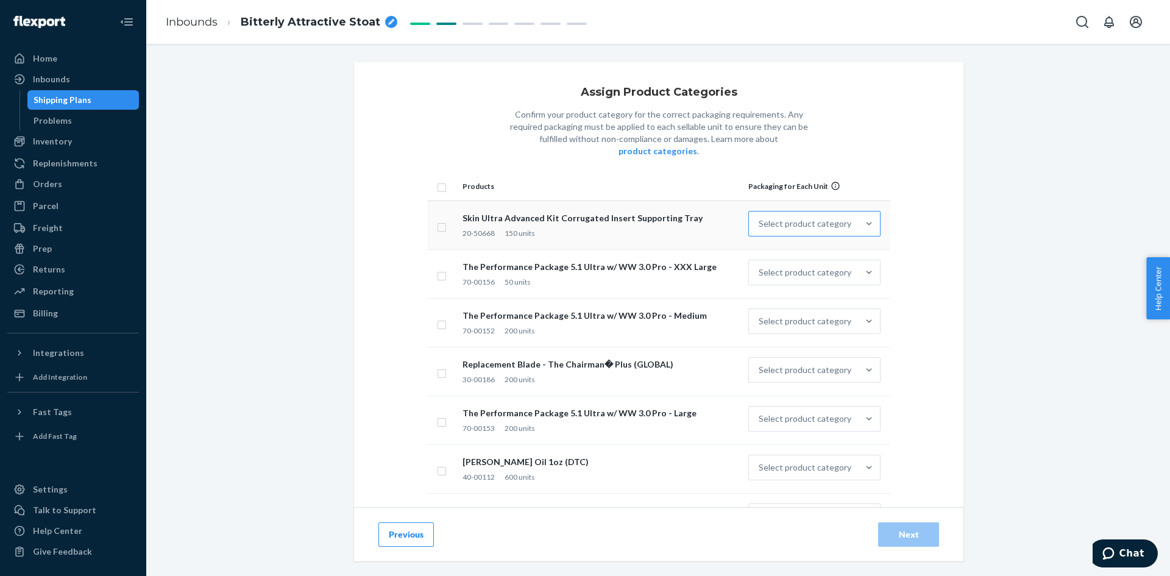
click at [833, 218] on div "Select product category" at bounding box center [805, 224] width 93 height 12
click at [760, 218] on input "Select product category" at bounding box center [759, 224] width 1 height 12
click at [803, 395] on div "Other (no special packaging)" at bounding box center [814, 407] width 127 height 24
click at [760, 230] on input "option Other (no special packaging) focused, 10 of 10. 10 results available. Us…" at bounding box center [759, 224] width 1 height 12
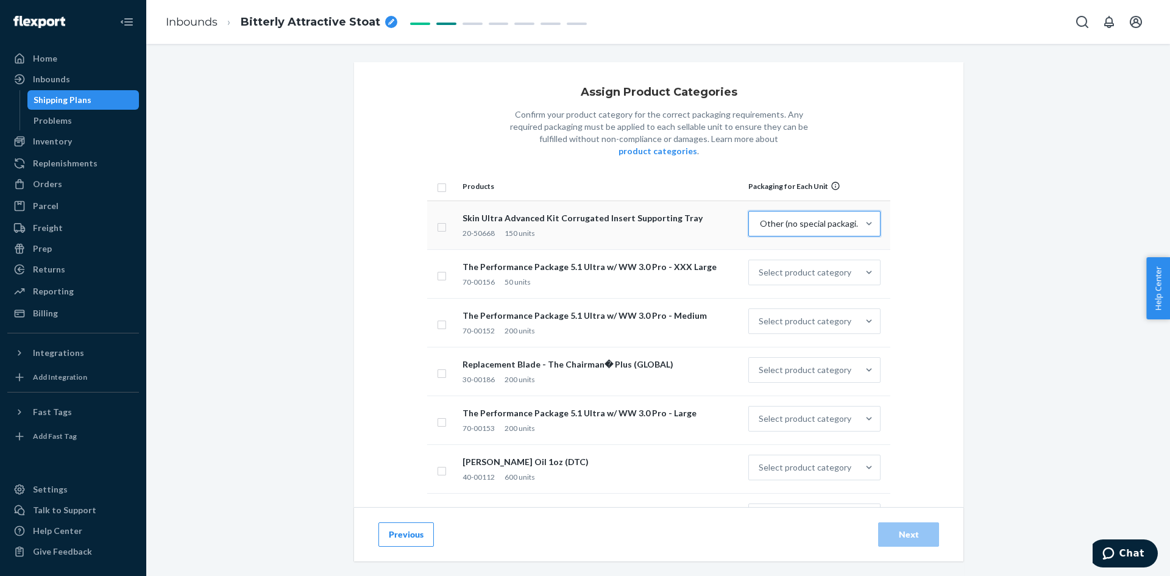
click at [440, 180] on input "checkbox" at bounding box center [442, 186] width 10 height 13
checkbox input "true"
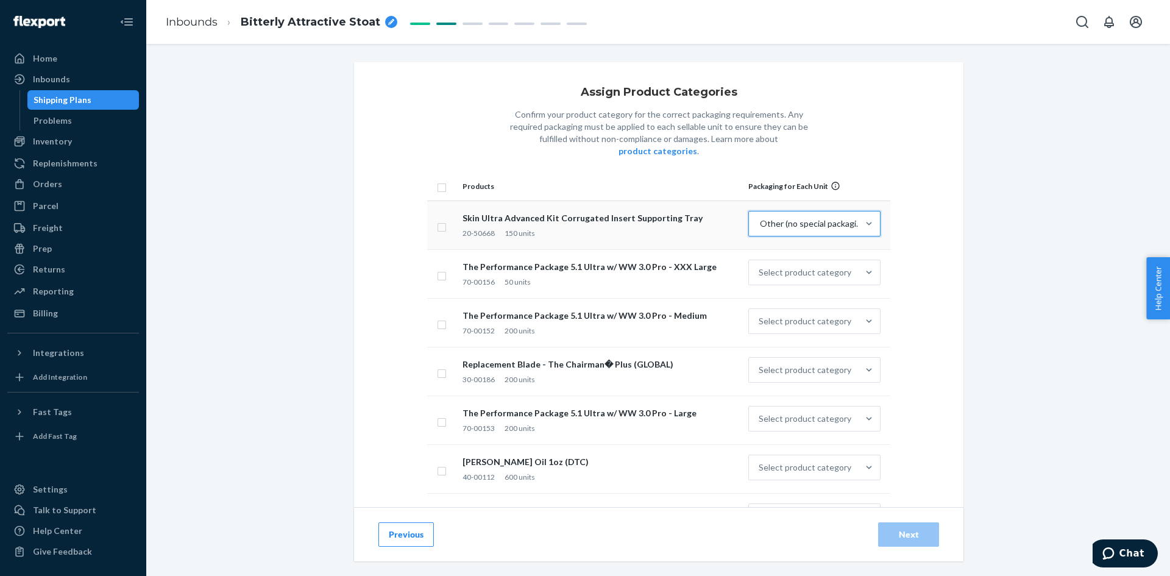
checkbox input "true"
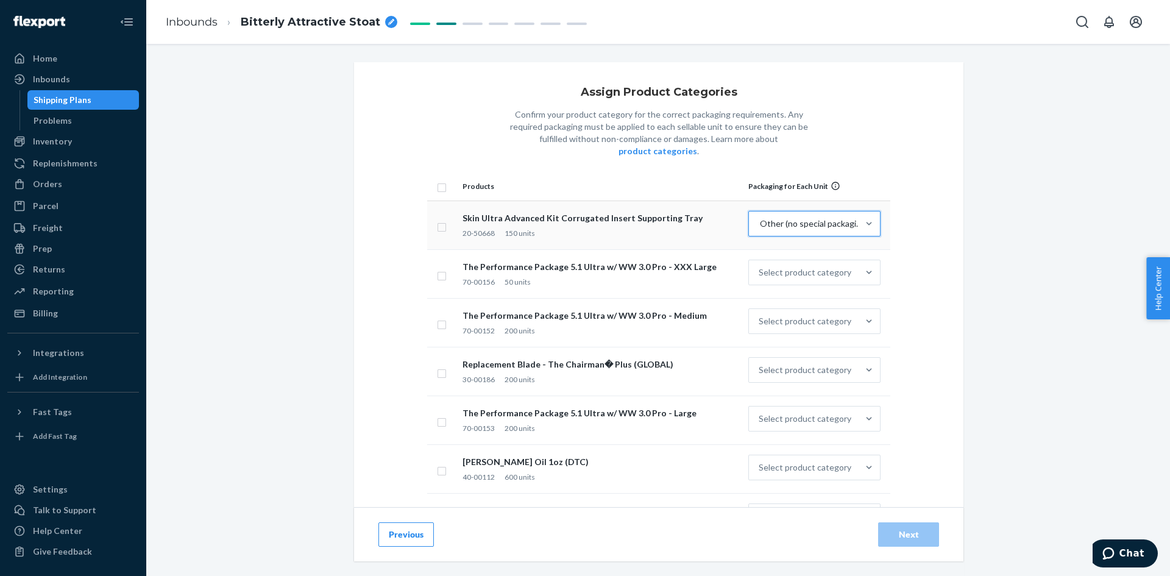
checkbox input "true"
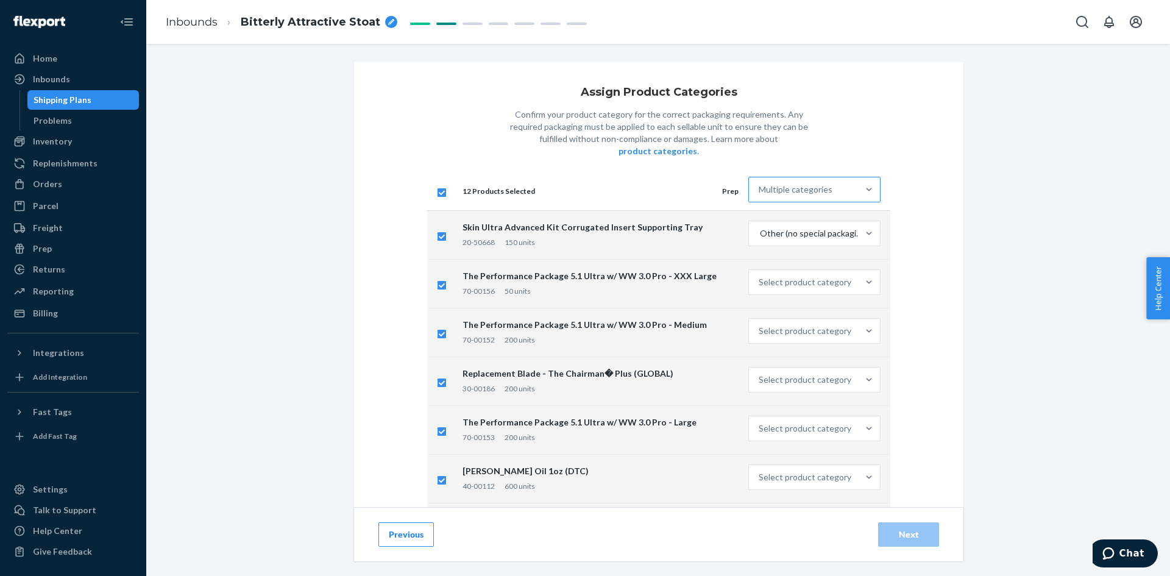
click at [848, 177] on div "Multiple categories" at bounding box center [803, 189] width 109 height 24
click at [760, 183] on input "Multiple categories" at bounding box center [759, 189] width 1 height 12
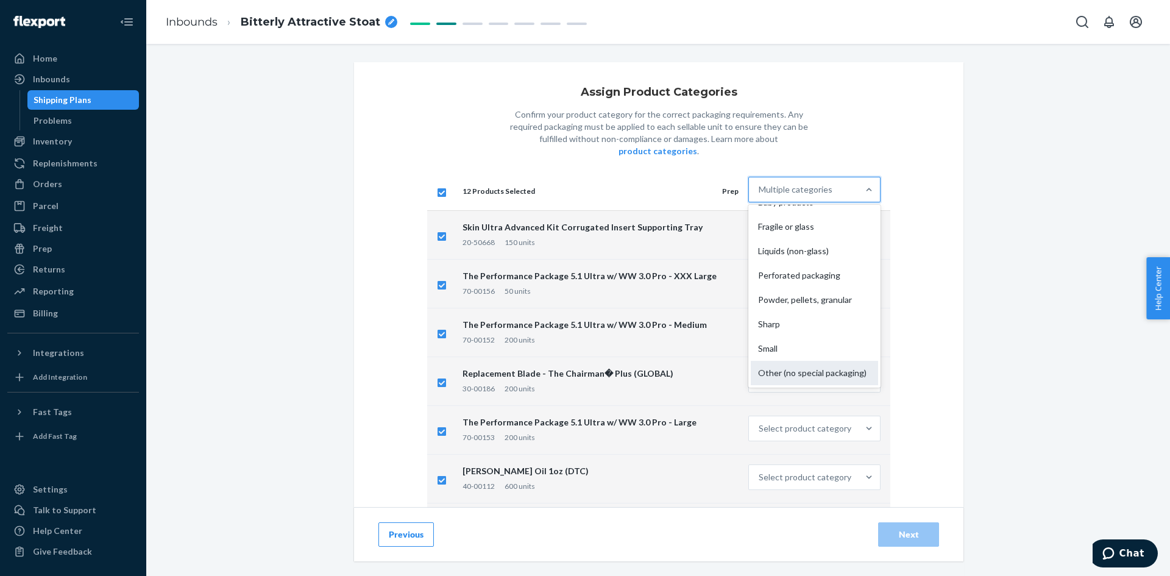
click at [821, 361] on div "Other (no special packaging)" at bounding box center [814, 373] width 127 height 24
click at [760, 196] on input "option Other (no special packaging) focused, 10 of 10. 10 results available. Us…" at bounding box center [759, 189] width 1 height 12
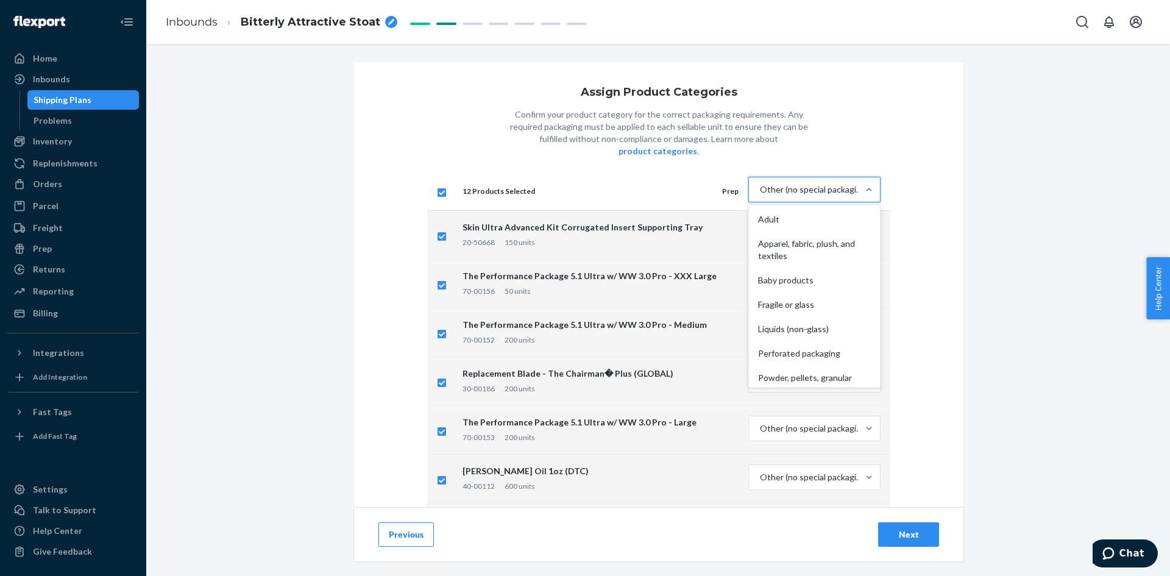
click at [642, 172] on th "12 Products Selected Prep" at bounding box center [601, 191] width 286 height 39
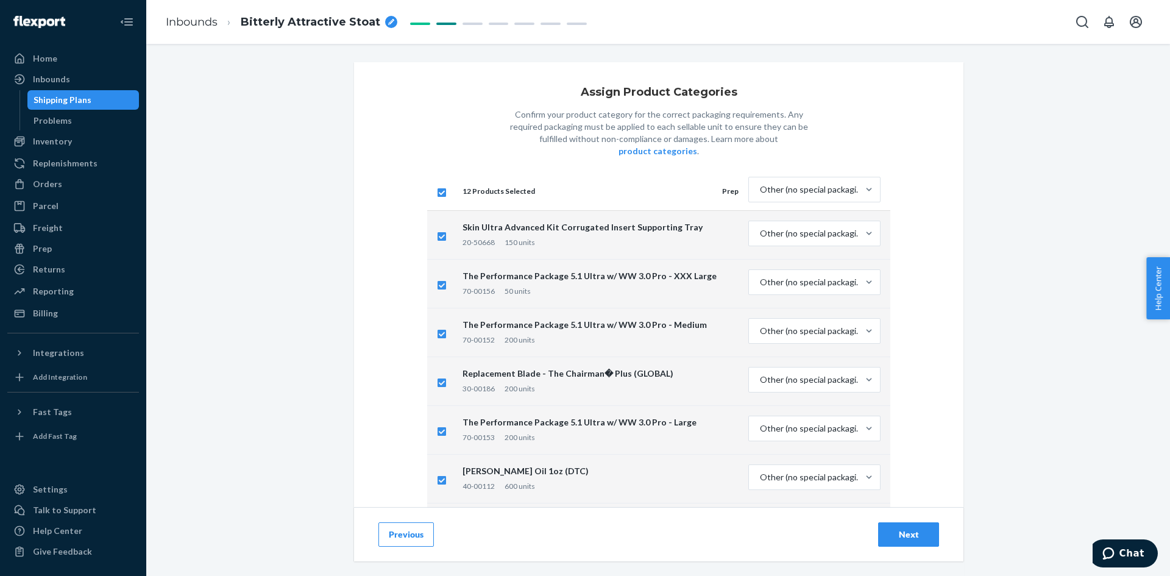
click at [897, 523] on button "Next" at bounding box center [908, 534] width 61 height 24
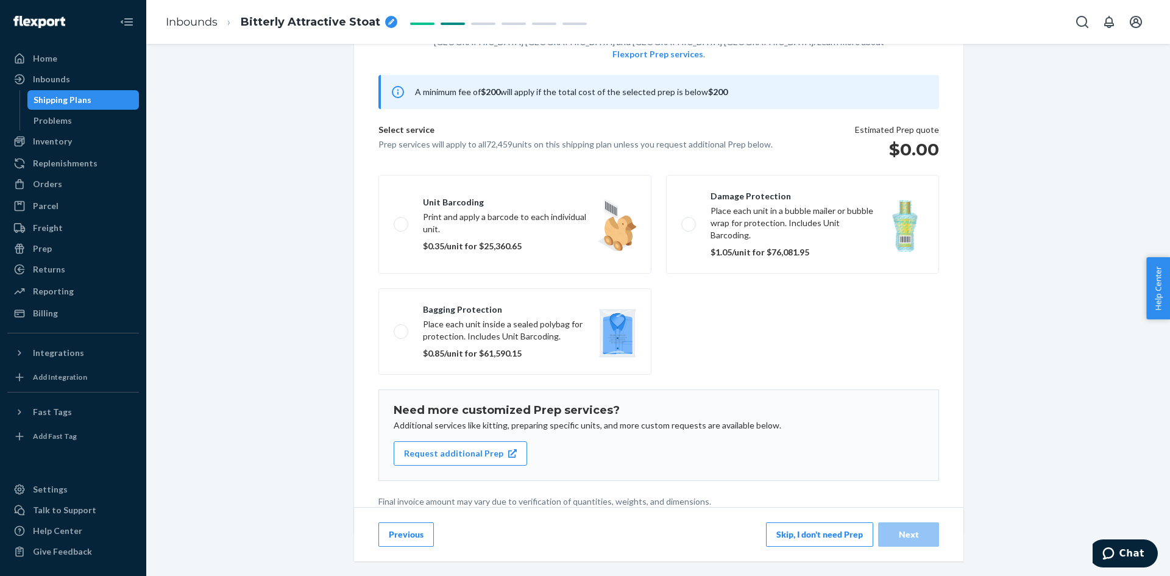
scroll to position [85, 0]
click at [814, 523] on button "Skip, I don't need Prep" at bounding box center [819, 534] width 107 height 24
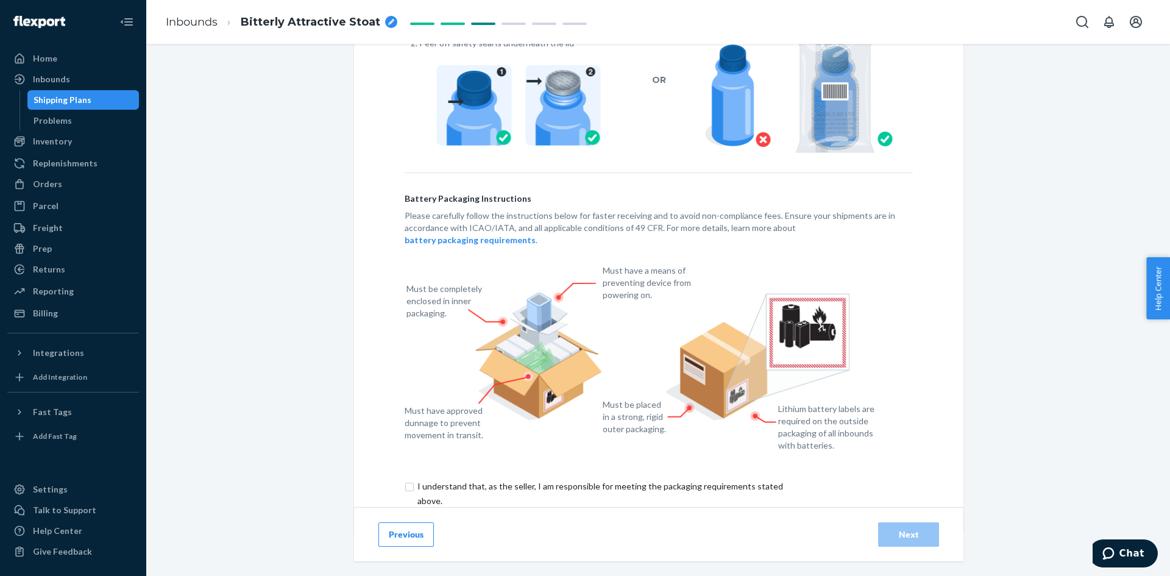
scroll to position [242, 0]
click at [407, 478] on input "checkbox" at bounding box center [607, 492] width 405 height 29
checkbox input "true"
click at [923, 523] on div "Next" at bounding box center [909, 534] width 40 height 12
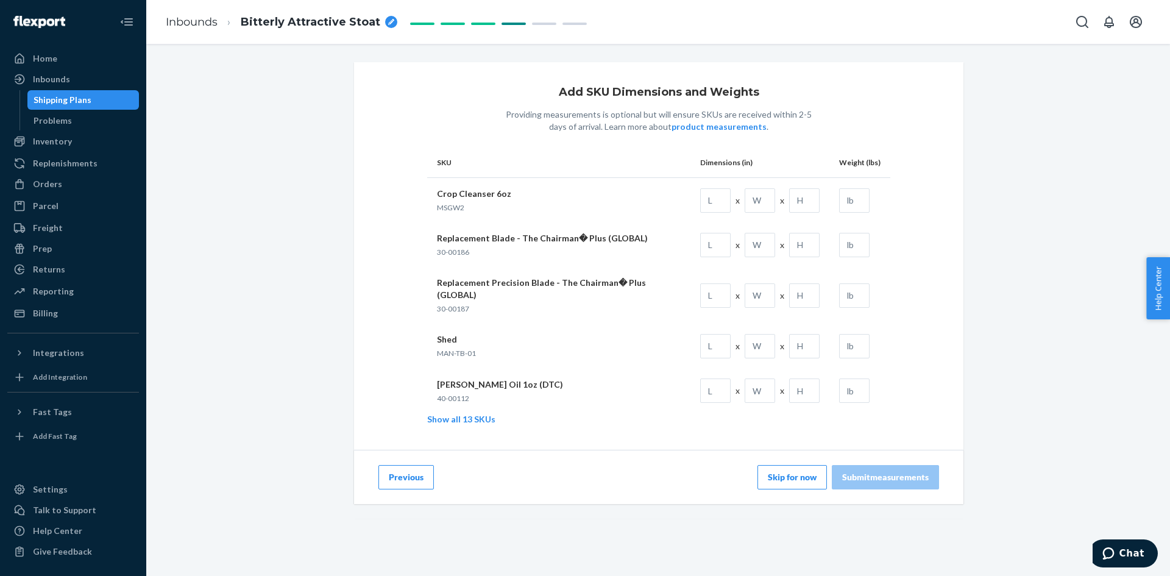
click at [767, 465] on button "Skip for now" at bounding box center [792, 477] width 69 height 24
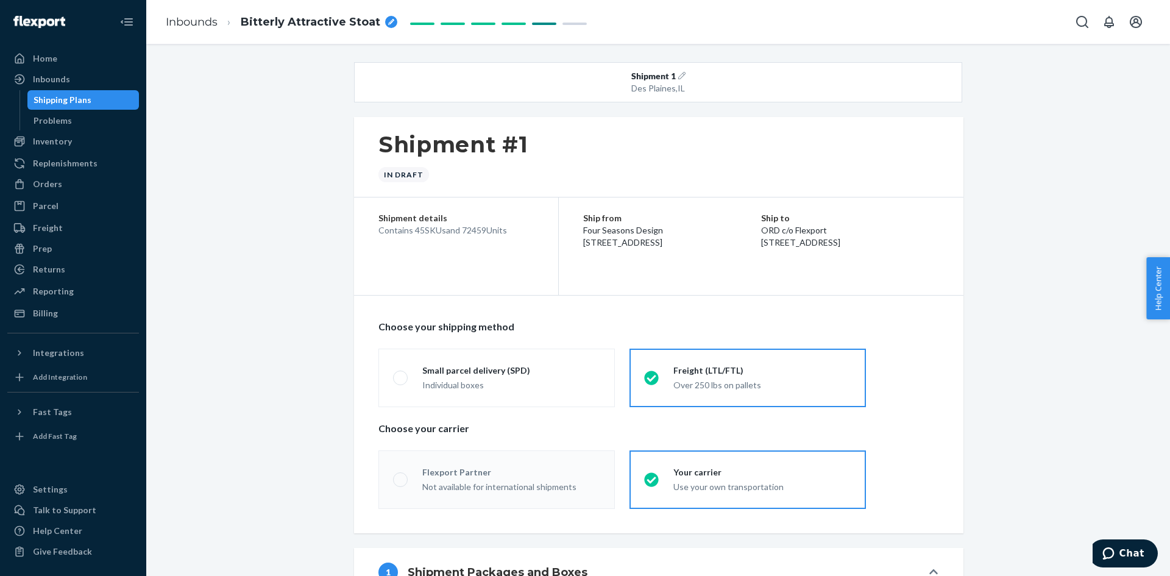
radio input "true"
radio input "false"
radio input "true"
radio input "false"
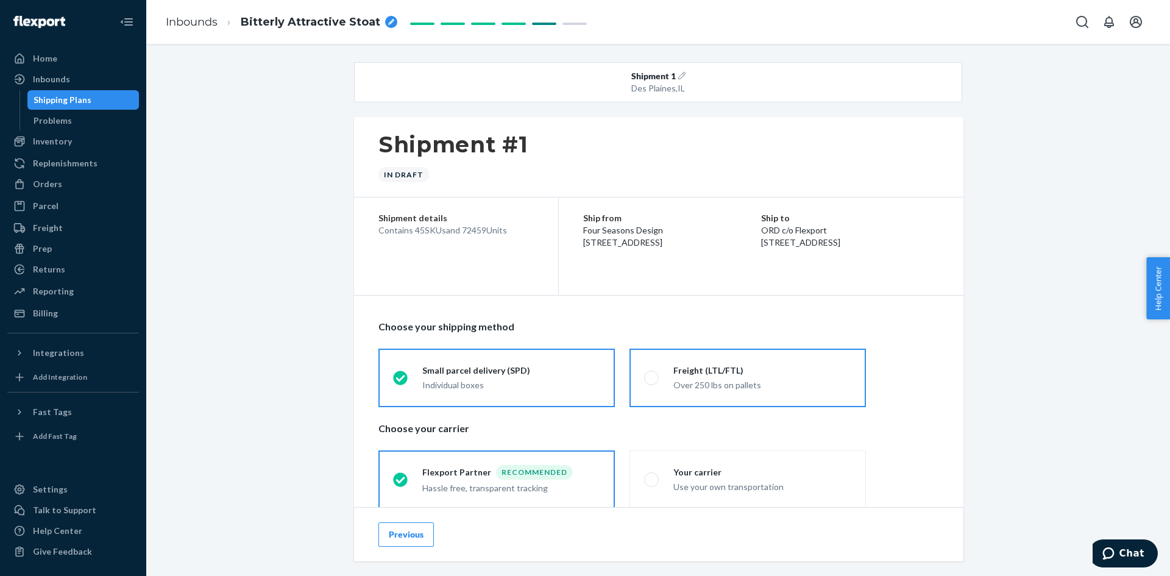
click at [661, 372] on div "Freight (LTL/FTL) Over 250 lbs on pallets" at bounding box center [755, 377] width 193 height 27
click at [652, 374] on input "Freight (LTL/FTL) Over 250 lbs on pallets" at bounding box center [648, 378] width 8 height 8
radio input "true"
radio input "false"
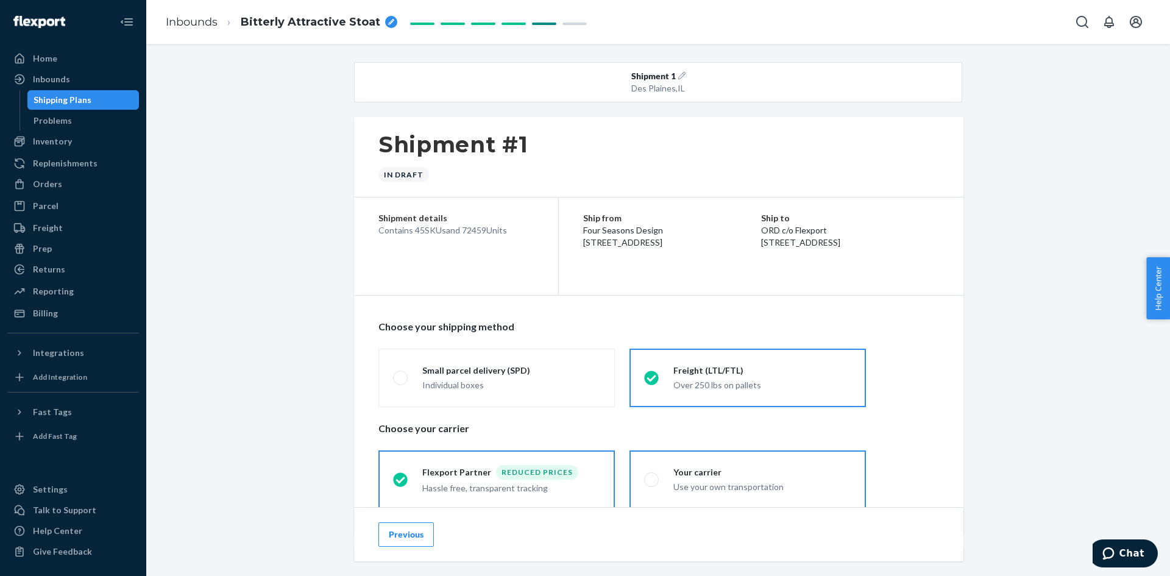
click at [661, 478] on div "Your carrier Use your own transportation" at bounding box center [755, 479] width 193 height 27
click at [652, 478] on input "Your carrier Use your own transportation" at bounding box center [648, 479] width 8 height 8
radio input "true"
radio input "false"
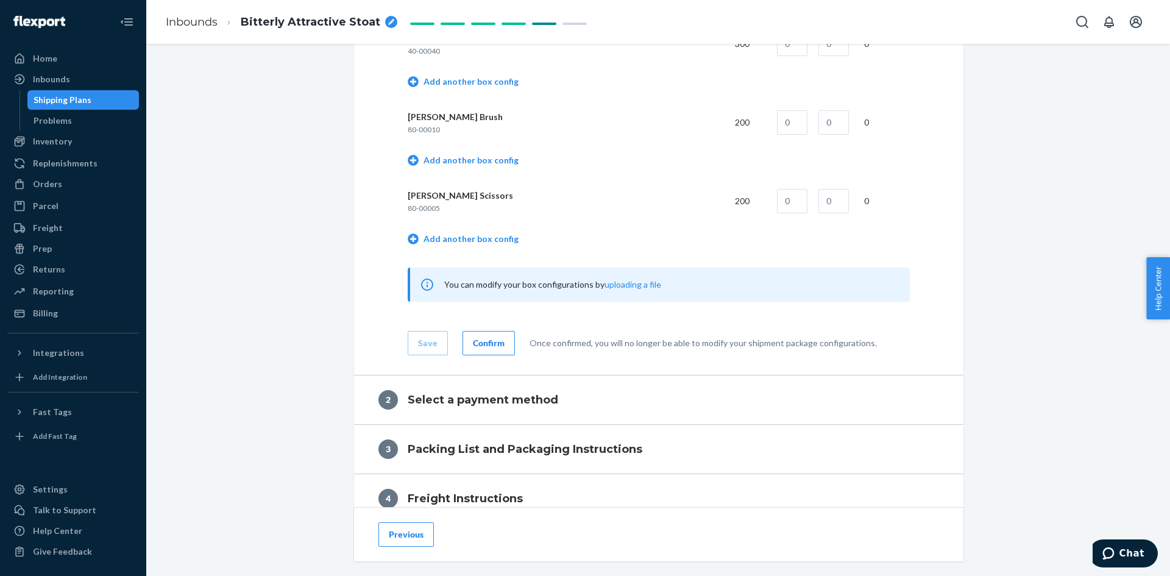
scroll to position [3961, 0]
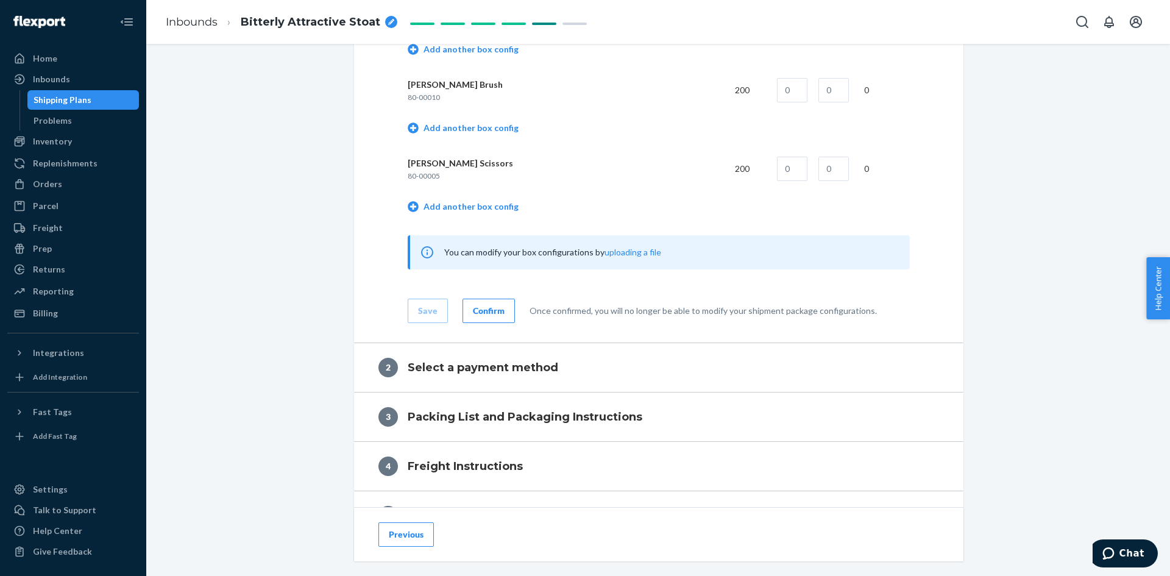
click at [492, 315] on div "Confirm" at bounding box center [489, 311] width 32 height 12
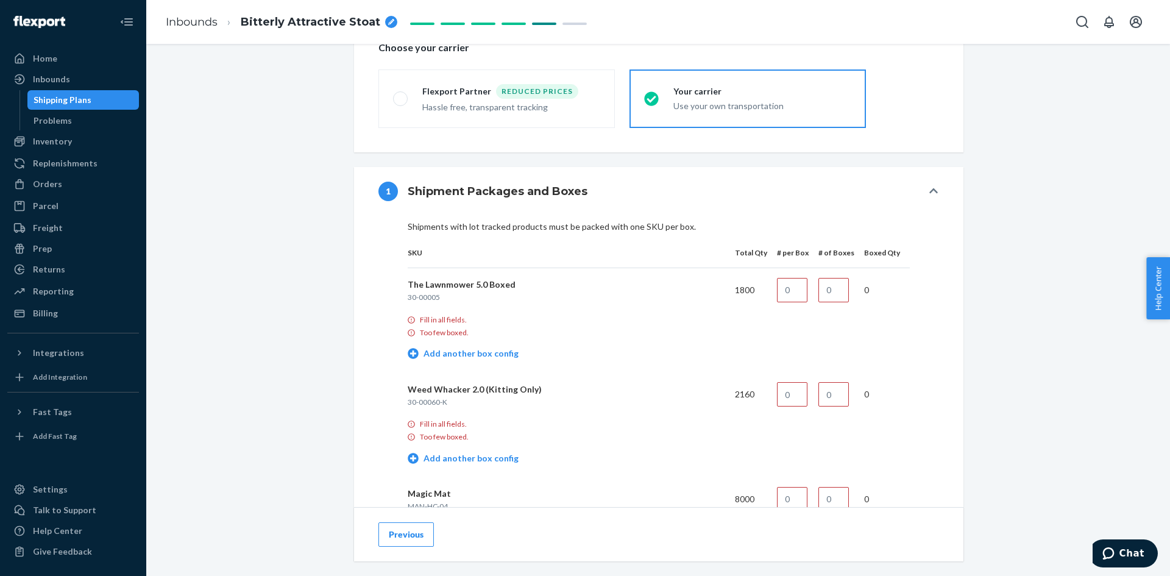
scroll to position [366, 0]
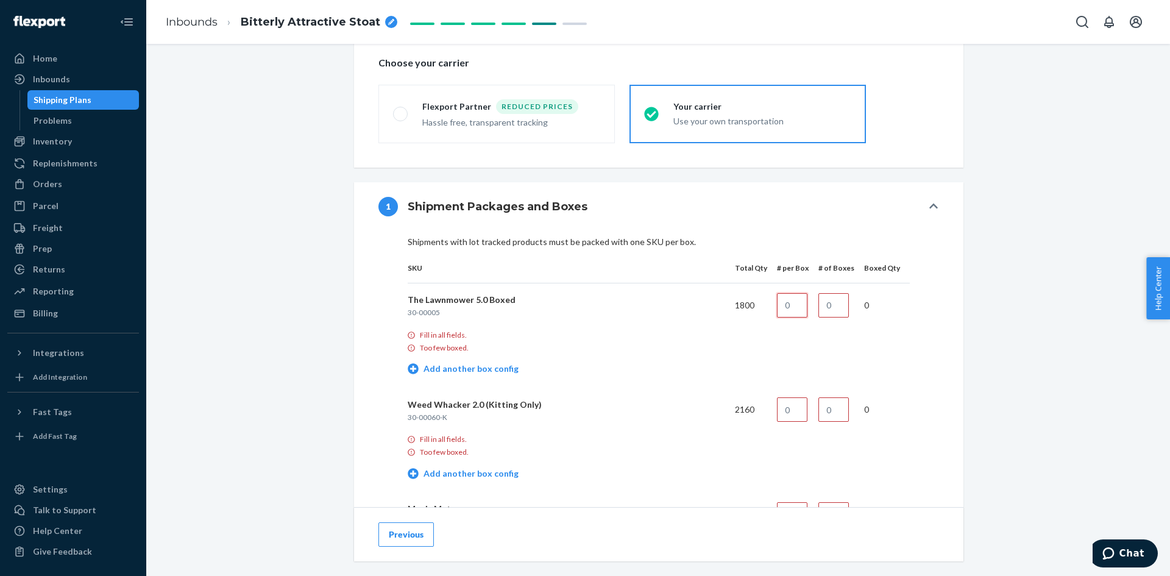
click at [795, 308] on input "text" at bounding box center [792, 305] width 30 height 24
type input "1"
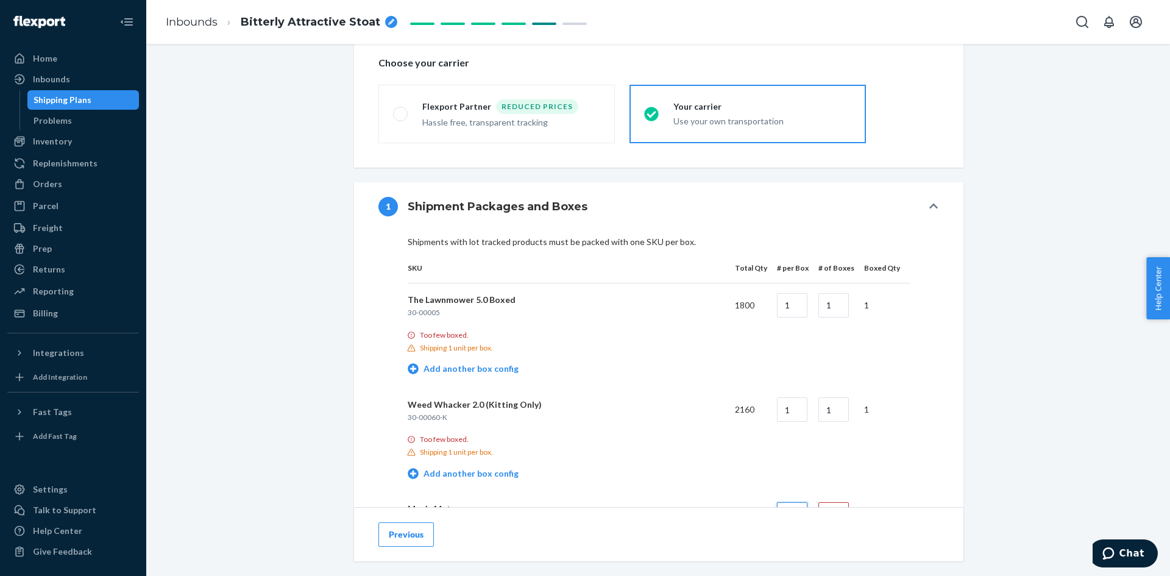
type input "1"
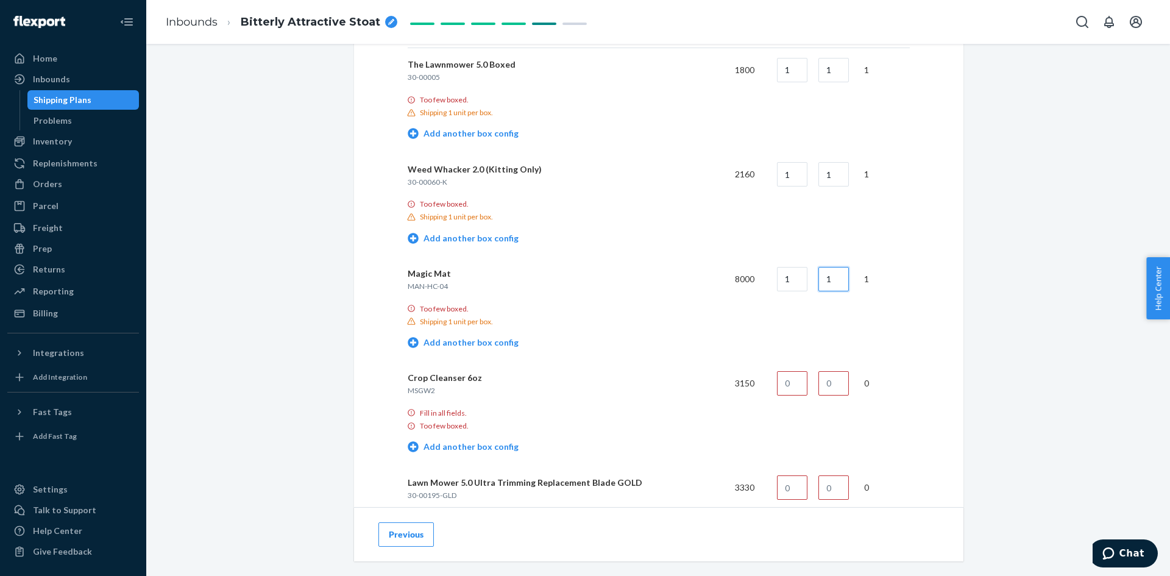
scroll to position [609, 0]
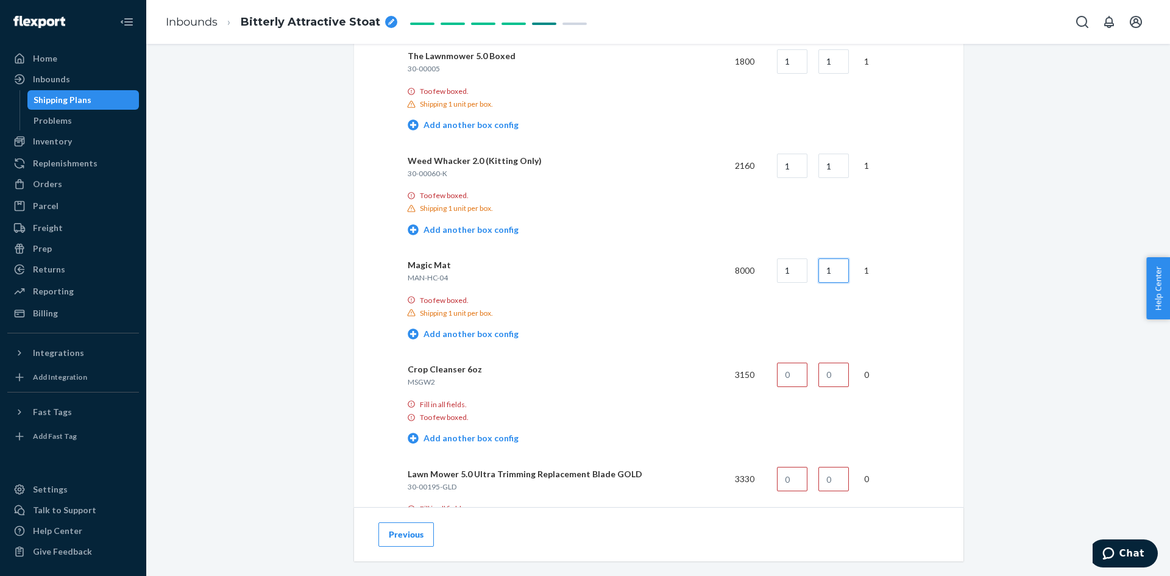
type input "1"
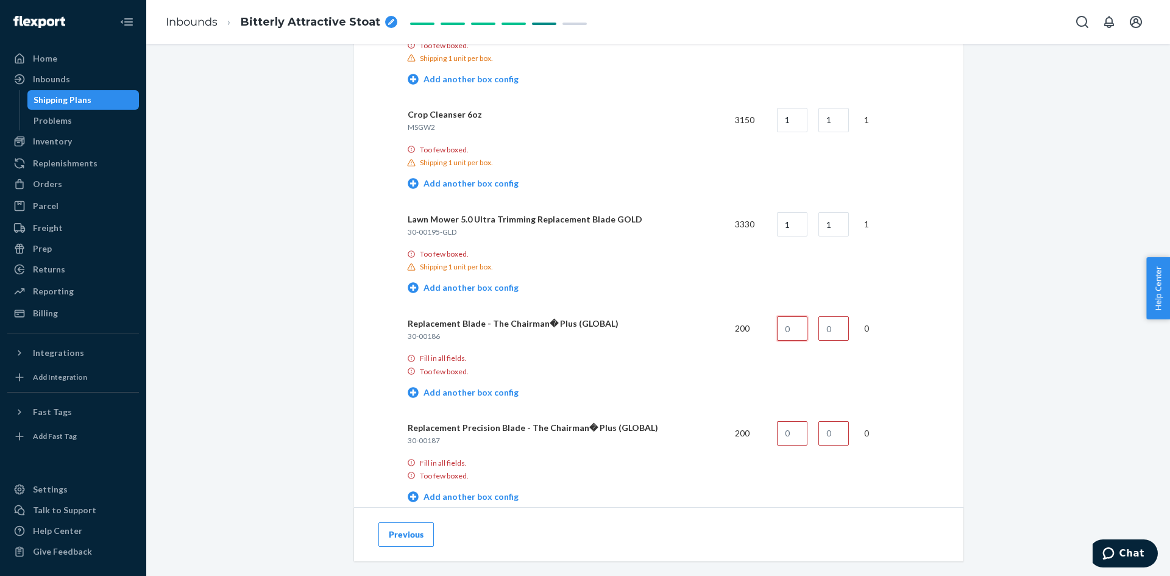
scroll to position [873, 0]
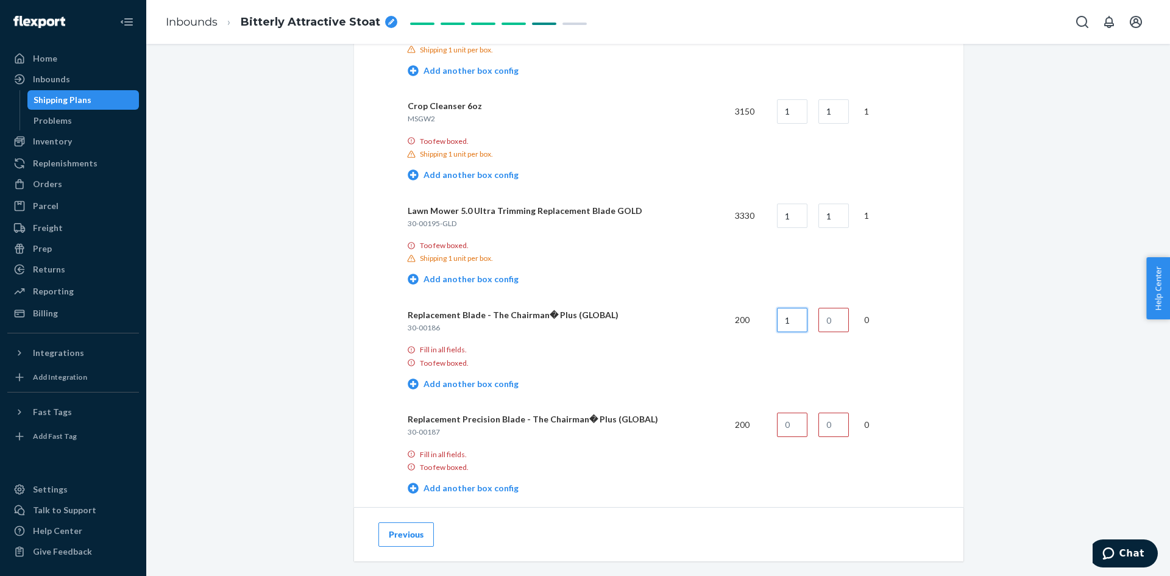
type input "1"
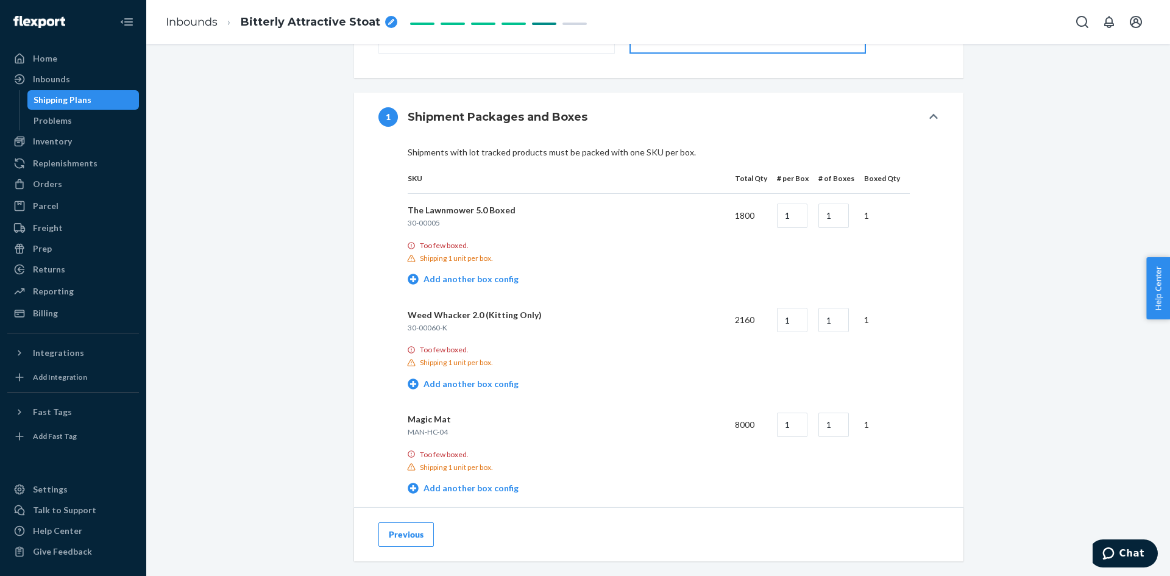
scroll to position [446, 0]
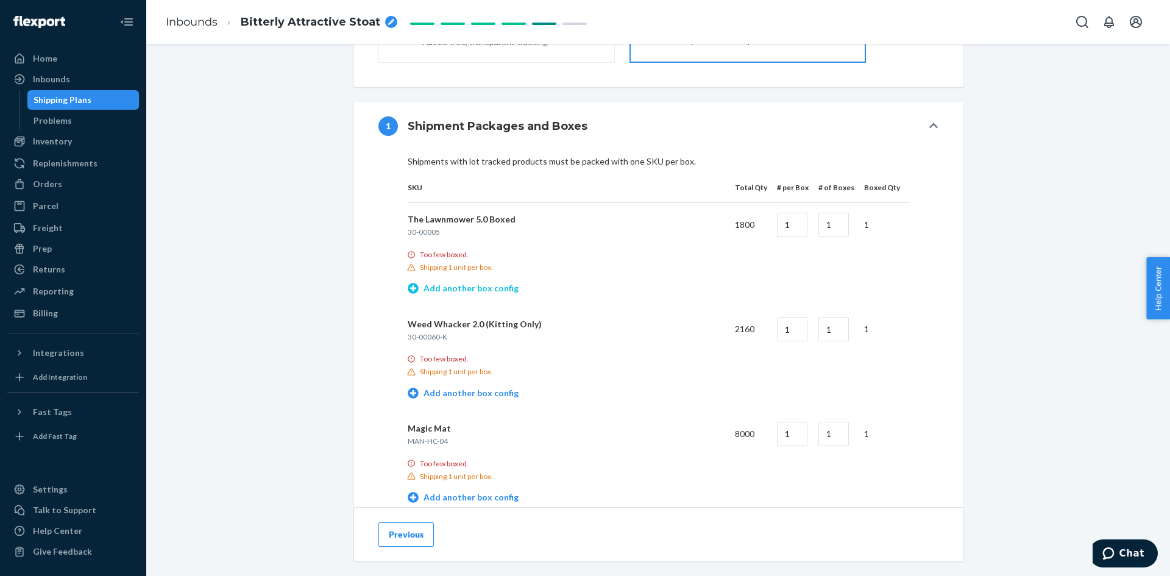
click at [441, 288] on link "Add another box config" at bounding box center [463, 288] width 111 height 12
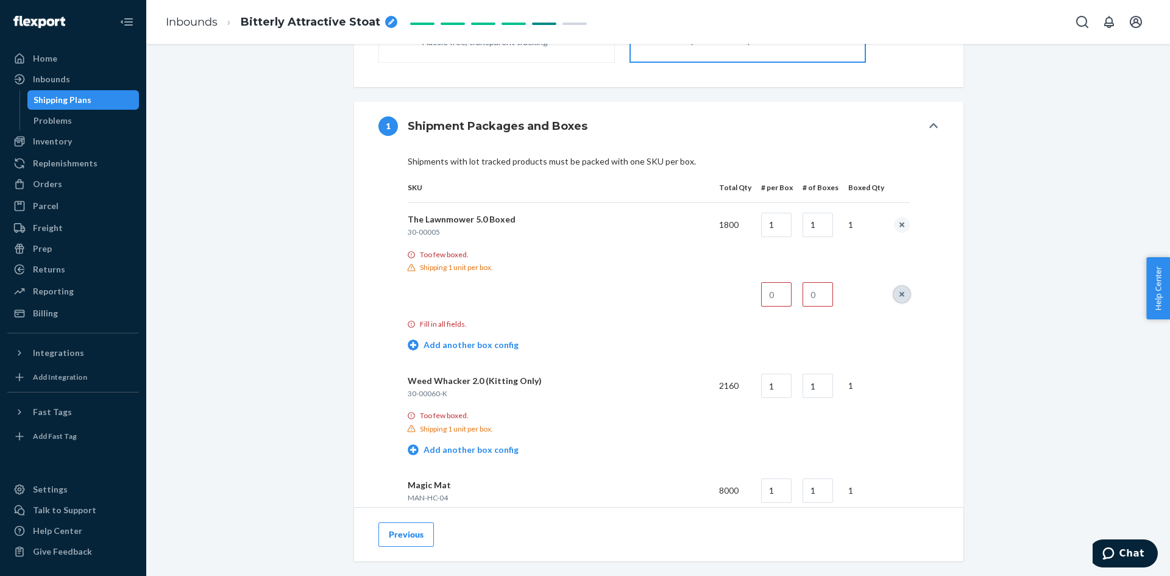
click at [894, 292] on button "remove box config" at bounding box center [902, 294] width 16 height 16
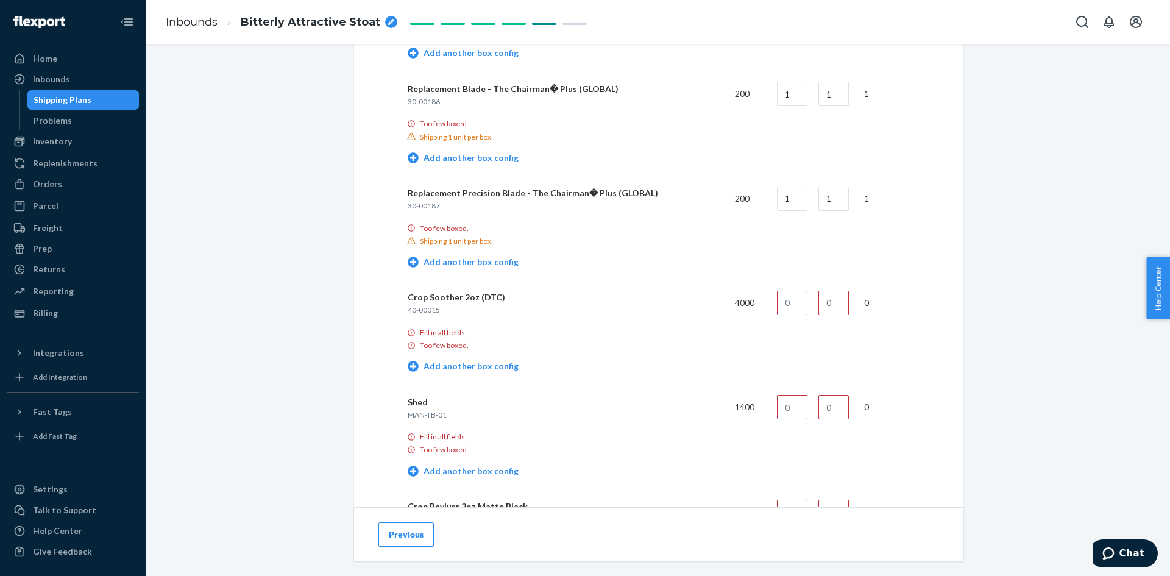
scroll to position [1117, 0]
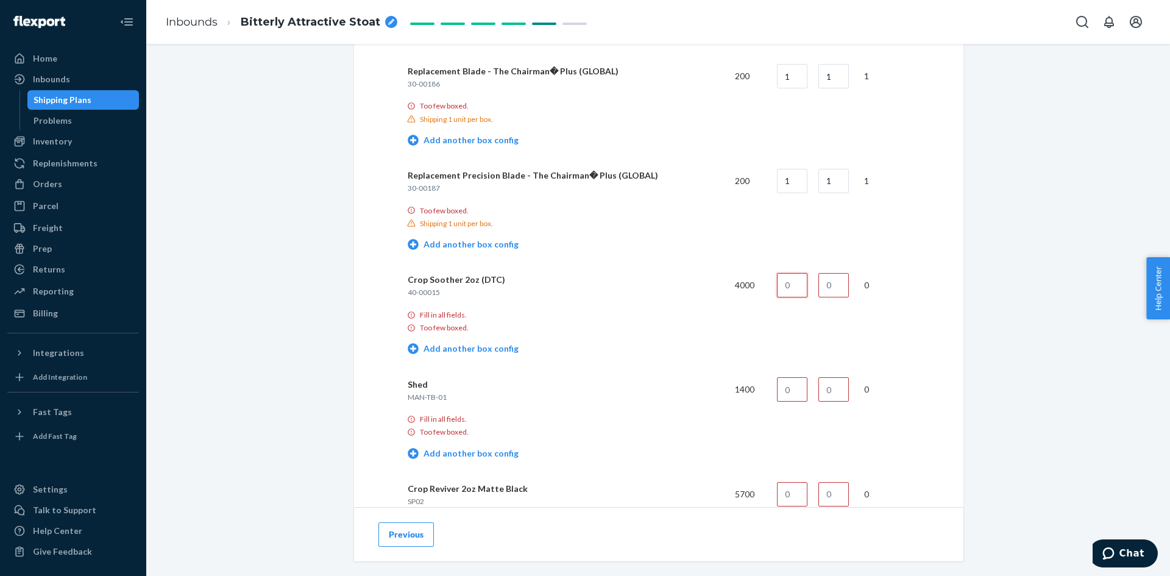
click at [797, 280] on input "text" at bounding box center [792, 285] width 30 height 24
type input "1"
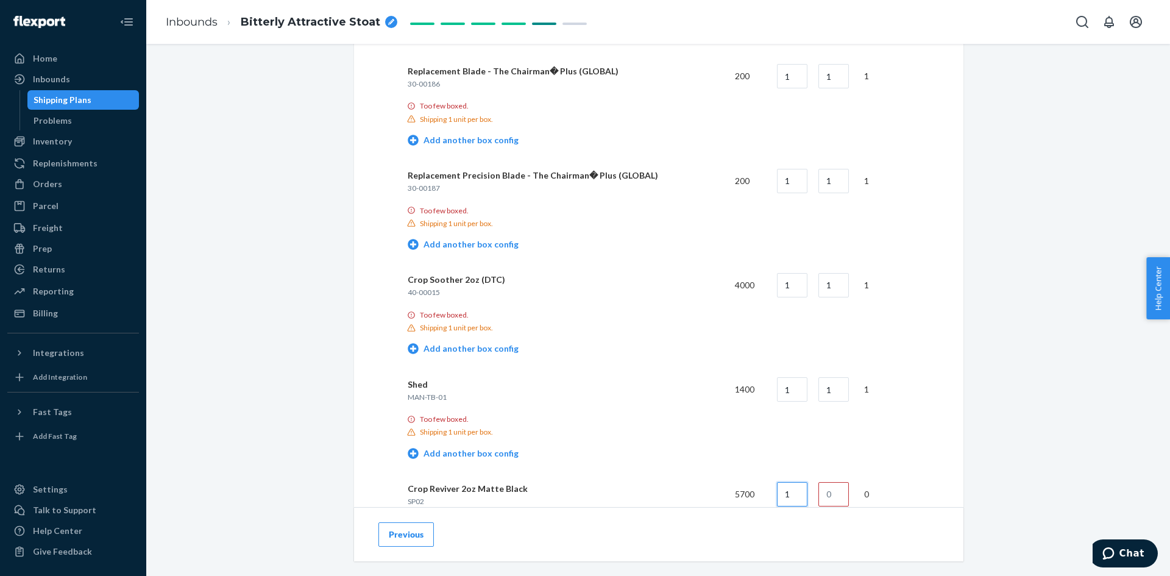
type input "1"
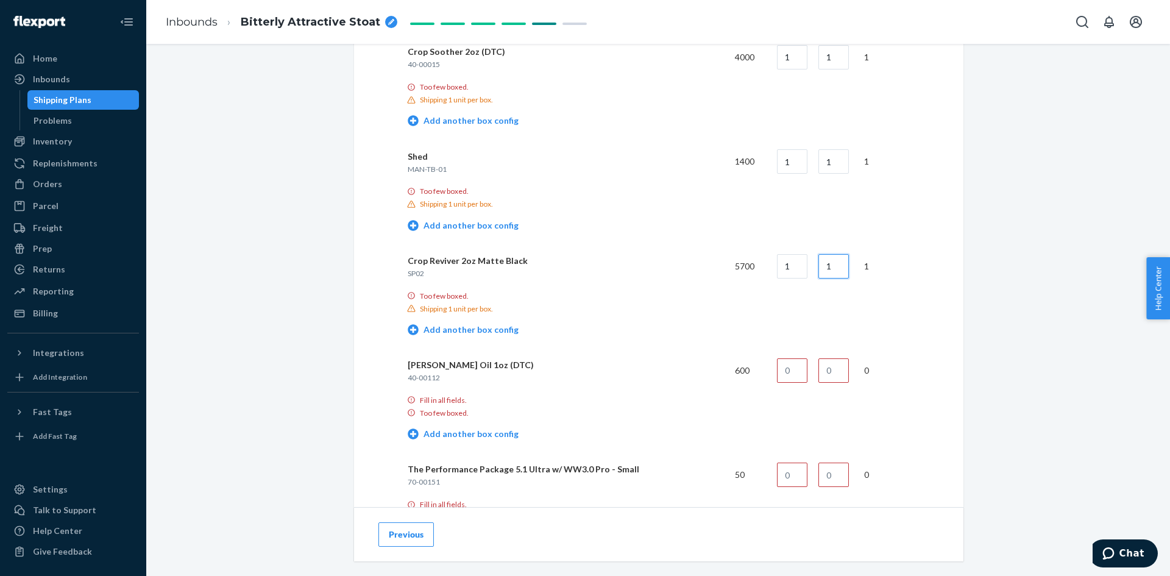
scroll to position [1360, 0]
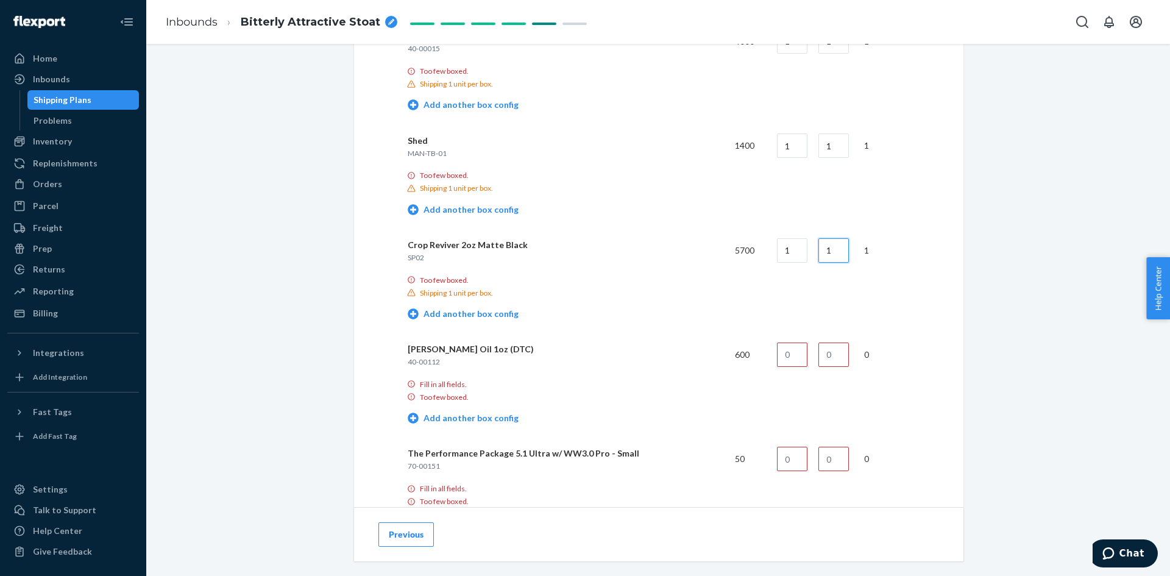
type input "1"
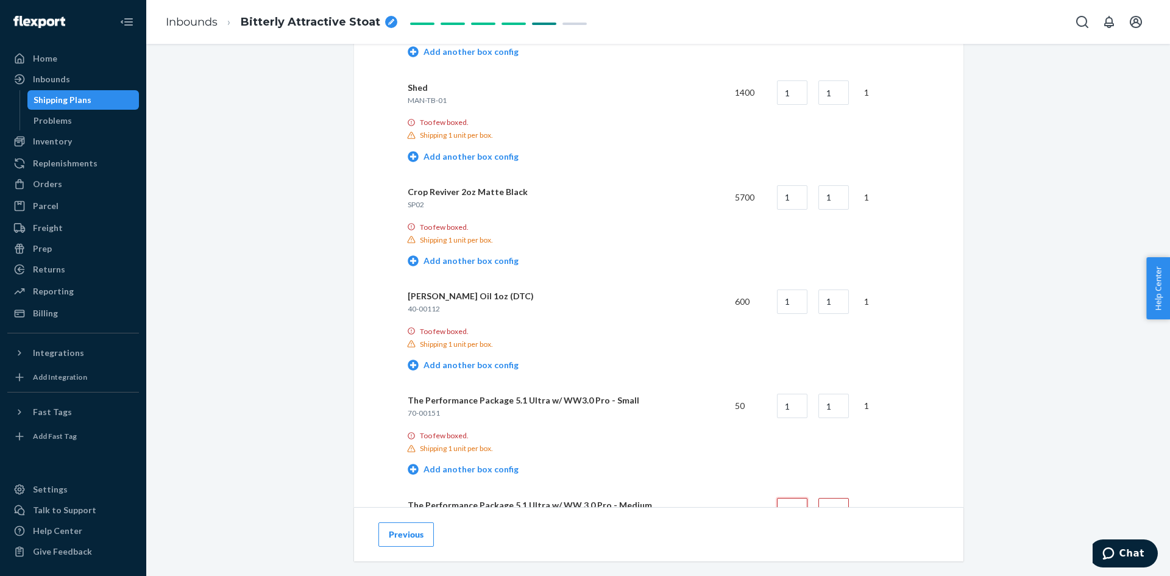
scroll to position [1543, 0]
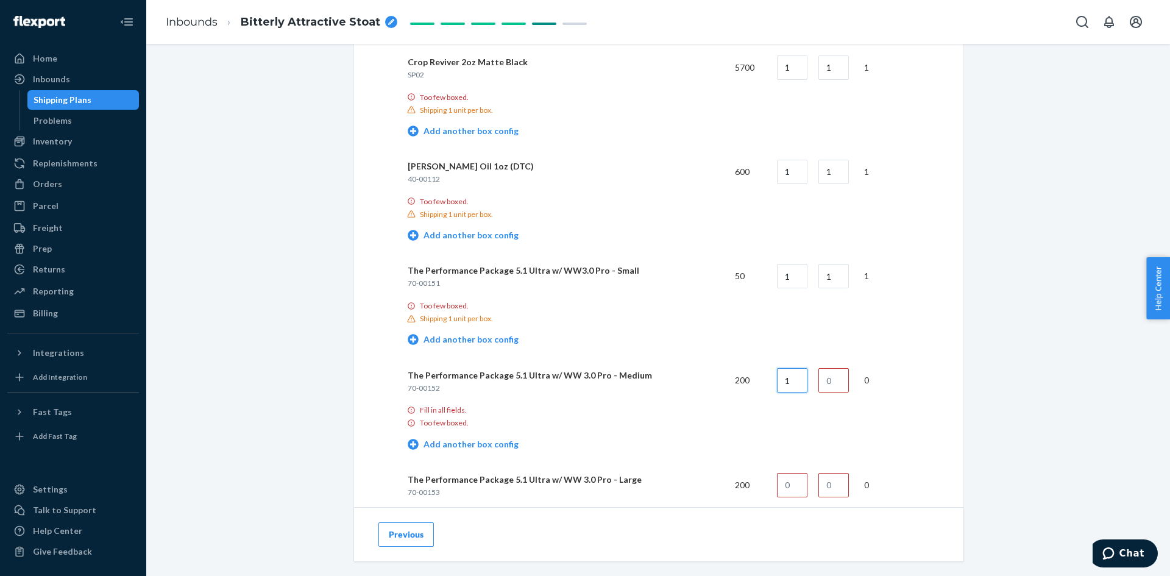
type input "1"
click at [801, 483] on input "text" at bounding box center [792, 485] width 30 height 24
type input "1"
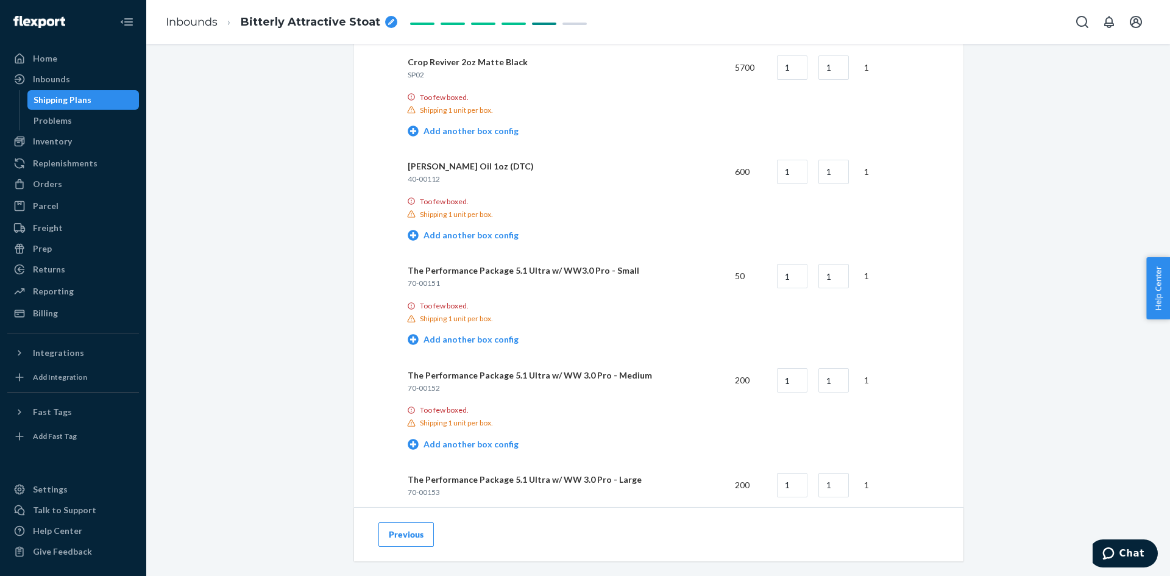
scroll to position [1822, 0]
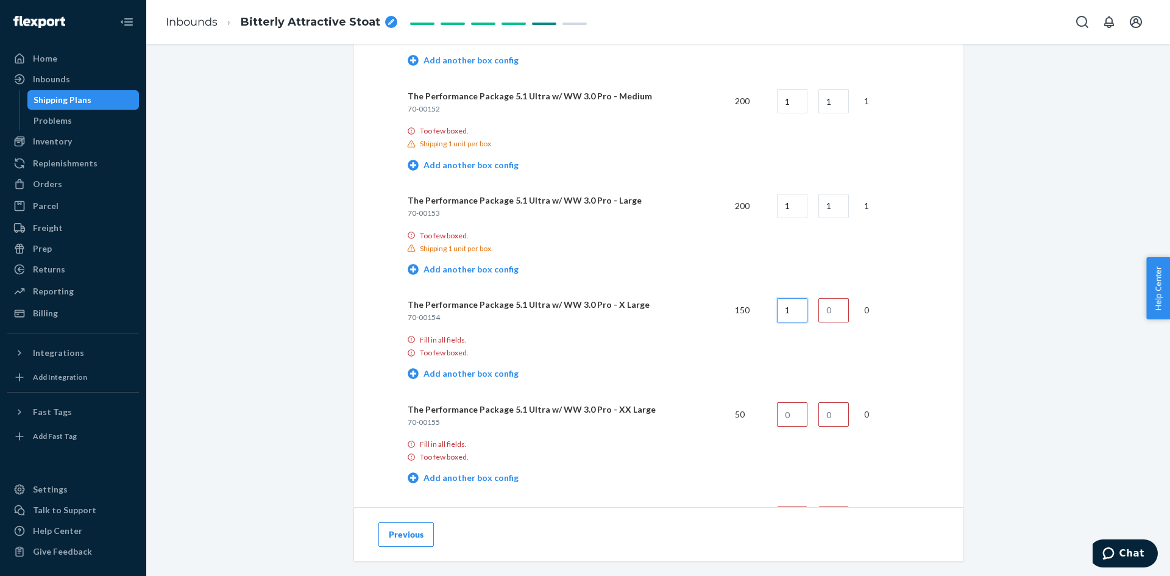
type input "1"
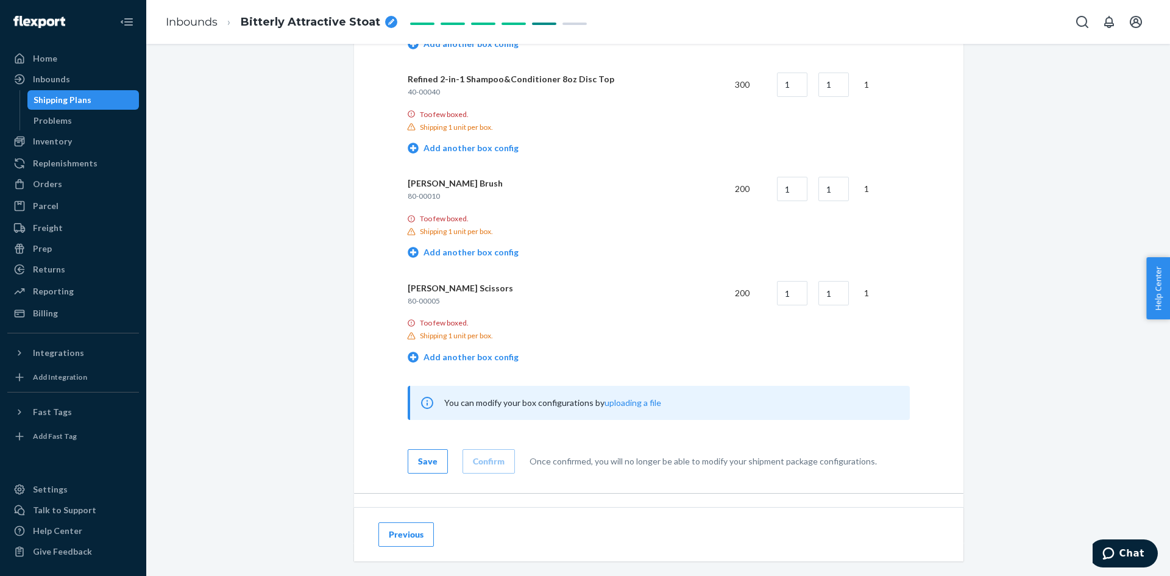
scroll to position [5033, 0]
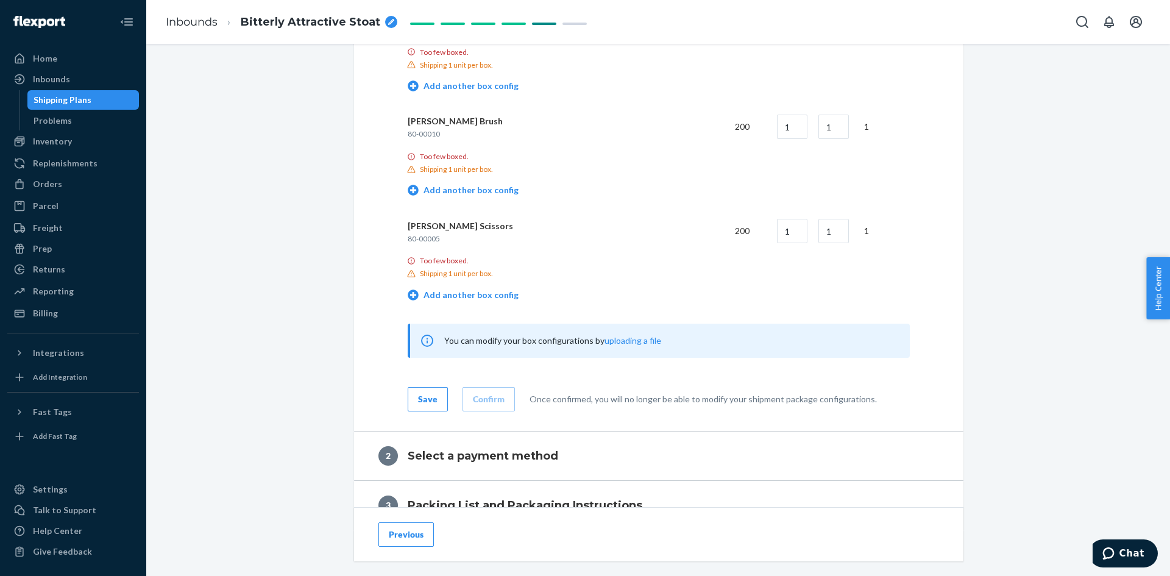
click at [663, 280] on td "Add another box config" at bounding box center [659, 296] width 502 height 35
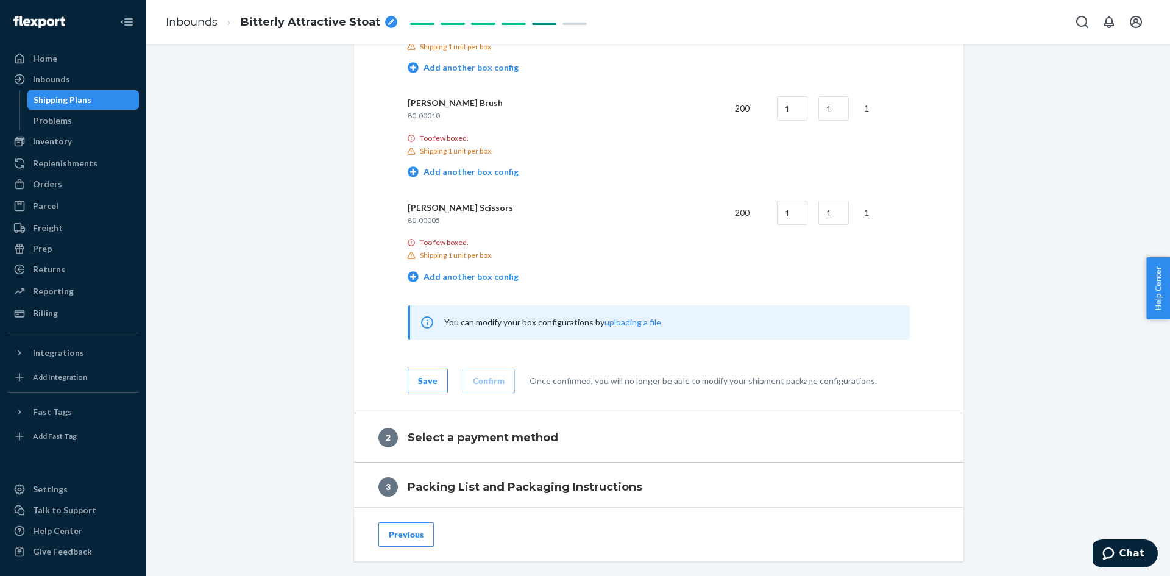
scroll to position [5119, 0]
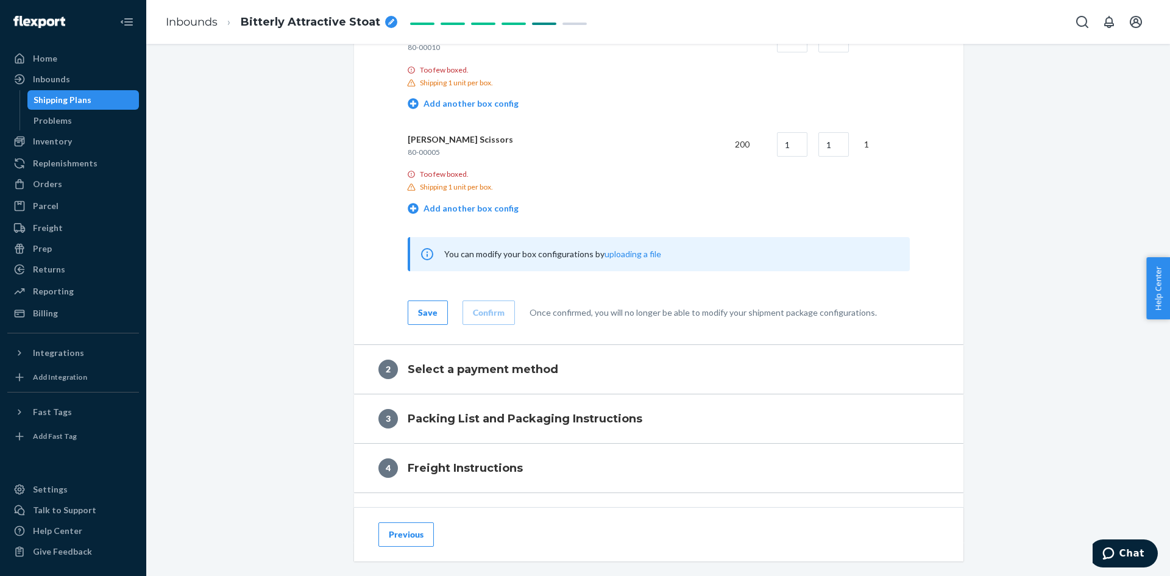
click at [436, 313] on button "Save" at bounding box center [428, 312] width 40 height 24
click at [418, 309] on div "Save" at bounding box center [428, 313] width 20 height 12
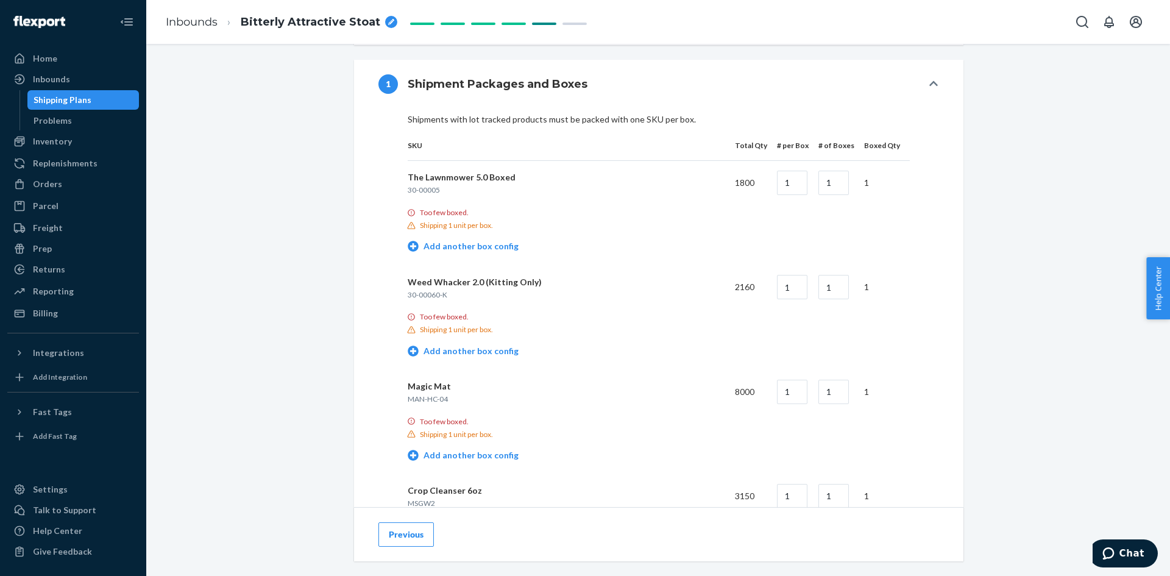
scroll to position [488, 0]
click at [798, 184] on input "1" at bounding box center [792, 183] width 30 height 24
drag, startPoint x: 798, startPoint y: 184, endPoint x: 782, endPoint y: 191, distance: 17.5
click at [782, 191] on input "1" at bounding box center [792, 183] width 30 height 24
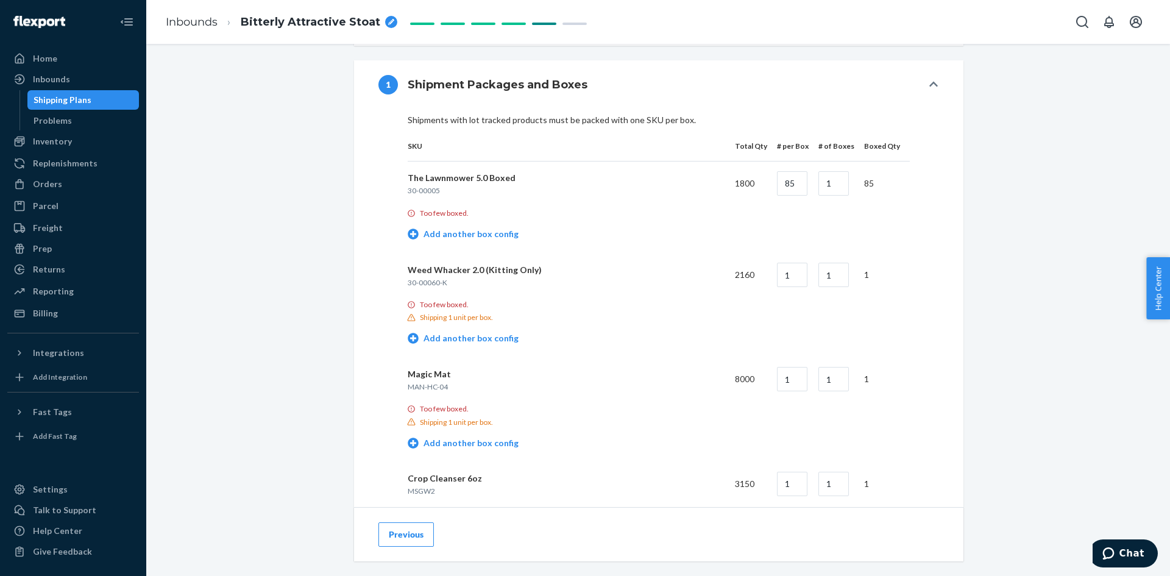
click at [736, 240] on td "Add another box config" at bounding box center [659, 235] width 502 height 35
drag, startPoint x: 800, startPoint y: 188, endPoint x: 781, endPoint y: 185, distance: 19.2
click at [781, 185] on input "85" at bounding box center [792, 183] width 30 height 24
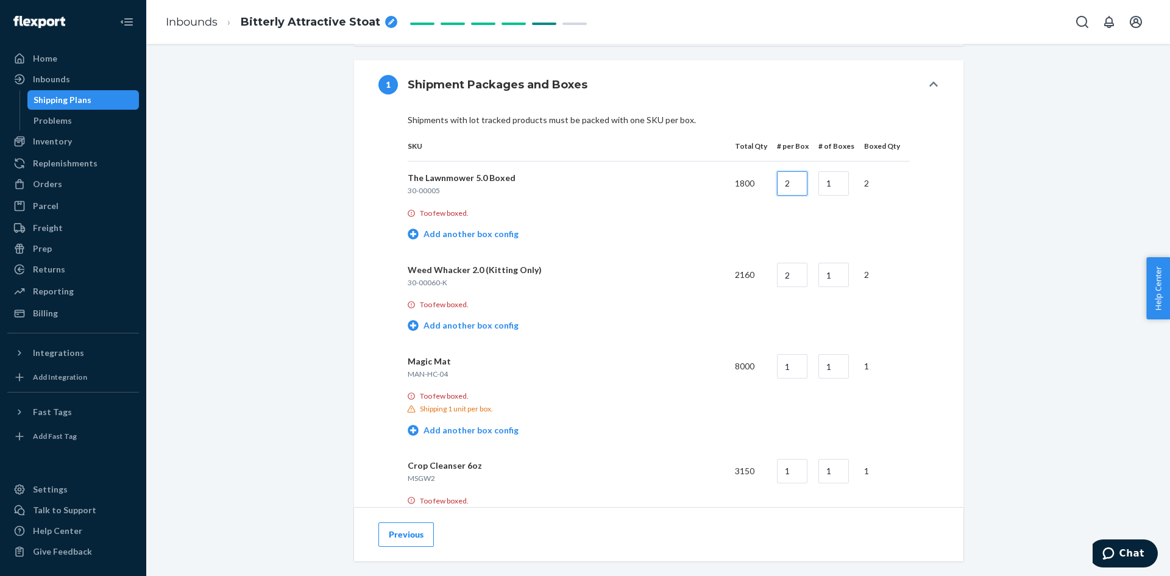
drag, startPoint x: 792, startPoint y: 181, endPoint x: 773, endPoint y: 181, distance: 18.9
click at [773, 181] on td "2" at bounding box center [787, 183] width 41 height 44
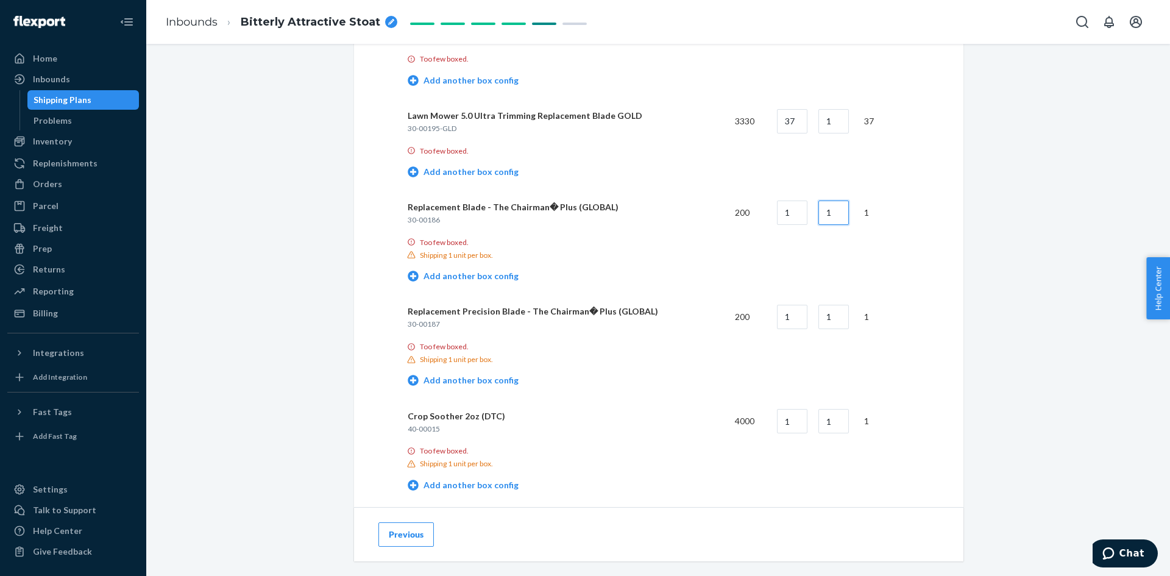
scroll to position [914, 0]
click at [791, 204] on input "1" at bounding box center [792, 214] width 30 height 24
drag, startPoint x: 794, startPoint y: 213, endPoint x: 781, endPoint y: 216, distance: 13.2
click at [782, 216] on input "1" at bounding box center [792, 214] width 30 height 24
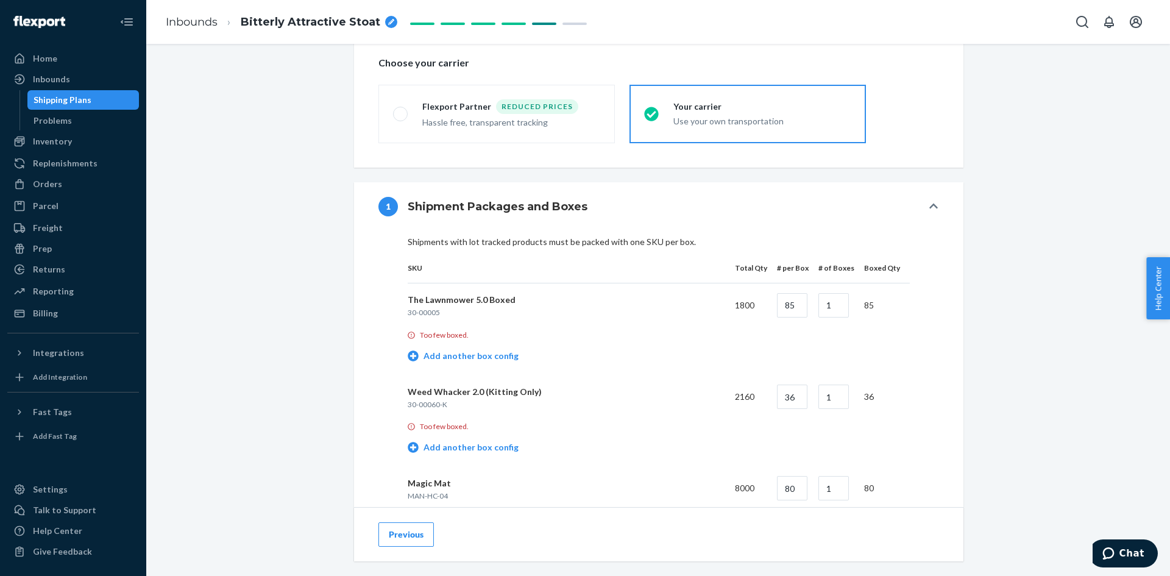
scroll to position [427, 0]
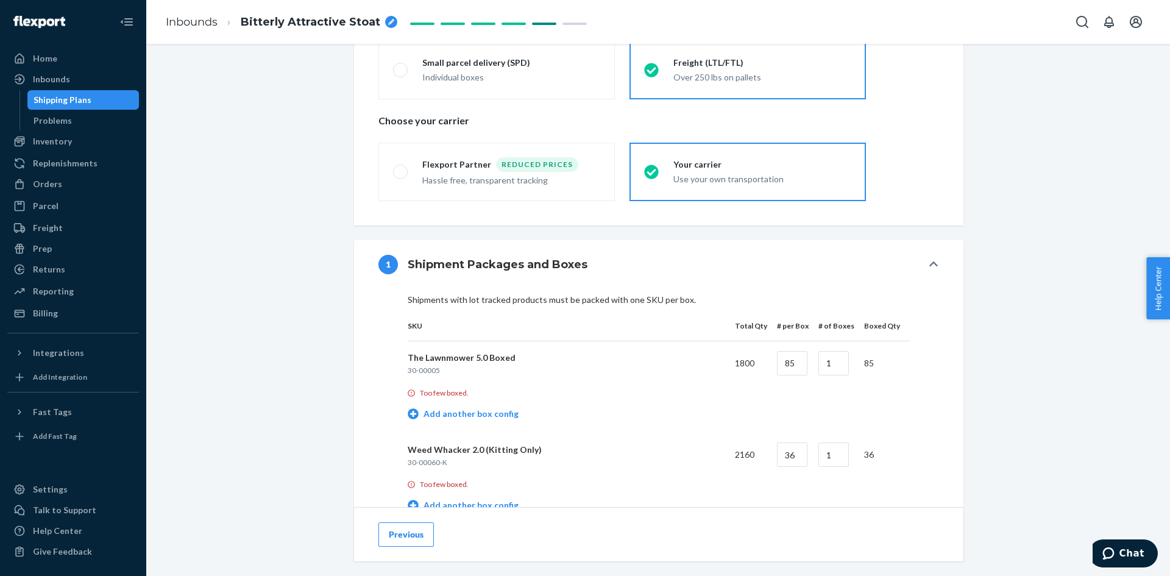
scroll to position [305, 0]
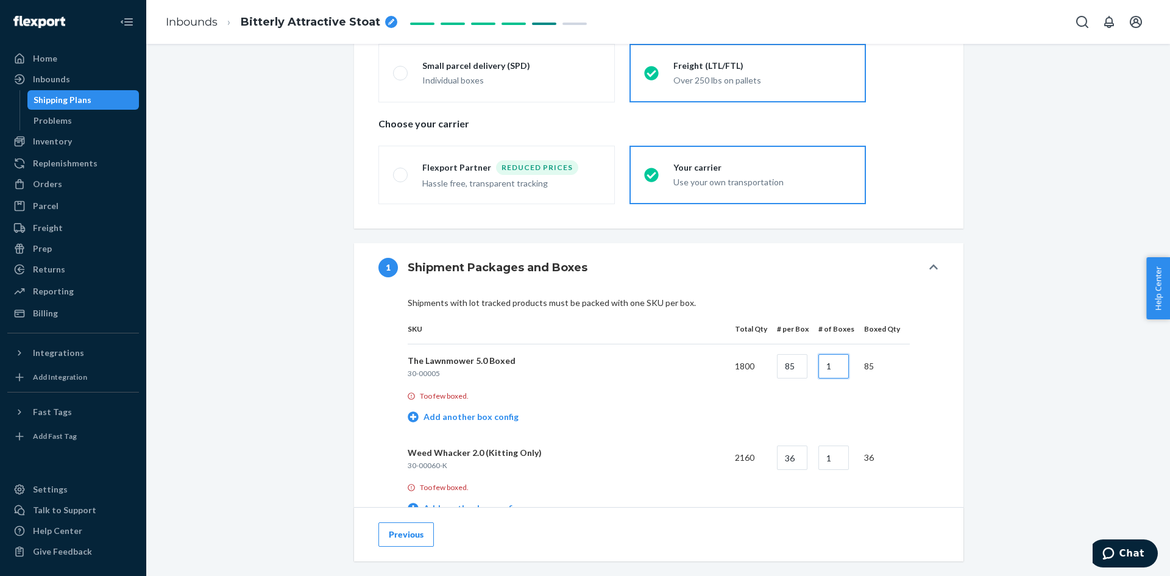
drag, startPoint x: 842, startPoint y: 364, endPoint x: 824, endPoint y: 364, distance: 17.7
click at [824, 364] on input "1" at bounding box center [833, 366] width 30 height 24
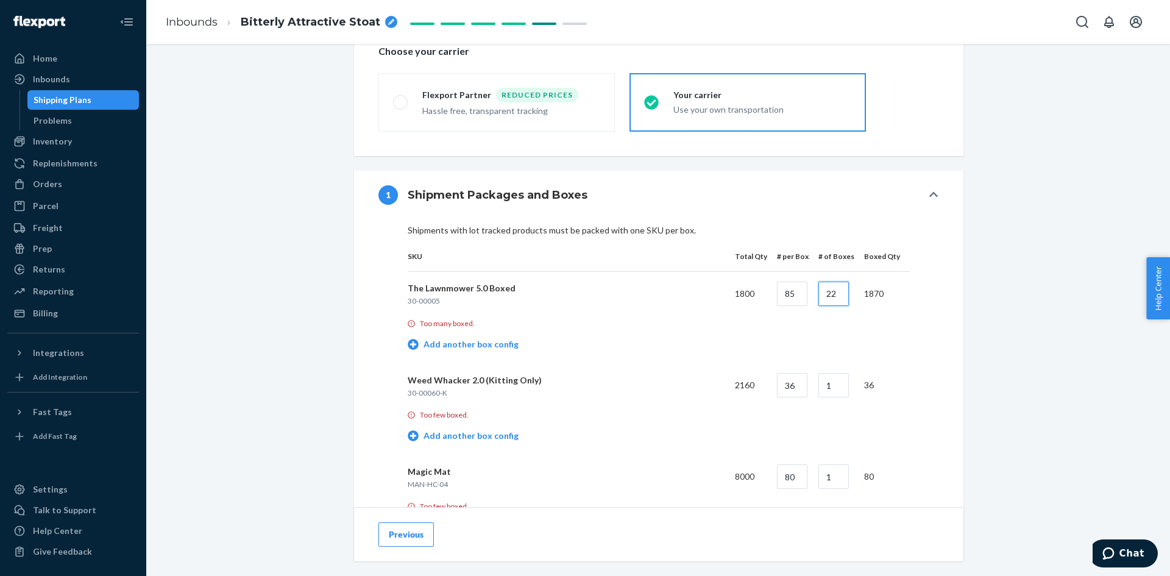
scroll to position [366, 0]
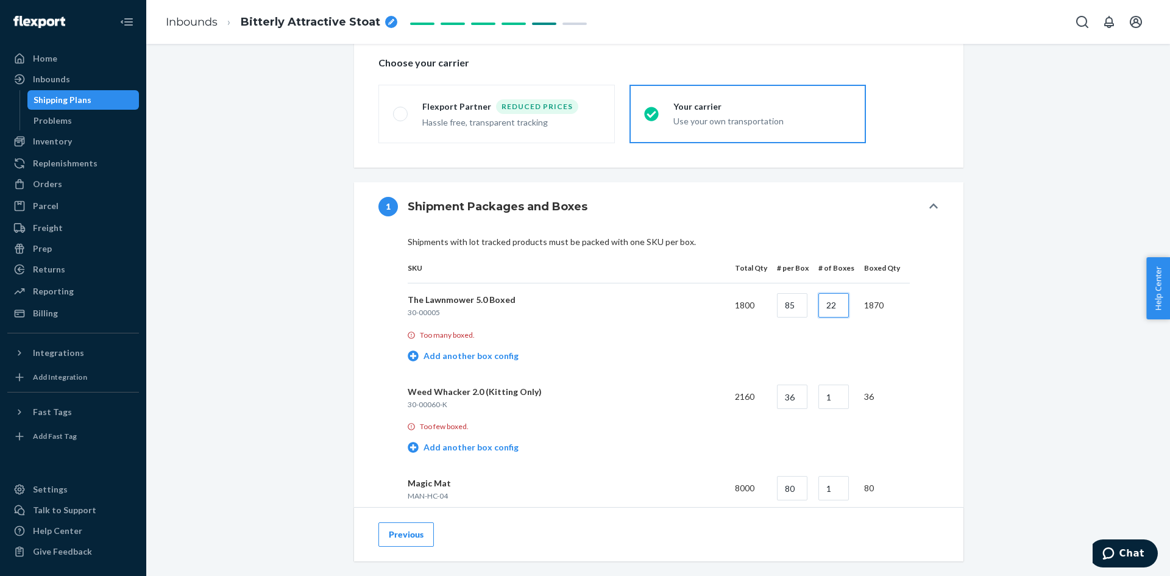
drag, startPoint x: 842, startPoint y: 306, endPoint x: 812, endPoint y: 304, distance: 30.5
click at [812, 304] on td "22" at bounding box center [832, 305] width 46 height 44
drag, startPoint x: 836, startPoint y: 303, endPoint x: 823, endPoint y: 305, distance: 12.9
click at [823, 305] on input "10" at bounding box center [833, 305] width 30 height 24
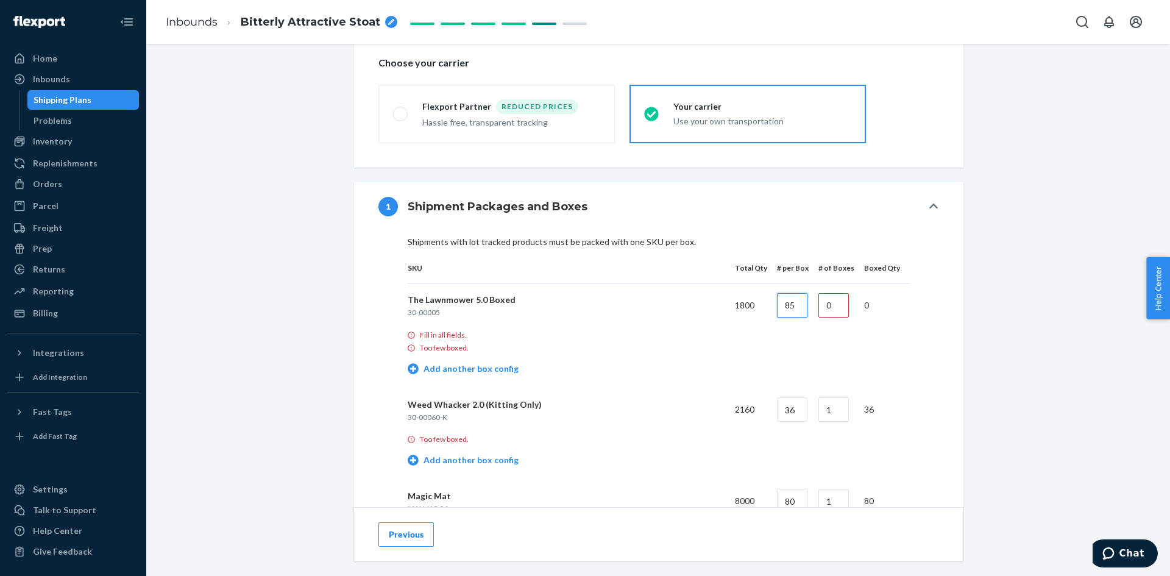
click at [803, 305] on input "85" at bounding box center [792, 305] width 30 height 24
drag, startPoint x: 801, startPoint y: 304, endPoint x: 777, endPoint y: 305, distance: 24.4
click at [777, 305] on input "85" at bounding box center [792, 305] width 30 height 24
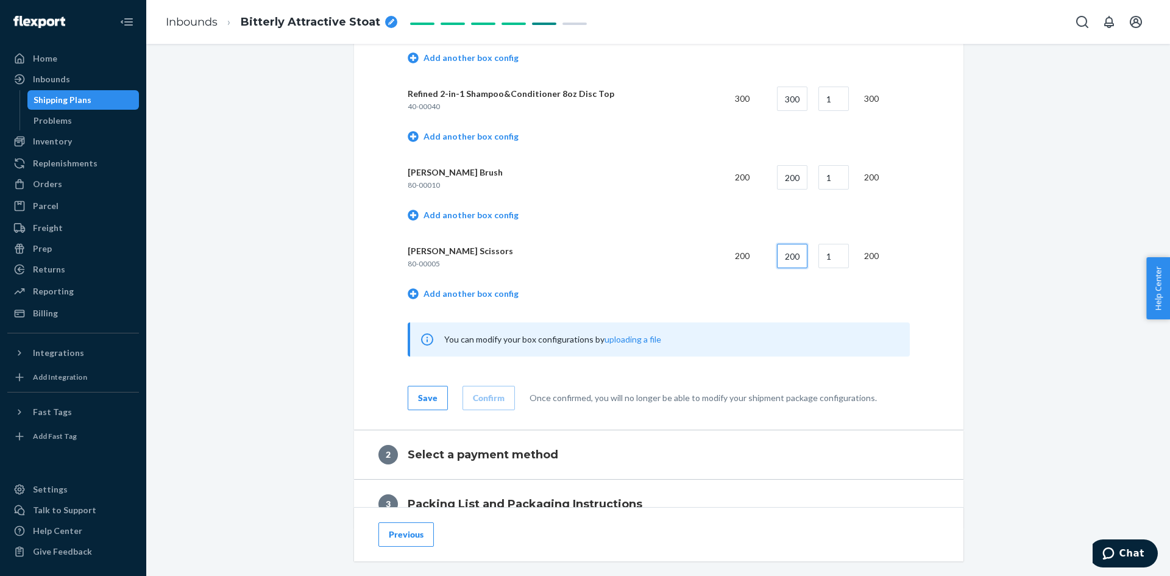
scroll to position [3900, 0]
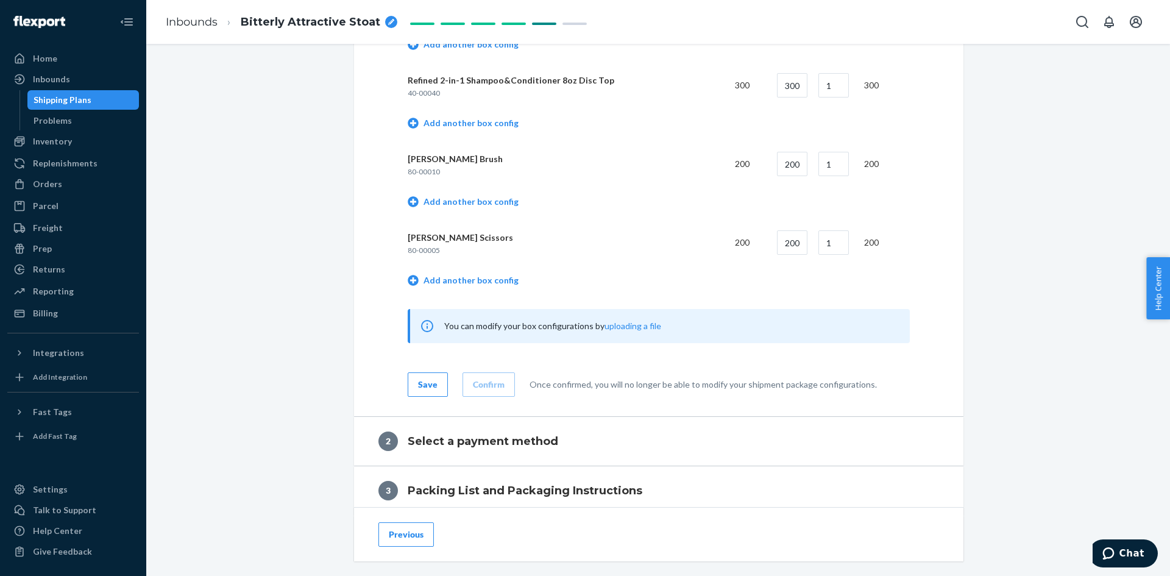
click at [425, 384] on div "Save" at bounding box center [428, 384] width 20 height 12
click at [429, 380] on div "Save" at bounding box center [428, 384] width 20 height 12
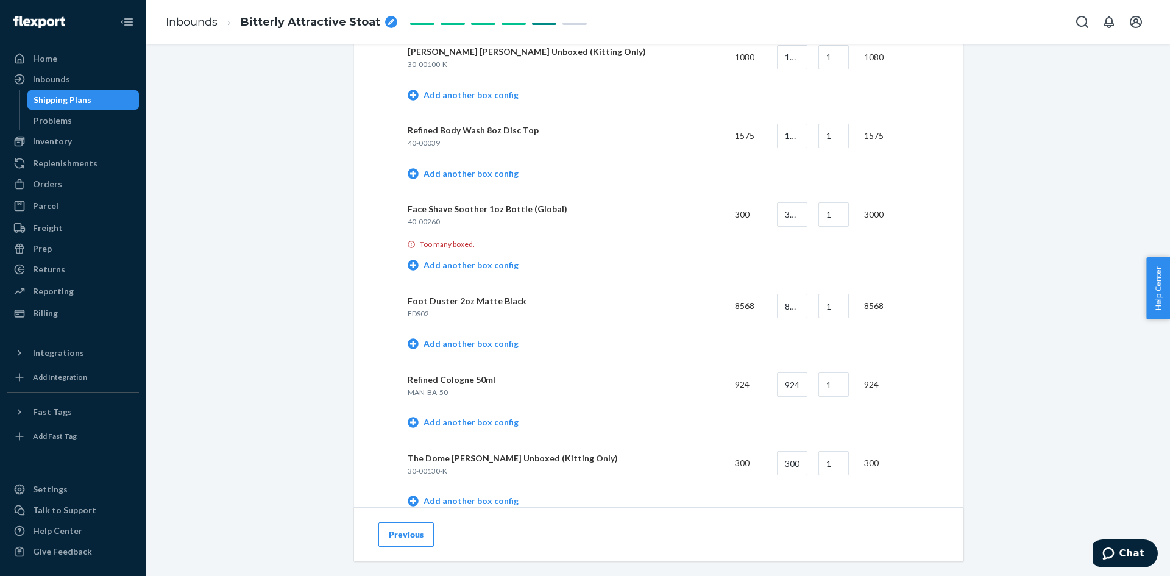
scroll to position [3230, 0]
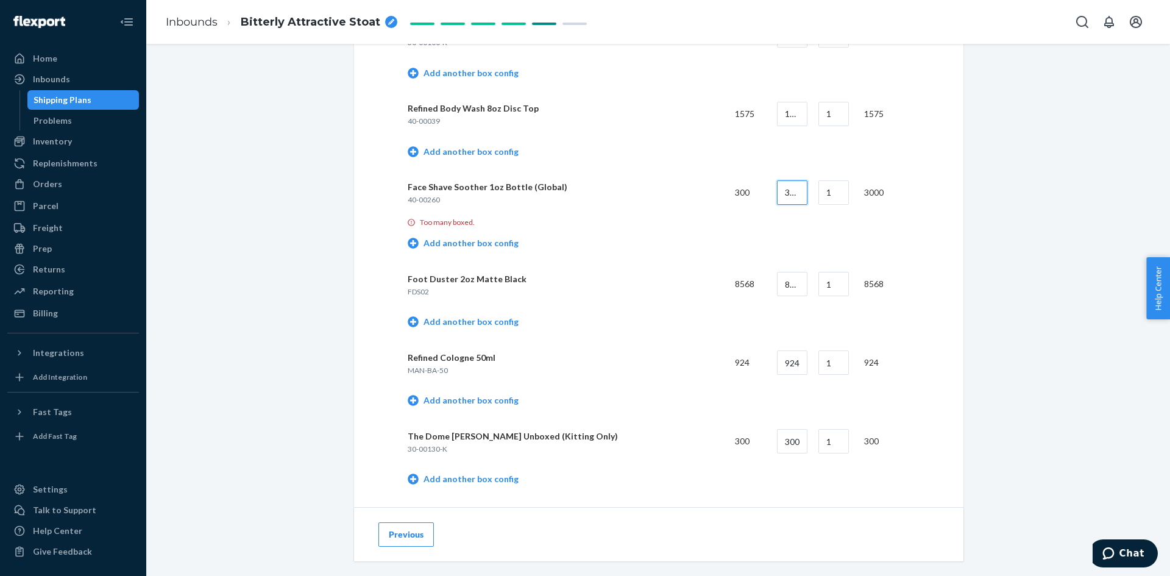
click at [789, 189] on input "3000" at bounding box center [792, 192] width 30 height 24
click at [796, 190] on input "3000" at bounding box center [792, 192] width 30 height 24
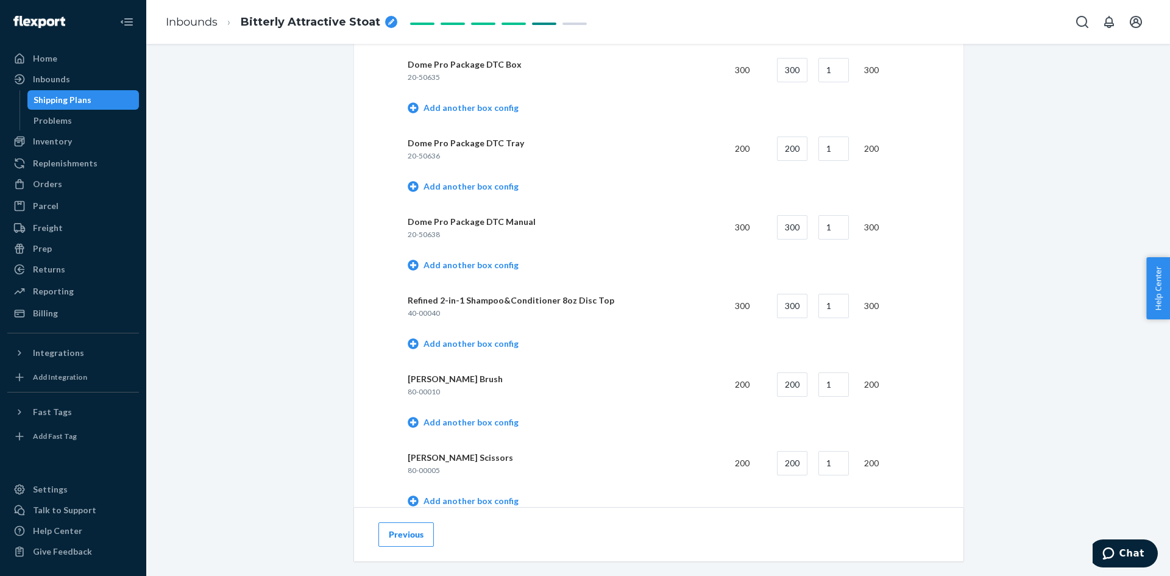
scroll to position [3840, 0]
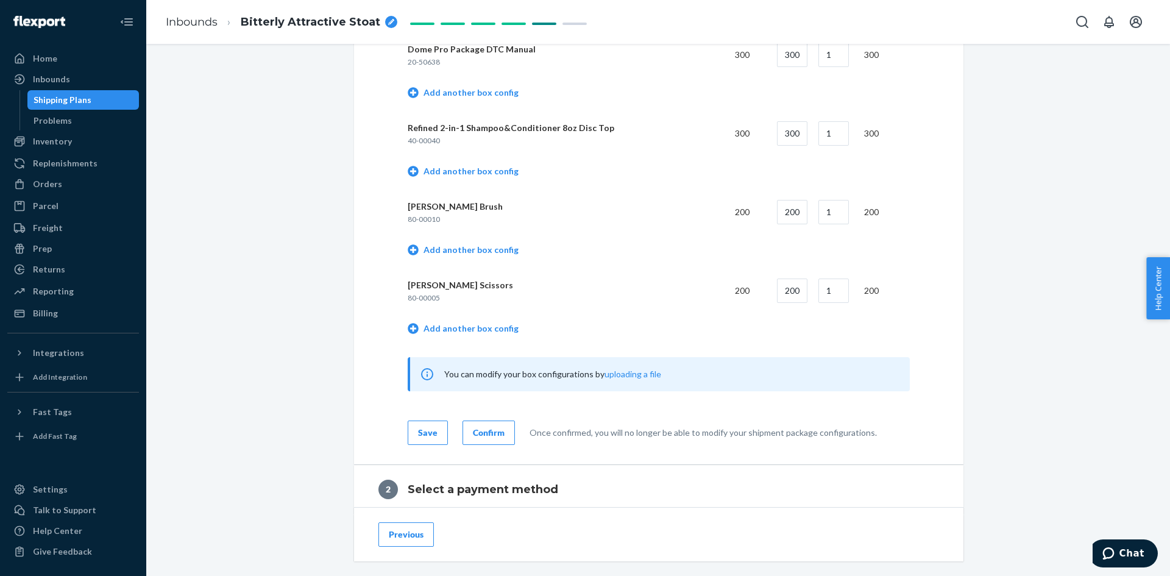
click at [497, 430] on div "Confirm" at bounding box center [489, 433] width 32 height 12
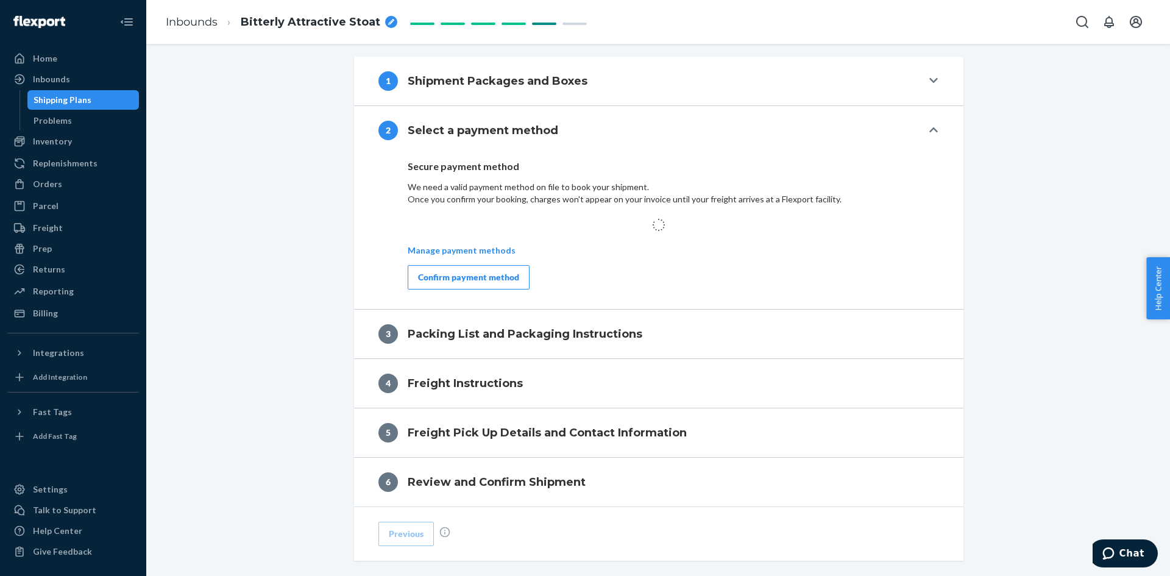
scroll to position [497, 0]
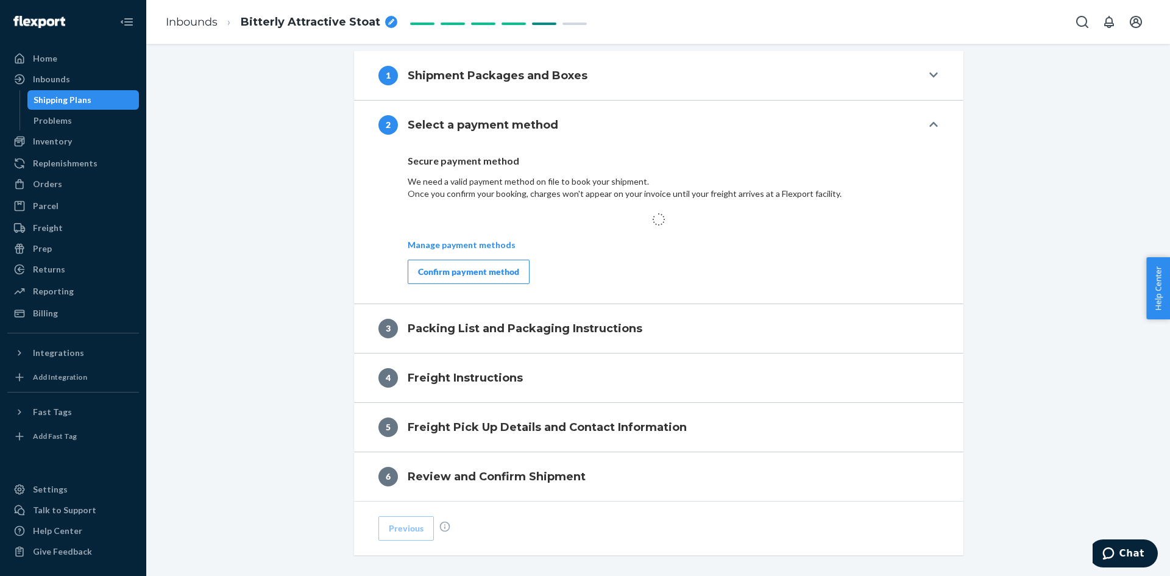
click at [488, 272] on div "Confirm payment method" at bounding box center [468, 272] width 101 height 12
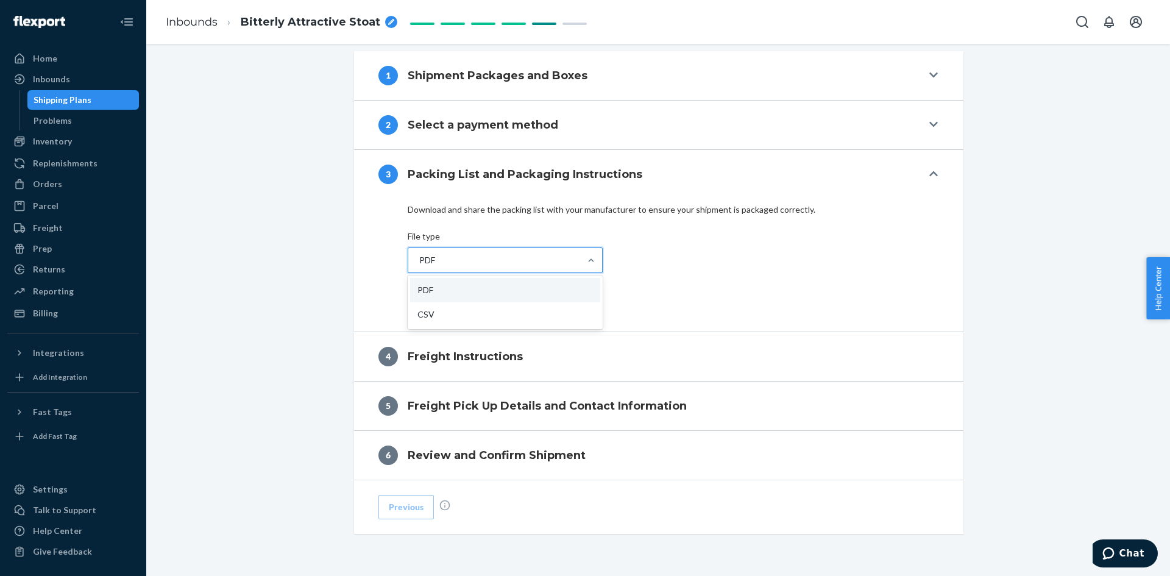
click at [544, 266] on div "PDF" at bounding box center [494, 260] width 172 height 24
click at [419, 266] on input "option PDF focused, 1 of 2. 2 results available. Use Up and Down to choose opti…" at bounding box center [418, 260] width 1 height 12
click at [492, 293] on div "PDF" at bounding box center [505, 290] width 190 height 24
click at [419, 266] on input "option PDF focused, 1 of 2. 2 results available. Use Up and Down to choose opti…" at bounding box center [418, 260] width 1 height 12
click at [438, 303] on button "Download" at bounding box center [439, 300] width 63 height 24
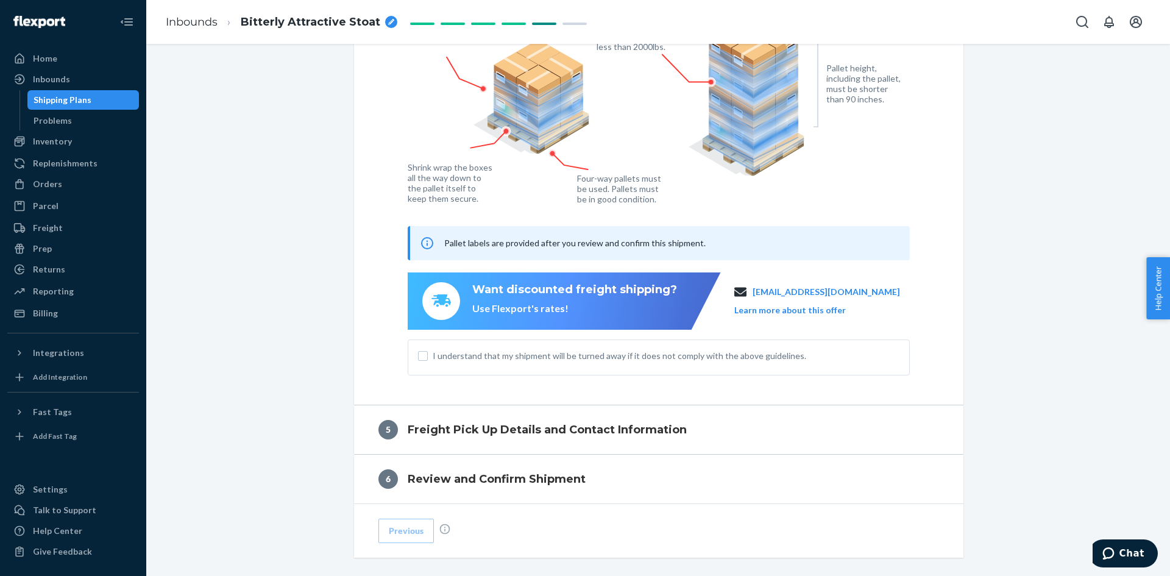
scroll to position [801, 0]
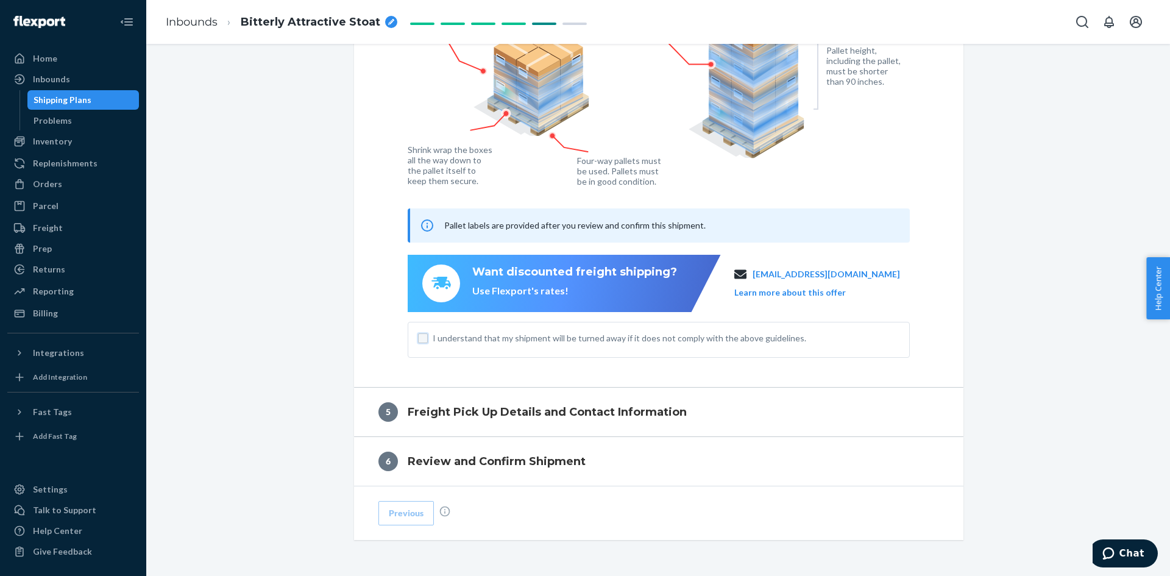
click at [418, 336] on input "I understand that my shipment will be turned away if it does not comply with th…" at bounding box center [423, 338] width 10 height 10
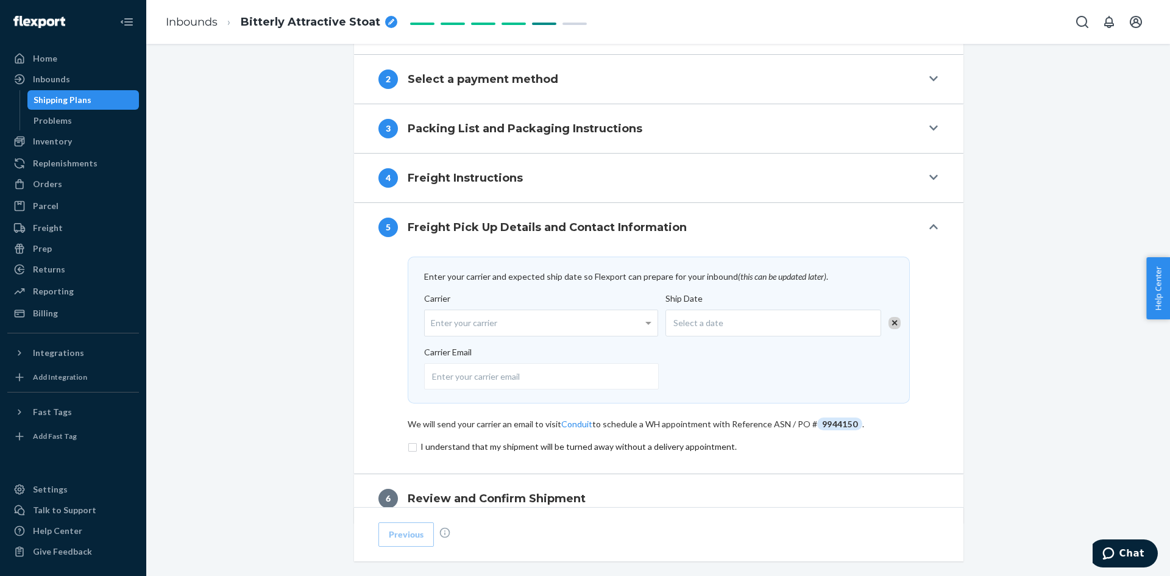
scroll to position [564, 0]
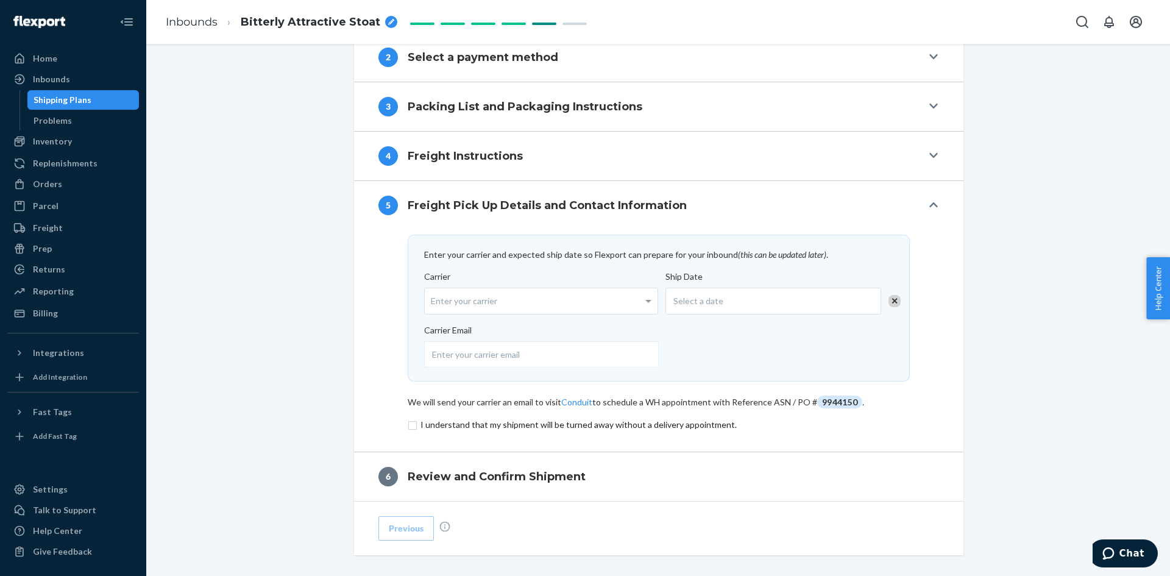
click at [562, 294] on div "Enter your carrier" at bounding box center [541, 301] width 233 height 26
click at [434, 294] on input "Carrier Enter your carrier" at bounding box center [432, 300] width 3 height 23
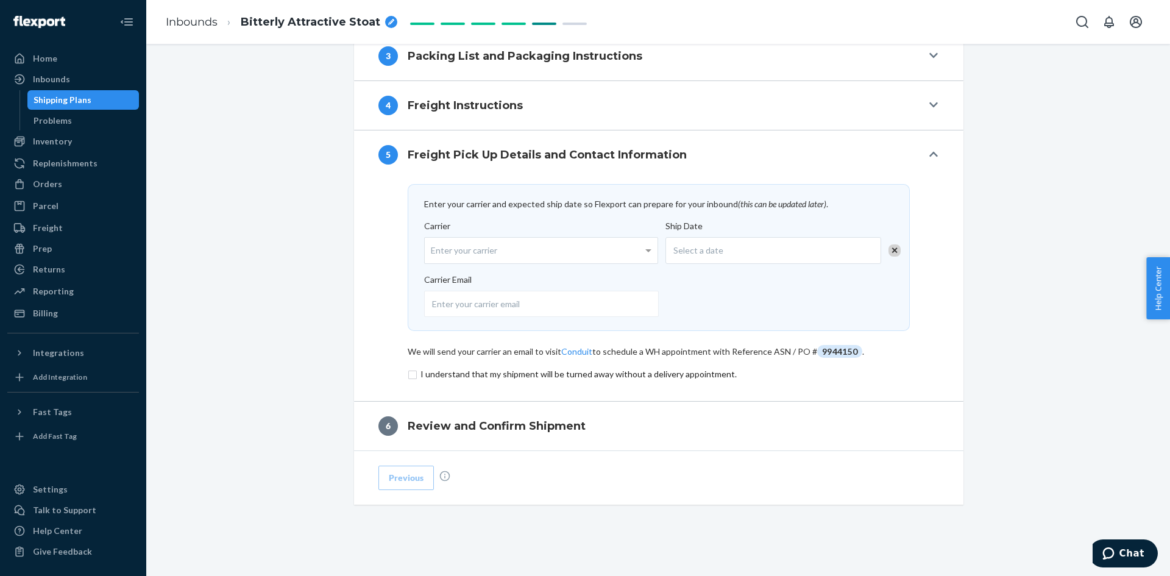
scroll to position [625, 0]
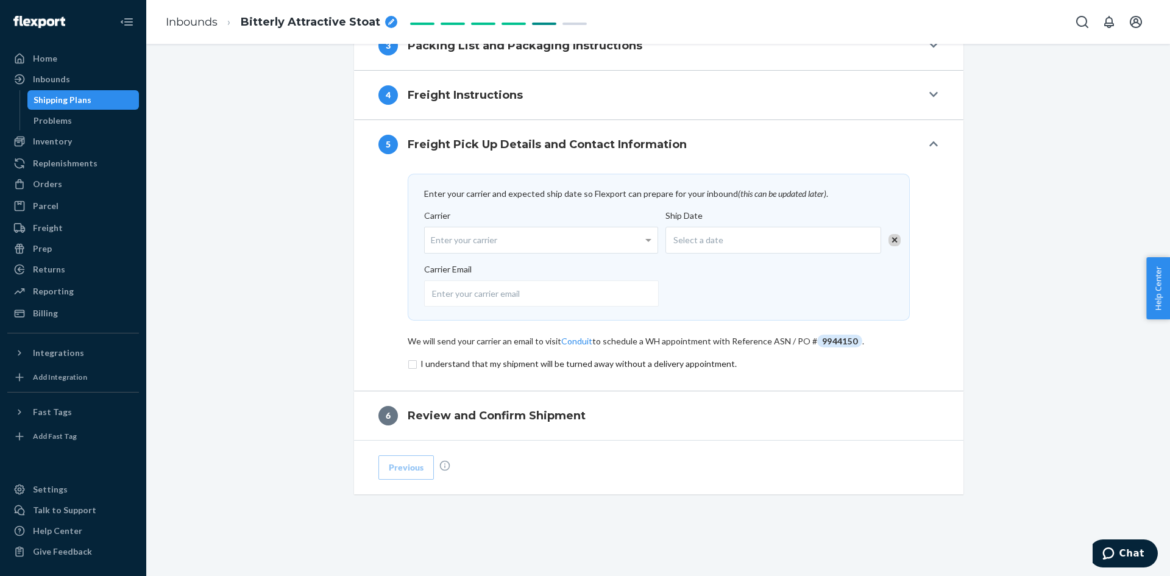
click at [409, 368] on input "checkbox" at bounding box center [659, 364] width 502 height 15
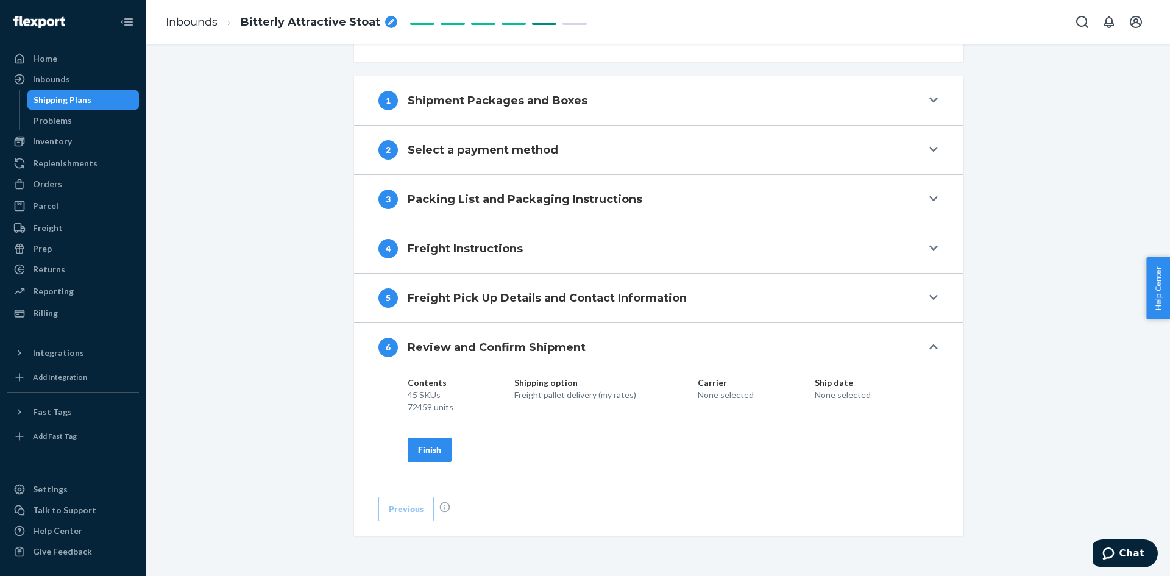
scroll to position [513, 0]
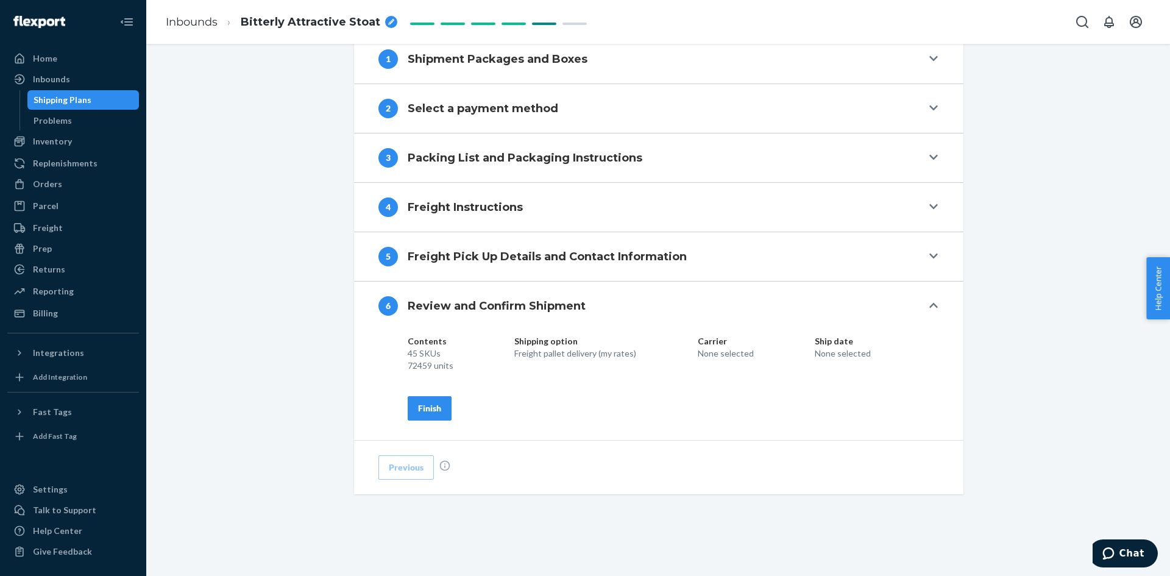
click at [427, 410] on div "Finish" at bounding box center [429, 408] width 23 height 12
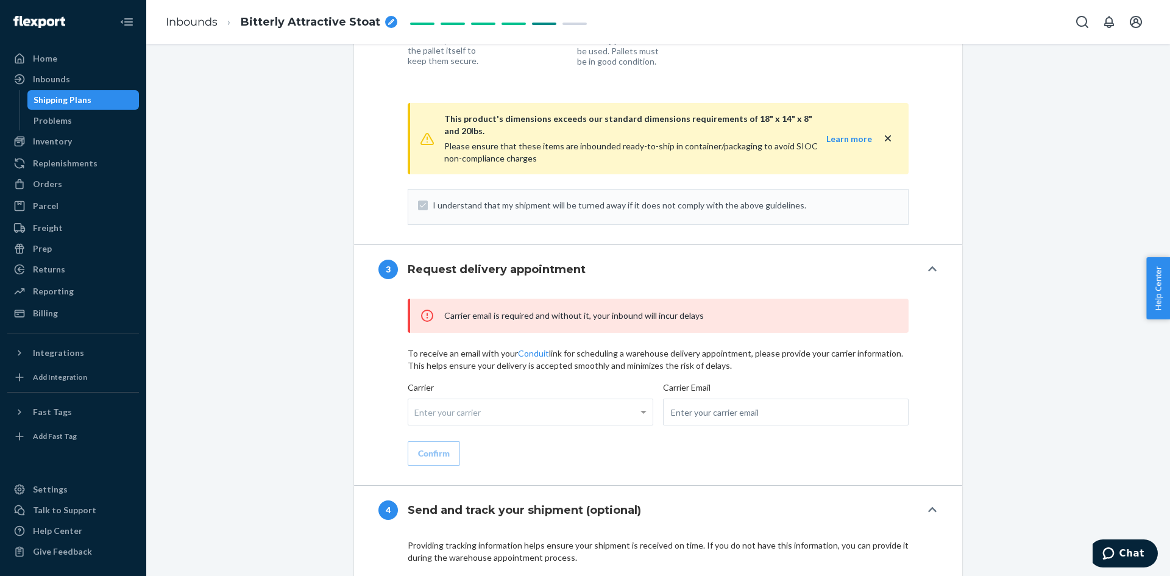
scroll to position [1402, 0]
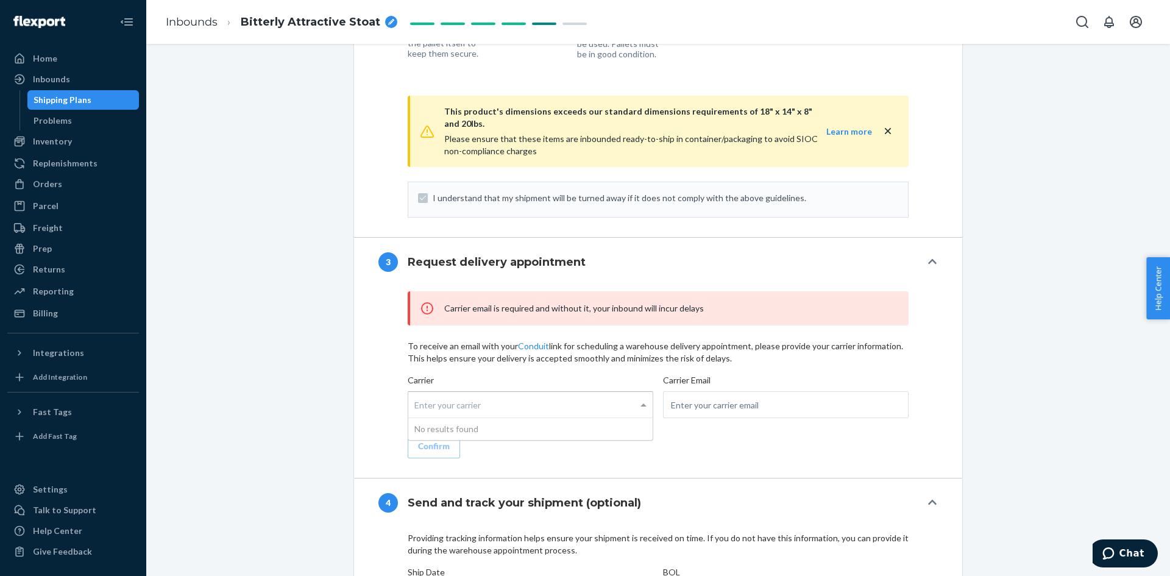
click at [539, 392] on div "Enter your carrier" at bounding box center [530, 405] width 244 height 26
click at [417, 394] on input "Carrier Enter your carrier No results found" at bounding box center [415, 405] width 3 height 23
click at [554, 397] on div "Enter your carrier" at bounding box center [530, 405] width 244 height 26
click at [417, 397] on input "Carrier Enter your carrier No results found" at bounding box center [415, 405] width 3 height 23
click at [629, 392] on div "Enter your carrier" at bounding box center [530, 405] width 244 height 26
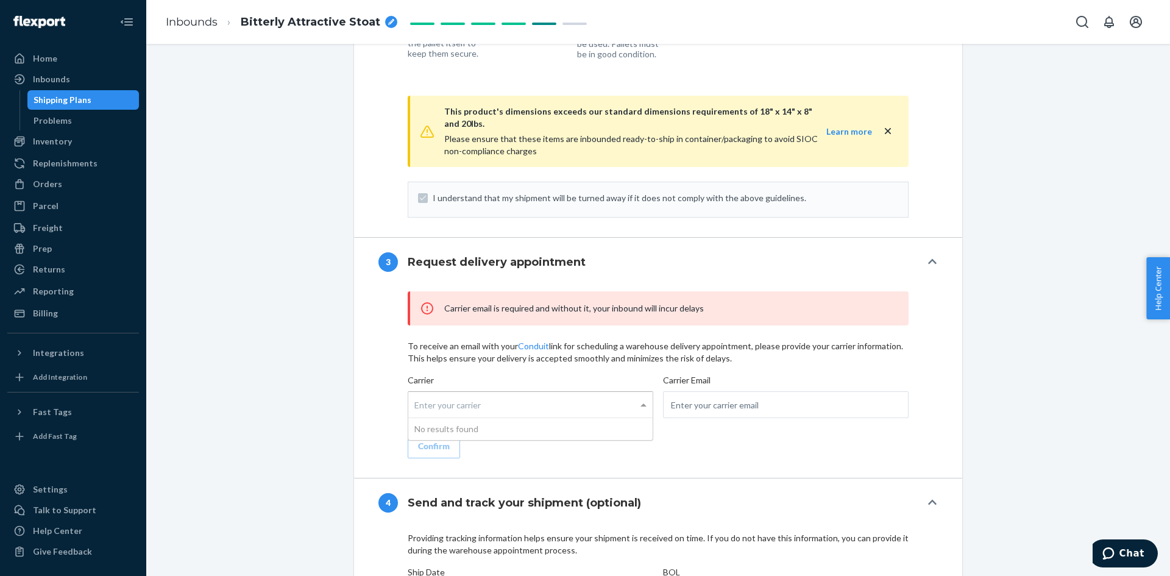
click at [417, 394] on input "Carrier Enter your carrier No results found" at bounding box center [415, 405] width 3 height 23
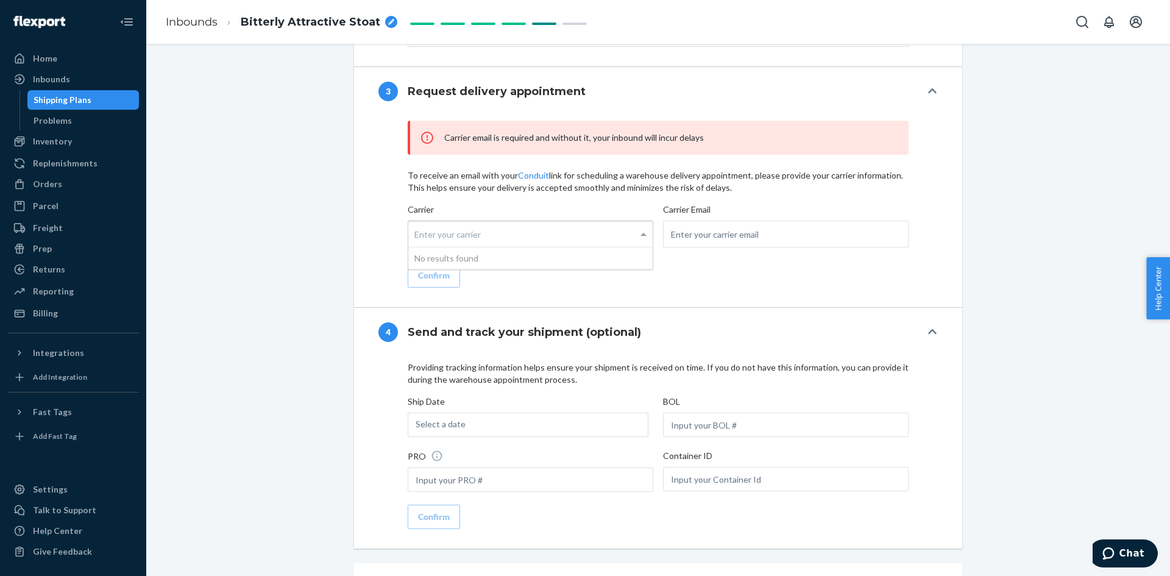
scroll to position [1585, 0]
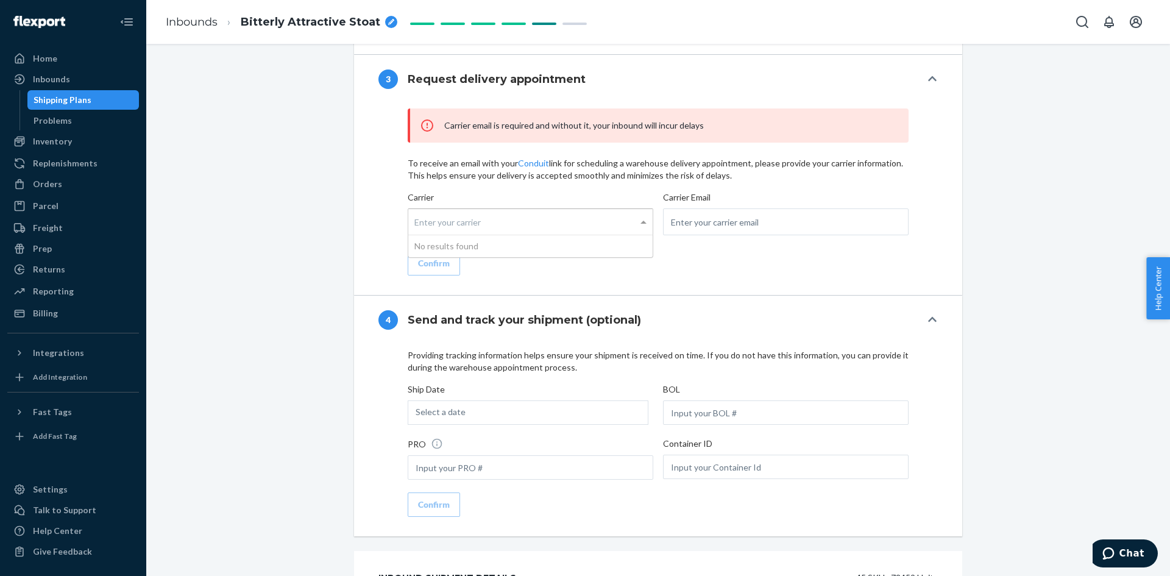
click at [475, 209] on div "Enter your carrier" at bounding box center [530, 222] width 244 height 26
click at [417, 211] on input "Carrier Enter your carrier No results found" at bounding box center [415, 222] width 3 height 23
click at [431, 209] on div "Enter your carrier" at bounding box center [530, 222] width 244 height 26
click at [417, 211] on input "Carrier Enter your carrier No results found" at bounding box center [415, 222] width 3 height 23
click at [721, 208] on input "email" at bounding box center [786, 221] width 246 height 27
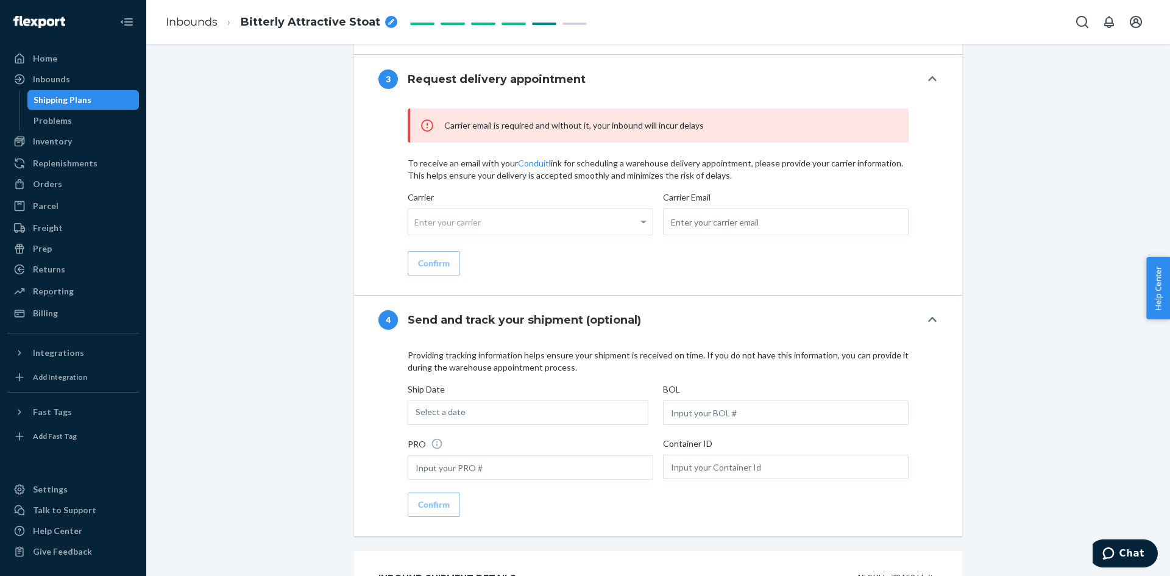
click at [644, 247] on div "Carrier email is required and without it, your inbound will incur delays To rec…" at bounding box center [658, 191] width 501 height 167
click at [477, 209] on div "Enter your carrier" at bounding box center [530, 222] width 244 height 26
click at [417, 211] on input "Carrier Enter your carrier" at bounding box center [415, 222] width 3 height 23
click at [573, 212] on div "Enter your carrier" at bounding box center [530, 222] width 244 height 26
click at [417, 212] on input "Carrier Enter your carrier" at bounding box center [415, 222] width 3 height 23
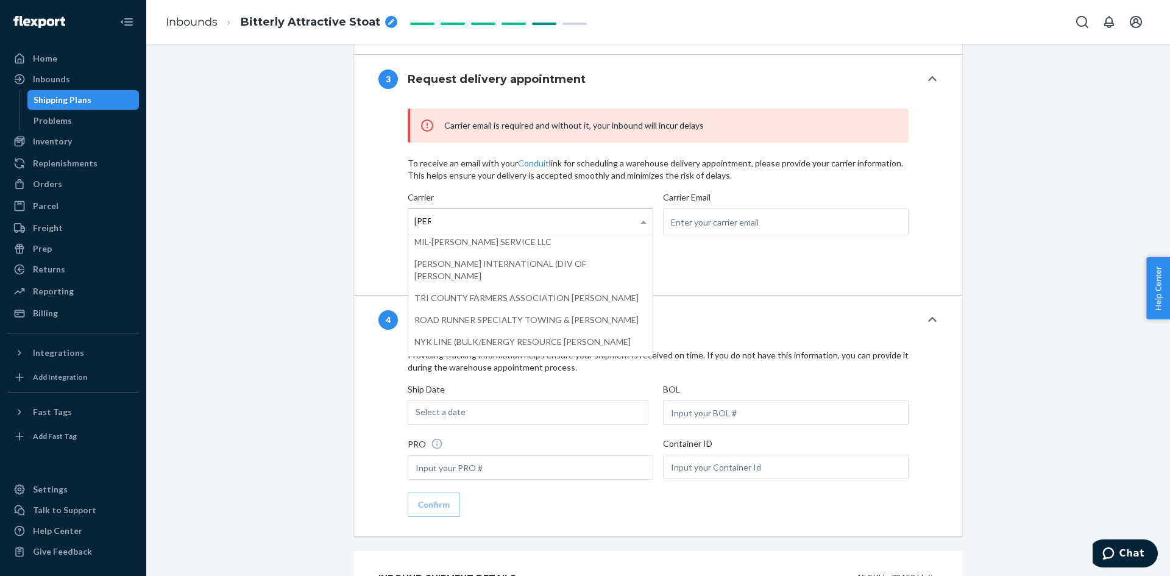
scroll to position [262, 0]
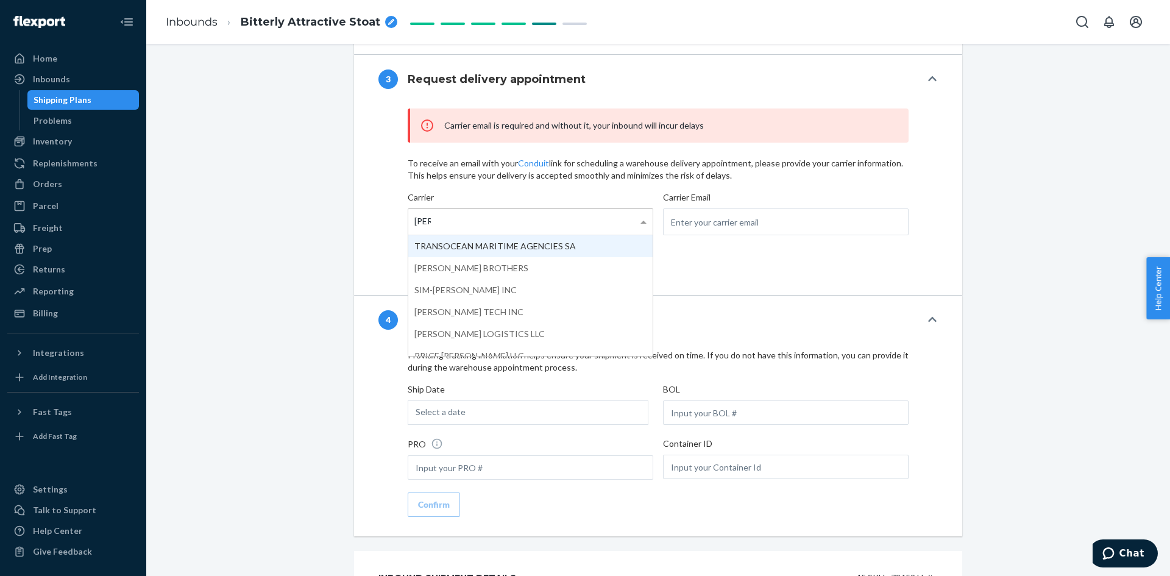
drag, startPoint x: 464, startPoint y: 212, endPoint x: 378, endPoint y: 211, distance: 85.3
click at [378, 211] on div "Carrier email is required and without it, your inbound will incur delays To rec…" at bounding box center [657, 191] width 559 height 167
drag, startPoint x: 425, startPoint y: 207, endPoint x: 398, endPoint y: 211, distance: 27.8
click at [398, 211] on div "Carrier email is required and without it, your inbound will incur delays To rec…" at bounding box center [657, 191] width 559 height 167
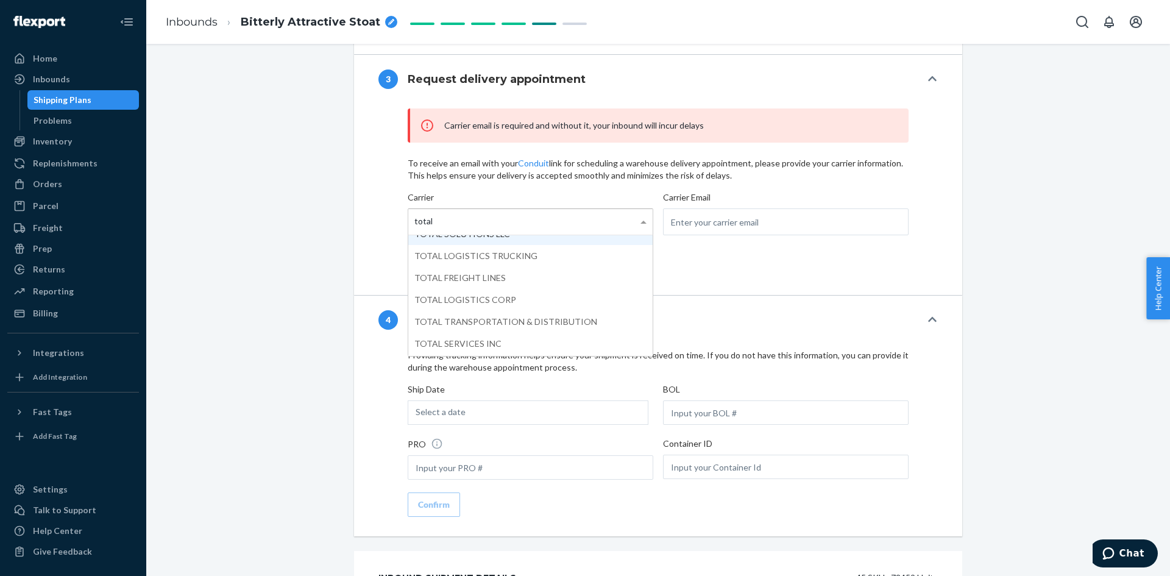
scroll to position [183, 0]
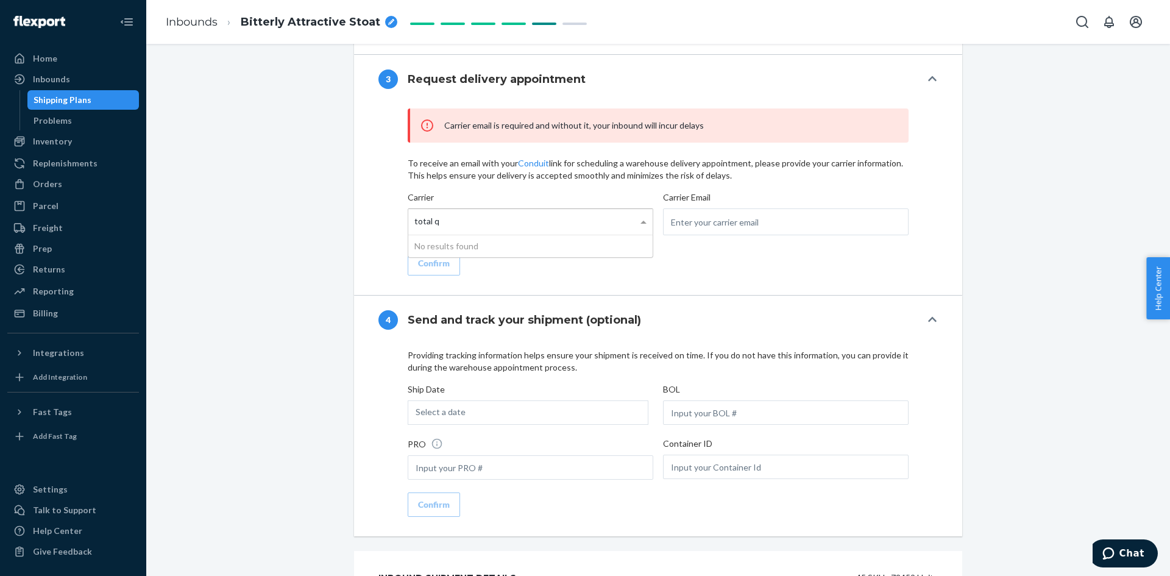
click at [441, 209] on div "total q total q" at bounding box center [426, 222] width 37 height 26
click at [439, 211] on input "total q" at bounding box center [426, 222] width 25 height 23
drag, startPoint x: 438, startPoint y: 210, endPoint x: 430, endPoint y: 211, distance: 7.9
click at [430, 211] on div "total q total q" at bounding box center [426, 222] width 37 height 26
click at [430, 211] on input "total q" at bounding box center [426, 222] width 25 height 23
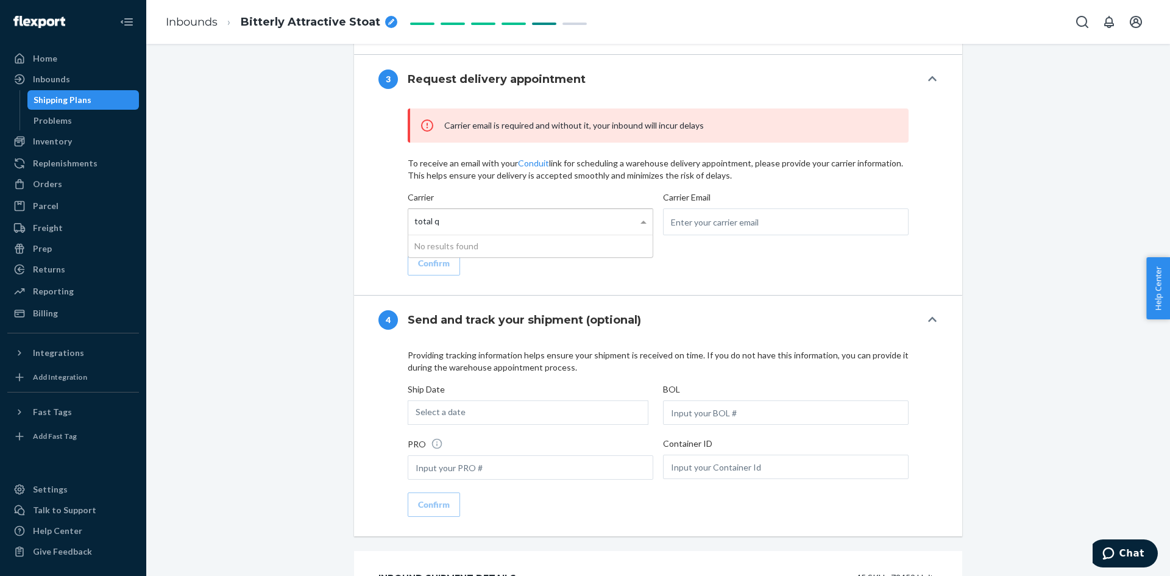
click at [441, 211] on div "total q total q" at bounding box center [426, 222] width 37 height 26
click at [439, 211] on input "total q" at bounding box center [426, 222] width 25 height 23
click at [441, 211] on div "total q total q" at bounding box center [426, 222] width 37 height 26
click at [439, 211] on input "total q" at bounding box center [426, 222] width 25 height 23
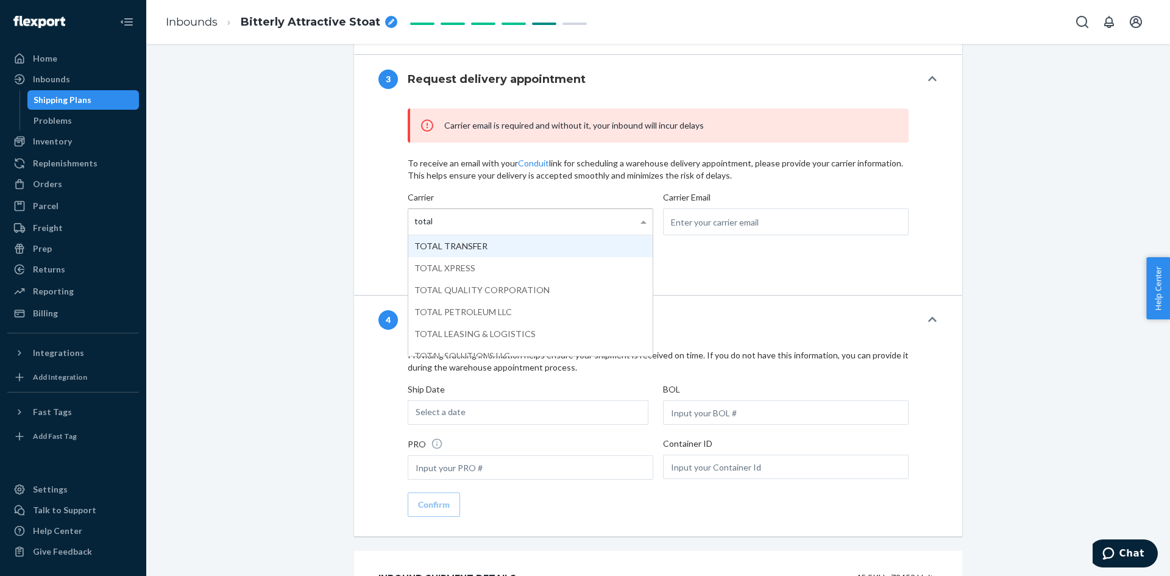
drag, startPoint x: 477, startPoint y: 204, endPoint x: 403, endPoint y: 208, distance: 74.5
click at [408, 208] on div "total total" at bounding box center [531, 221] width 246 height 27
click at [414, 211] on input "total" at bounding box center [424, 222] width 21 height 23
drag, startPoint x: 444, startPoint y: 208, endPoint x: 399, endPoint y: 208, distance: 45.7
click at [399, 208] on div "Carrier email is required and without it, your inbound will incur delays To rec…" at bounding box center [657, 191] width 559 height 167
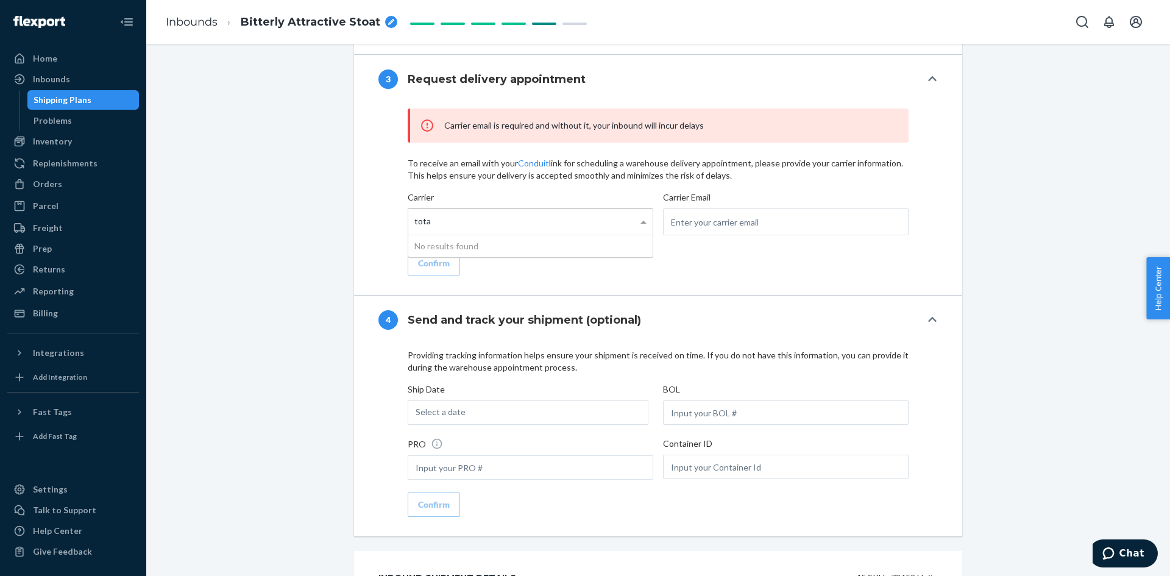
drag, startPoint x: 449, startPoint y: 207, endPoint x: 431, endPoint y: 210, distance: 17.8
click at [431, 210] on div "tota tota" at bounding box center [522, 222] width 229 height 26
click at [431, 211] on input "tota" at bounding box center [422, 222] width 16 height 23
drag, startPoint x: 431, startPoint y: 210, endPoint x: 408, endPoint y: 210, distance: 22.5
click at [408, 210] on div "tota tota" at bounding box center [422, 222] width 29 height 26
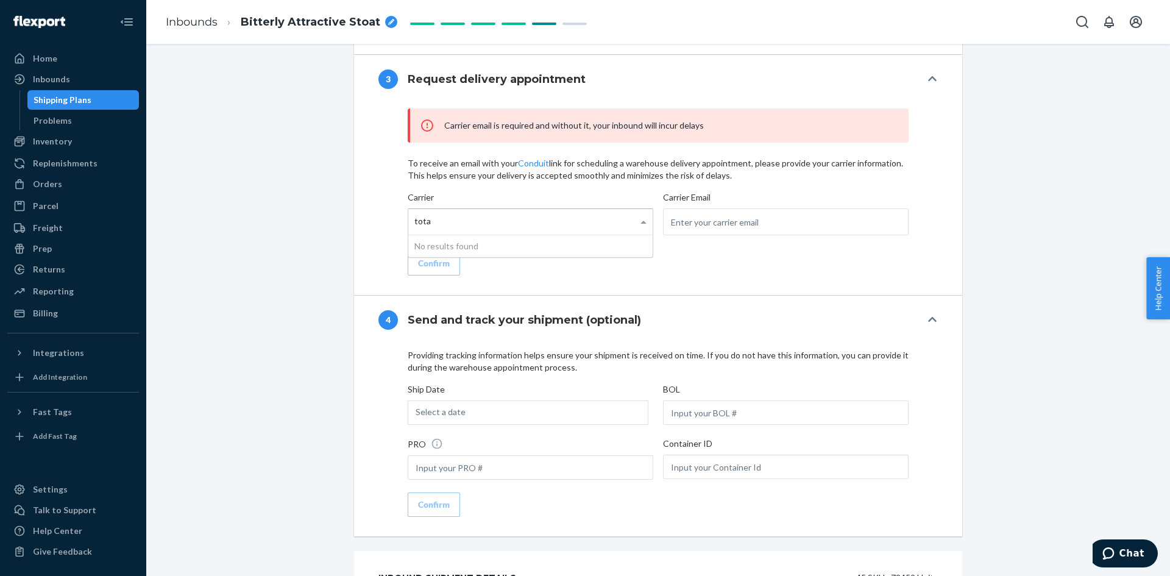
click at [414, 211] on input "tota" at bounding box center [422, 222] width 16 height 23
click at [781, 278] on div "Carrier email is required and without it, your inbound will incur delays To rec…" at bounding box center [658, 199] width 608 height 191
click at [572, 209] on div "Enter your carrier" at bounding box center [530, 222] width 244 height 26
click at [417, 211] on input "Carrier Enter your carrier" at bounding box center [415, 222] width 3 height 23
click at [739, 215] on input "email" at bounding box center [786, 221] width 246 height 27
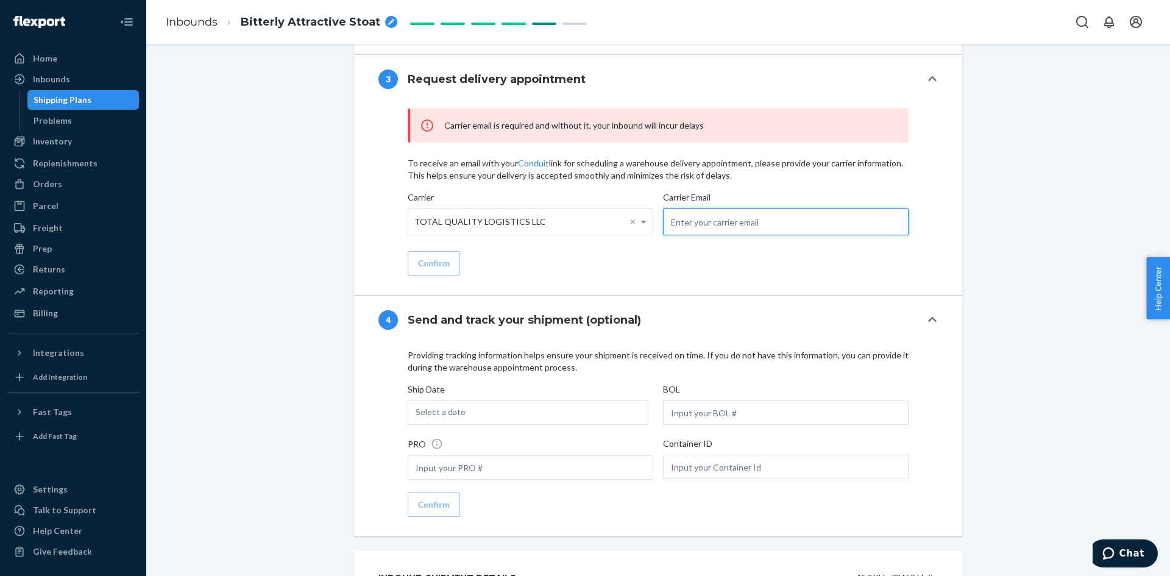
click at [717, 209] on input "email" at bounding box center [786, 221] width 246 height 27
click at [644, 278] on div "Carrier email is required and without it, your inbound will incur delays To rec…" at bounding box center [658, 199] width 608 height 191
click at [506, 400] on div "Select a date" at bounding box center [528, 412] width 241 height 24
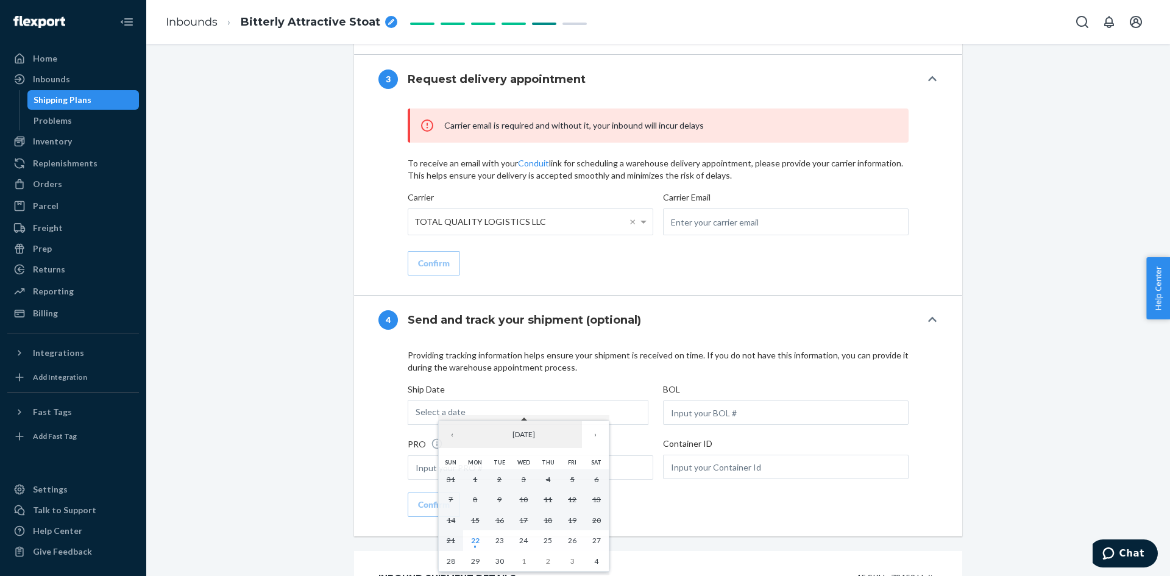
click at [697, 344] on div "Providing tracking information helps ensure your shipment is received on time. …" at bounding box center [658, 440] width 608 height 192
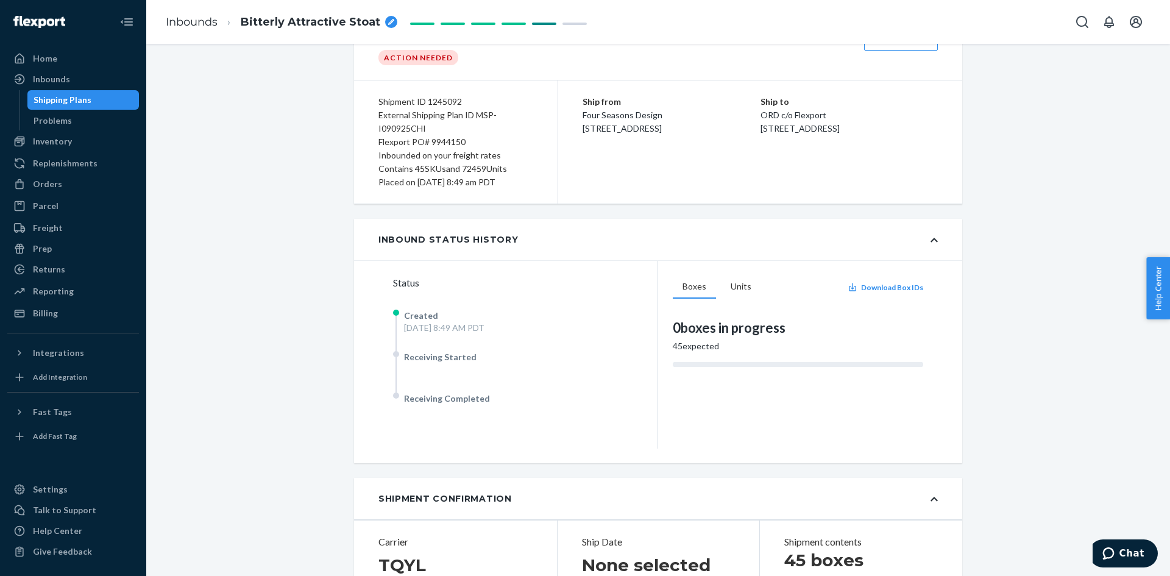
scroll to position [122, 0]
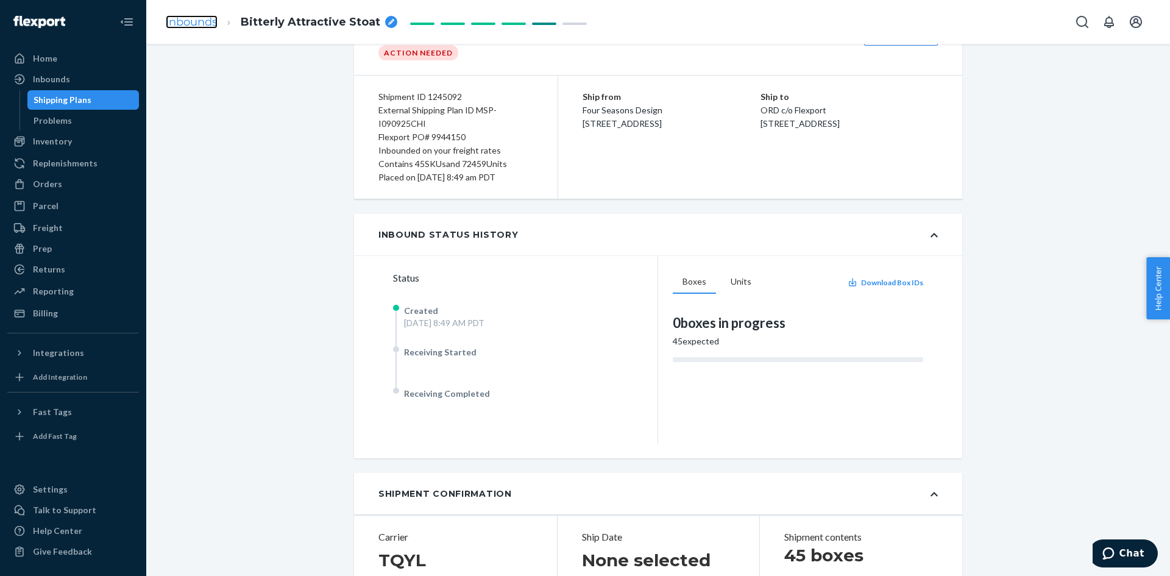
click at [181, 20] on link "Inbounds" at bounding box center [192, 21] width 52 height 13
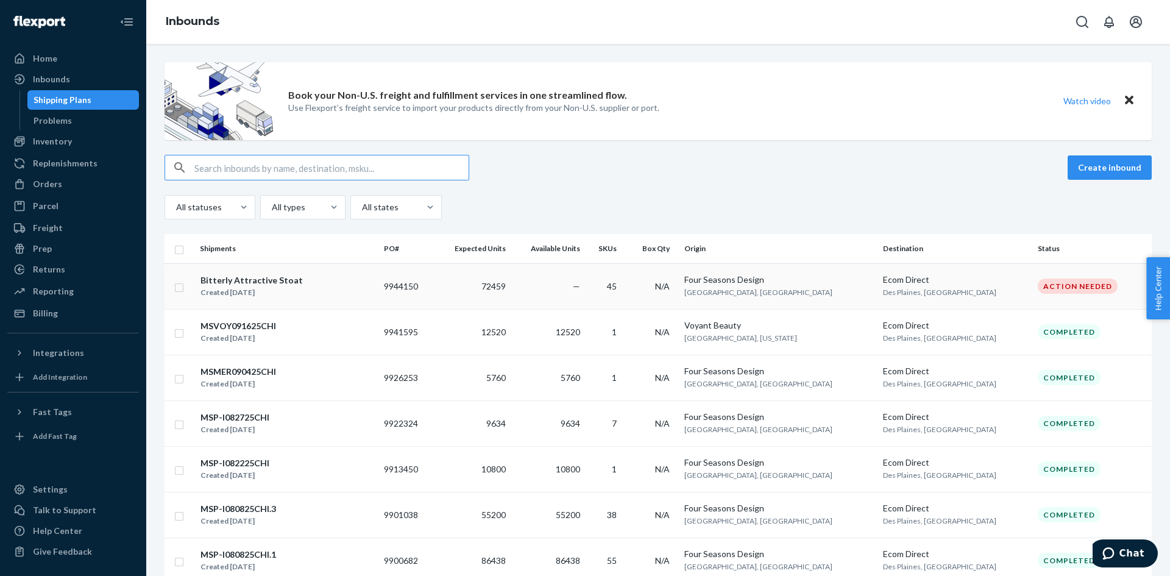
click at [273, 280] on div "Bitterly Attractive Stoat" at bounding box center [252, 280] width 102 height 12
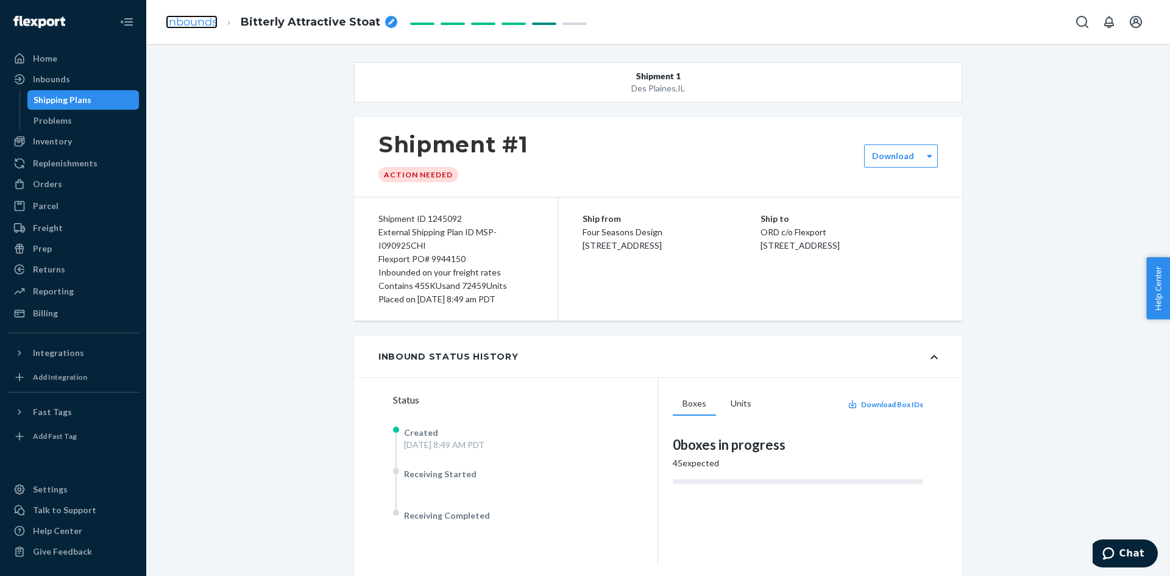
click at [213, 21] on link "Inbounds" at bounding box center [192, 21] width 52 height 13
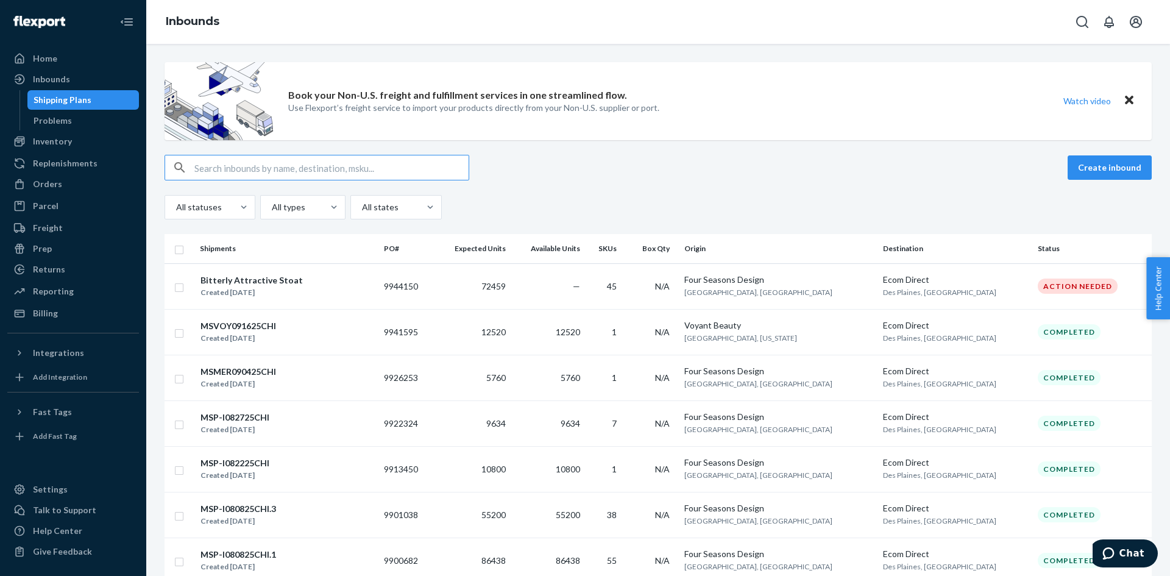
click at [907, 190] on div "Create inbound All statuses All types All states" at bounding box center [658, 187] width 987 height 65
click at [74, 104] on div "Shipping Plans" at bounding box center [63, 100] width 58 height 12
click at [79, 86] on div "Inbounds" at bounding box center [73, 79] width 129 height 17
click at [57, 56] on div "Home" at bounding box center [73, 58] width 129 height 17
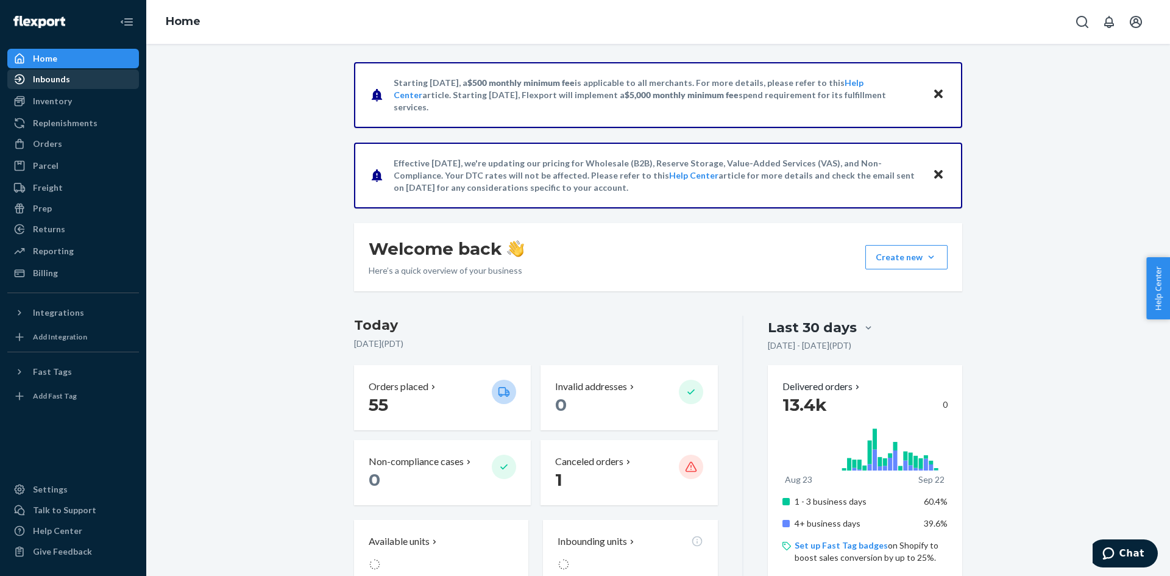
click at [69, 76] on div "Inbounds" at bounding box center [73, 79] width 129 height 17
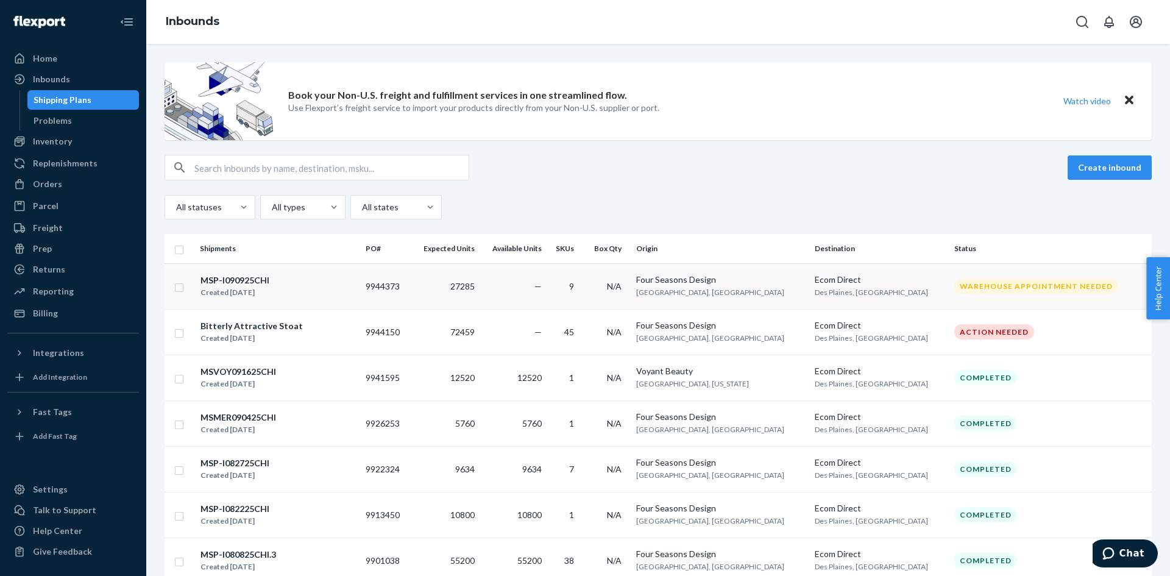
click at [337, 285] on div "MSP-I090925CHI Created [DATE]" at bounding box center [278, 287] width 156 height 26
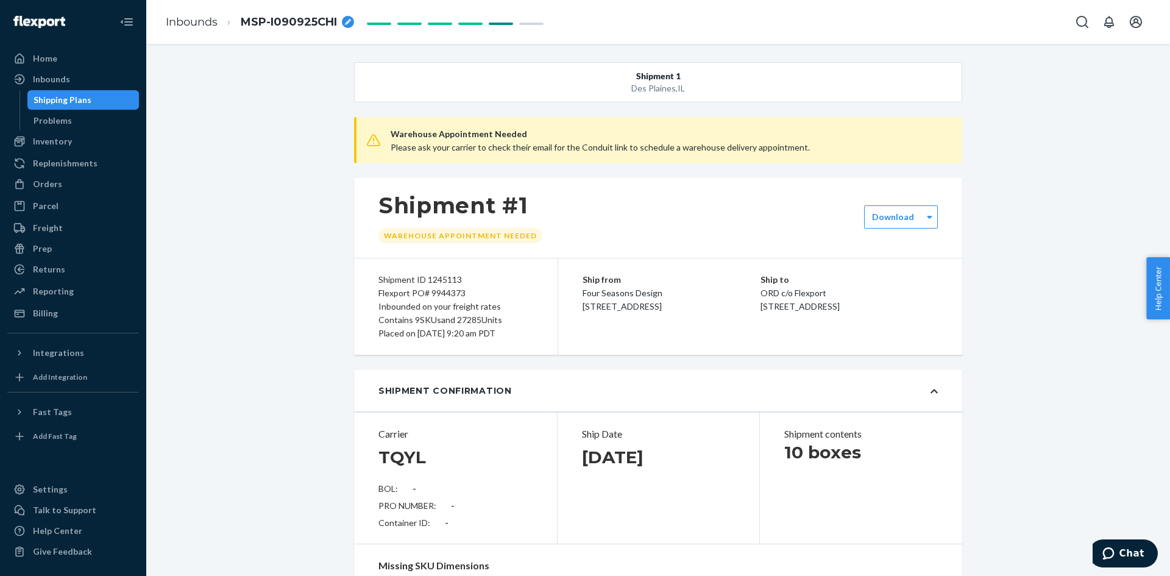
click at [308, 23] on span "MSP-I090925CHI" at bounding box center [289, 23] width 96 height 16
drag, startPoint x: 323, startPoint y: 20, endPoint x: 237, endPoint y: 23, distance: 86.0
click at [237, 23] on li "MSP-I090925CHI" at bounding box center [299, 22] width 162 height 20
